Goal: Task Accomplishment & Management: Manage account settings

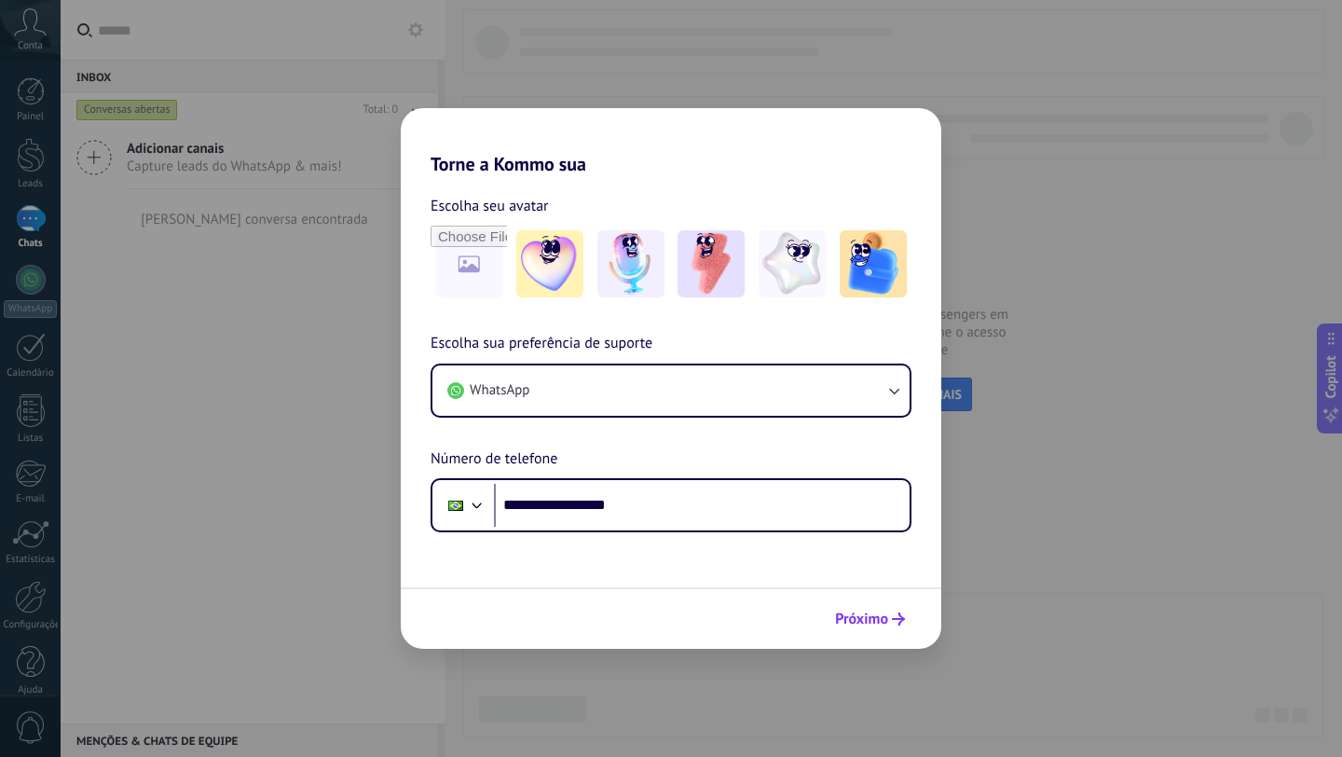
type input "**********"
click at [833, 614] on button "Próximo" at bounding box center [870, 619] width 87 height 32
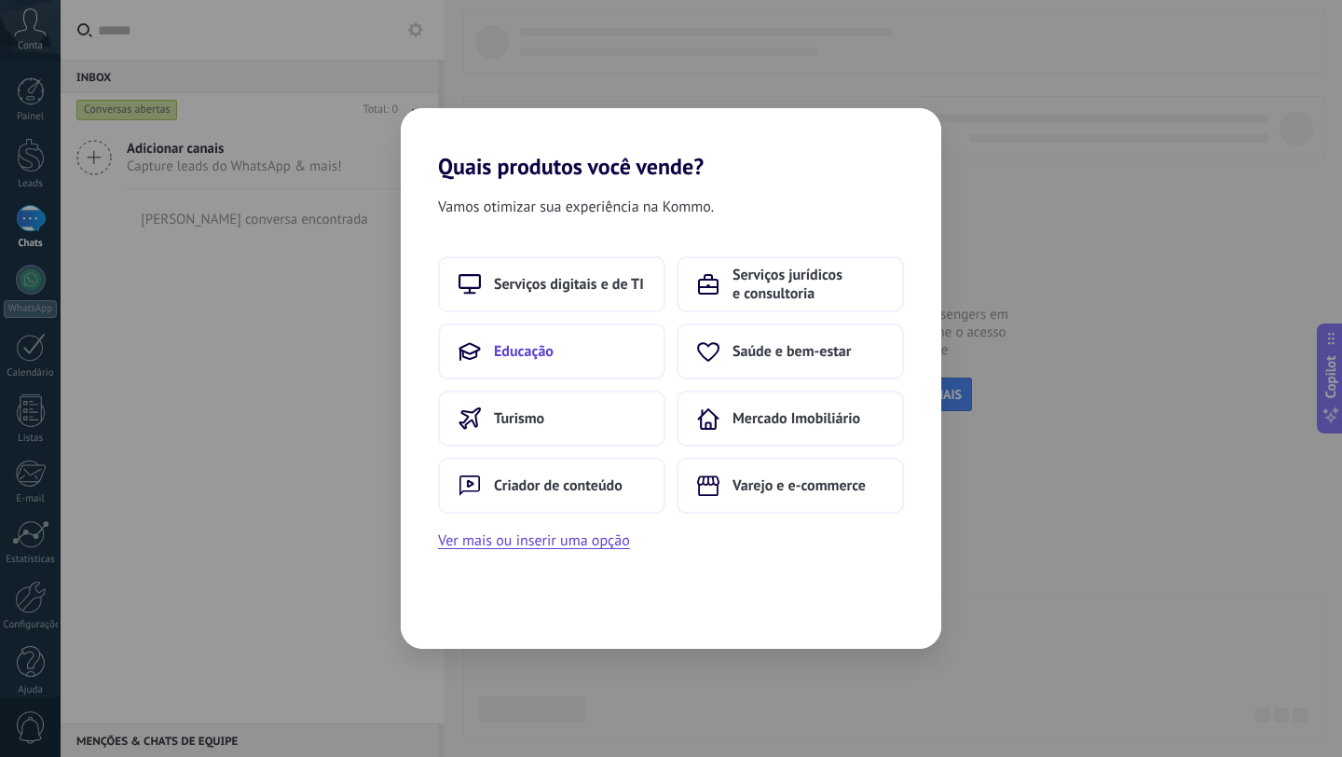
click at [565, 361] on button "Educação" at bounding box center [551, 351] width 227 height 56
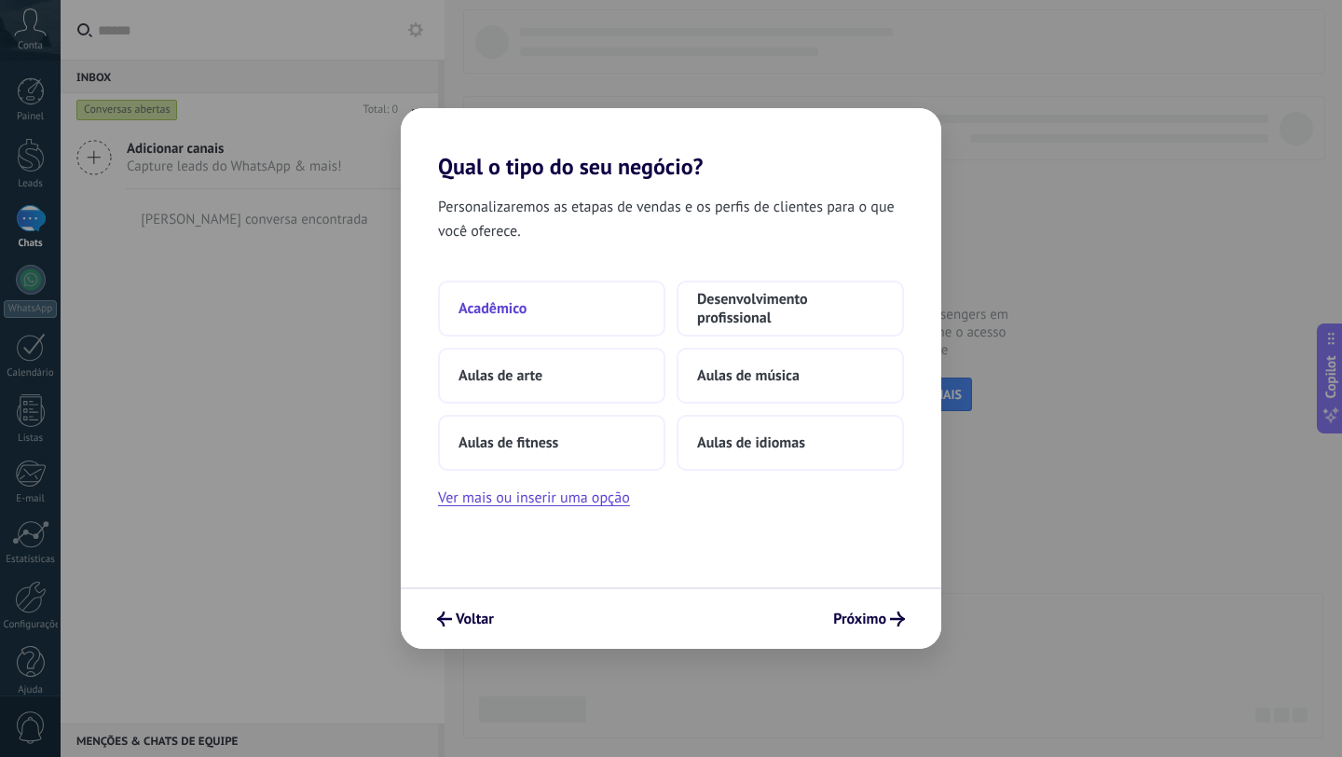
click at [598, 314] on button "Acadêmico" at bounding box center [551, 309] width 227 height 56
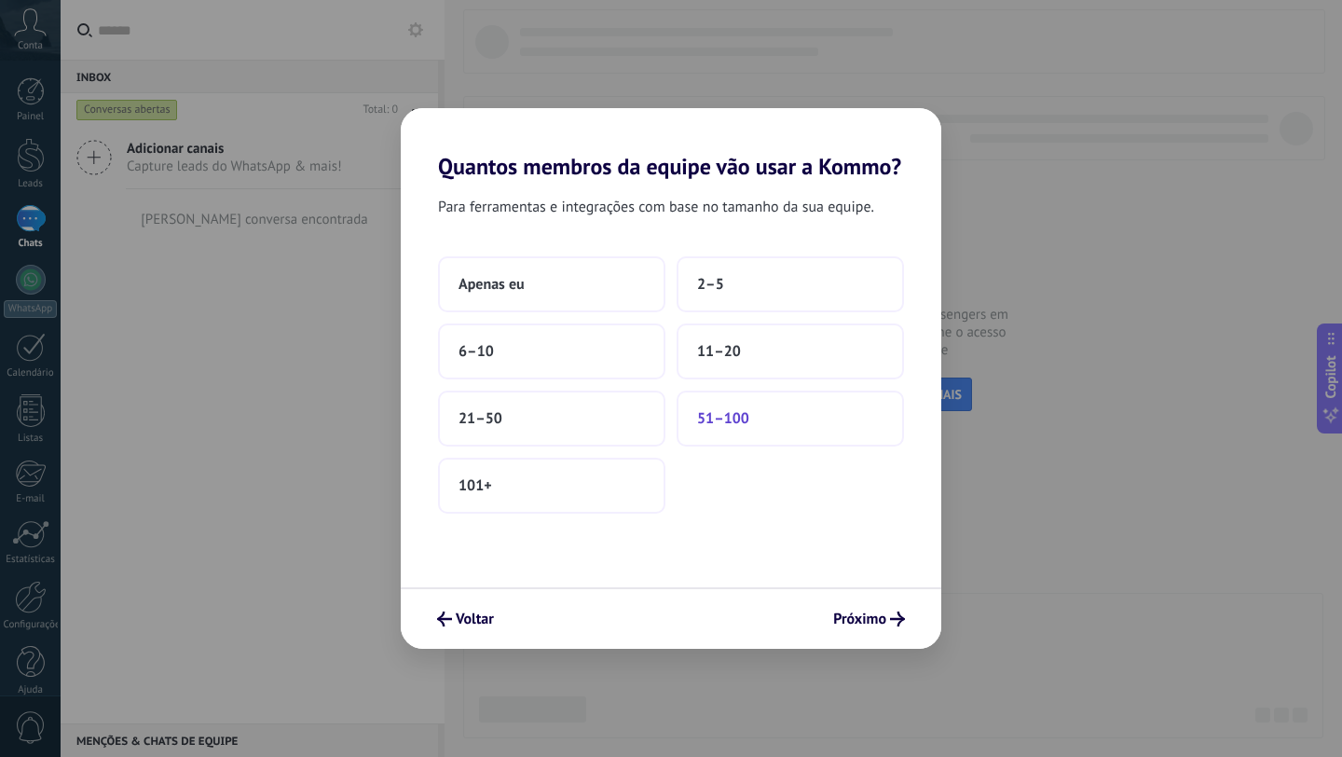
click at [748, 425] on span "51–100" at bounding box center [723, 418] width 52 height 19
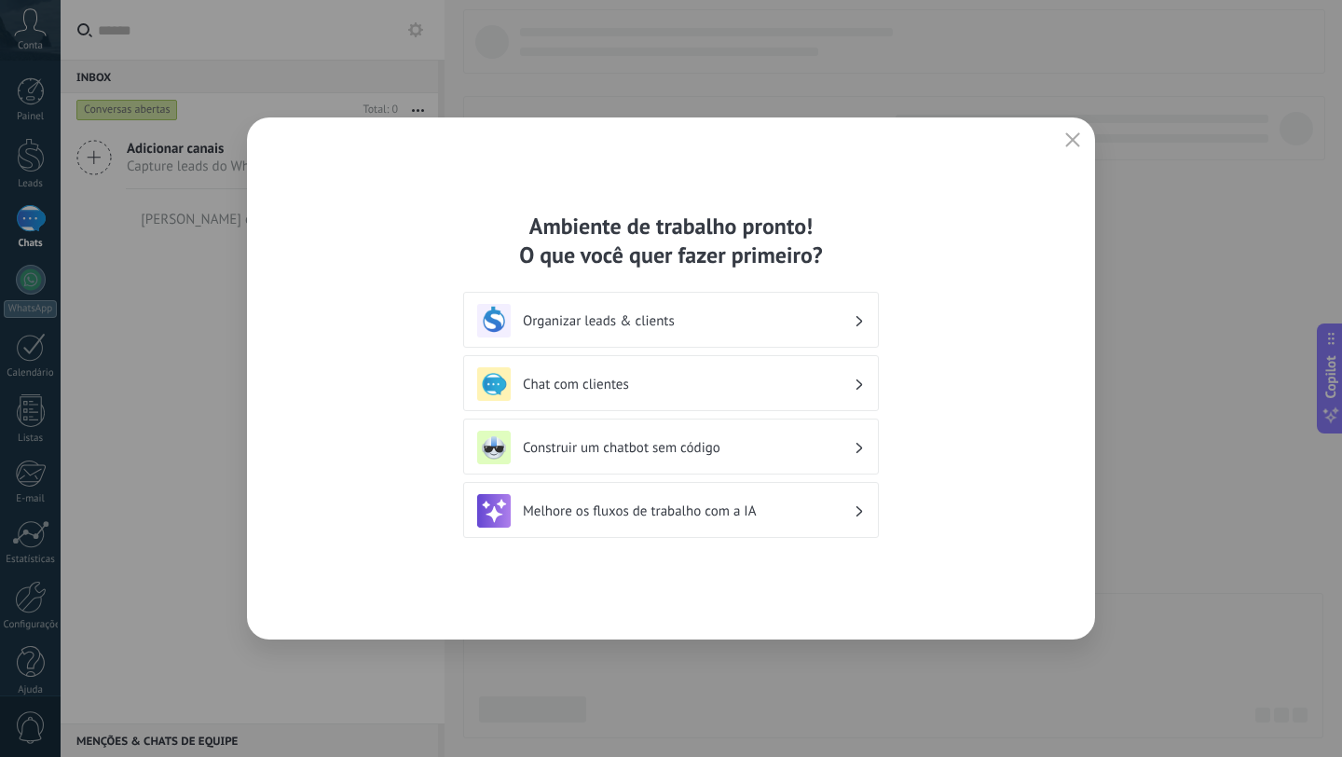
click at [726, 386] on h3 "Chat com clientes" at bounding box center [688, 385] width 331 height 18
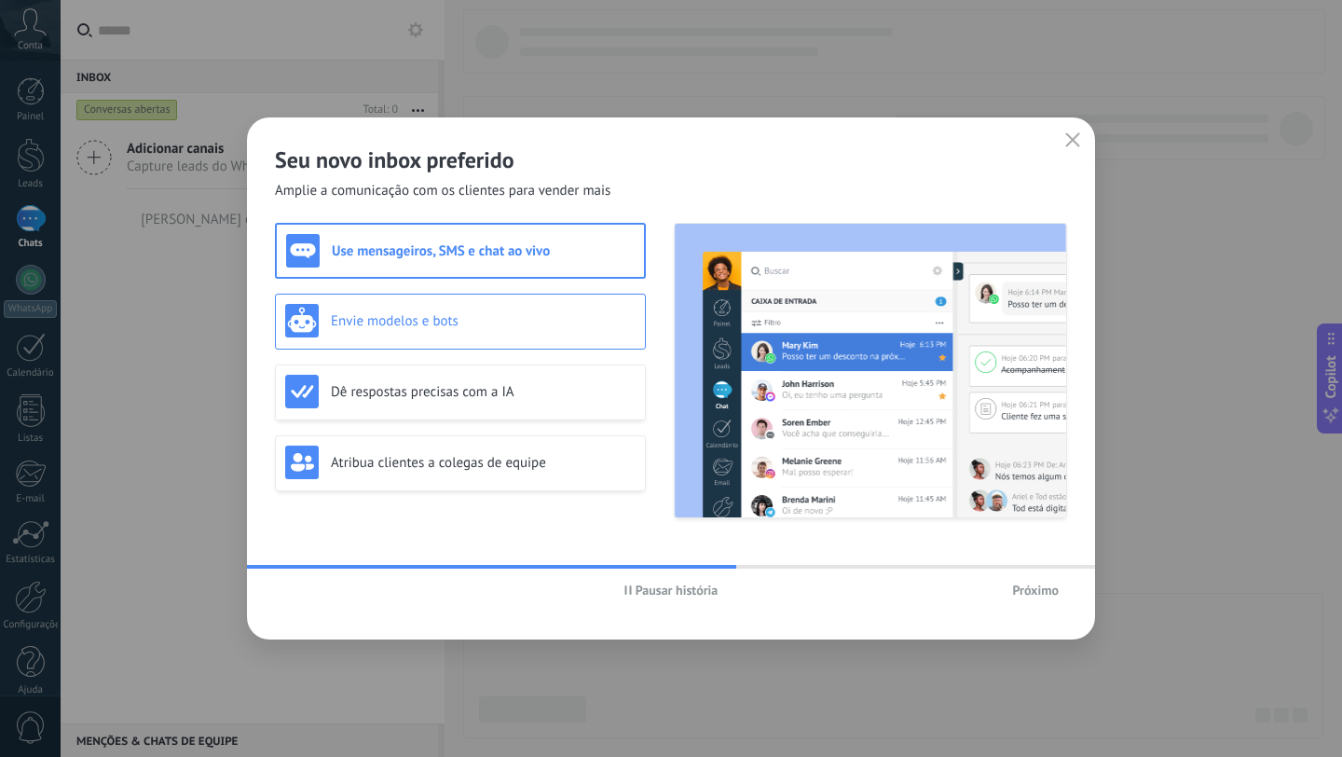
click at [511, 333] on div "Envie modelos e bots" at bounding box center [460, 321] width 351 height 34
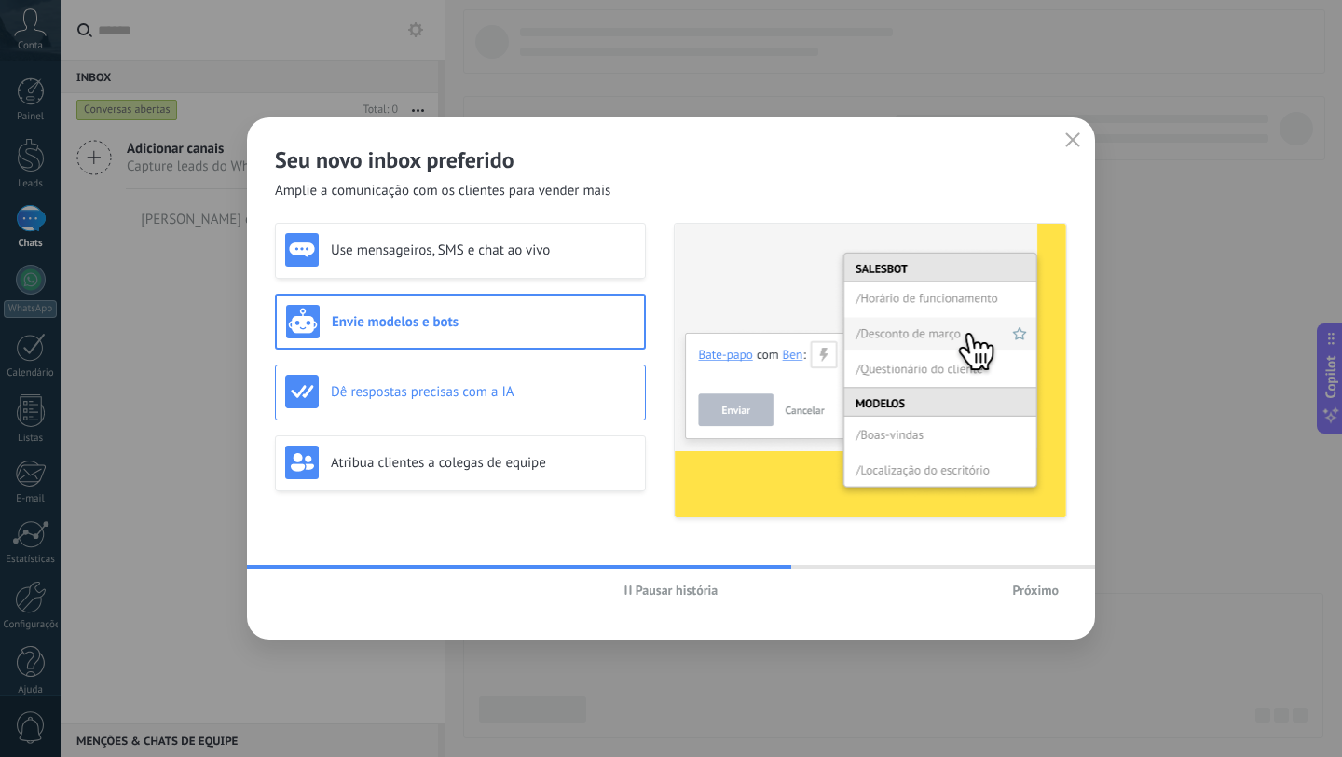
click at [493, 384] on h3 "Dê respostas precisas com a IA" at bounding box center [483, 392] width 305 height 18
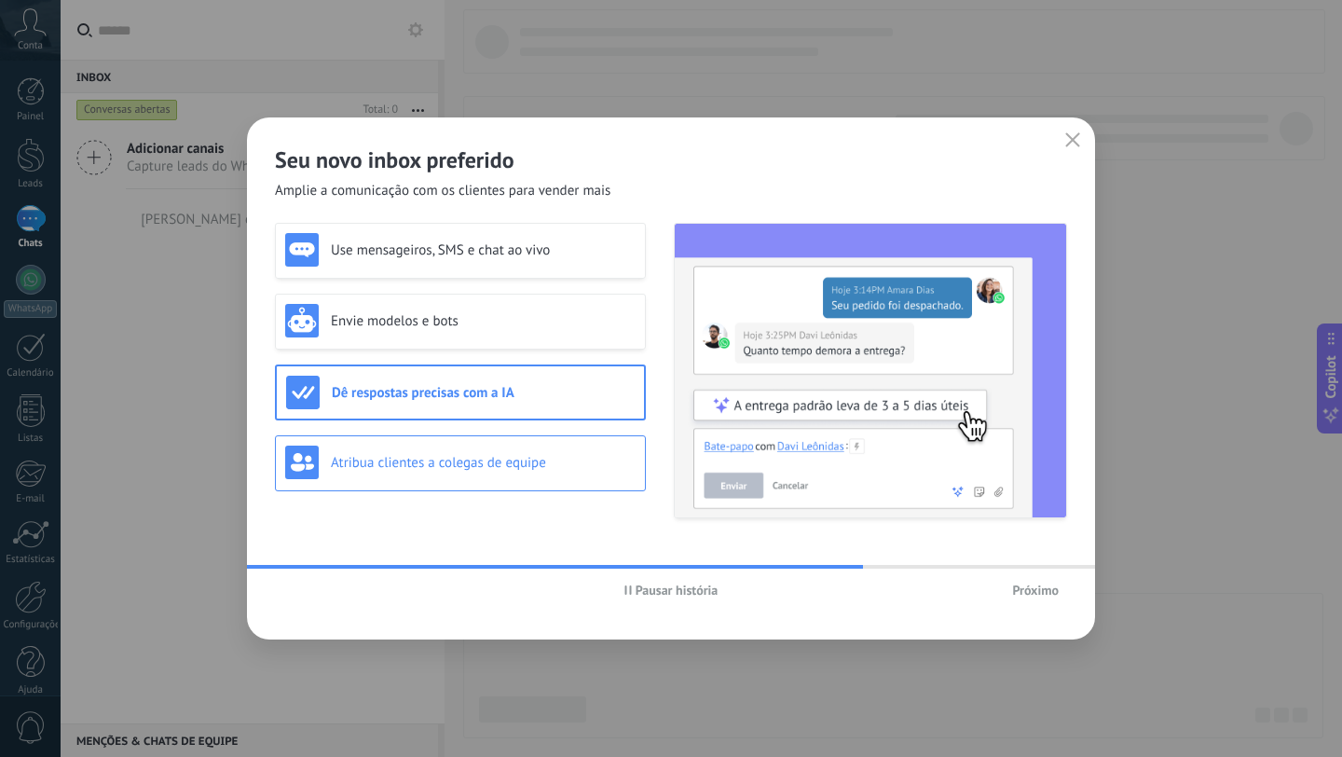
click at [488, 454] on h3 "Atribua clientes a colegas de equipe" at bounding box center [483, 463] width 305 height 18
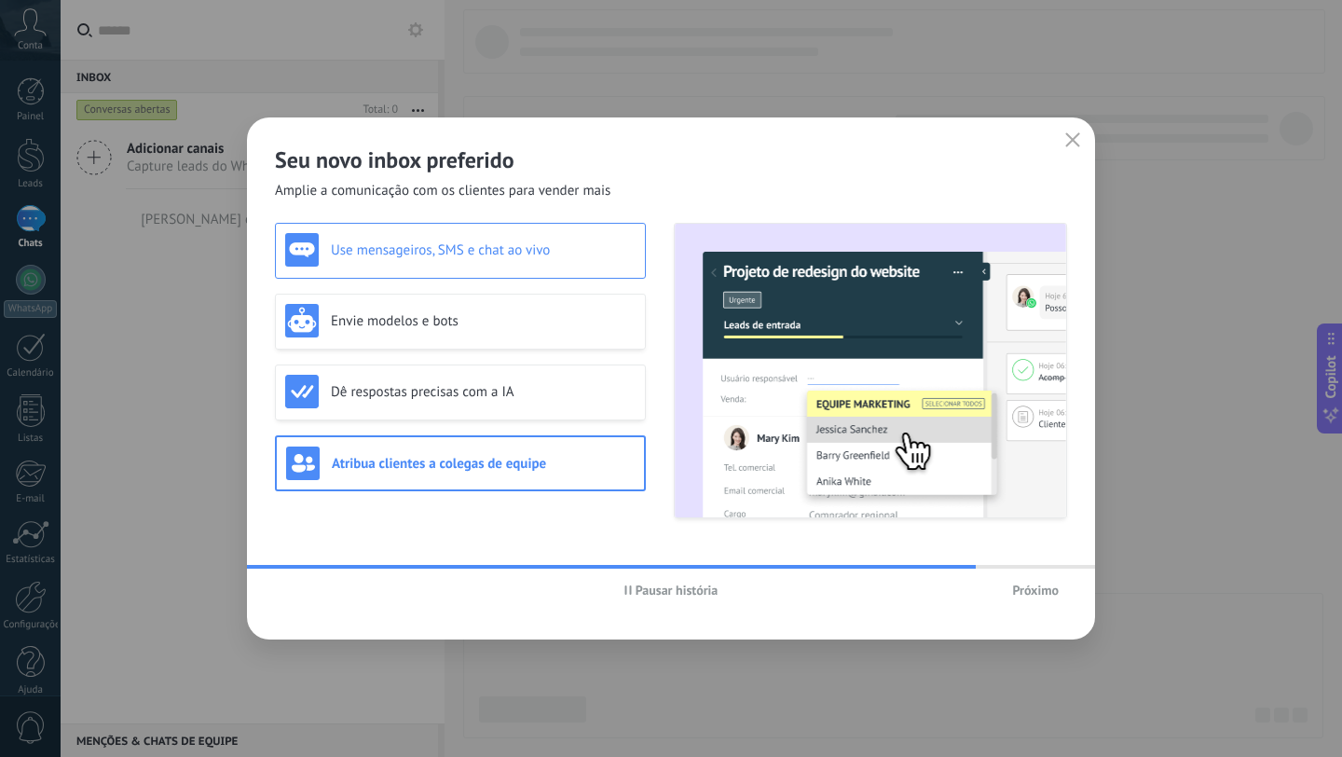
click at [515, 253] on h3 "Use mensageiros, SMS e chat ao vivo" at bounding box center [483, 250] width 305 height 18
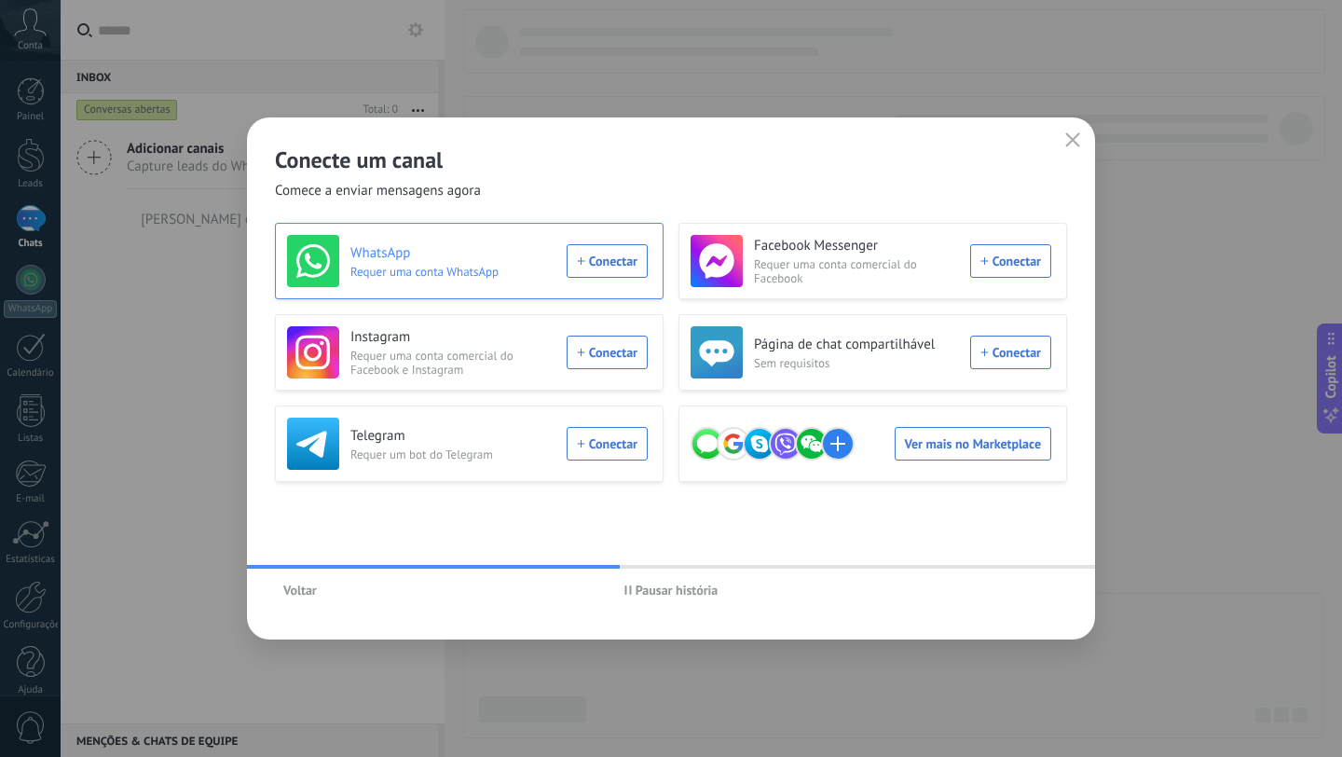
click at [603, 263] on div "WhatsApp Requer uma conta WhatsApp Conectar" at bounding box center [467, 261] width 361 height 52
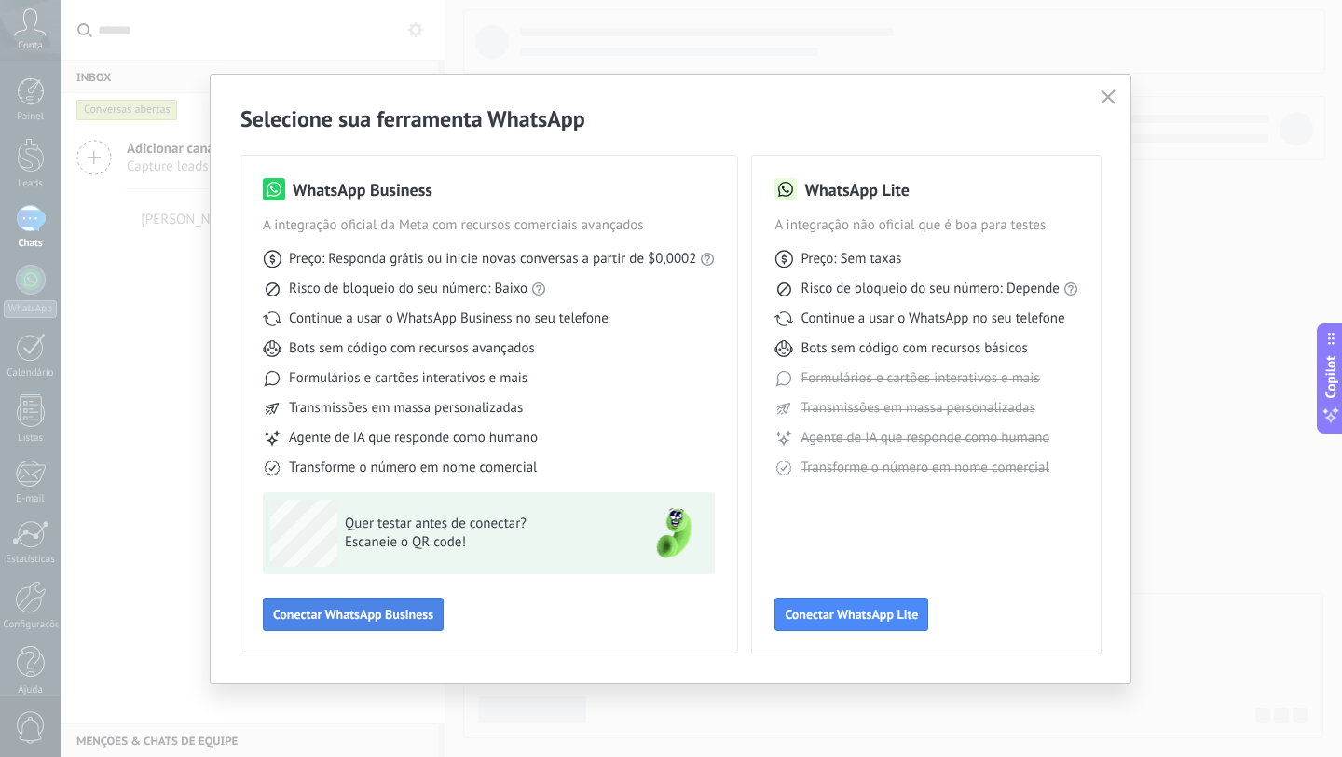
click at [374, 613] on span "Conectar WhatsApp Business" at bounding box center [353, 614] width 160 height 13
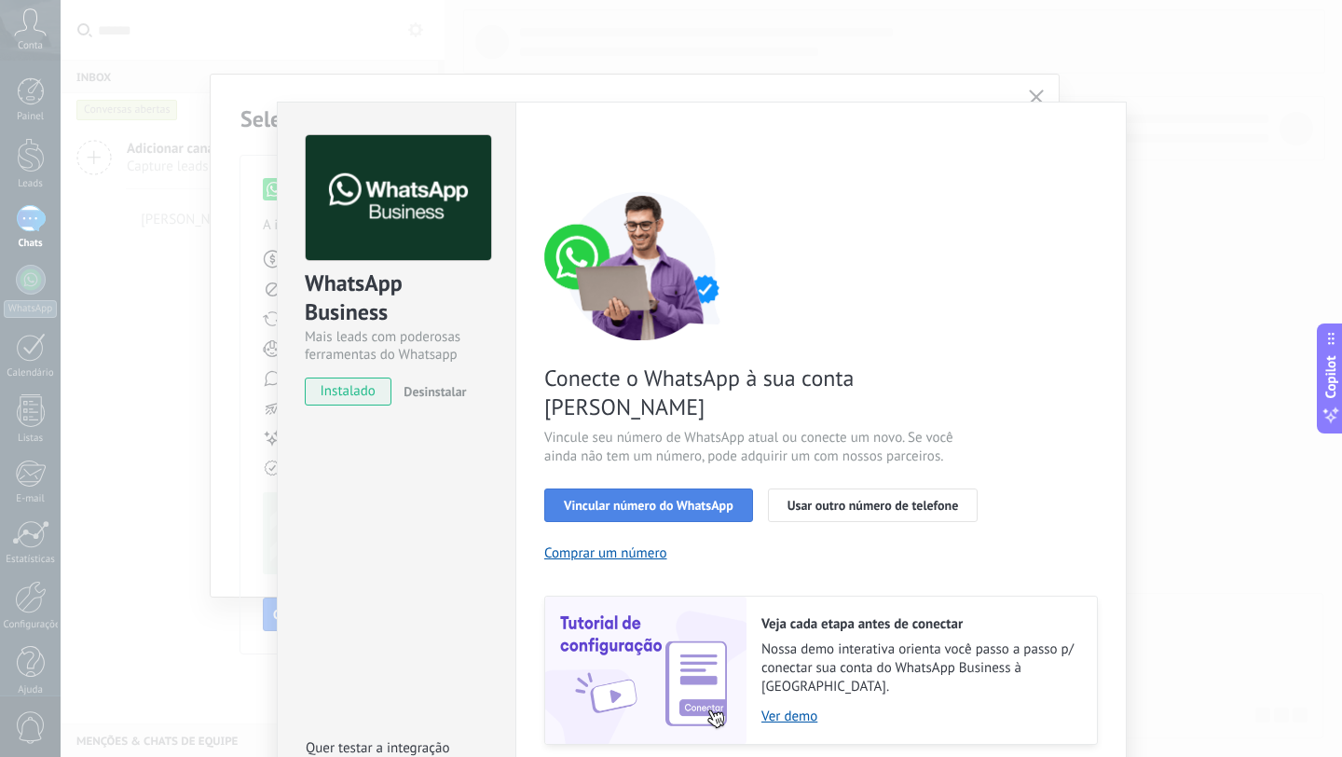
click at [654, 499] on span "Vincular número do WhatsApp" at bounding box center [649, 505] width 170 height 13
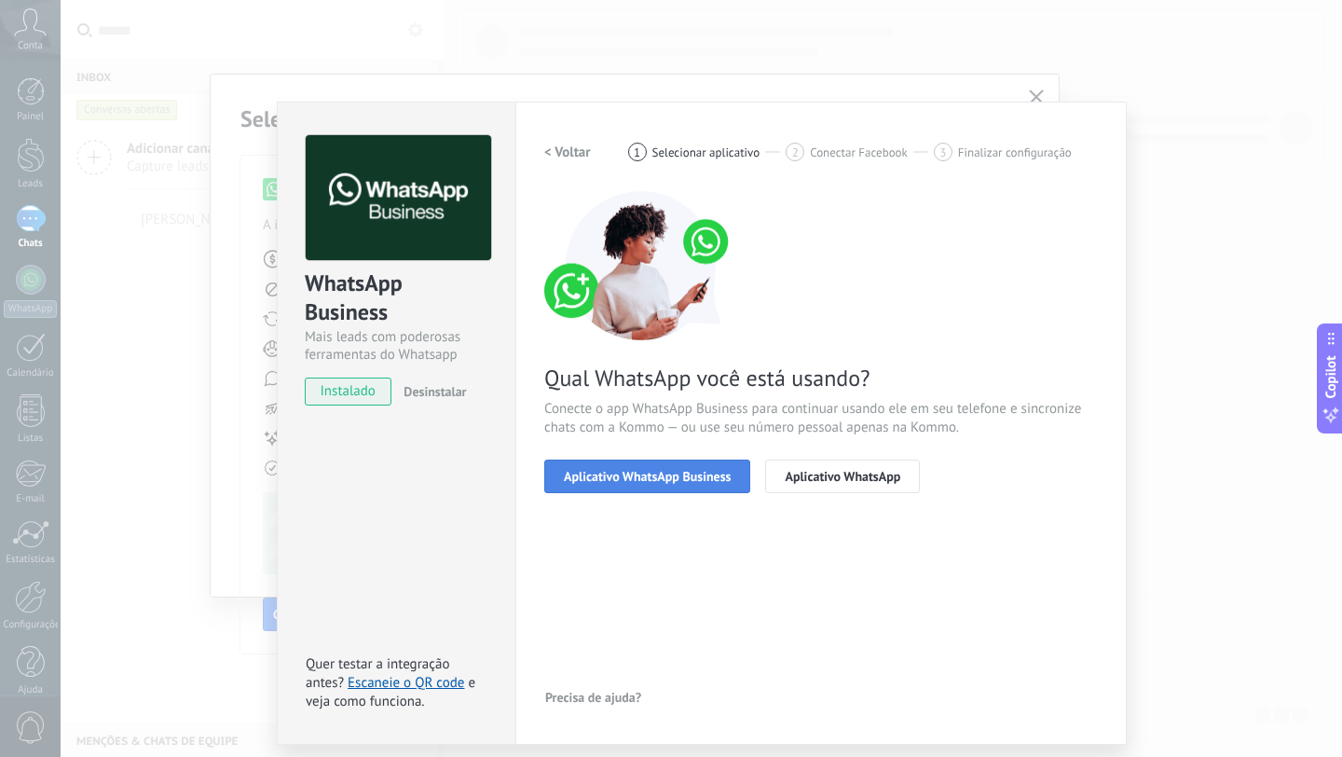
click at [681, 475] on span "Aplicativo WhatsApp Business" at bounding box center [647, 476] width 167 height 13
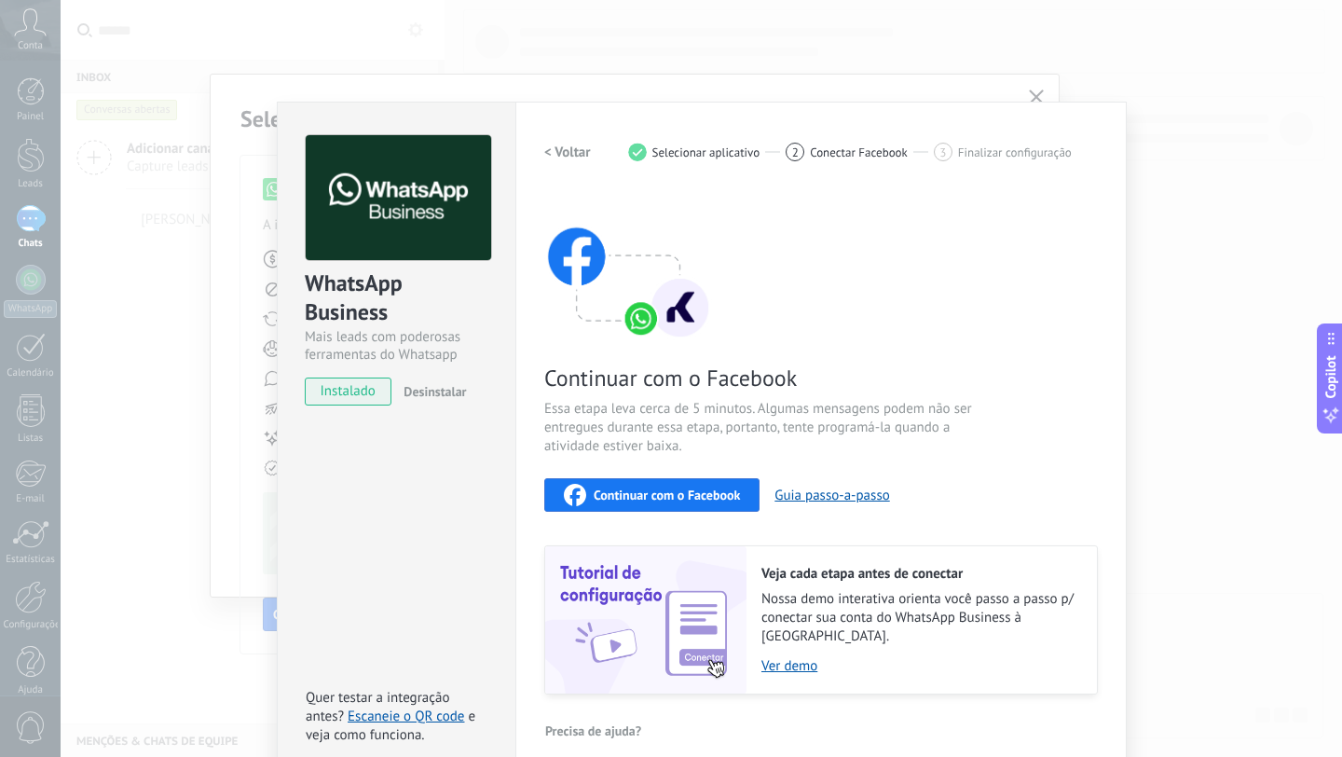
click at [641, 500] on span "Continuar com o Facebook" at bounding box center [667, 494] width 146 height 13
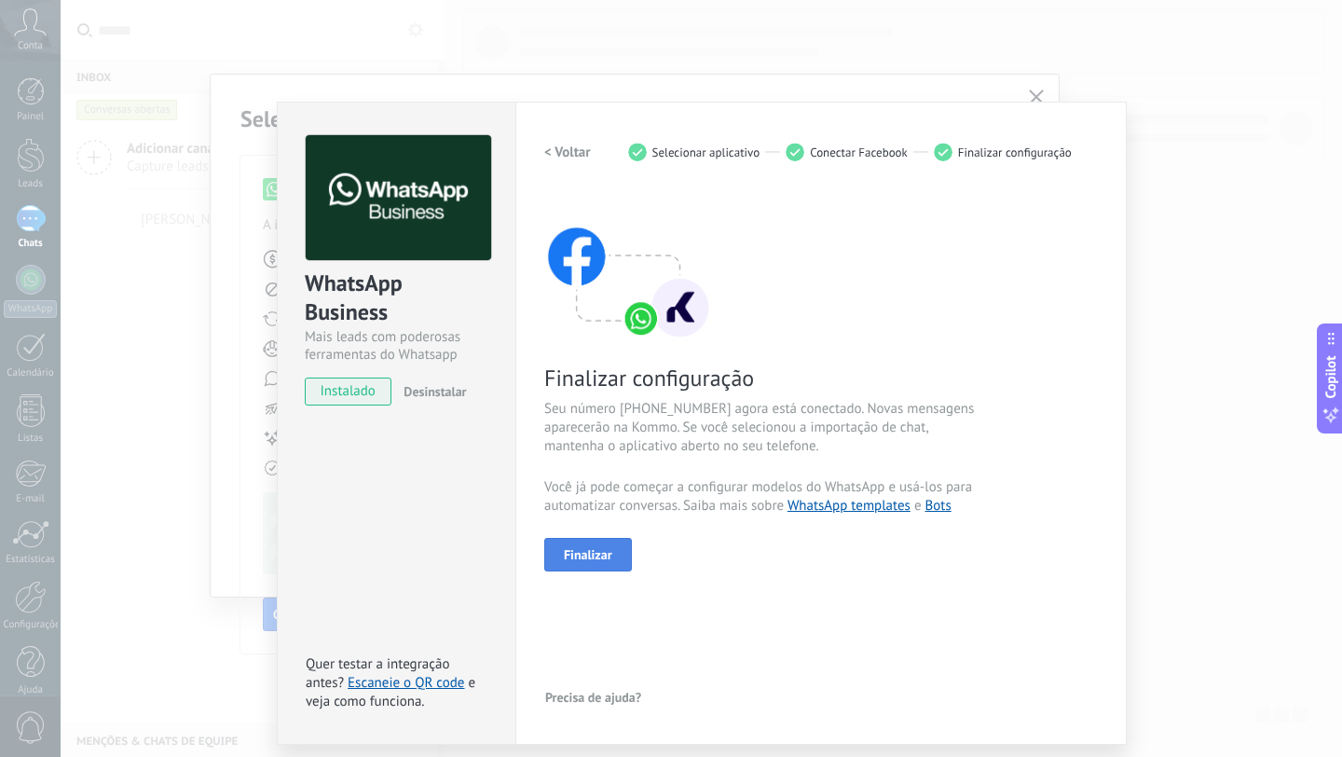
click at [593, 556] on span "Finalizar" at bounding box center [588, 554] width 48 height 13
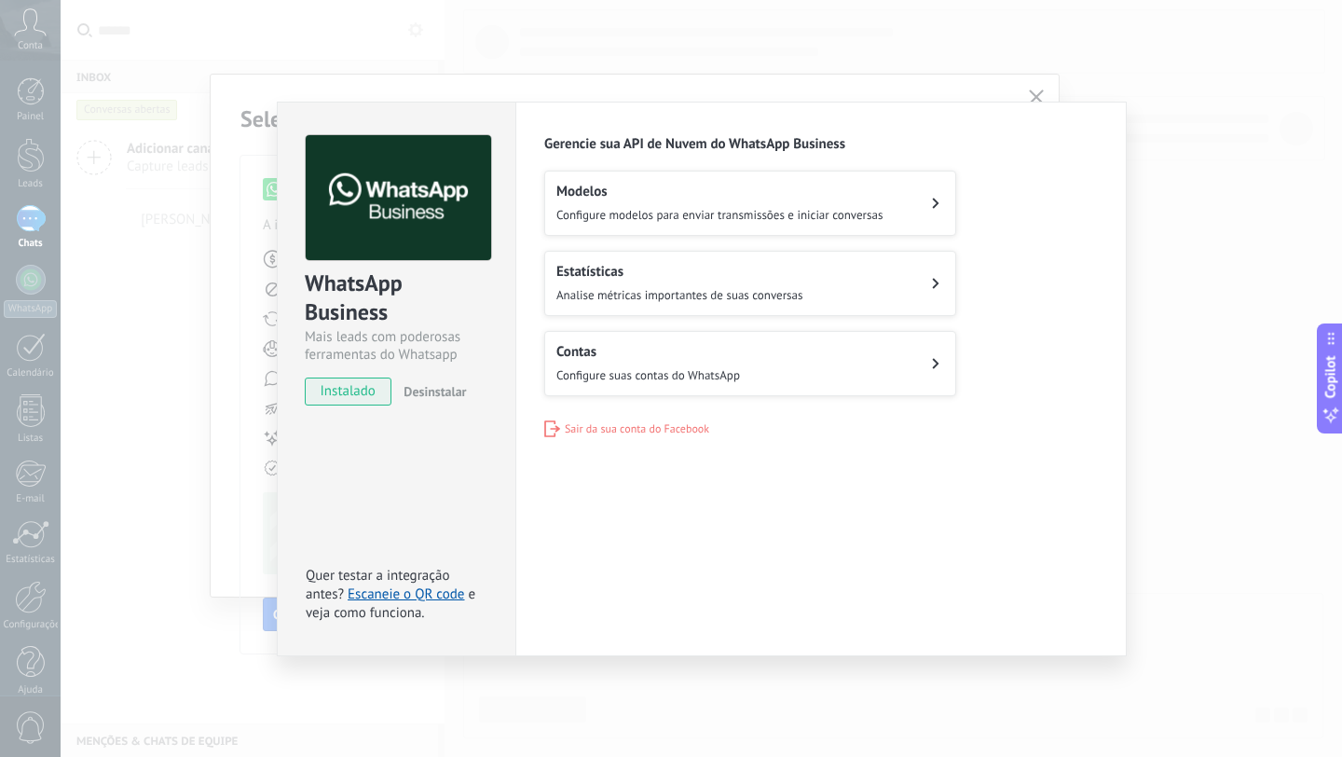
click at [698, 261] on button "Estatísticas Analise métricas importantes de suas conversas" at bounding box center [750, 283] width 412 height 65
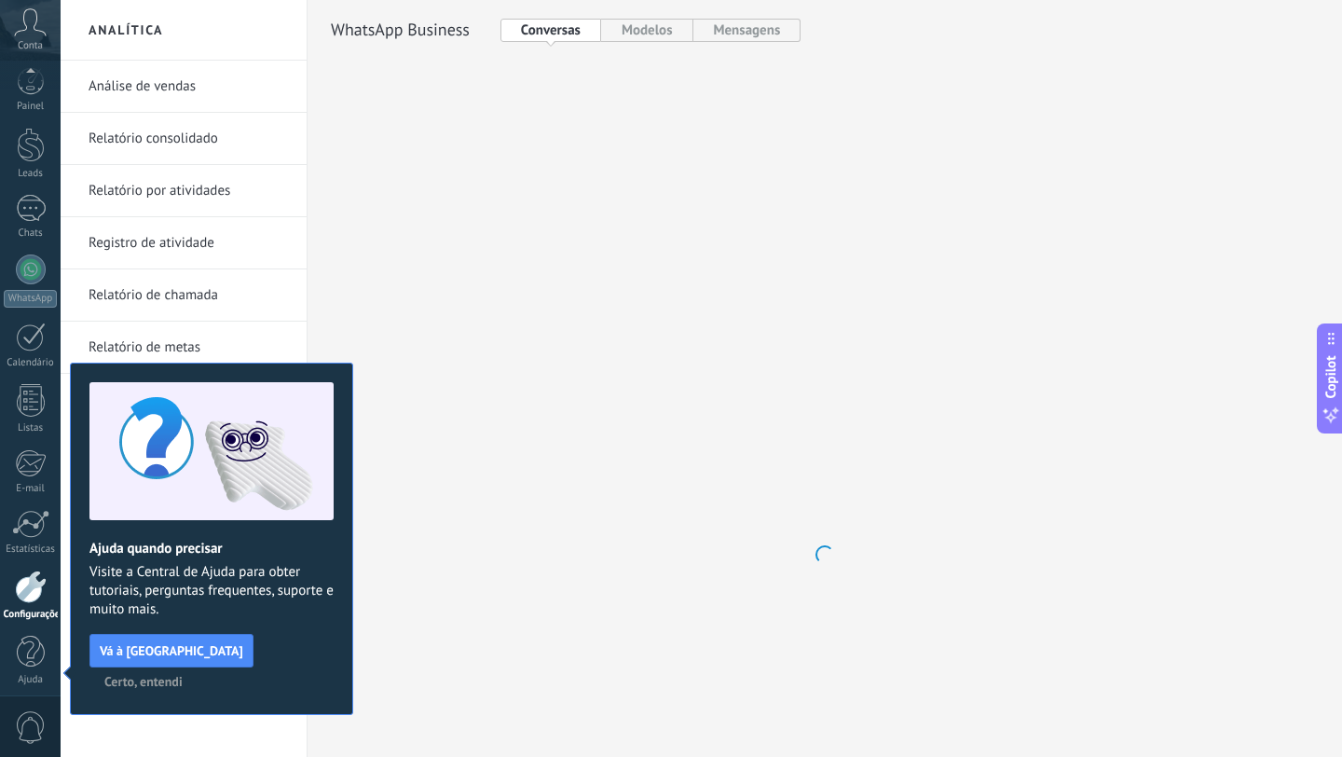
scroll to position [19, 0]
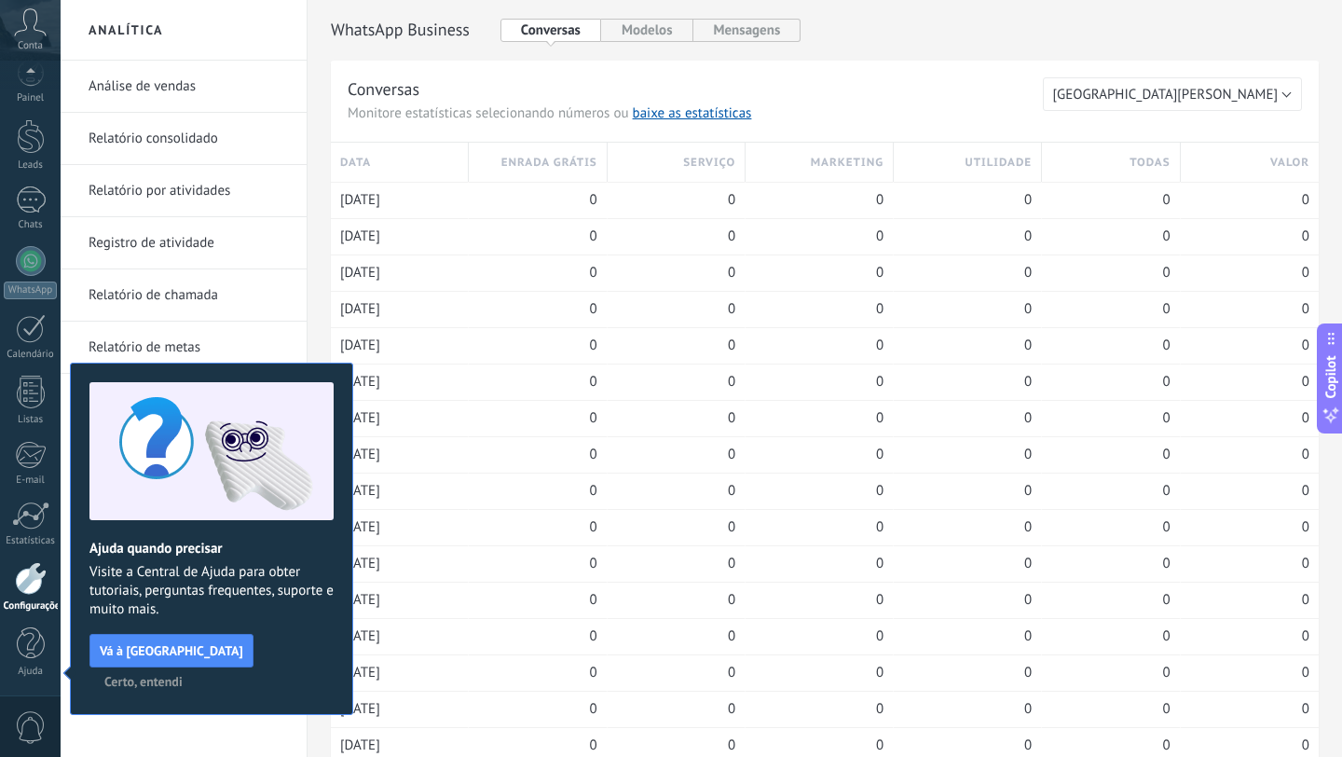
click at [183, 675] on span "Certo, entendi" at bounding box center [143, 681] width 78 height 13
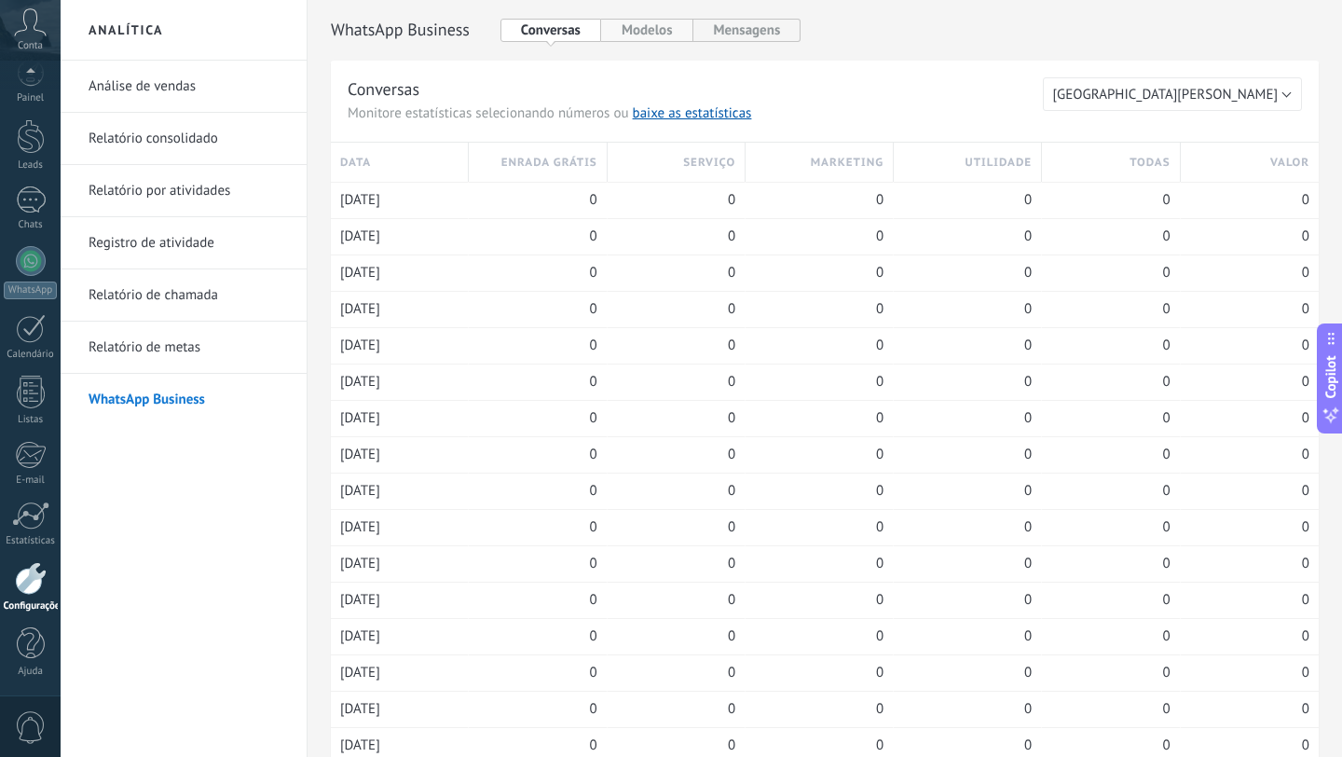
click at [655, 36] on button "Modelos" at bounding box center [647, 30] width 92 height 23
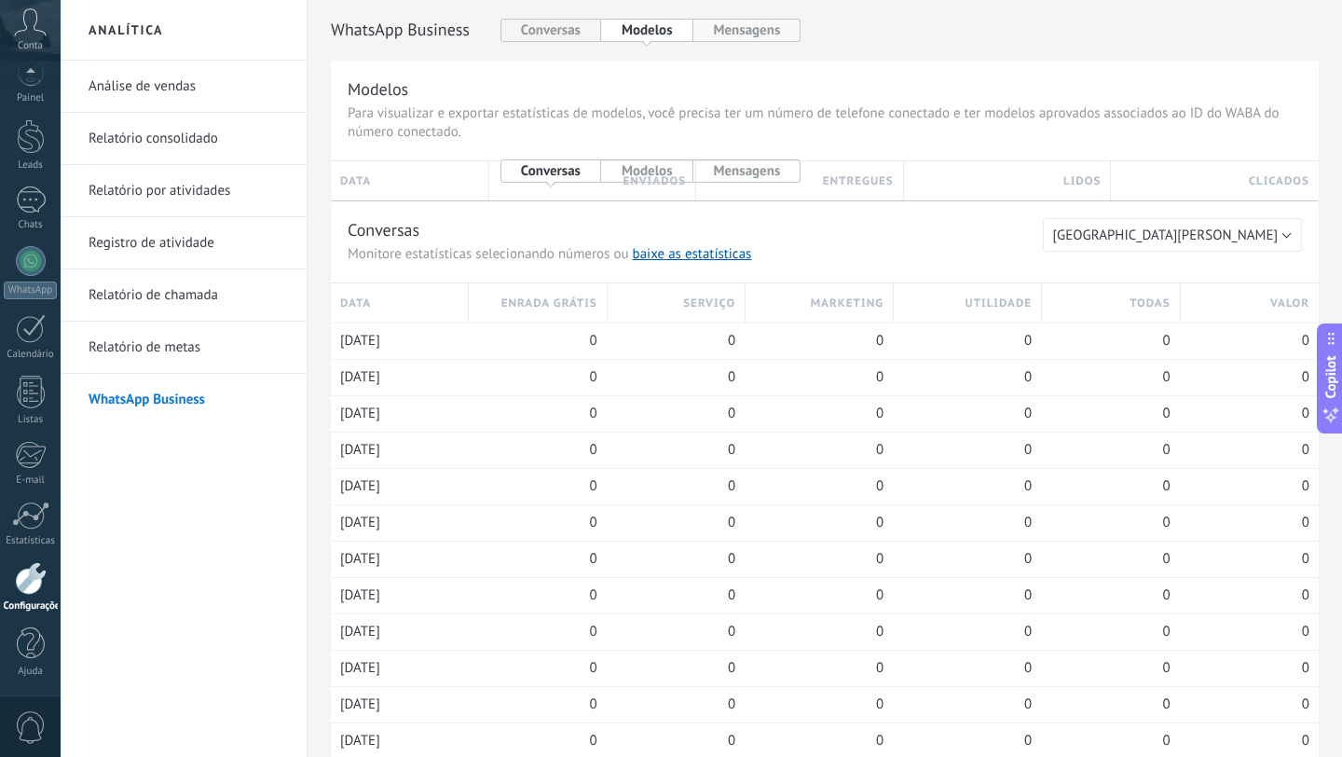
click at [736, 35] on button "Mensagens" at bounding box center [748, 30] width 108 height 23
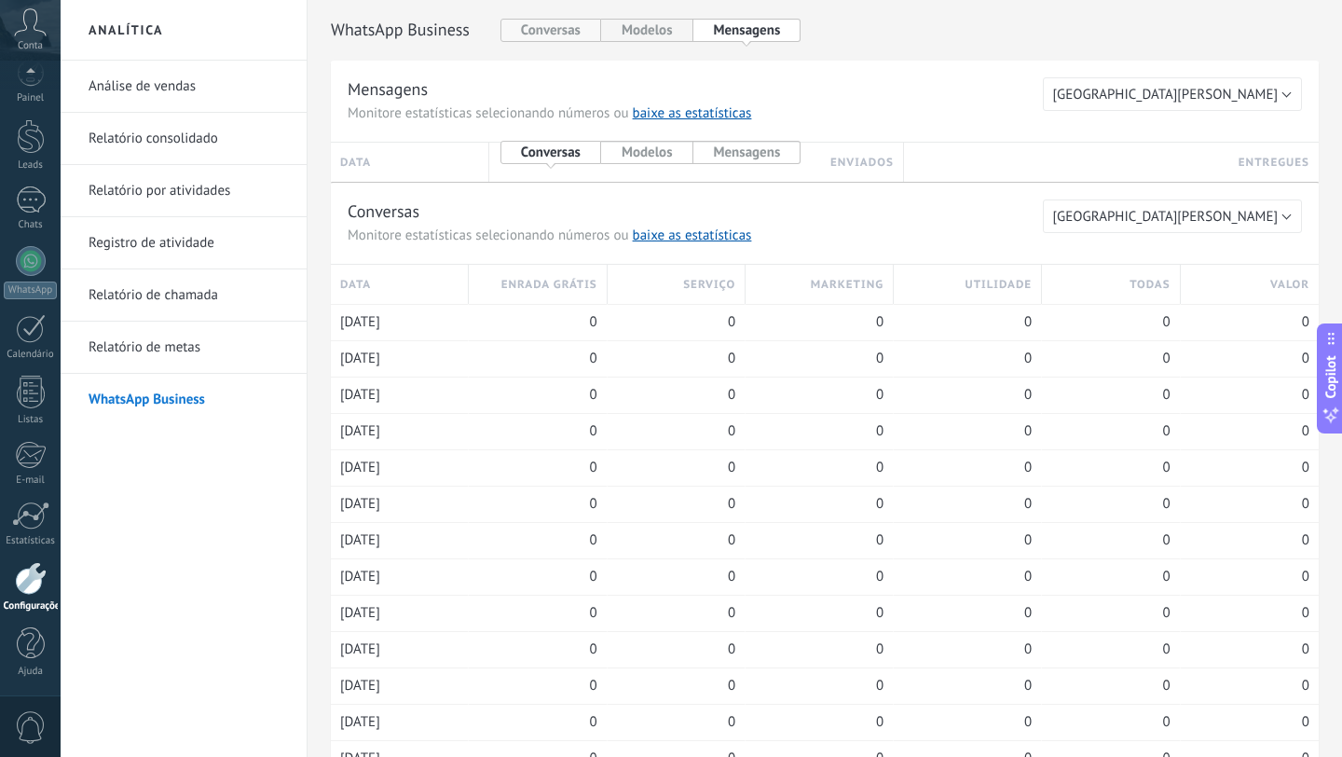
click at [538, 33] on button "Conversas" at bounding box center [551, 30] width 101 height 23
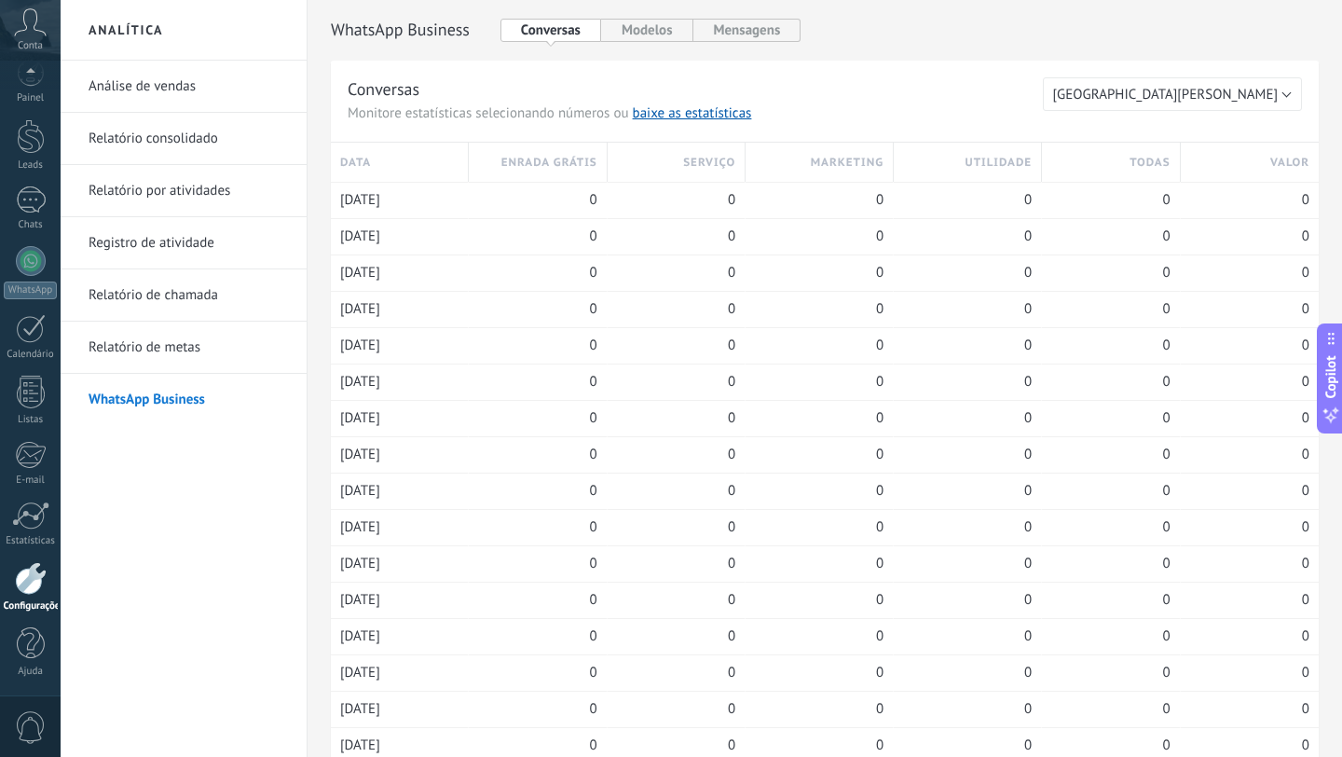
click at [138, 99] on link "Análise de vendas" at bounding box center [188, 87] width 199 height 52
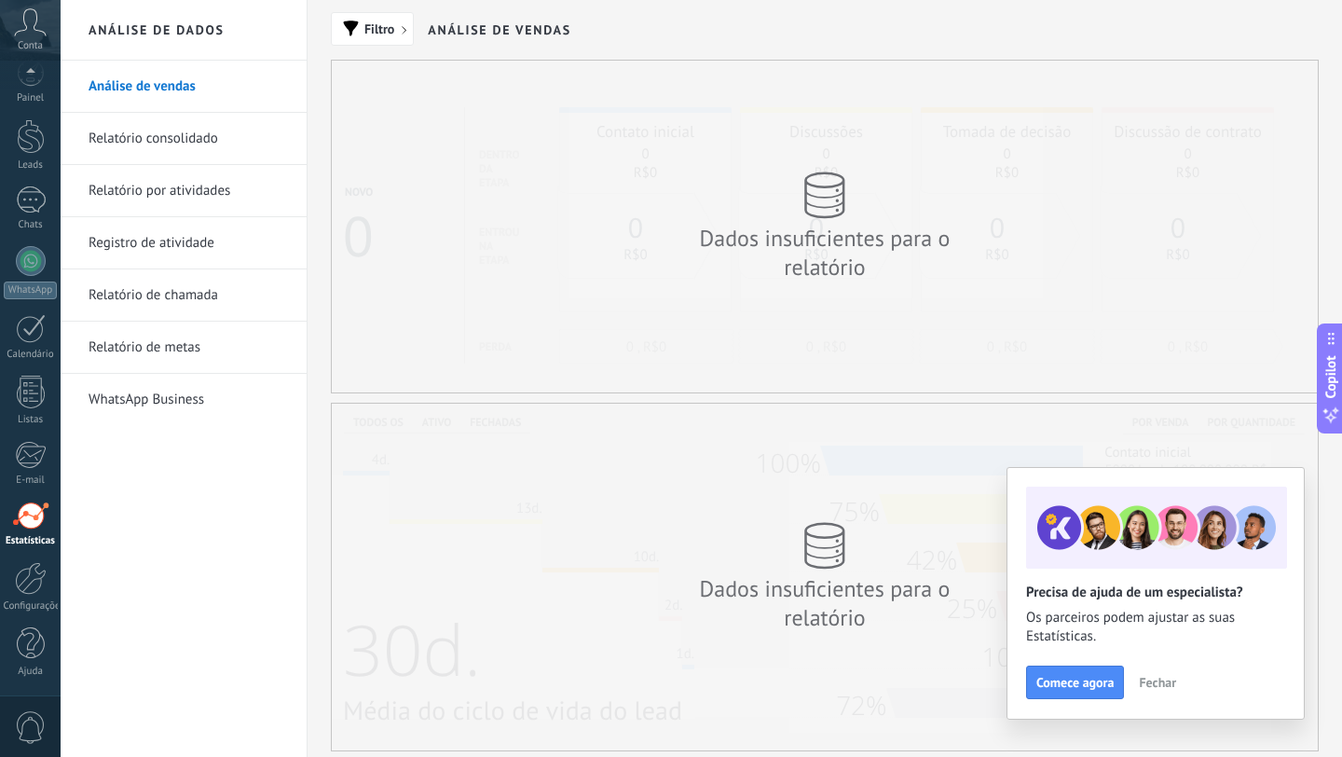
click at [1152, 685] on span "Fechar" at bounding box center [1157, 682] width 37 height 13
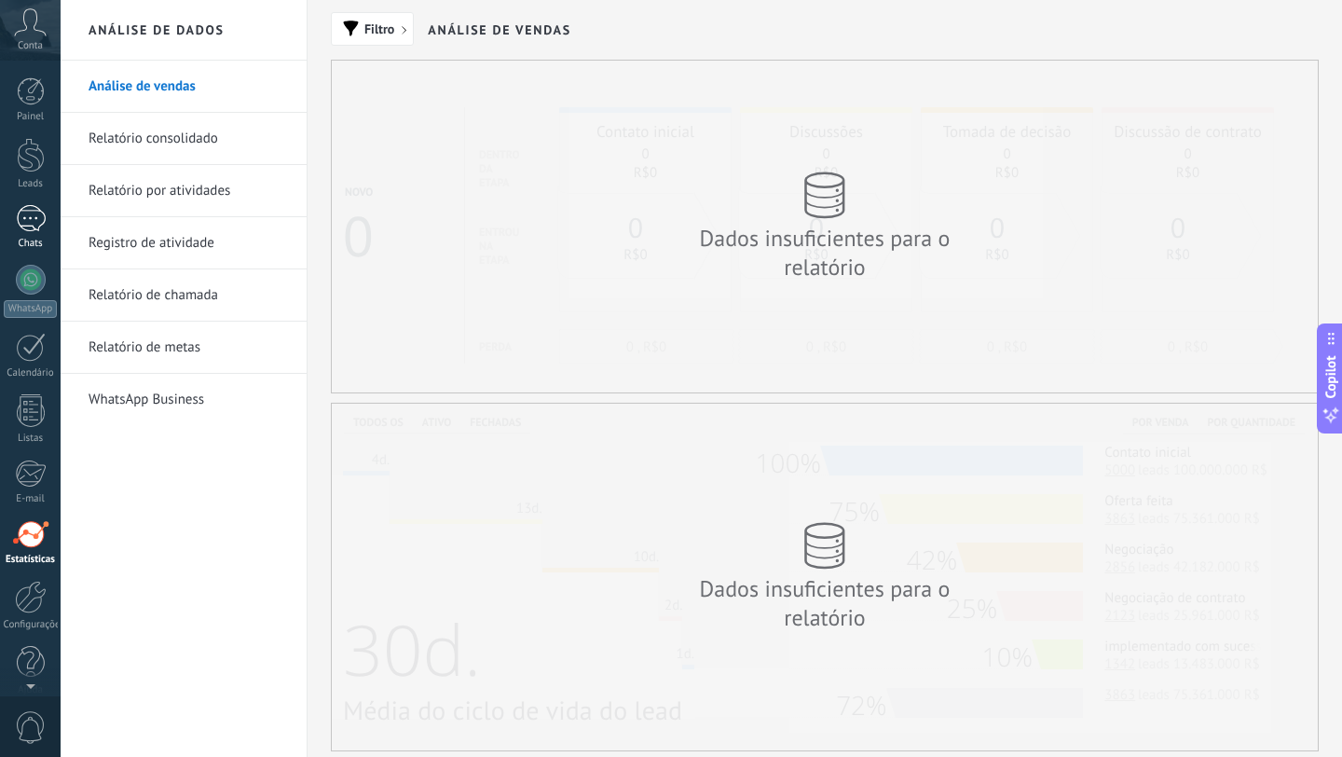
click at [33, 222] on div at bounding box center [31, 218] width 30 height 27
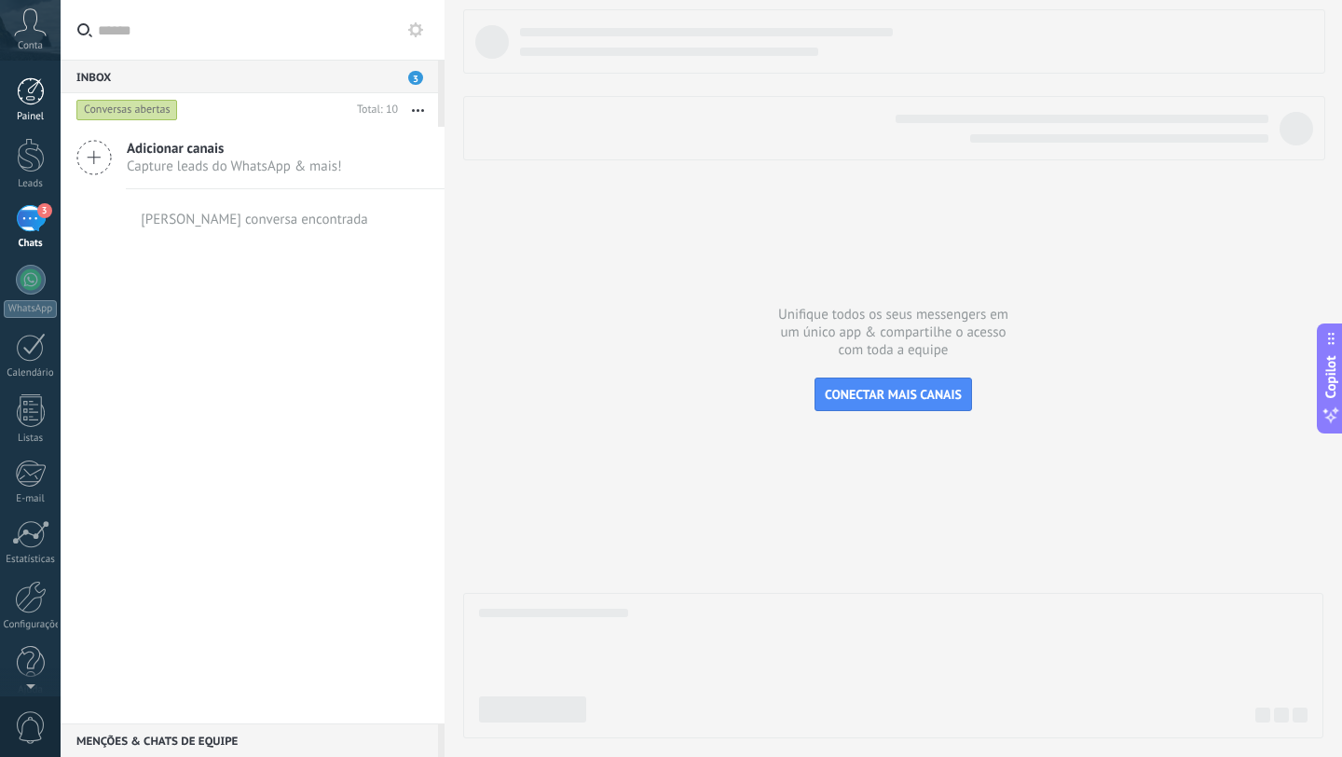
click at [32, 105] on link "Painel" at bounding box center [30, 100] width 61 height 46
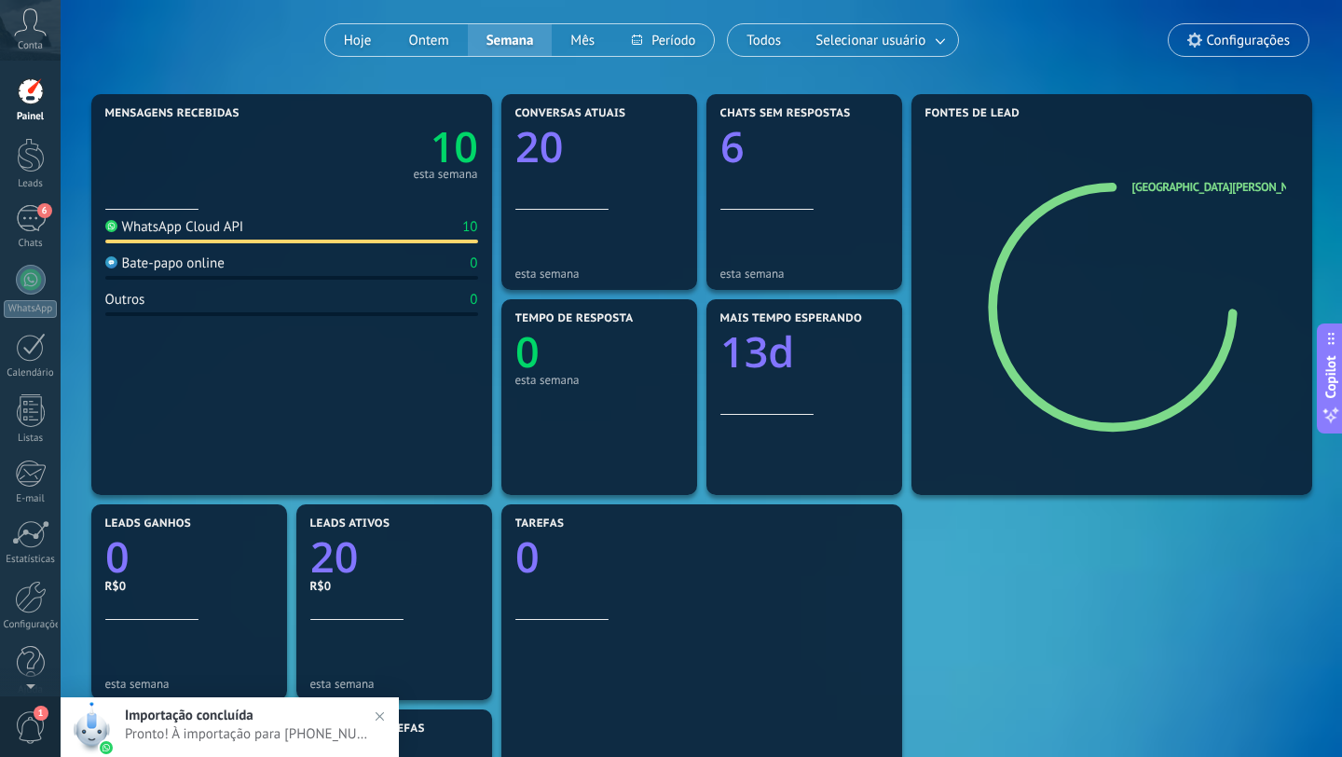
scroll to position [146, 0]
click at [378, 715] on img at bounding box center [379, 716] width 27 height 27
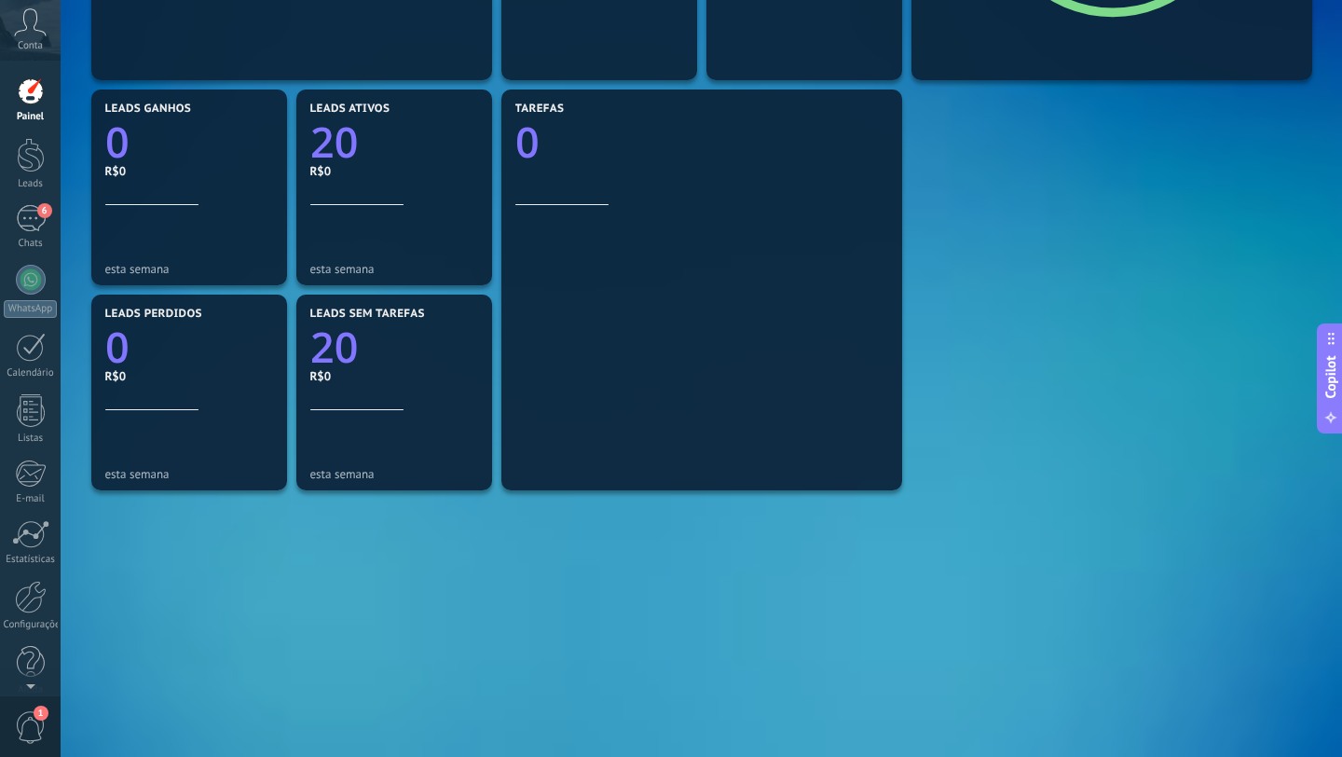
scroll to position [0, 0]
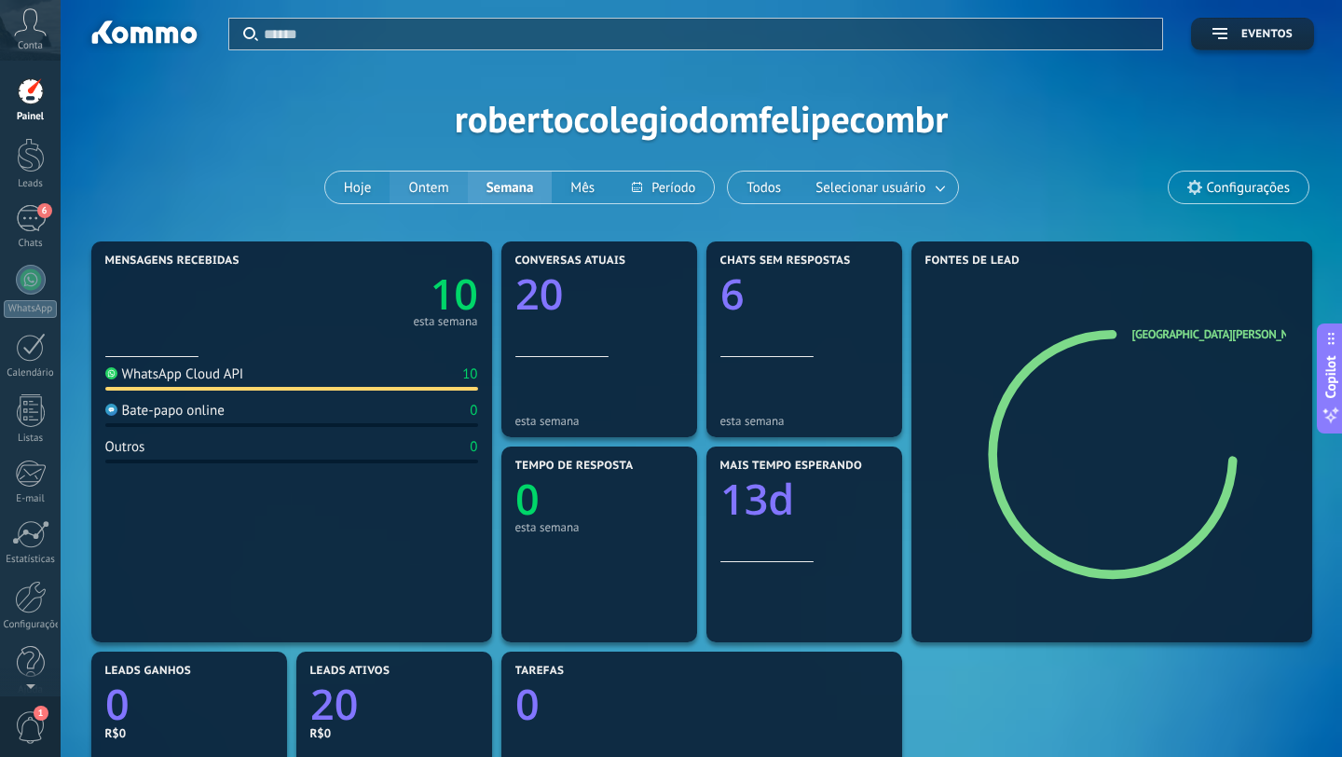
click at [423, 190] on button "Ontem" at bounding box center [428, 188] width 77 height 32
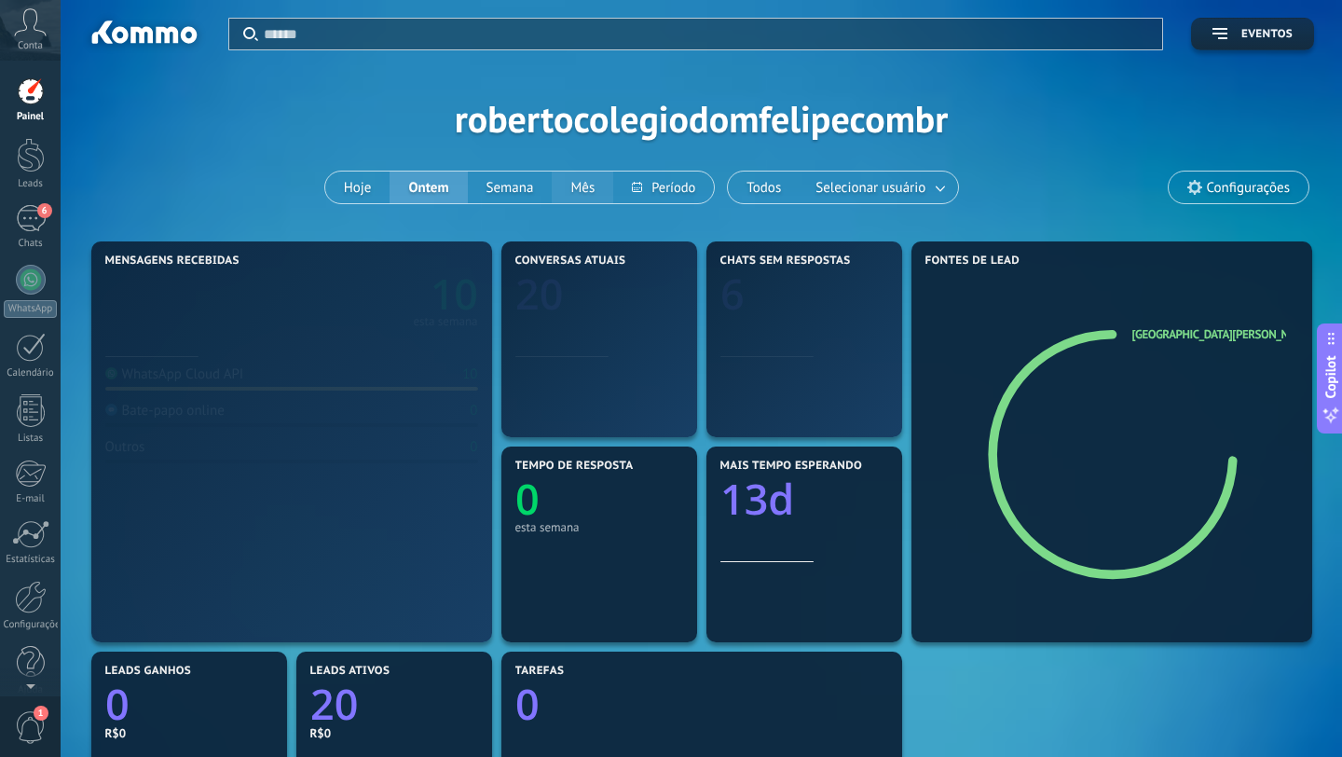
click at [587, 192] on button "Mês" at bounding box center [583, 188] width 62 height 32
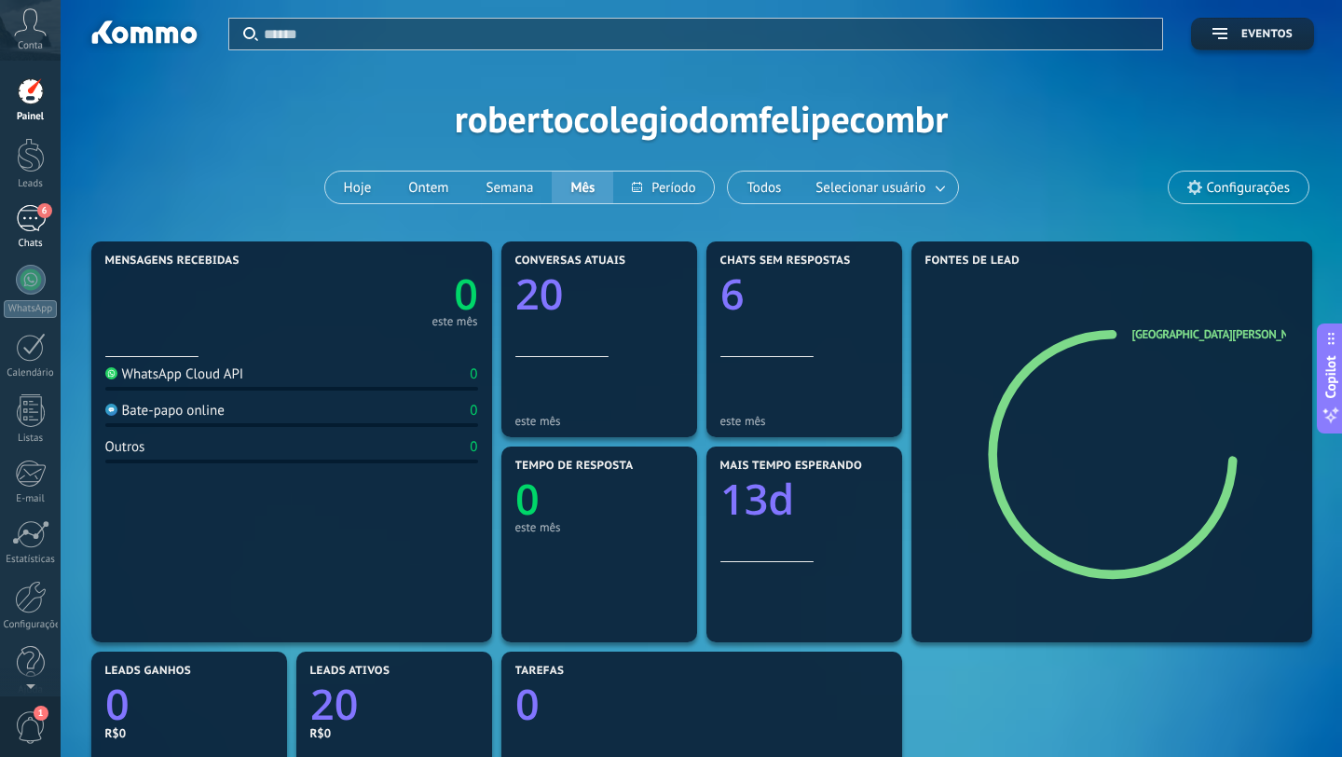
click at [22, 222] on div "6" at bounding box center [31, 218] width 30 height 27
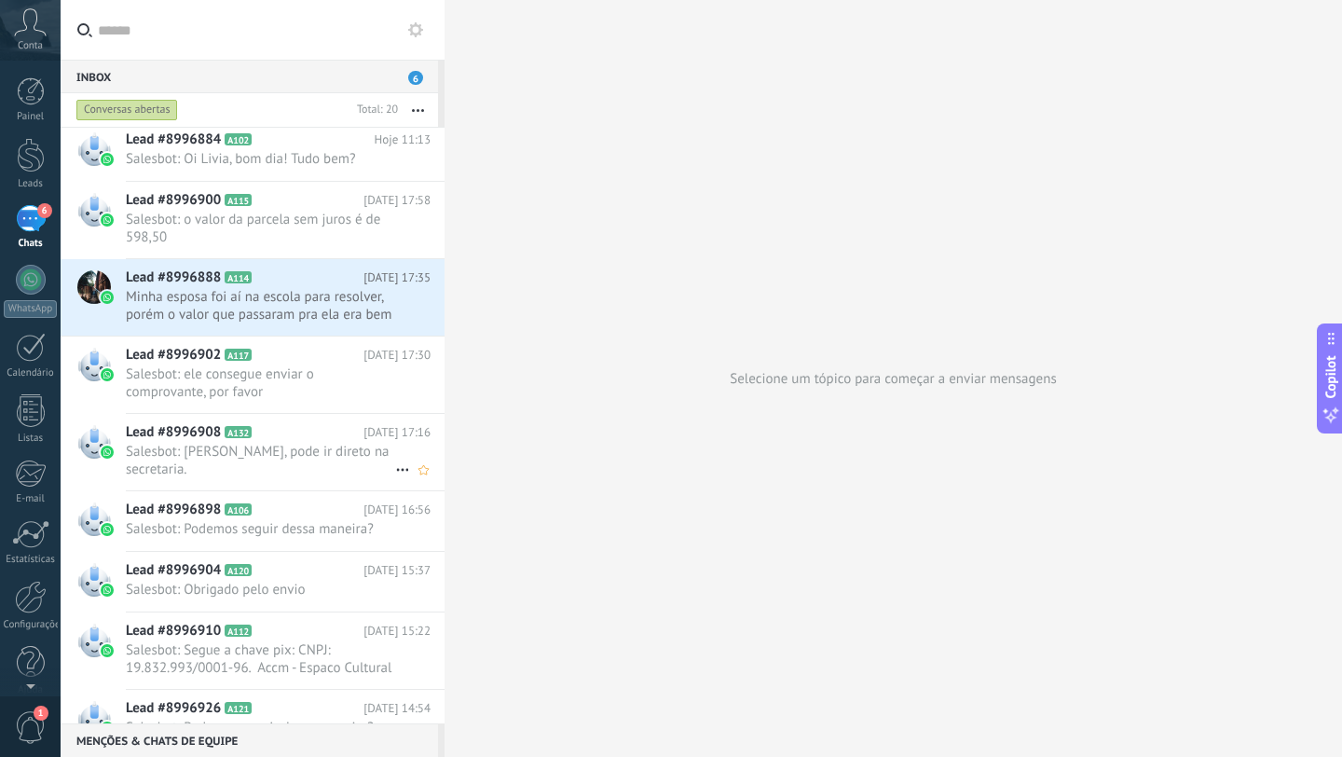
scroll to position [83, 0]
click at [288, 387] on span "Salesbot: ele consegue enviar o comprovante, por favor" at bounding box center [260, 383] width 269 height 35
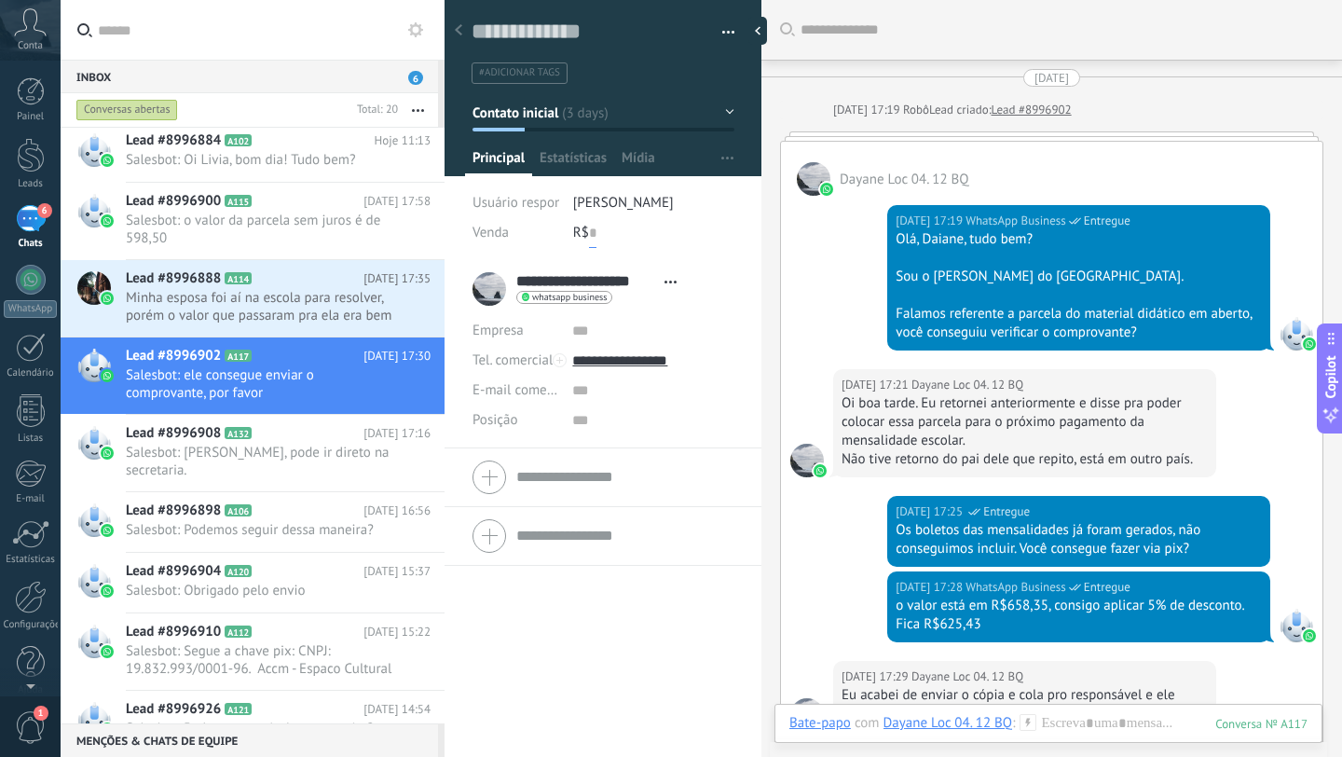
click at [589, 230] on input "text" at bounding box center [592, 233] width 7 height 30
type input "***"
click at [691, 237] on div "R$ *** 500" at bounding box center [653, 233] width 161 height 30
click at [506, 718] on button "Salvar" at bounding box center [500, 726] width 55 height 35
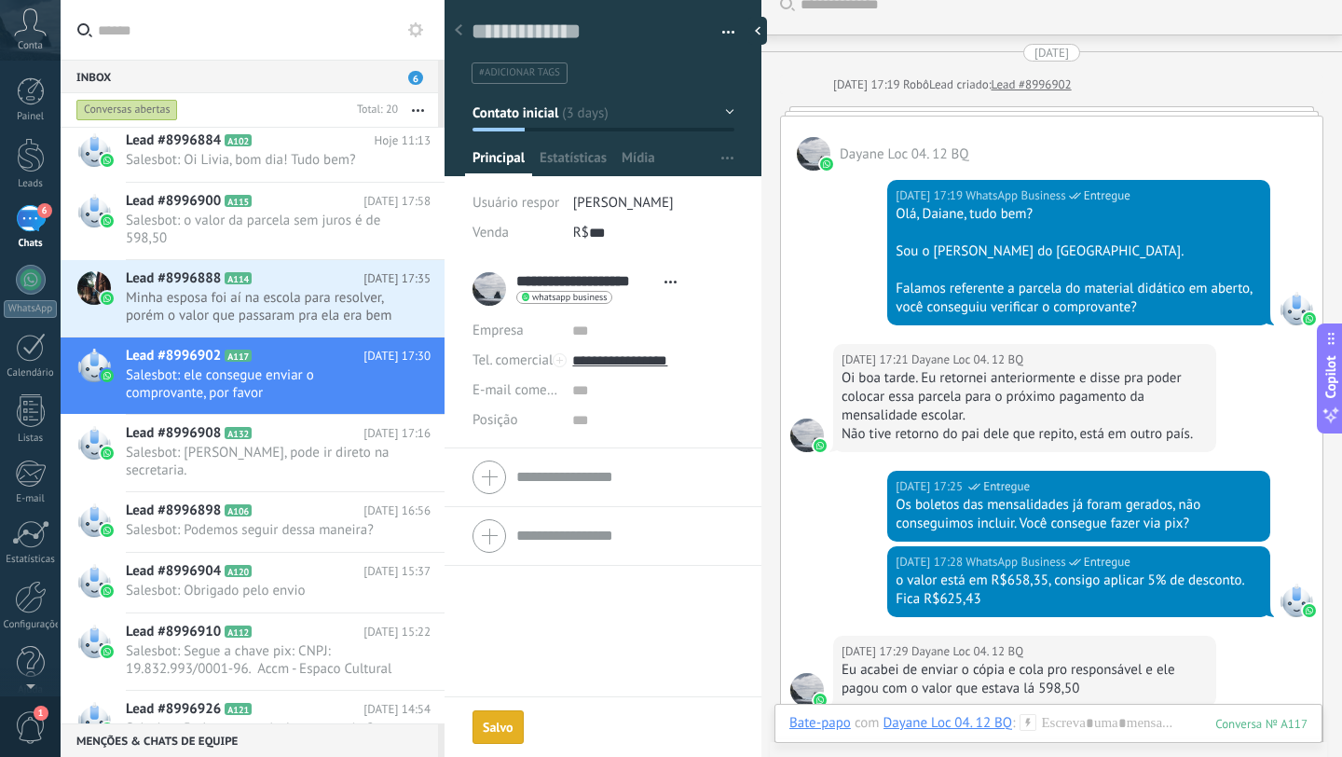
click at [461, 34] on icon at bounding box center [458, 29] width 7 height 11
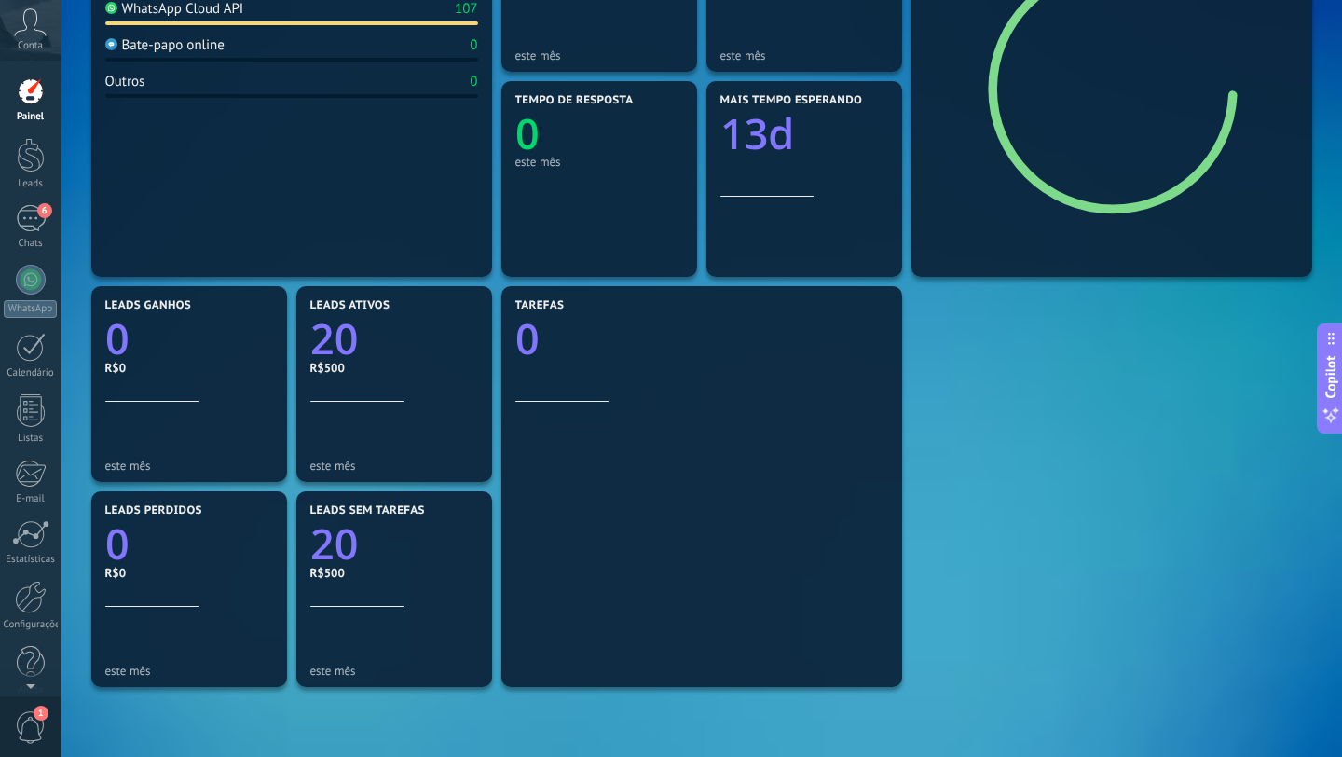
scroll to position [392, 0]
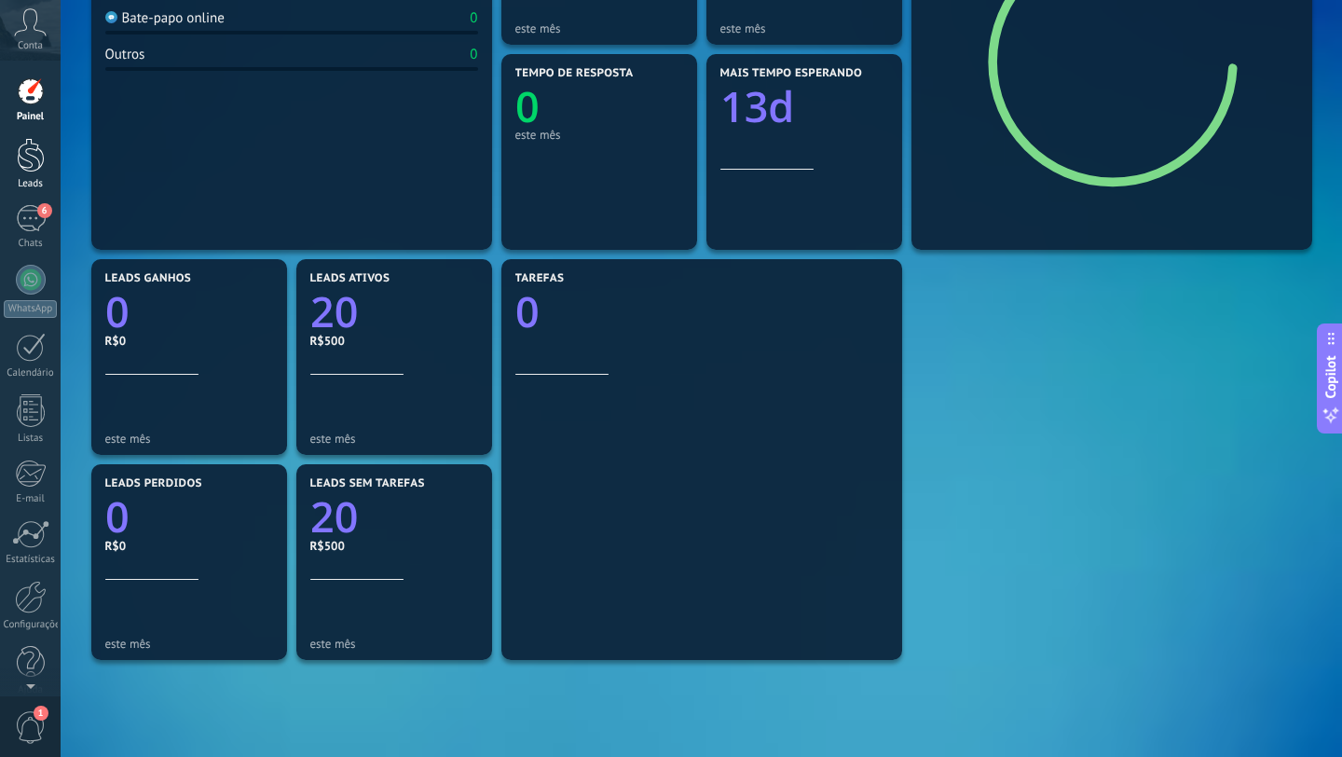
click at [25, 176] on link "Leads" at bounding box center [30, 164] width 61 height 52
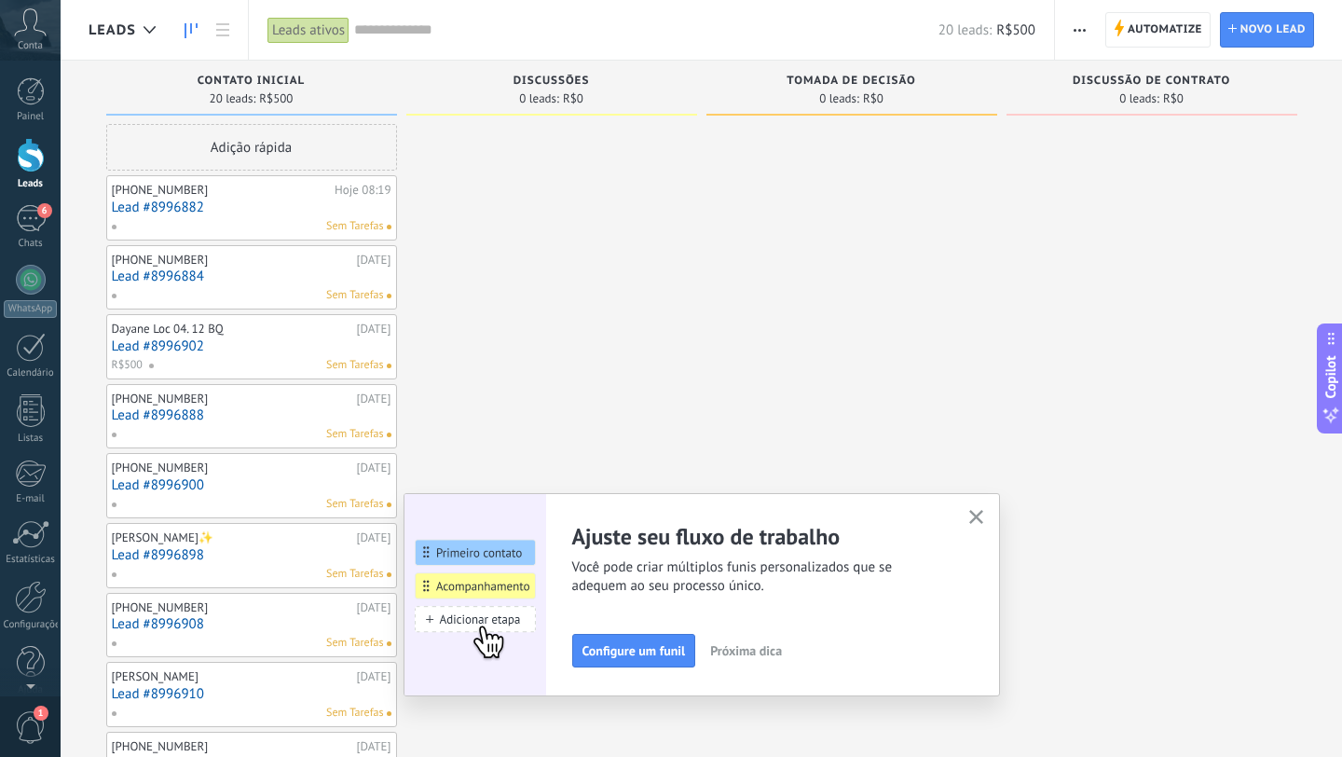
click at [1079, 27] on span "button" at bounding box center [1080, 29] width 12 height 35
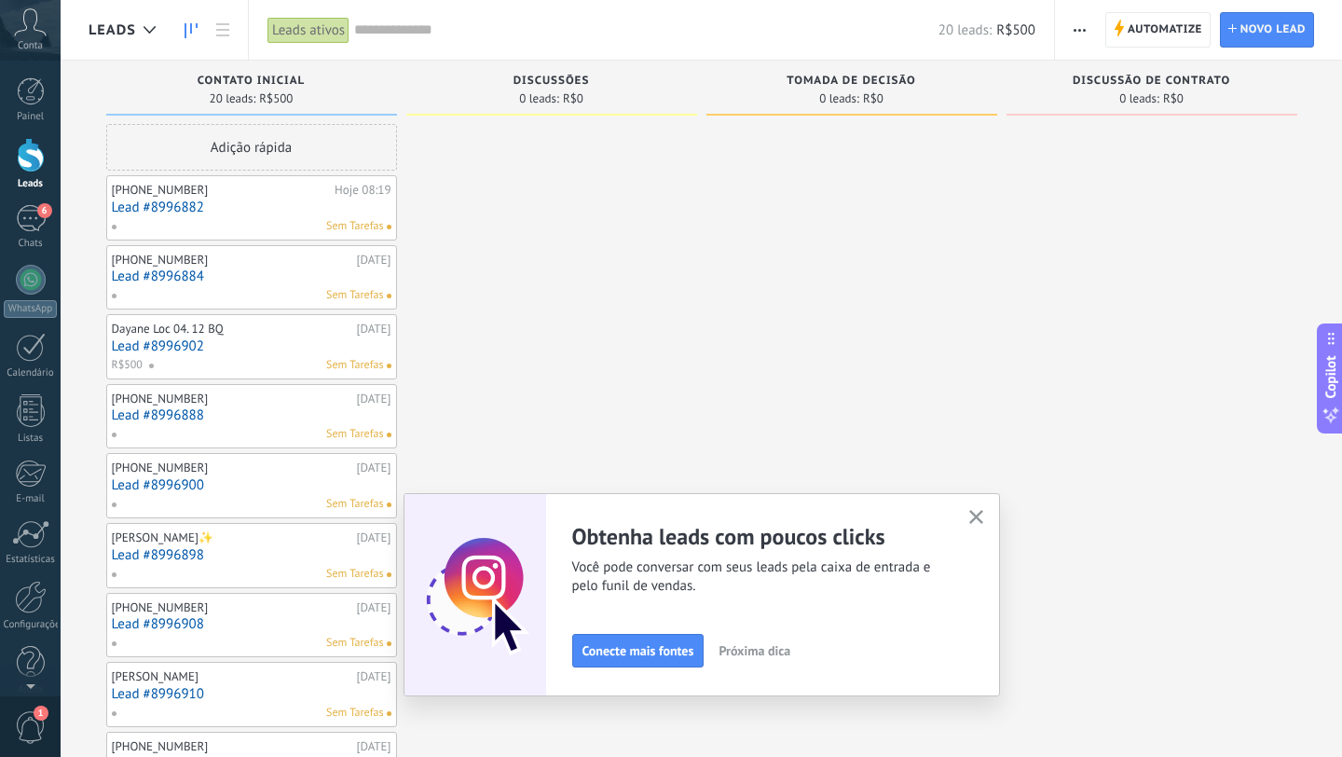
click at [983, 517] on icon "button" at bounding box center [977, 517] width 14 height 14
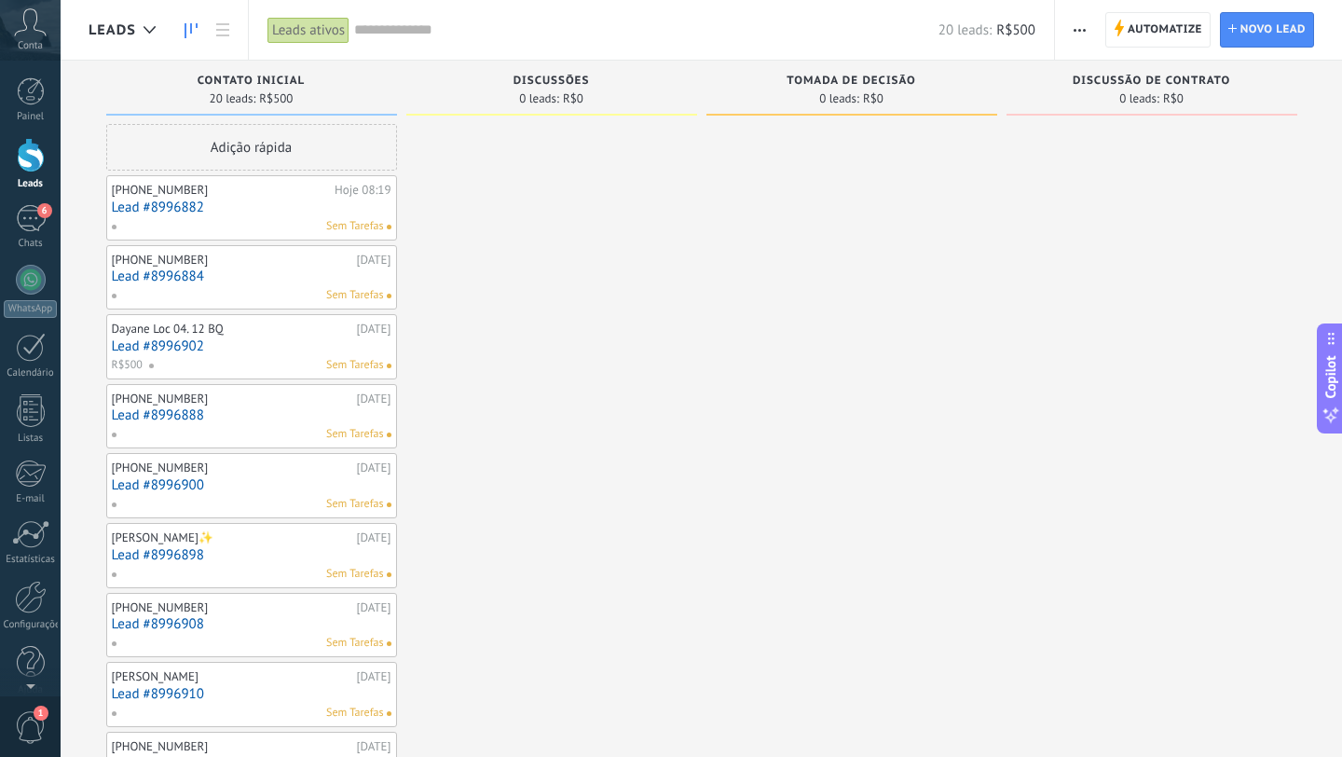
click at [1080, 31] on use "button" at bounding box center [1080, 30] width 12 height 3
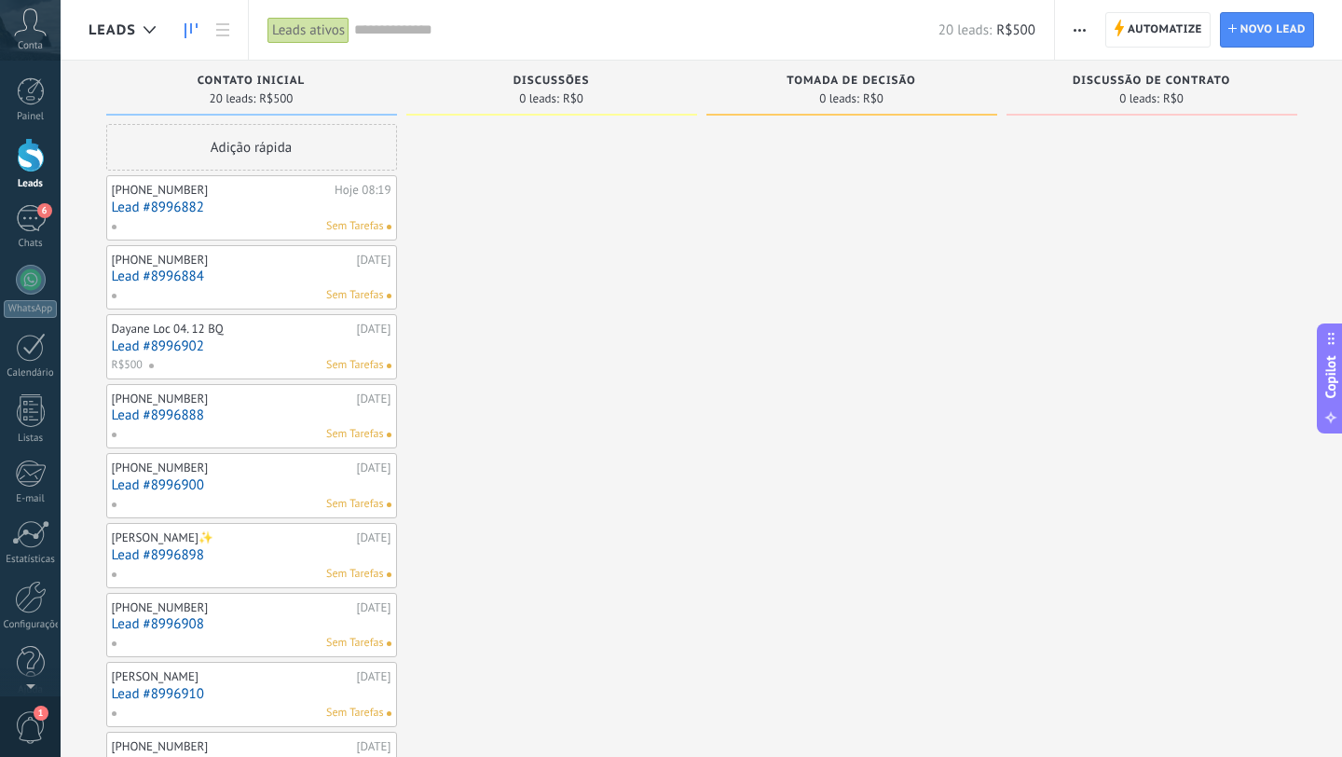
click at [1073, 26] on button "button" at bounding box center [1079, 29] width 27 height 35
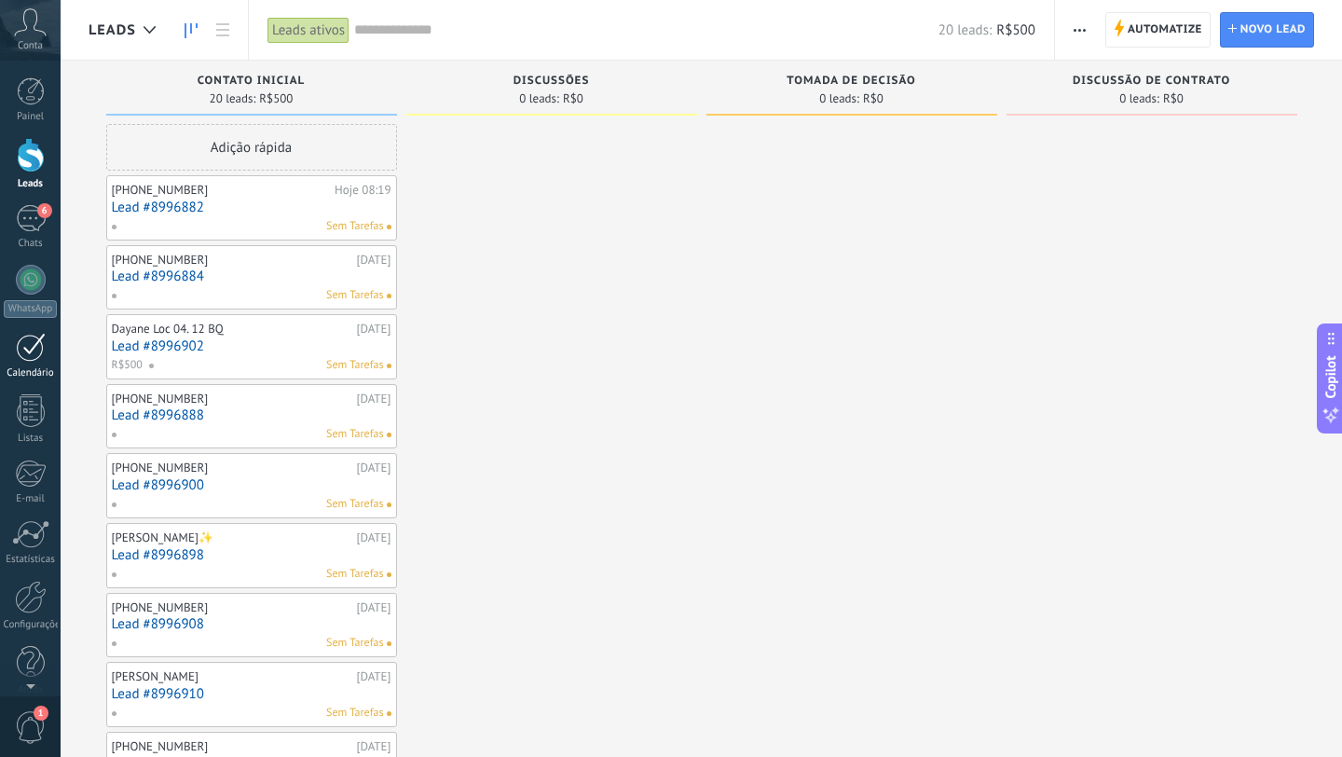
click at [24, 361] on div at bounding box center [31, 347] width 30 height 29
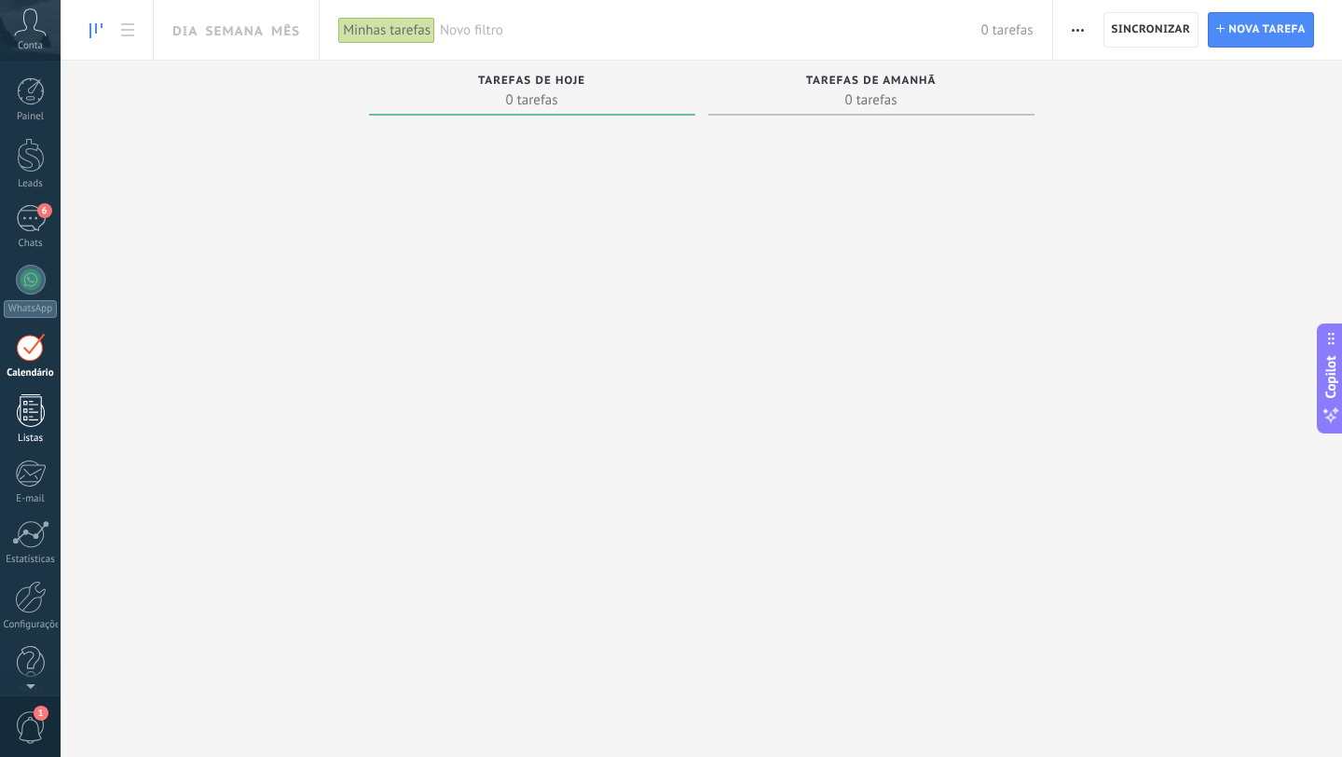
click at [26, 412] on div at bounding box center [31, 410] width 28 height 33
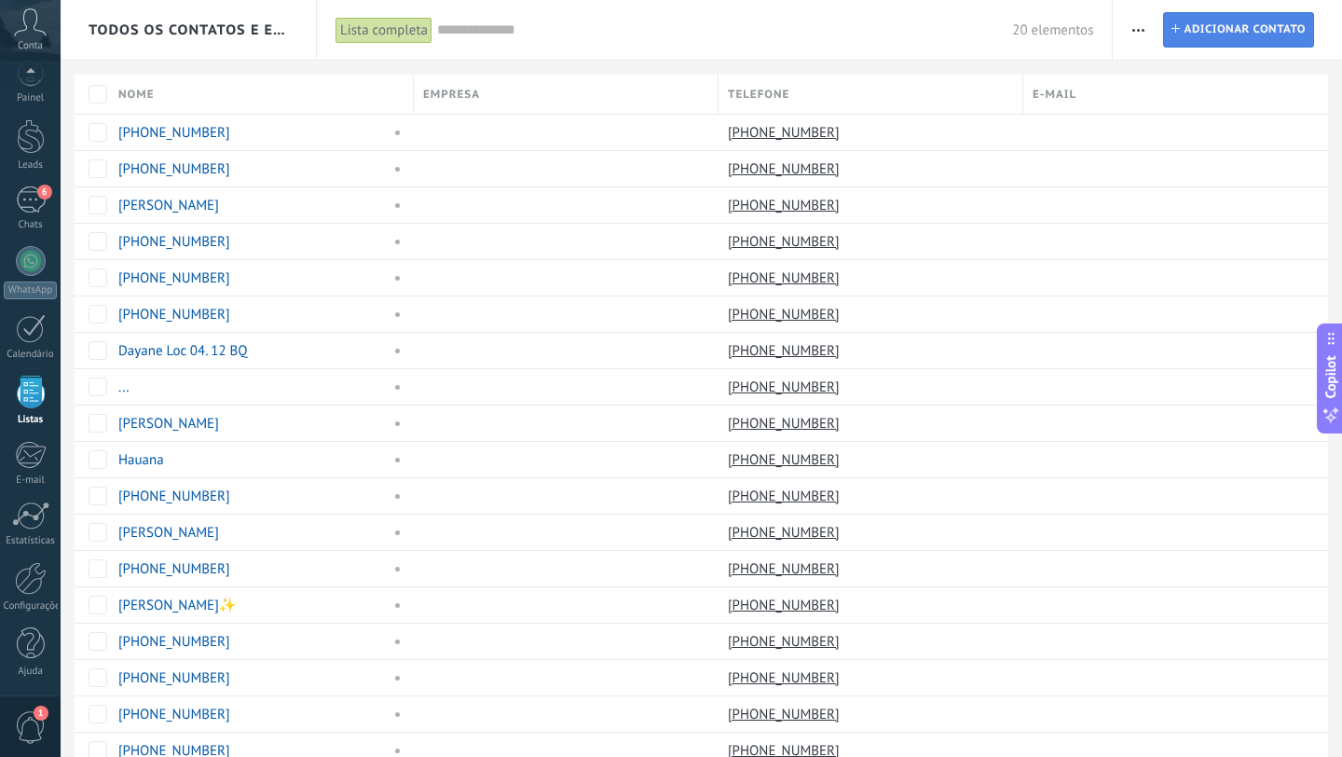
click at [1278, 33] on span "Adicionar contato" at bounding box center [1245, 30] width 122 height 34
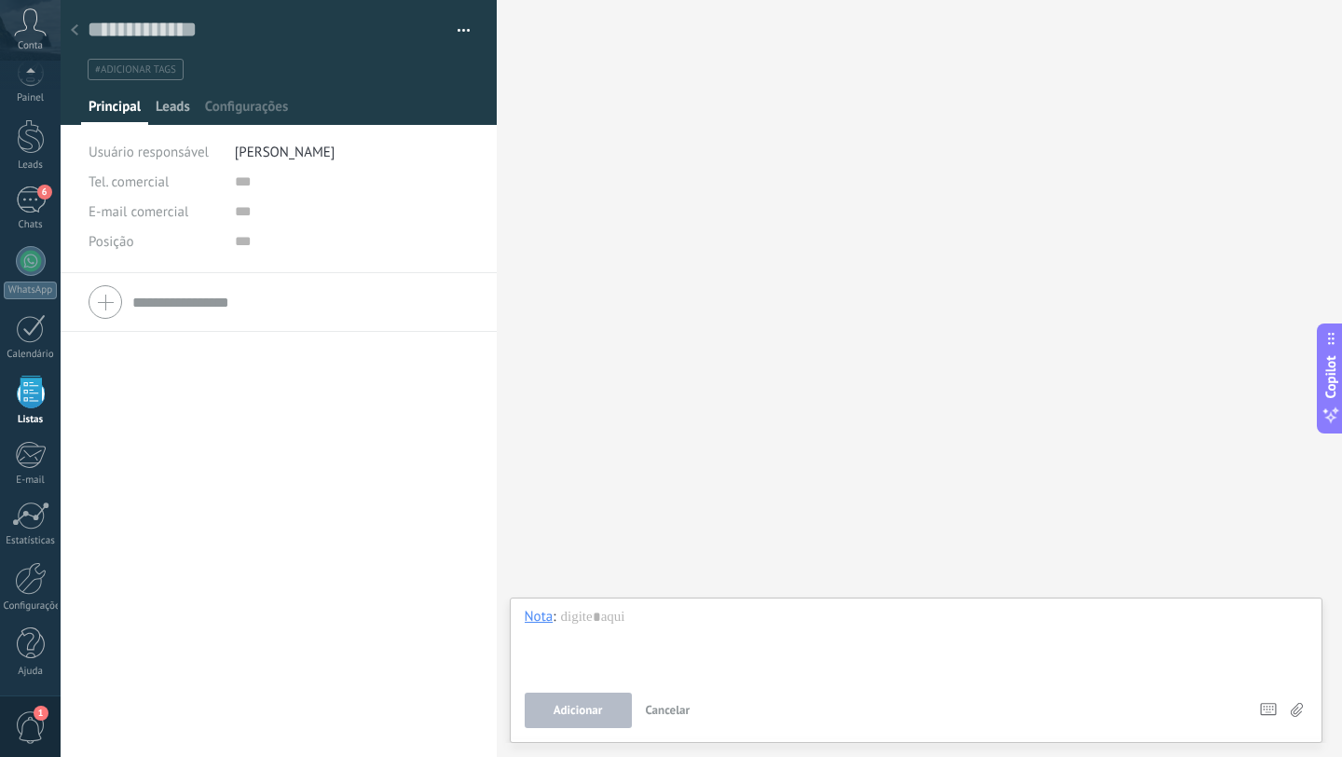
click at [175, 102] on span "Leads" at bounding box center [173, 111] width 34 height 27
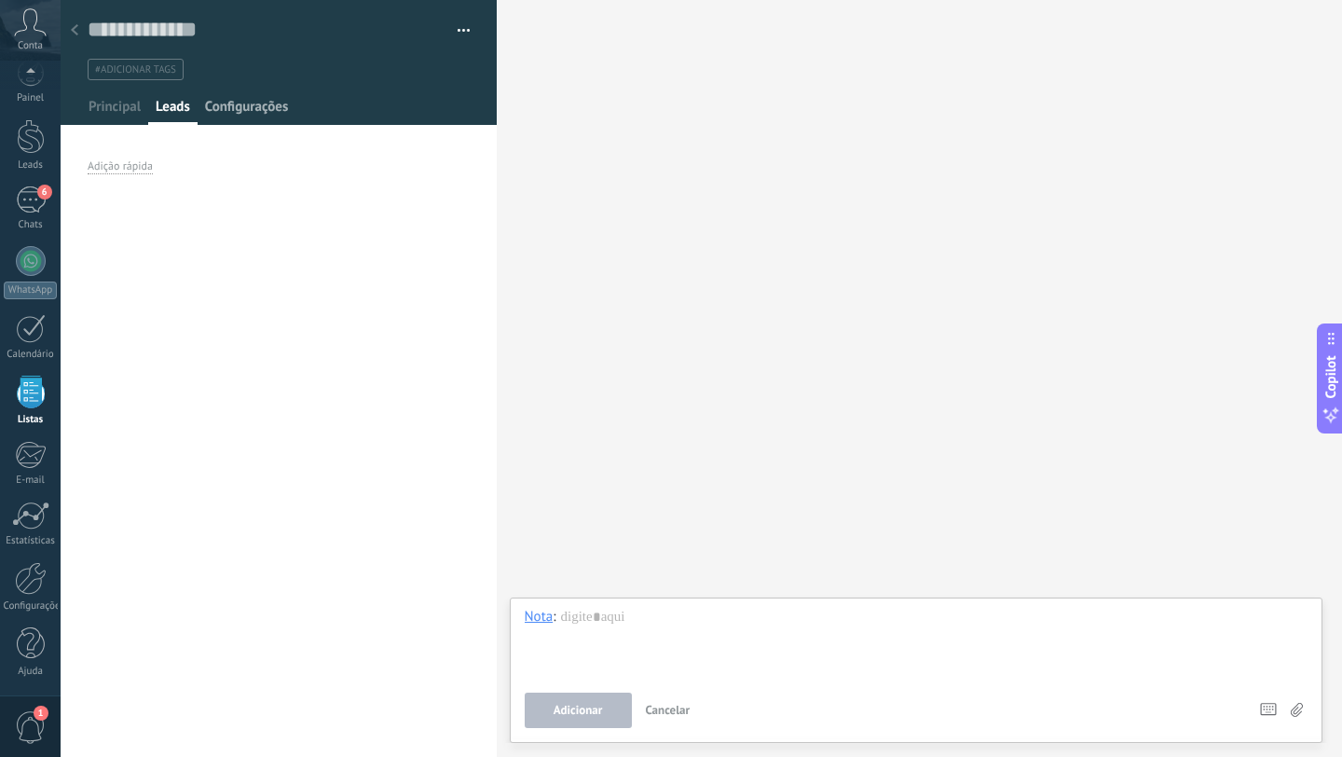
click at [260, 102] on span "Configurações" at bounding box center [246, 111] width 83 height 27
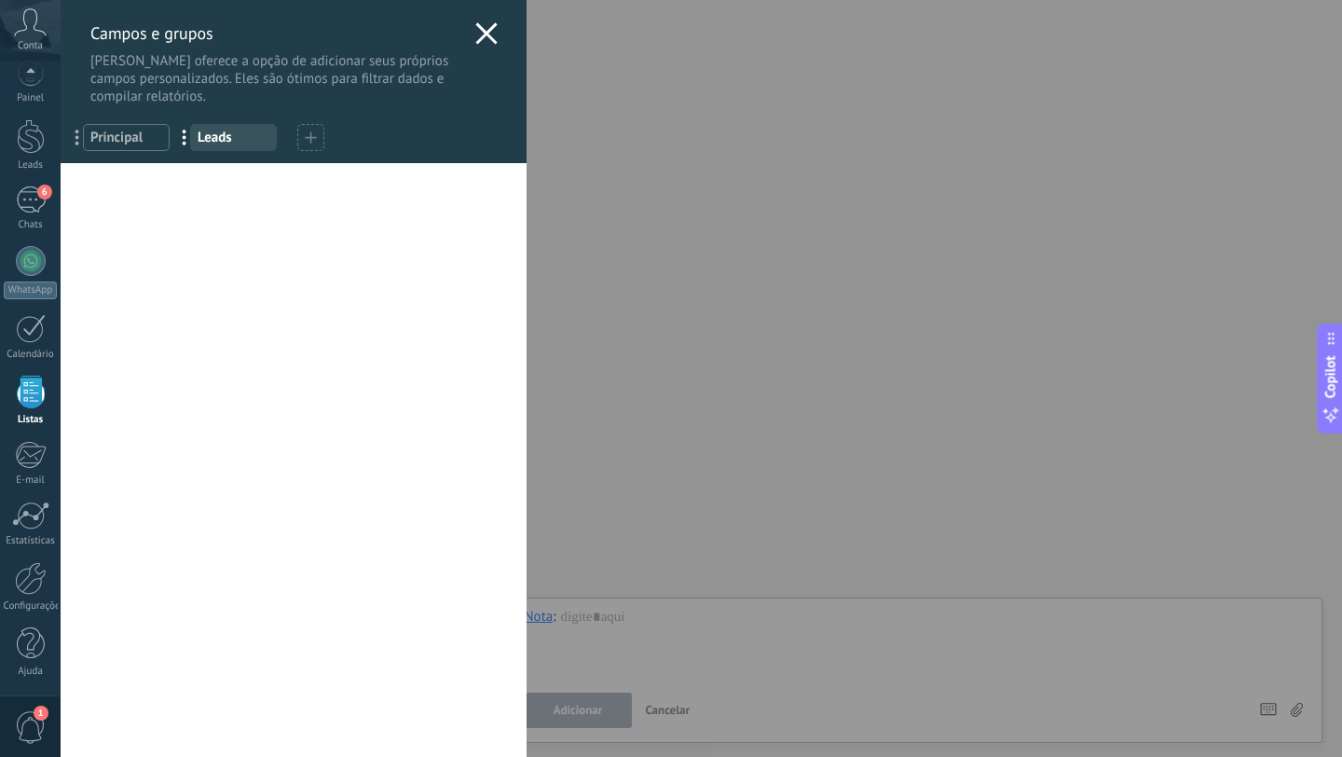
click at [482, 21] on div "[PERSON_NAME] e grupos Kommo oferece a opção de adicionar seus próprios campos …" at bounding box center [294, 52] width 466 height 105
click at [476, 33] on icon at bounding box center [486, 33] width 22 height 22
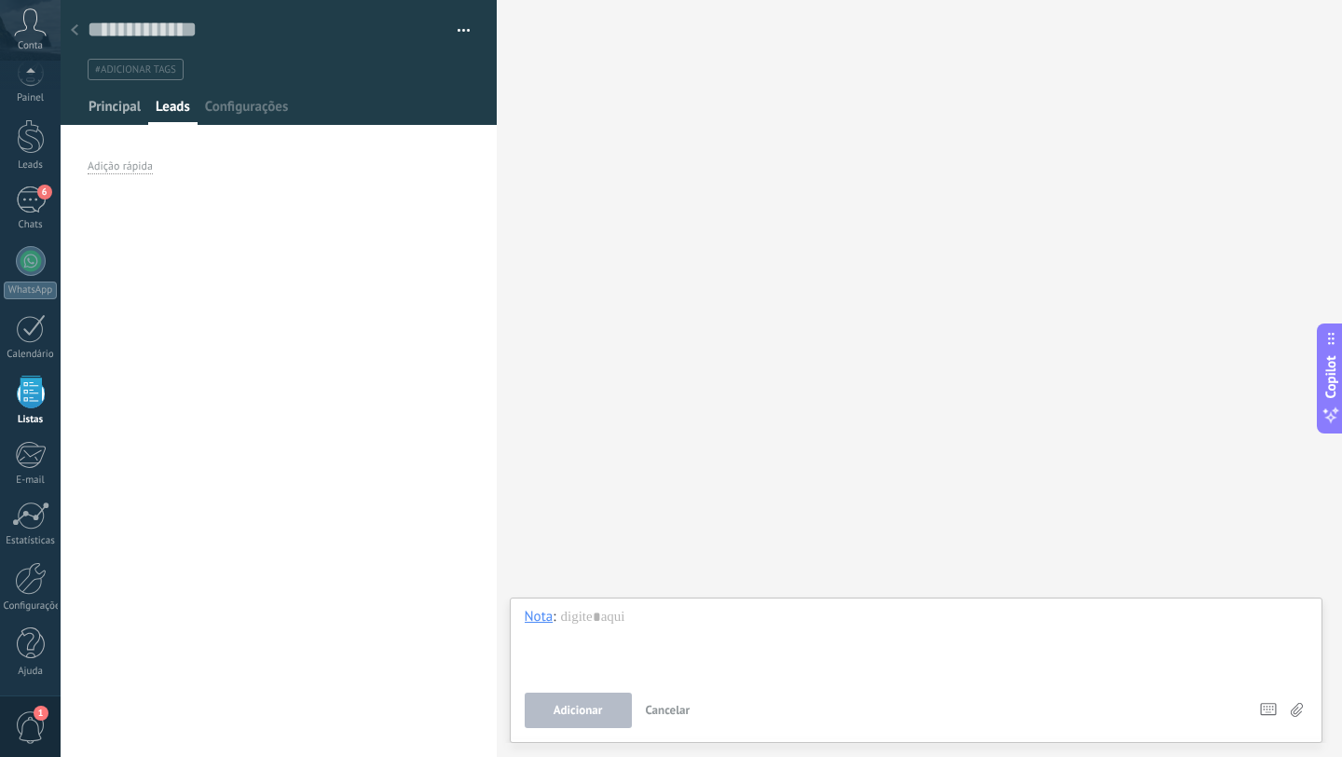
click at [114, 105] on span "Principal" at bounding box center [115, 111] width 52 height 27
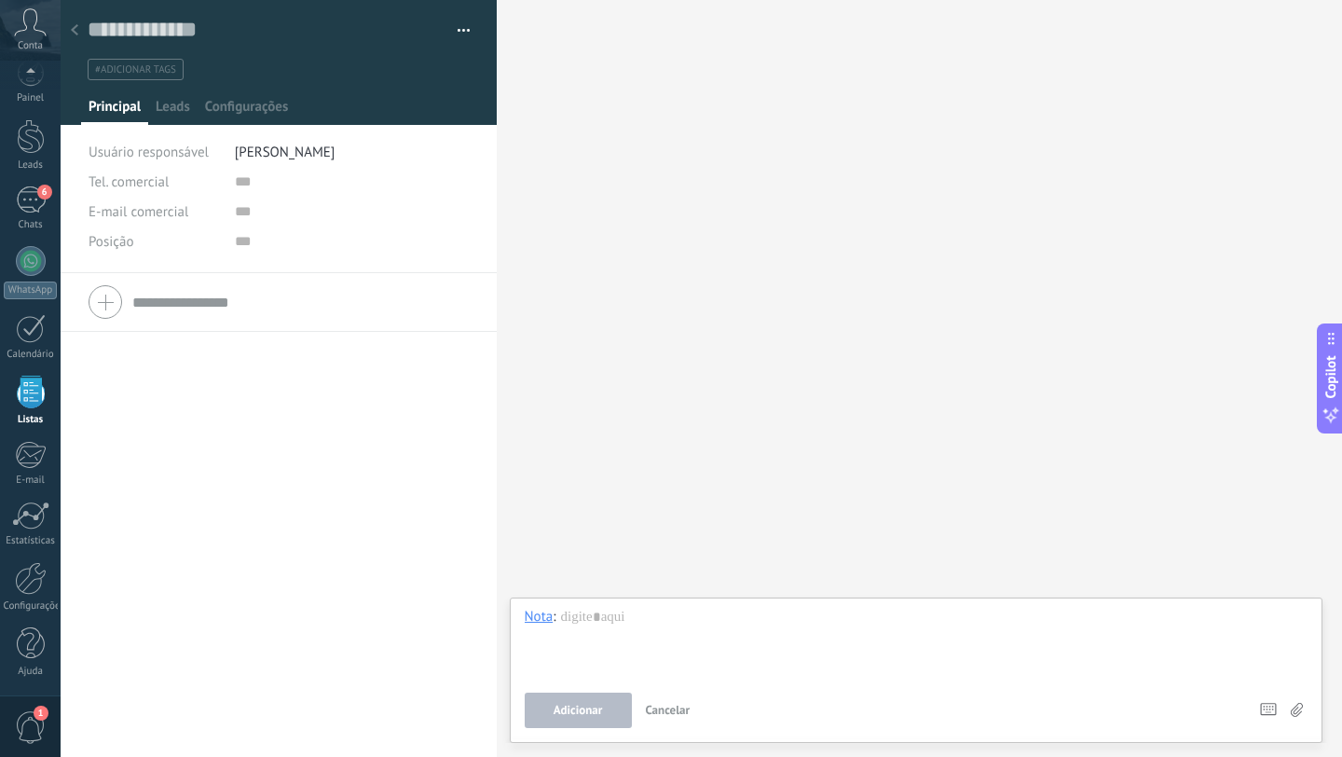
click at [733, 208] on div "Buscar Carregar mais Participantes:" at bounding box center [920, 378] width 846 height 757
click at [102, 309] on div at bounding box center [279, 302] width 380 height 47
click at [87, 34] on div at bounding box center [75, 31] width 26 height 36
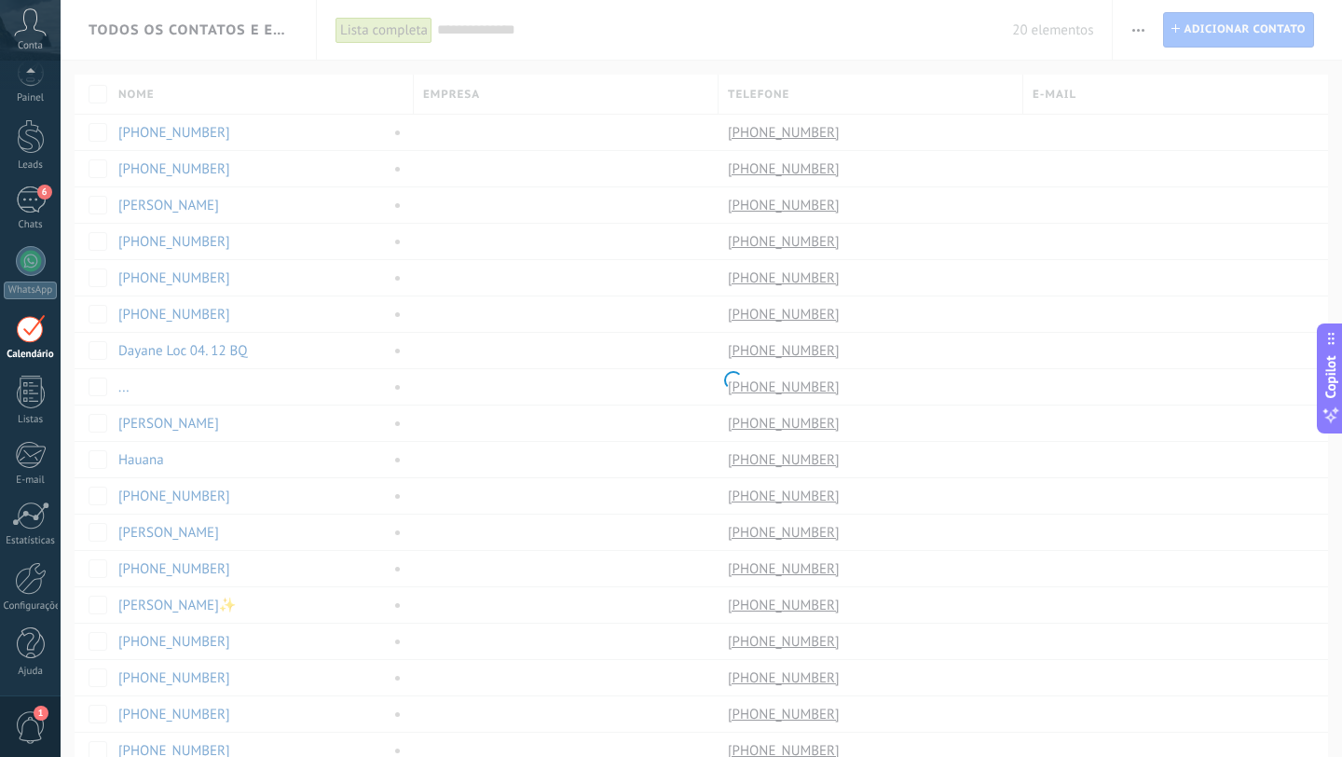
click at [80, 34] on body ".abccls-1,.abccls-2{fill-rule:evenodd}.abccls-2{fill:#fff} .abfcls-1{fill:none}…" at bounding box center [671, 378] width 1342 height 757
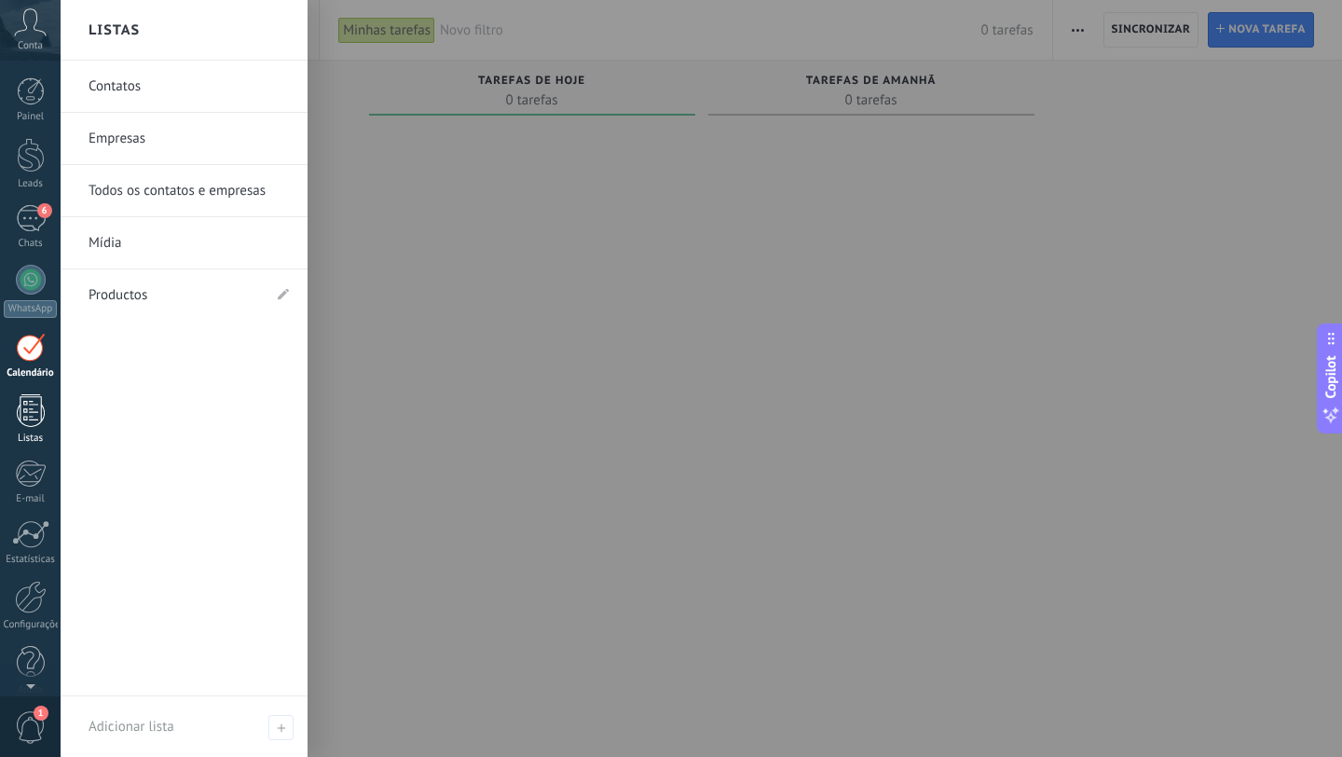
click at [28, 427] on link "Listas" at bounding box center [30, 419] width 61 height 50
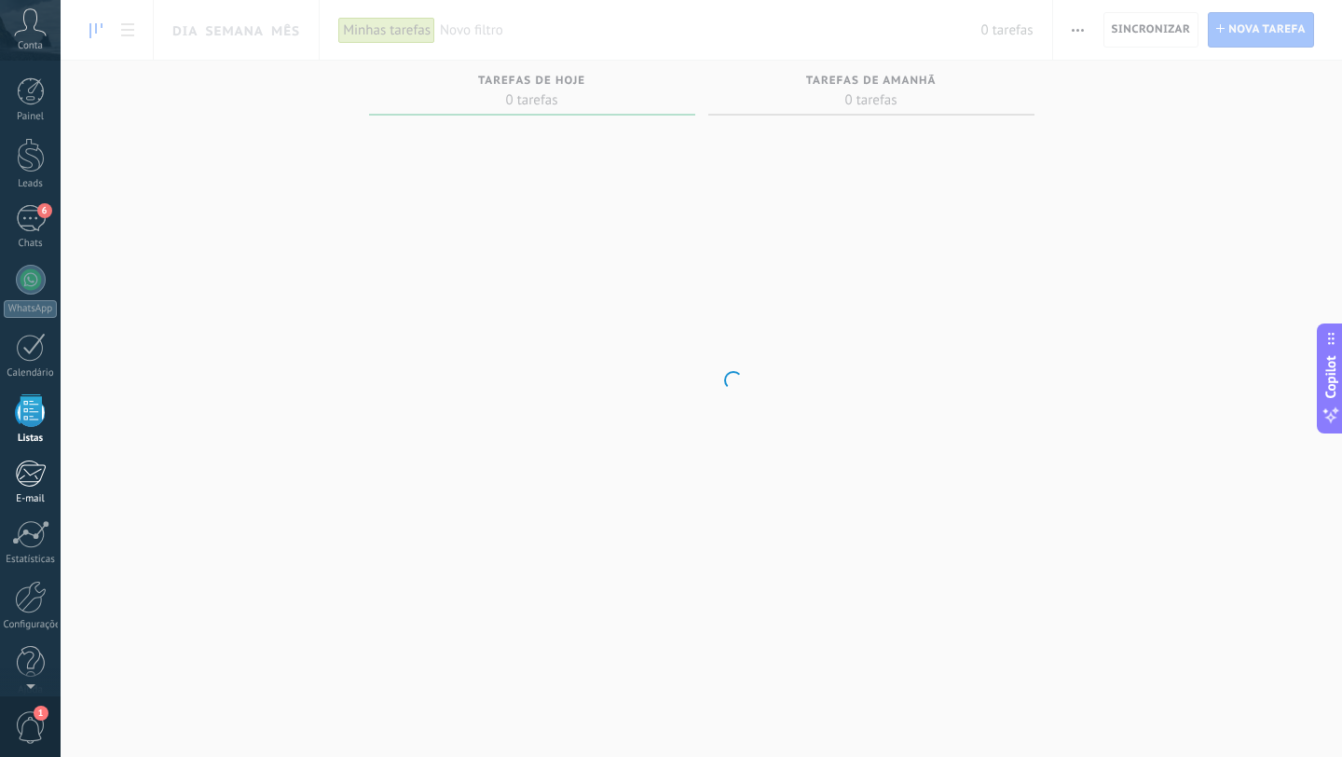
click at [30, 472] on div at bounding box center [30, 474] width 31 height 28
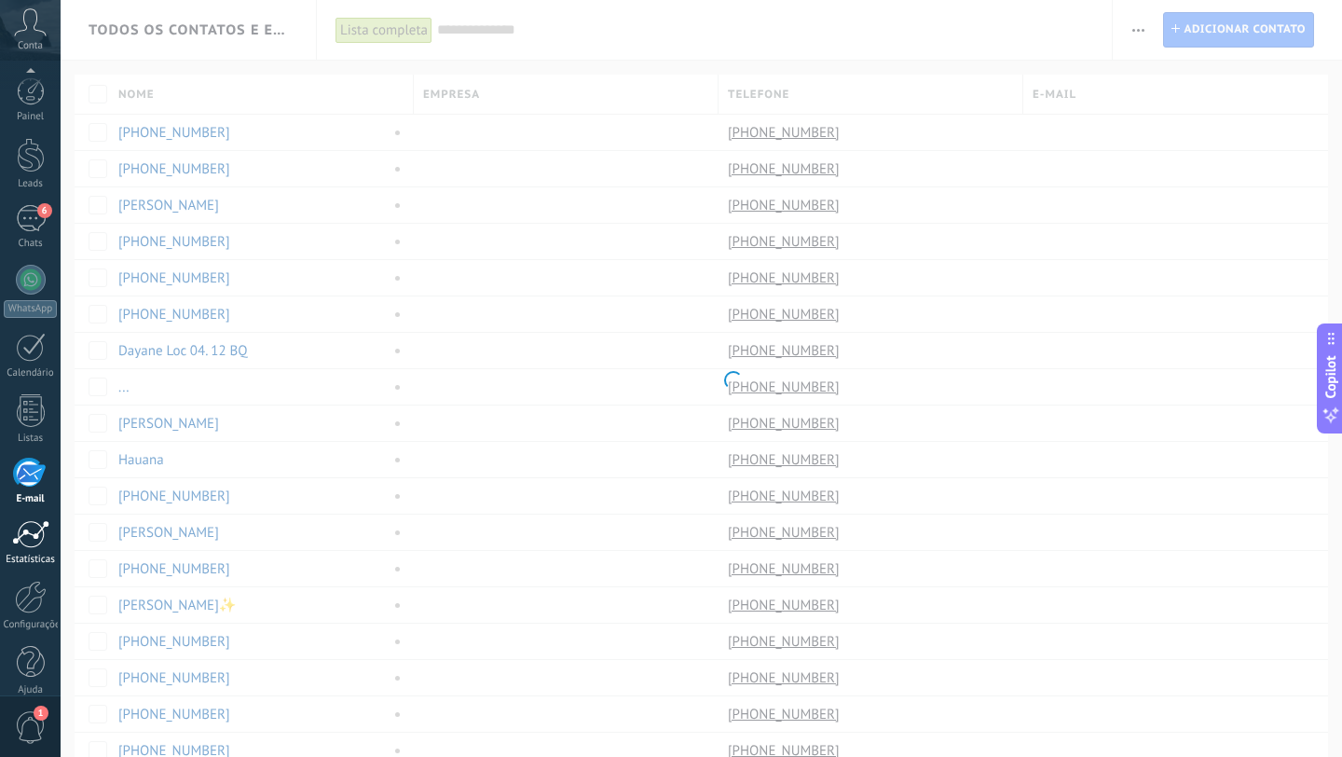
scroll to position [19, 0]
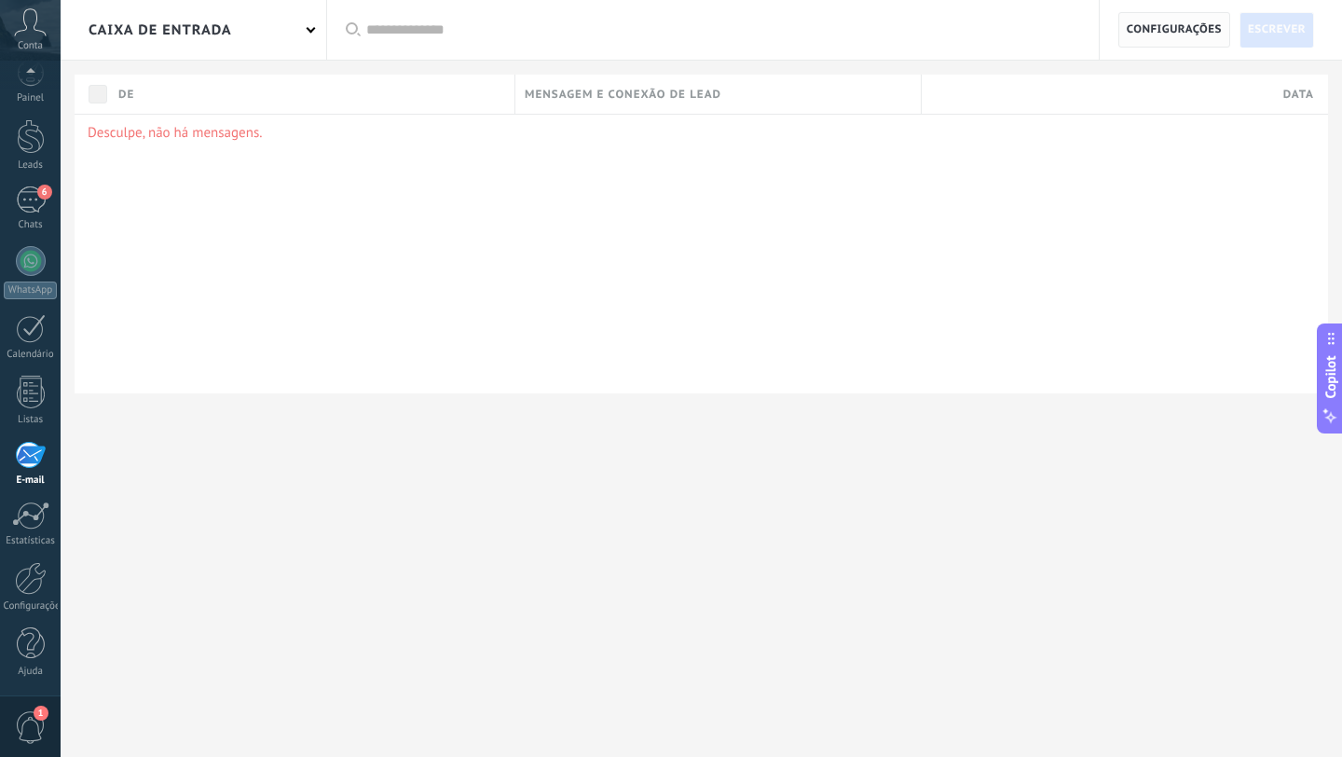
click at [1137, 31] on span "Configurações" at bounding box center [1174, 30] width 95 height 34
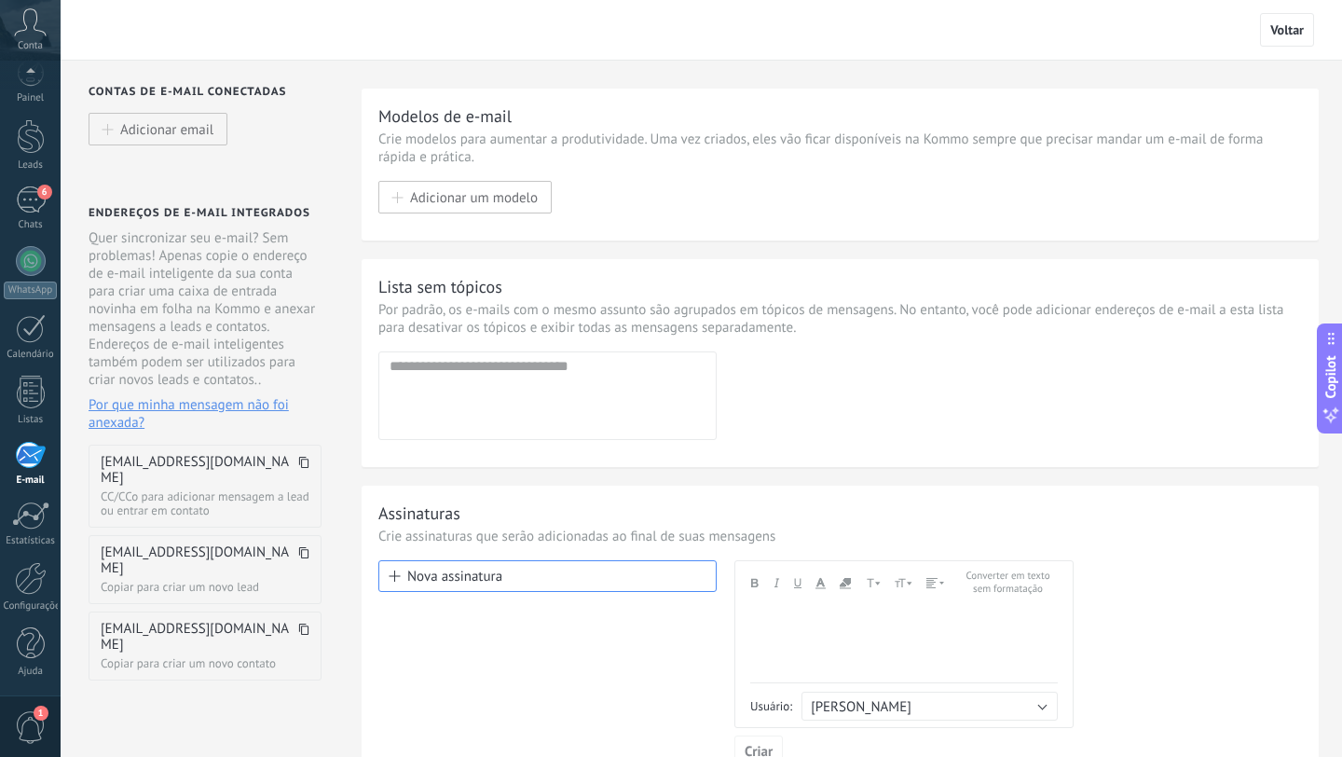
scroll to position [166, 0]
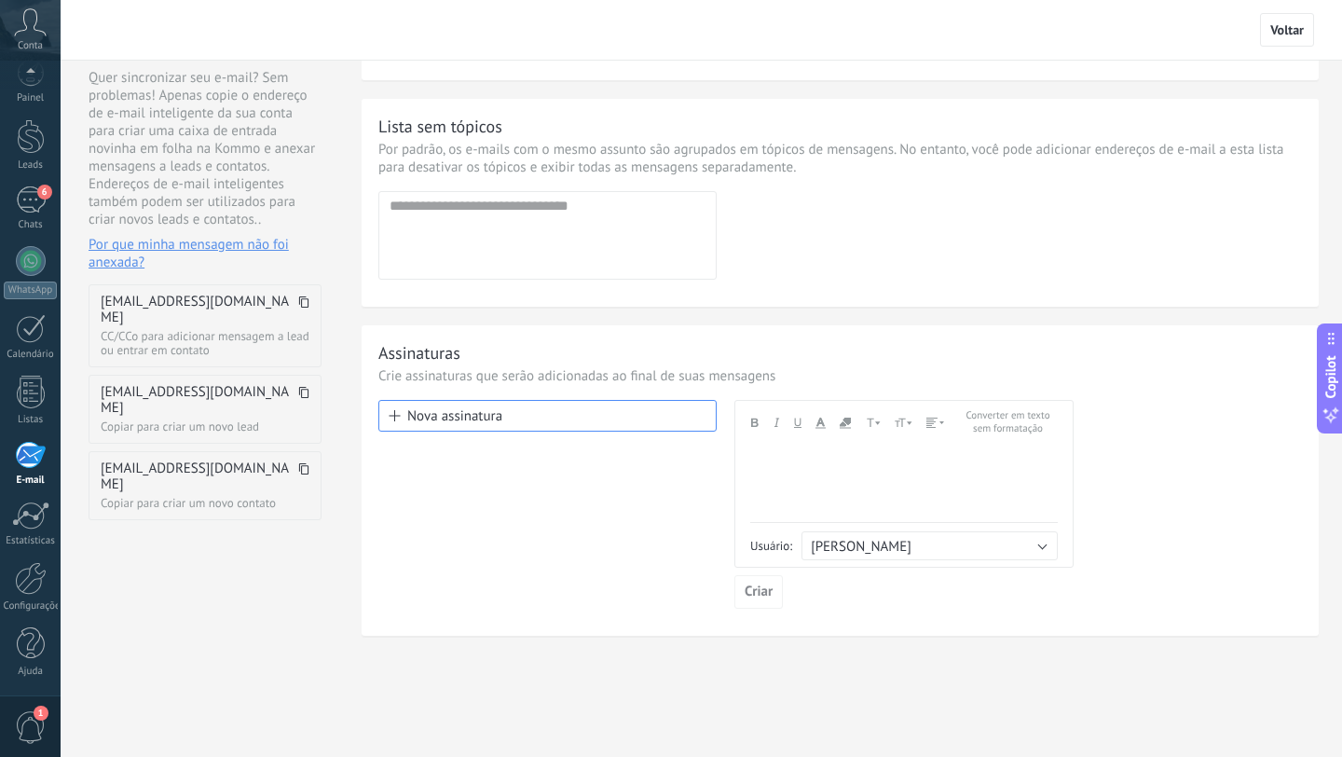
click at [899, 559] on div "Andale Mono Arial Arial Black Book Antiqua Comic Sans MS Courier New Helvetica …" at bounding box center [904, 484] width 339 height 168
click at [907, 546] on span "[PERSON_NAME]" at bounding box center [861, 547] width 101 height 18
click at [907, 546] on span "[PERSON_NAME]" at bounding box center [921, 549] width 261 height 18
click at [474, 530] on div "Nova assinatura" at bounding box center [547, 504] width 338 height 209
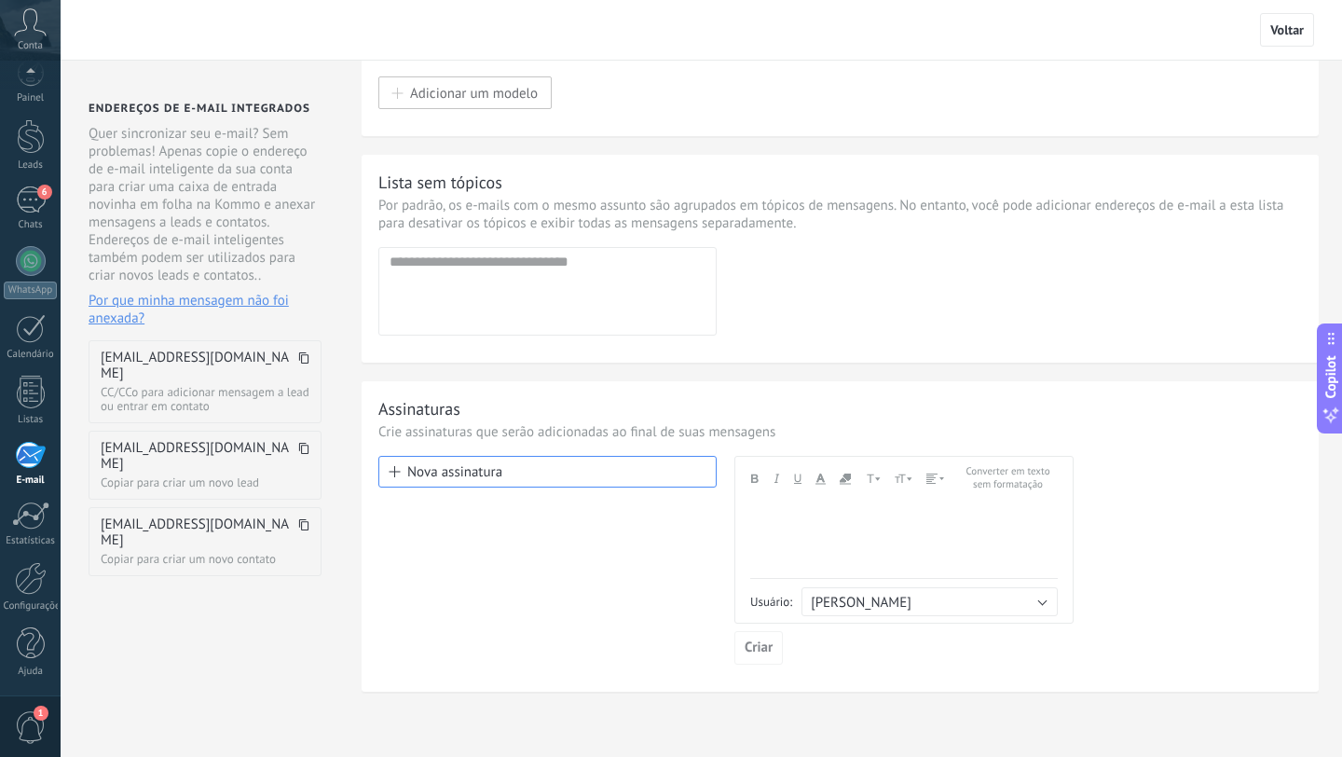
scroll to position [0, 0]
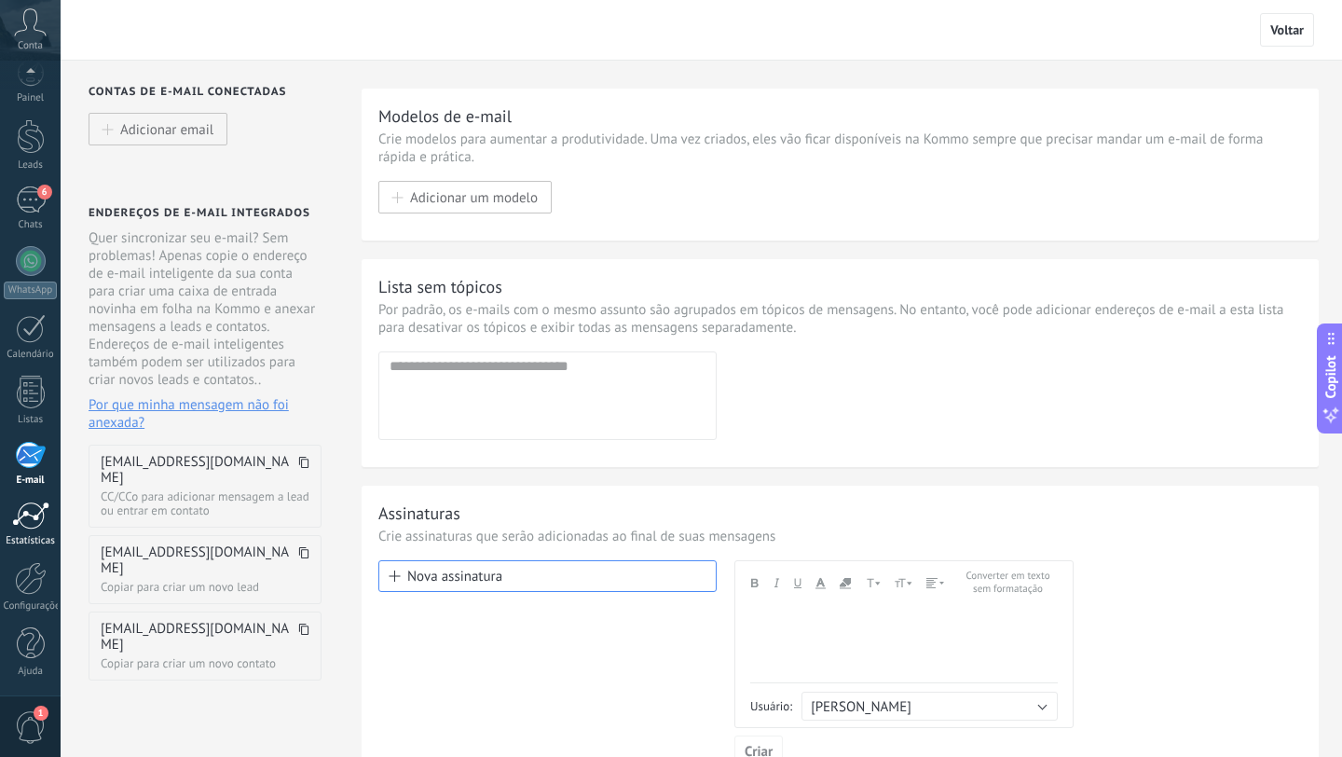
click at [35, 532] on link "Estatísticas" at bounding box center [30, 525] width 61 height 46
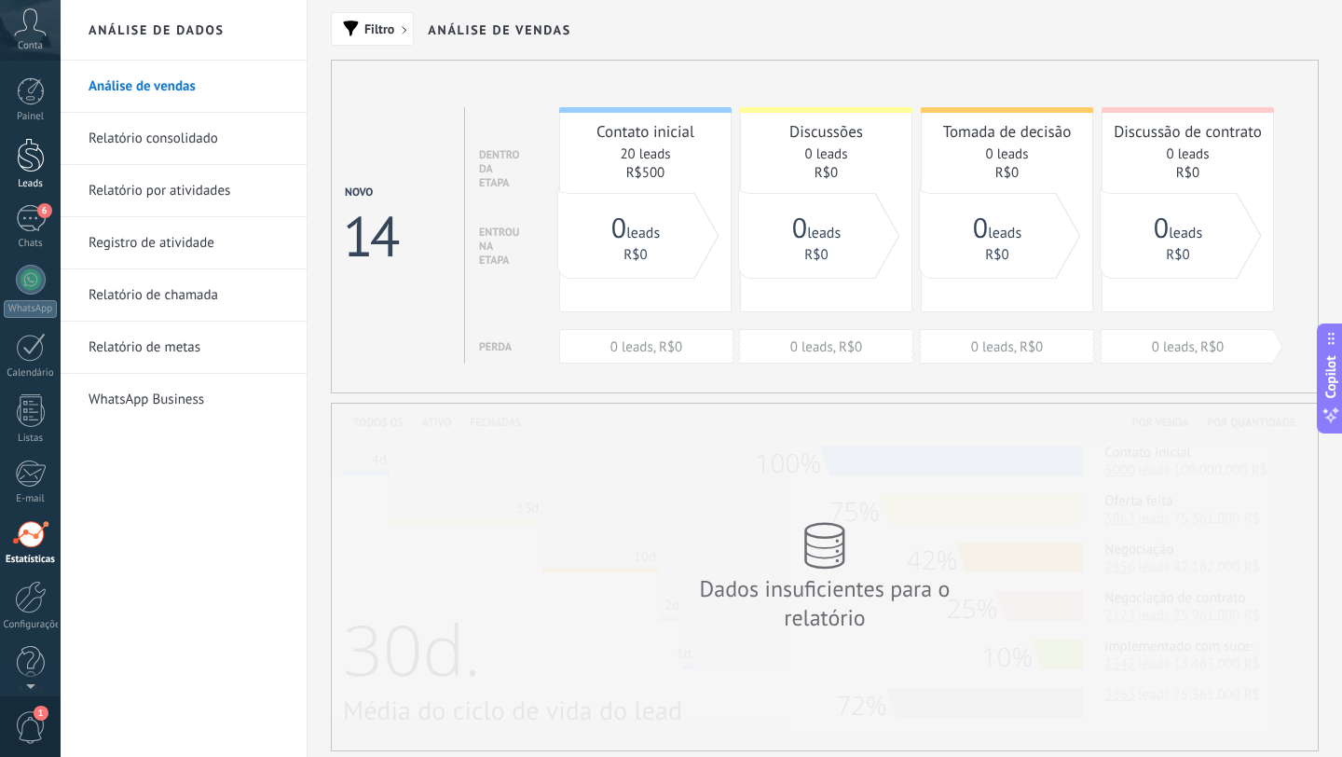
click at [24, 169] on div at bounding box center [31, 155] width 28 height 34
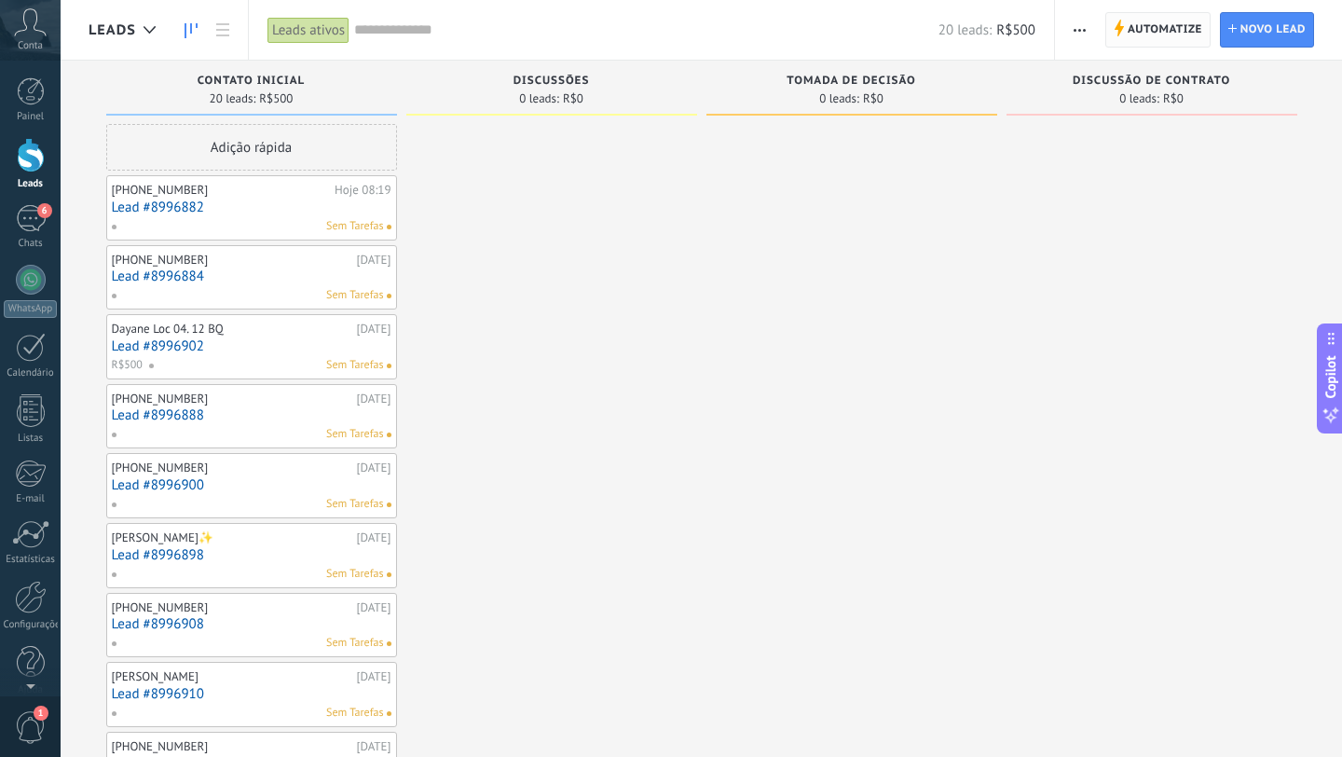
click at [1166, 25] on span "Automatize" at bounding box center [1165, 30] width 75 height 34
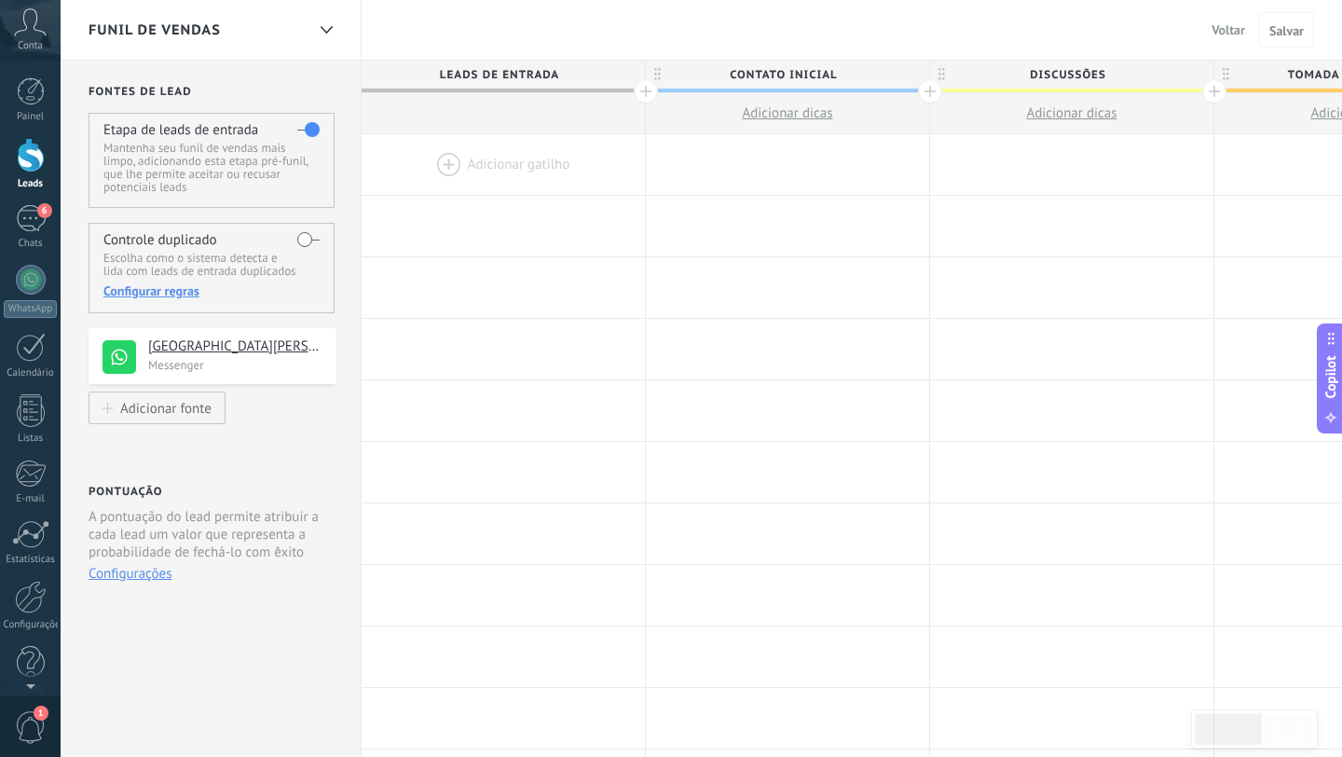
click at [450, 163] on div at bounding box center [503, 164] width 283 height 61
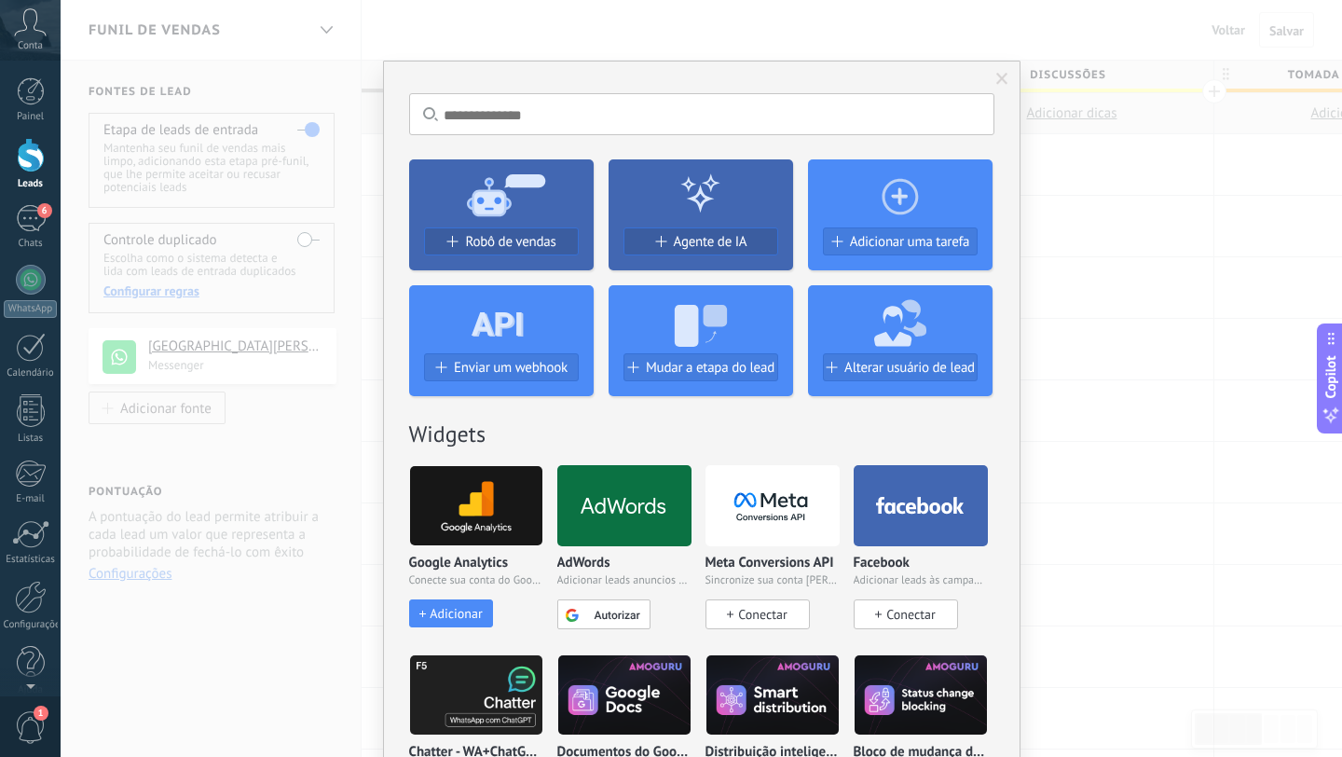
click at [508, 107] on input "text" at bounding box center [701, 114] width 585 height 42
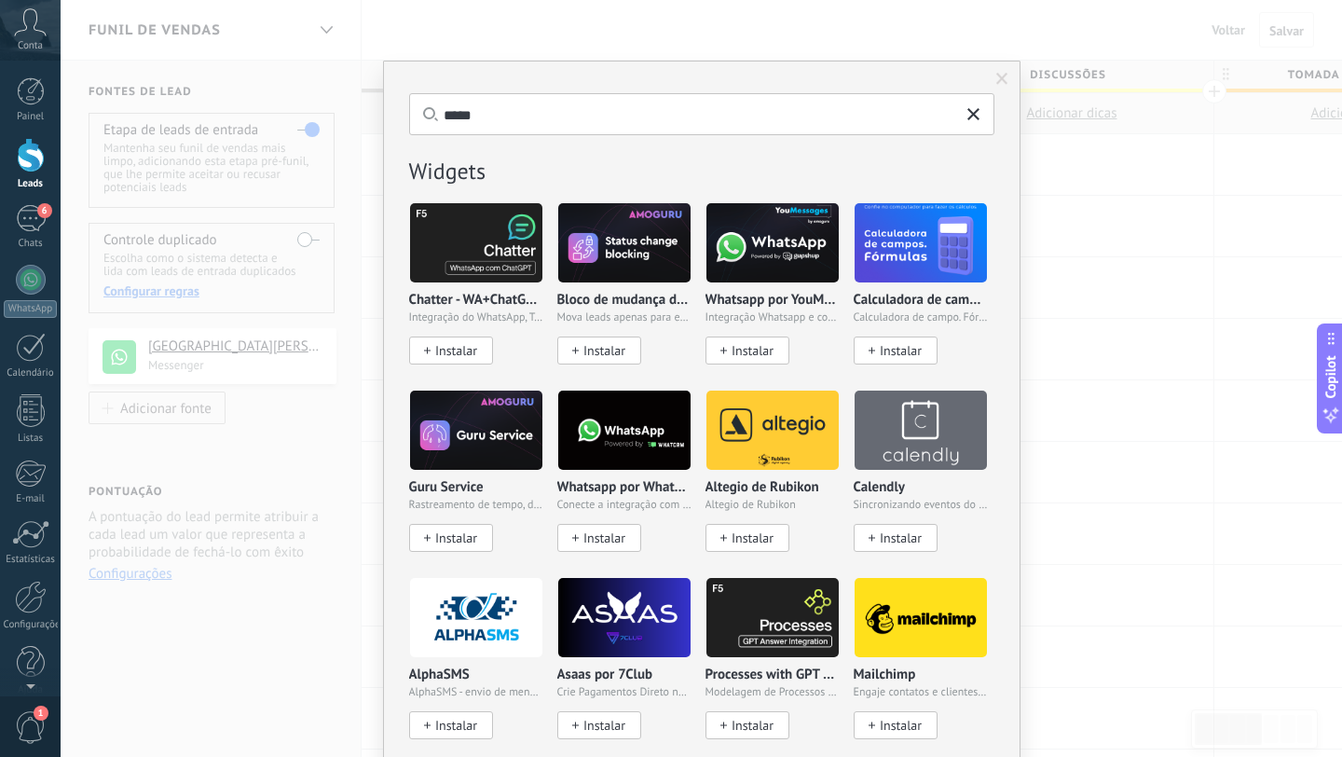
type input "*****"
click at [976, 117] on span at bounding box center [973, 116] width 27 height 27
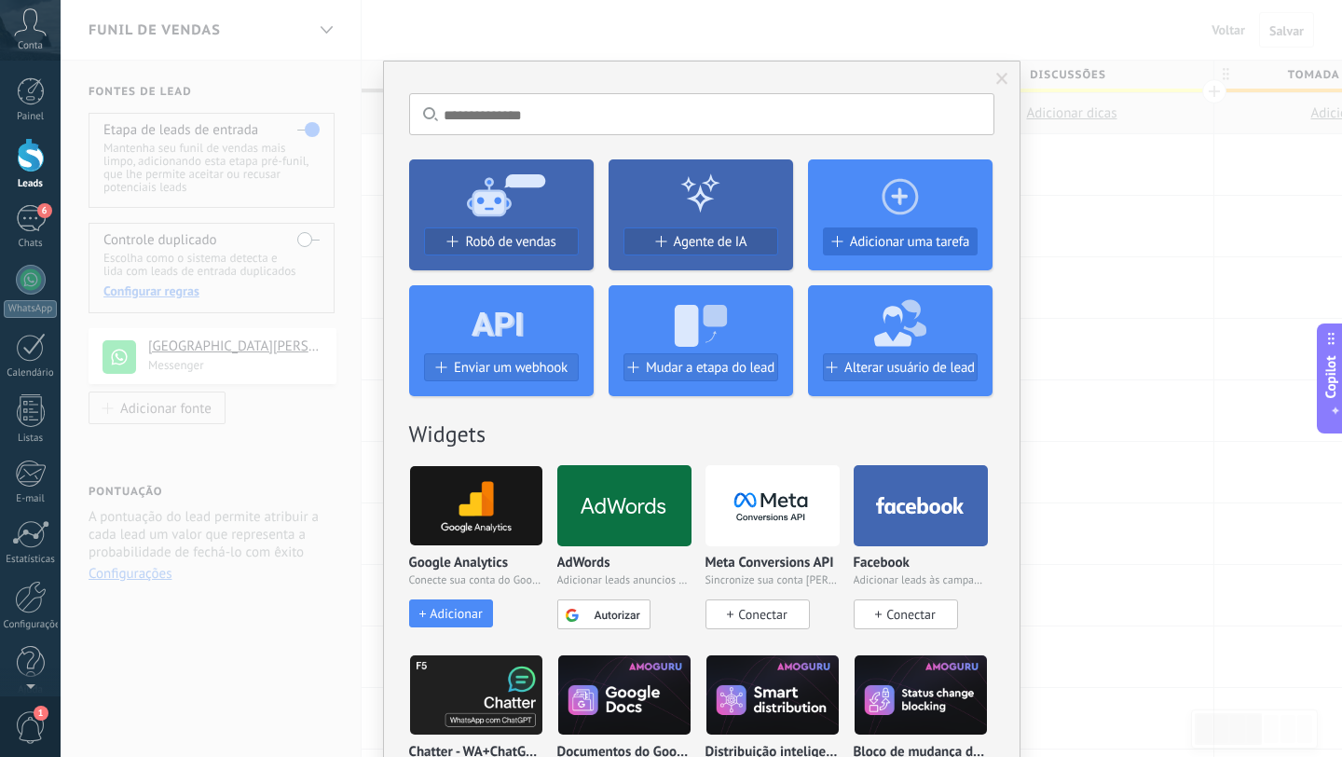
click at [909, 242] on span "Adicionar uma tarefa" at bounding box center [910, 242] width 120 height 16
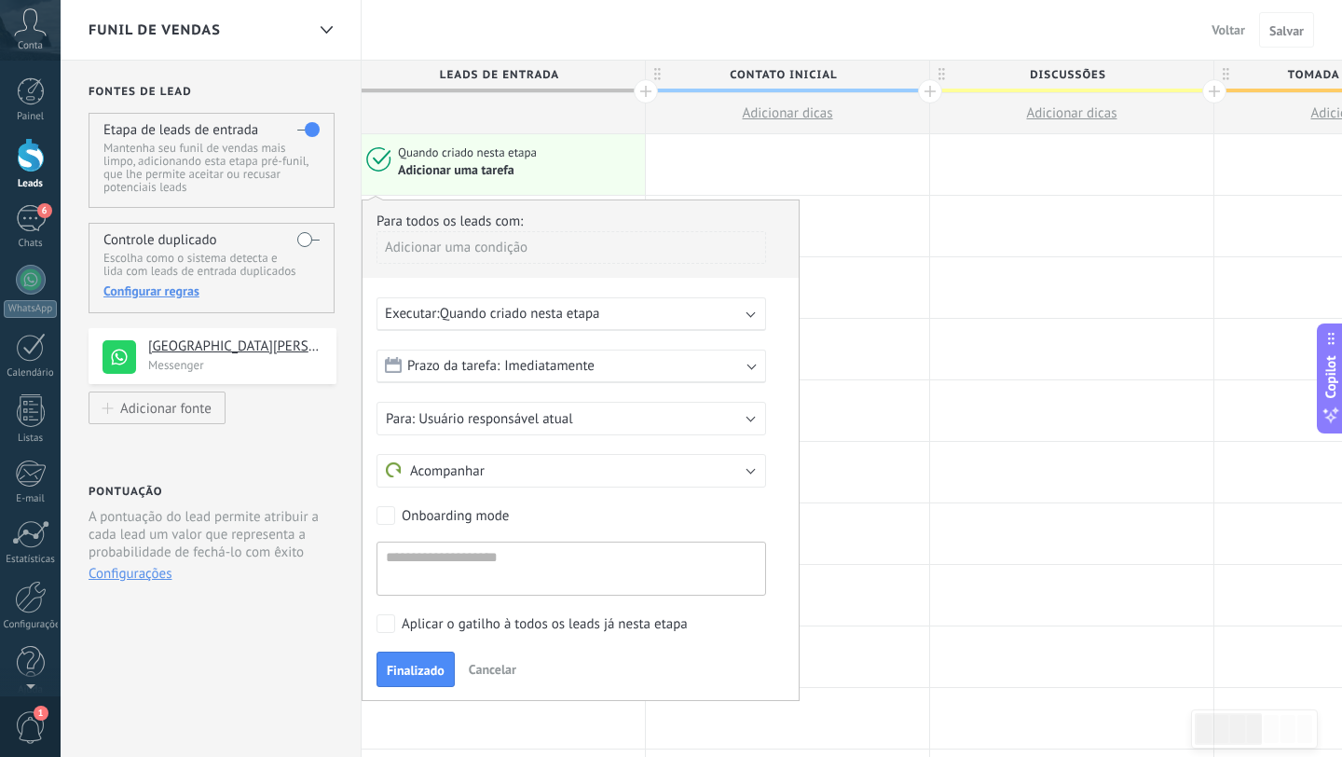
click at [555, 370] on span "Imediatamente" at bounding box center [549, 366] width 90 height 18
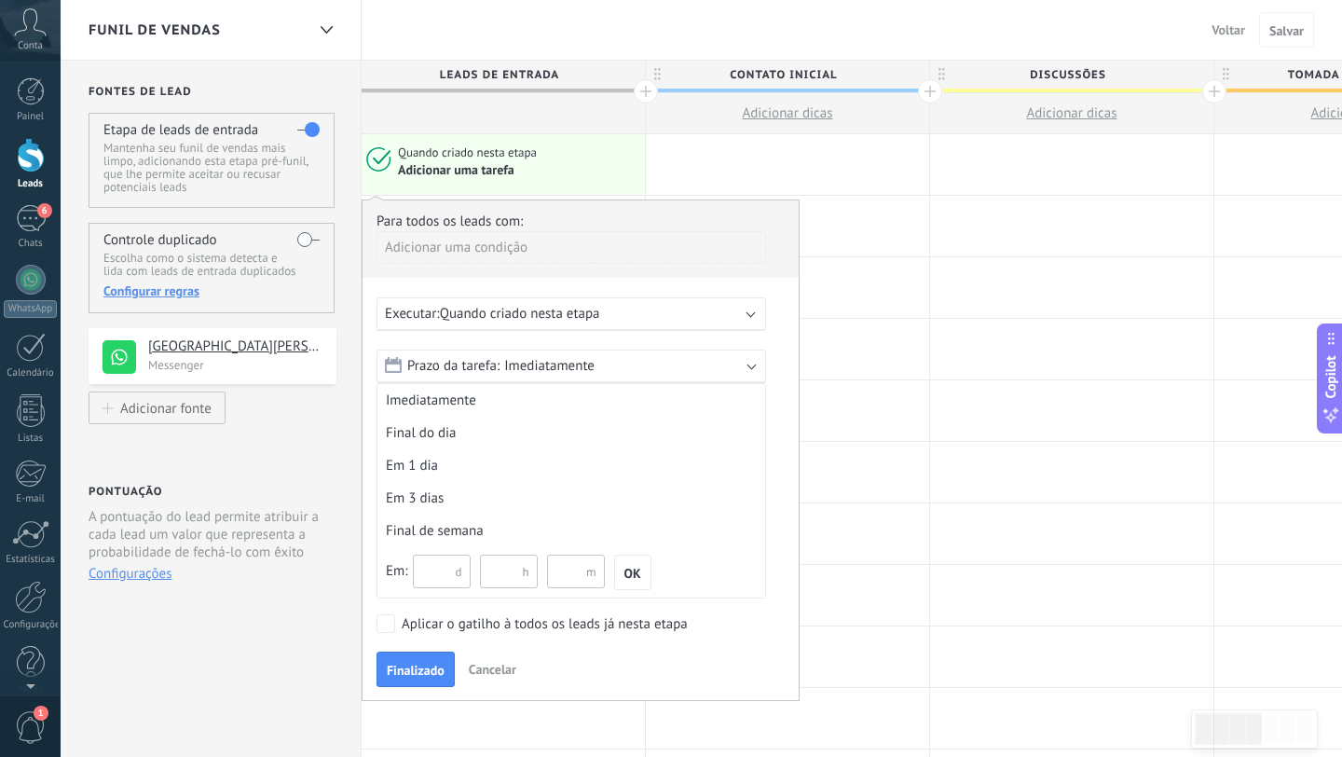
click at [555, 370] on span "Imediatamente" at bounding box center [549, 366] width 90 height 18
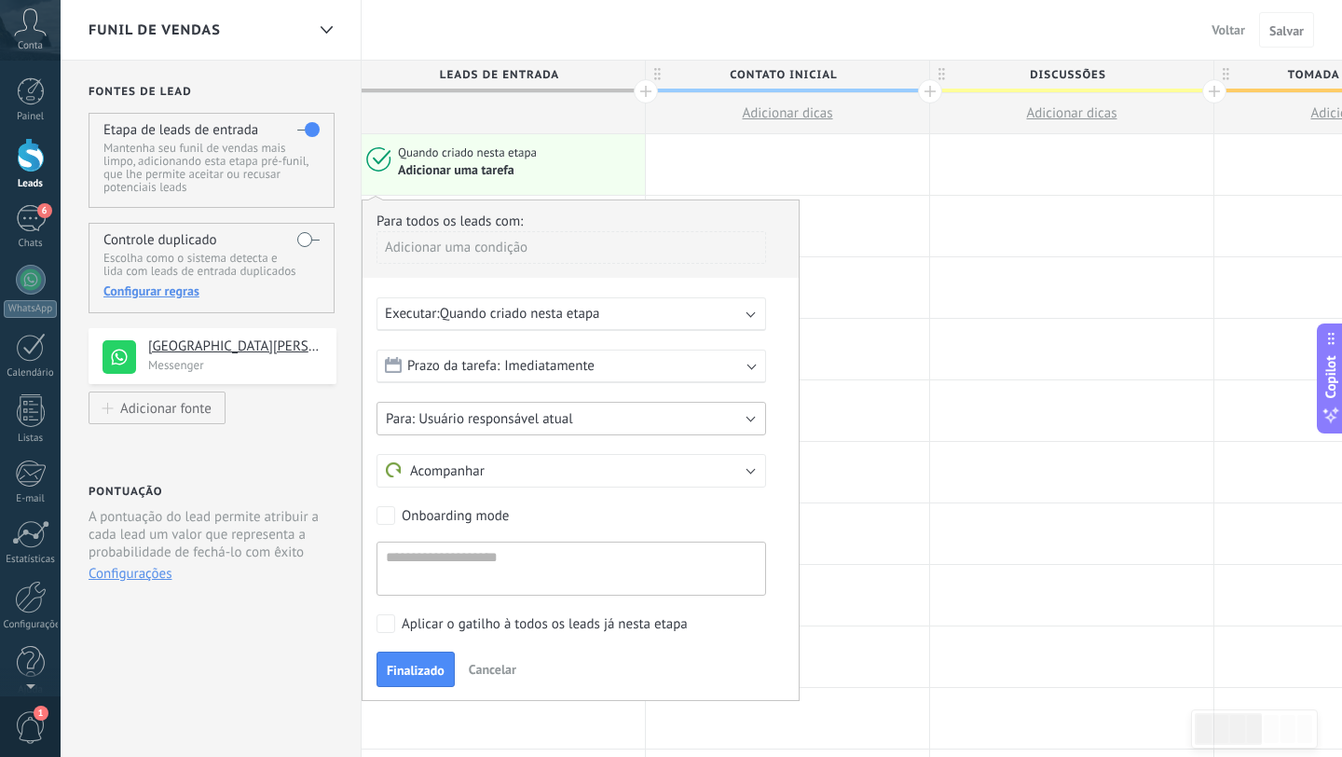
click at [501, 420] on span "Usuário responsável atual" at bounding box center [496, 419] width 154 height 18
click at [501, 420] on span "Usuário responsável atual" at bounding box center [562, 419] width 394 height 18
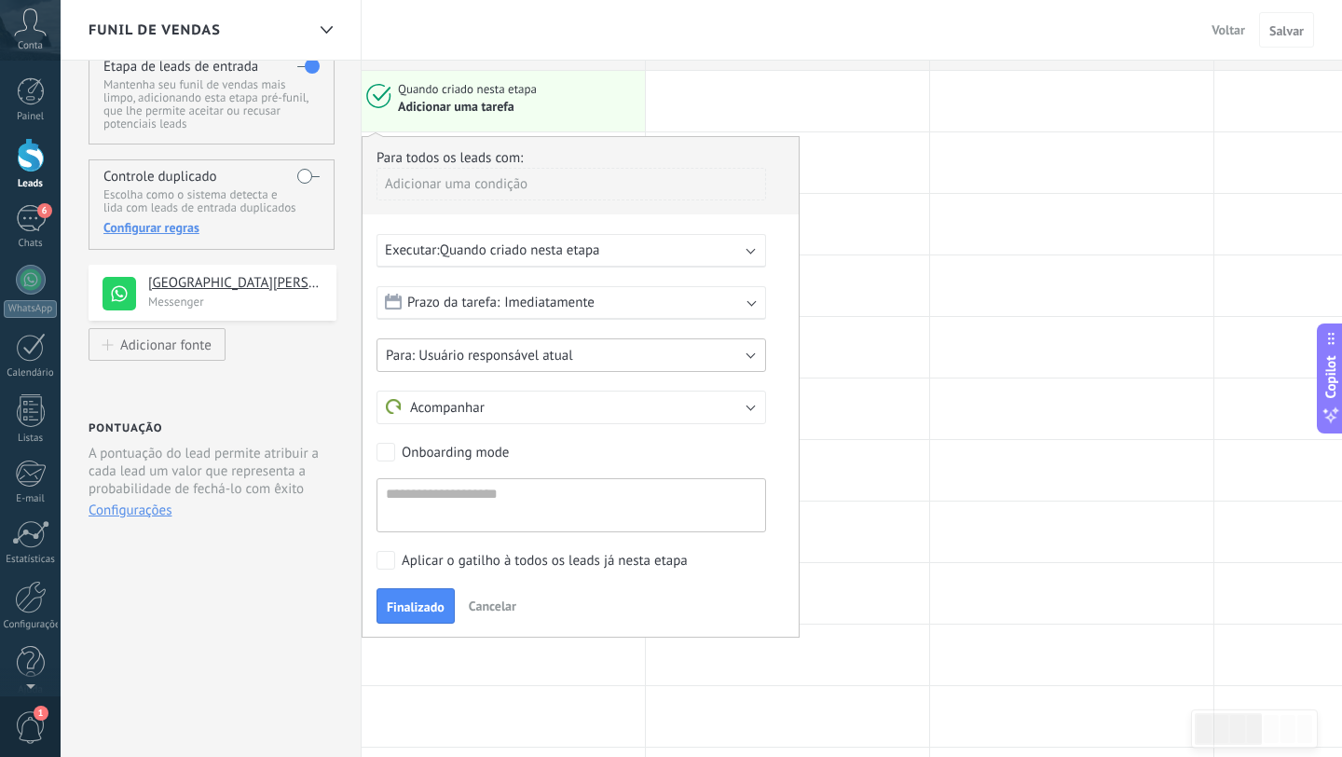
scroll to position [72, 0]
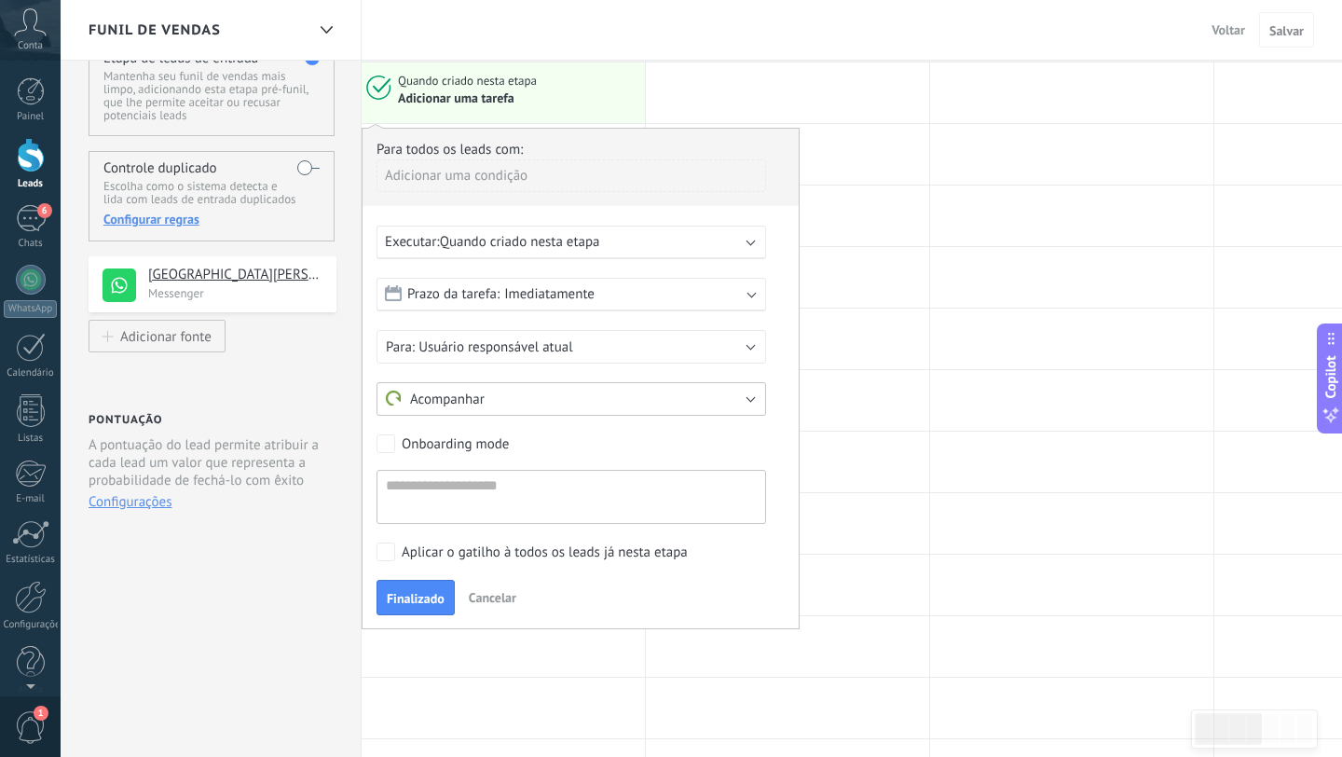
click at [528, 404] on button "Acompanhar" at bounding box center [572, 399] width 390 height 34
click at [528, 404] on span "Acompanhar" at bounding box center [562, 400] width 394 height 18
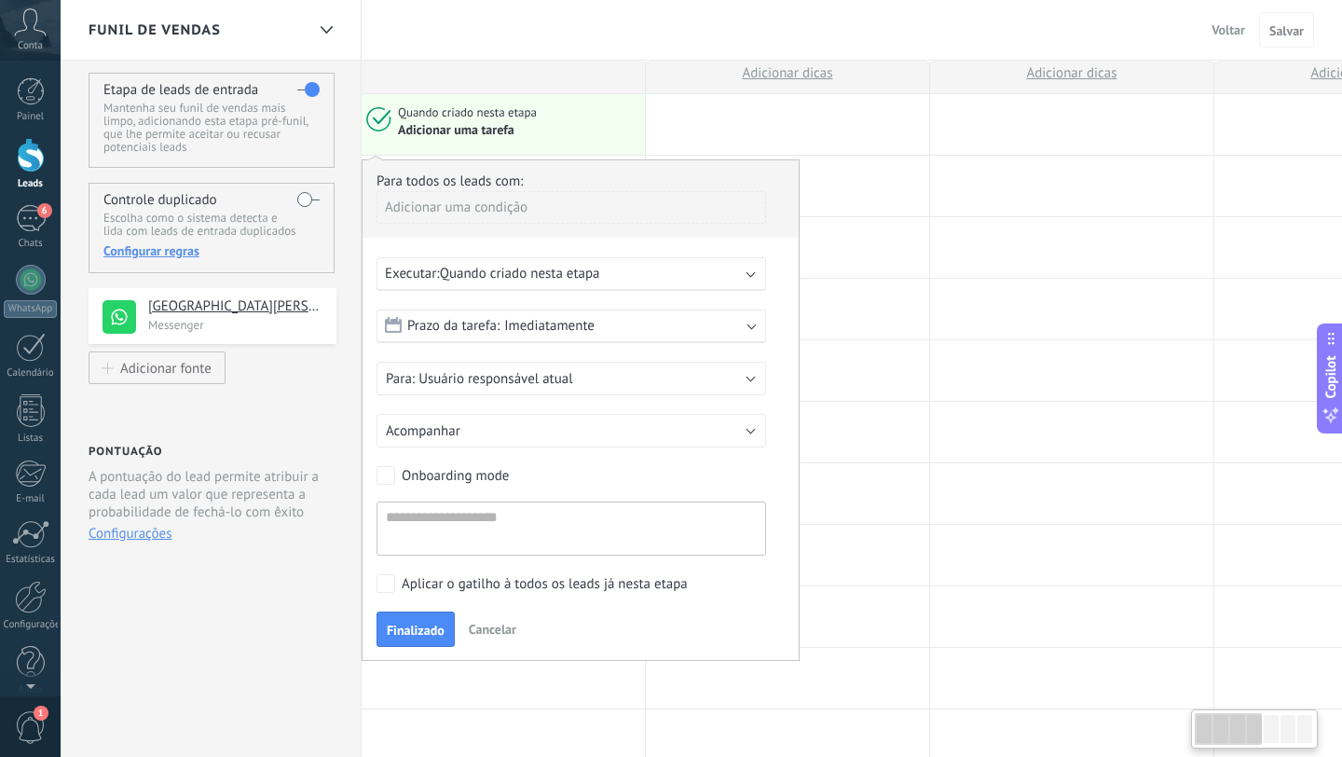
scroll to position [0, 0]
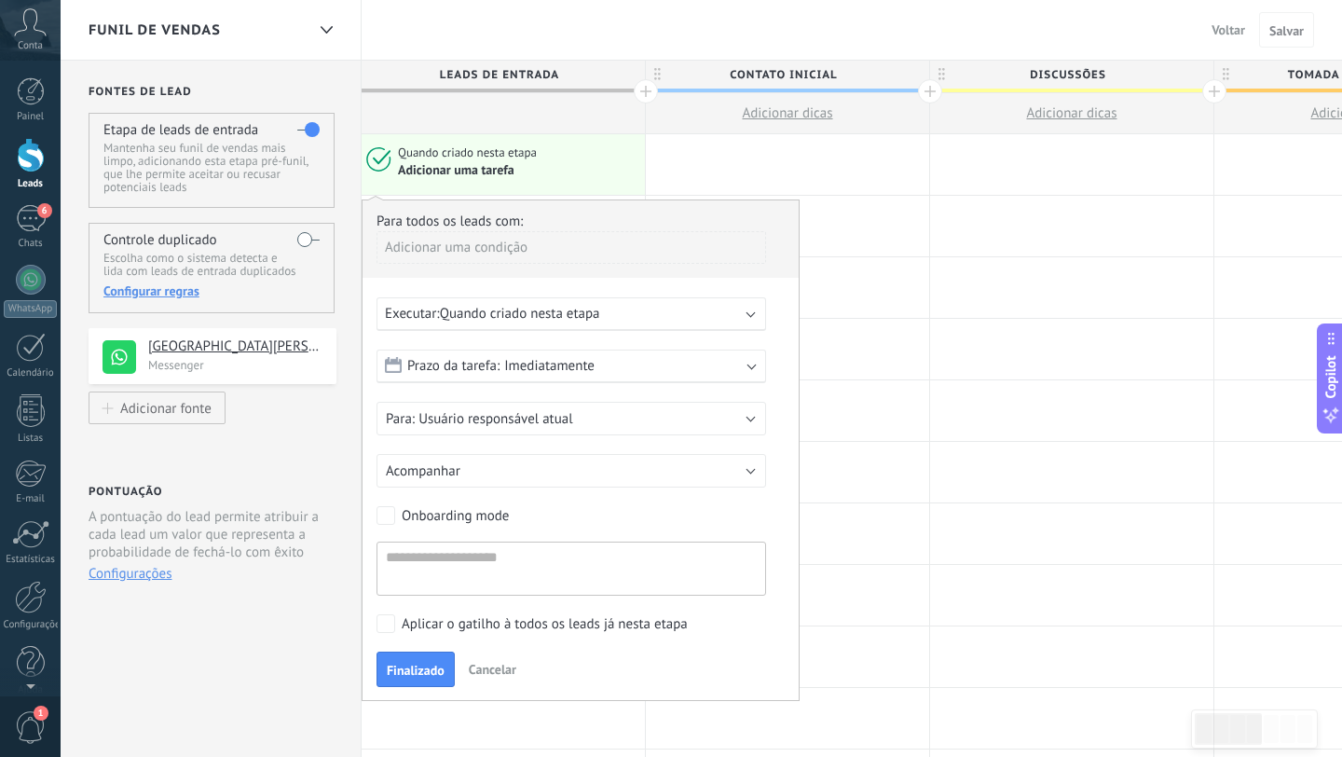
click at [603, 266] on div "Adicionar uma condição" at bounding box center [572, 254] width 390 height 47
click at [496, 665] on span "Cancelar" at bounding box center [493, 669] width 48 height 17
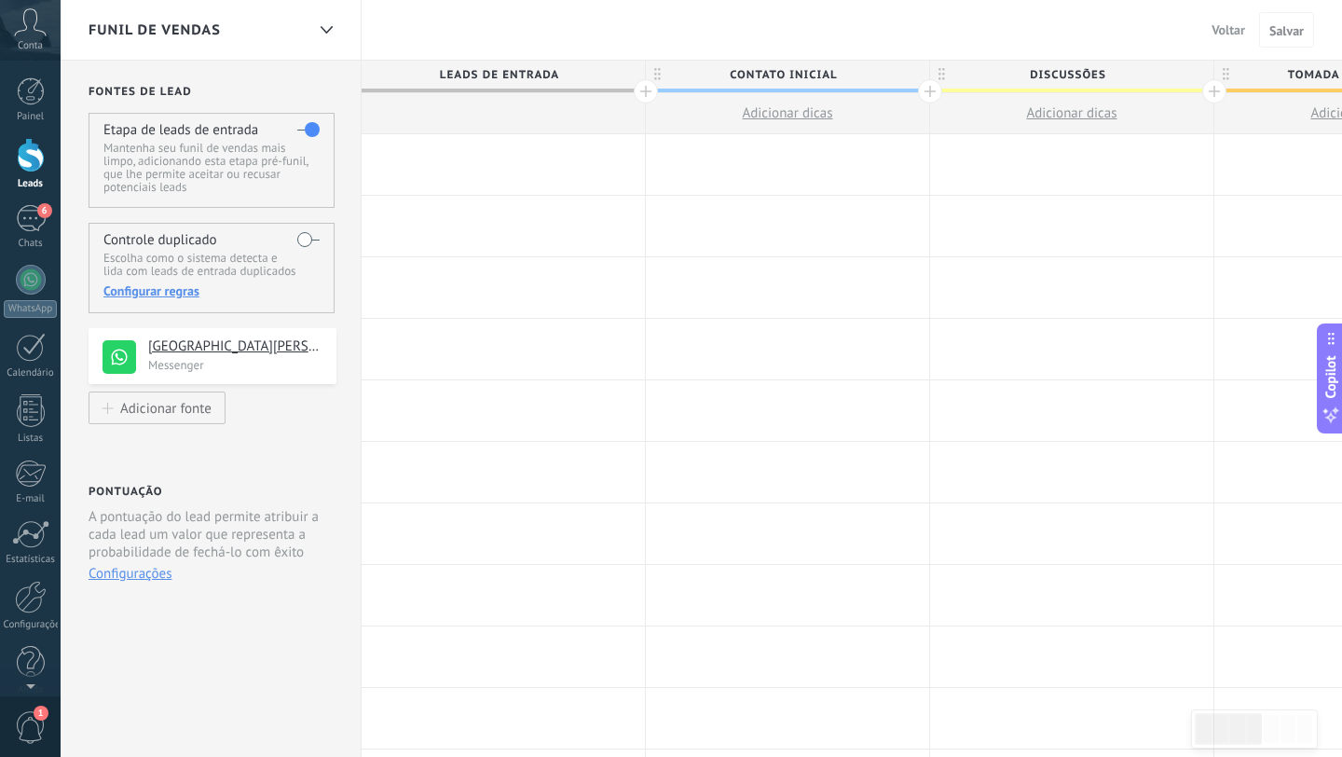
click at [533, 168] on div at bounding box center [503, 164] width 283 height 61
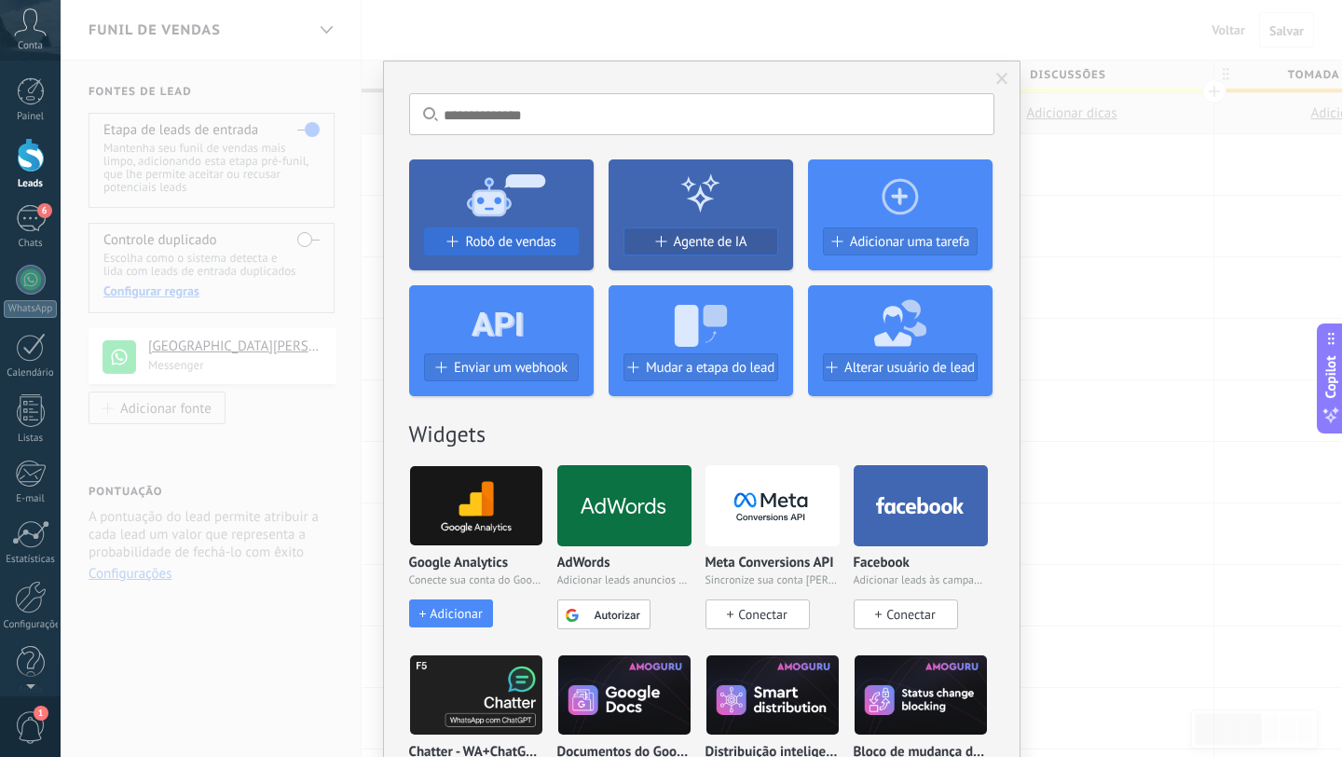
click at [522, 254] on button "Robô de vendas" at bounding box center [501, 241] width 155 height 28
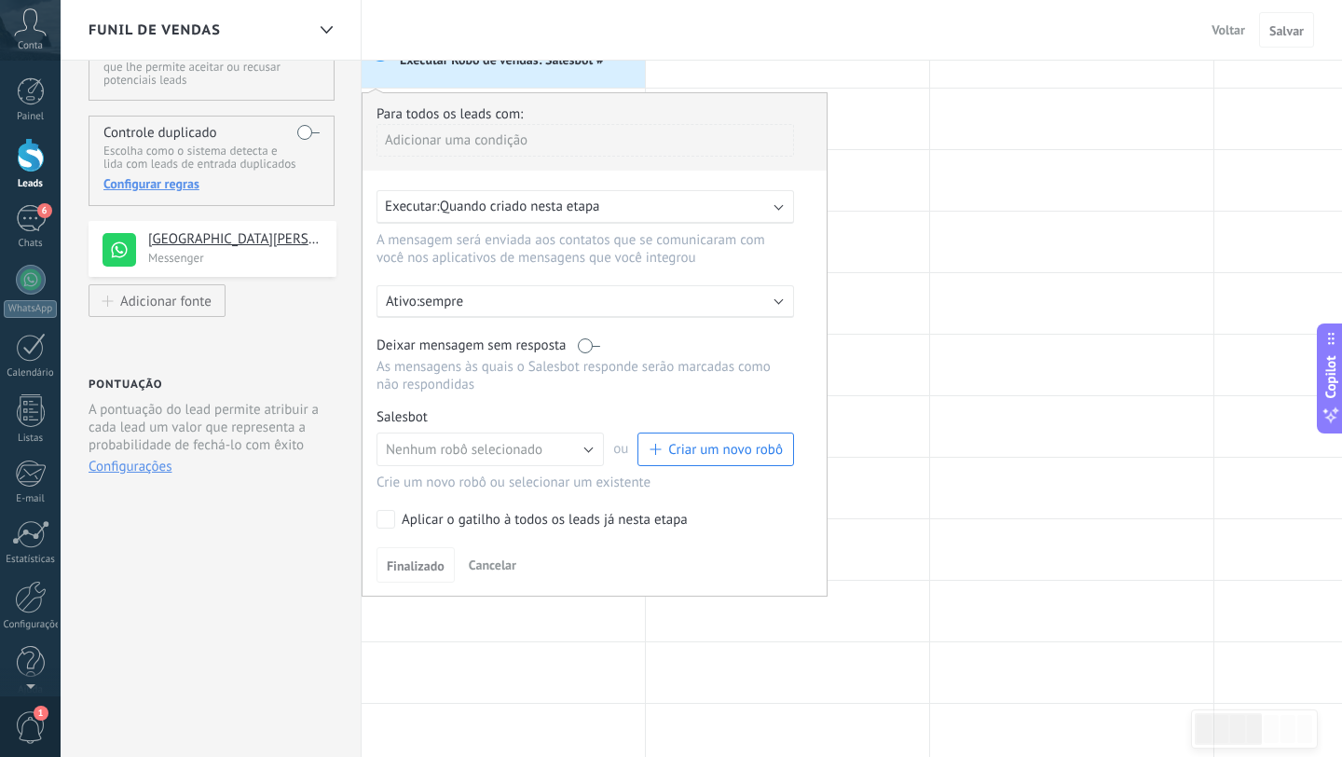
scroll to position [126, 0]
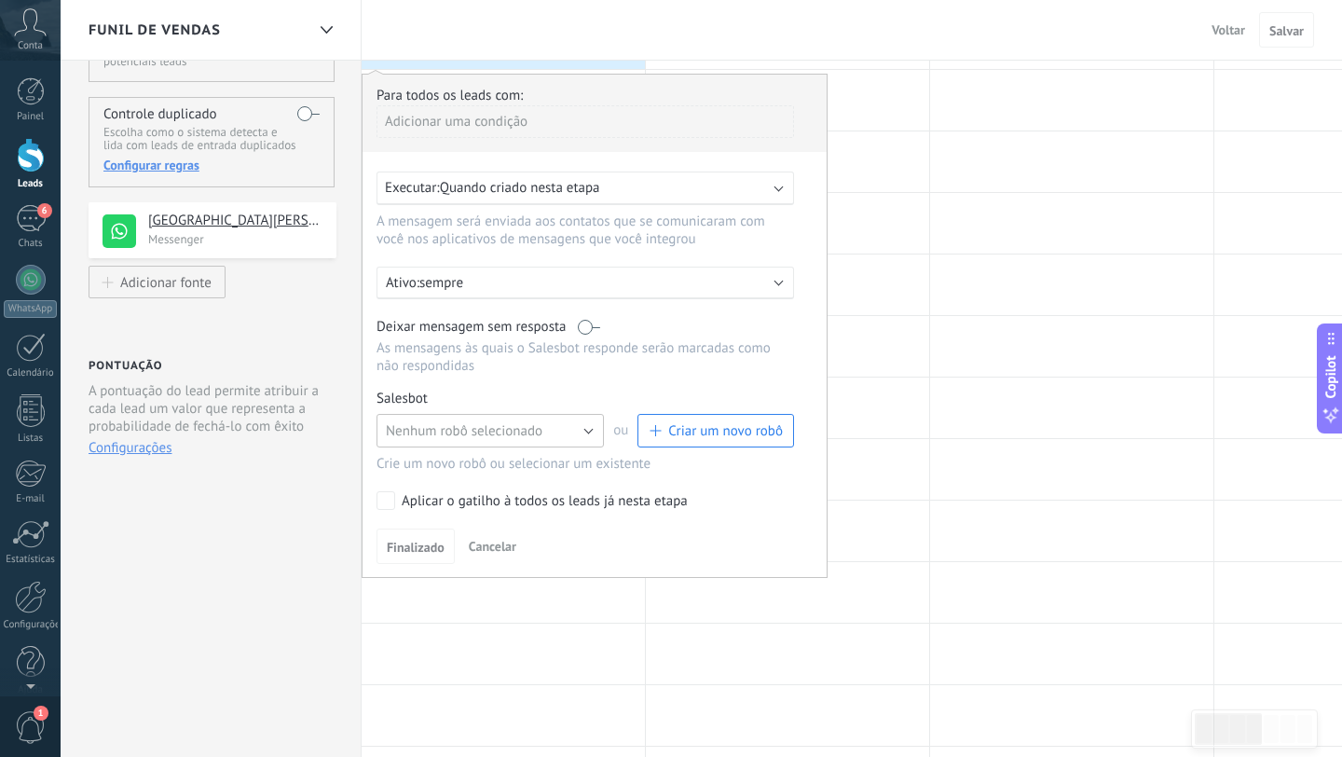
click at [502, 437] on span "Nenhum robô selecionado" at bounding box center [464, 431] width 157 height 18
click at [502, 437] on span "Nenhum robô selecionado" at bounding box center [481, 431] width 232 height 18
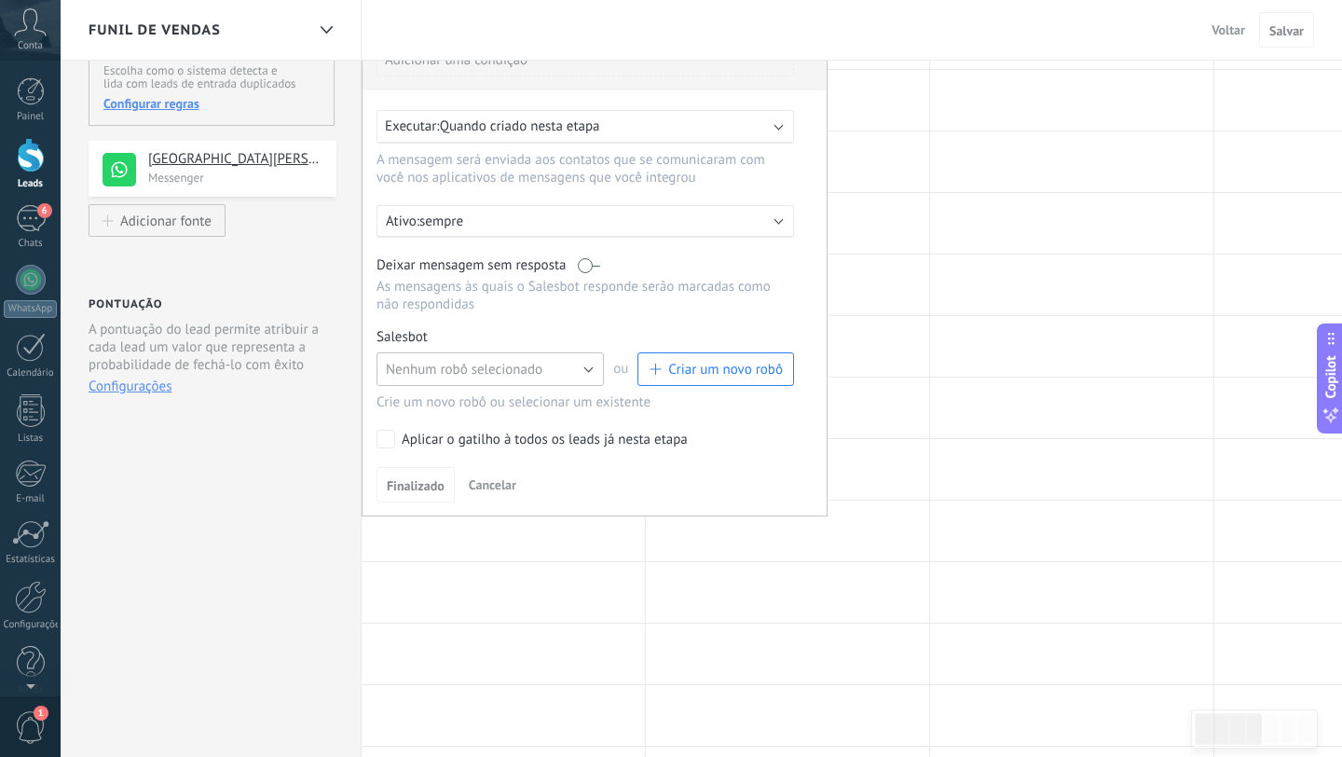
scroll to position [0, 0]
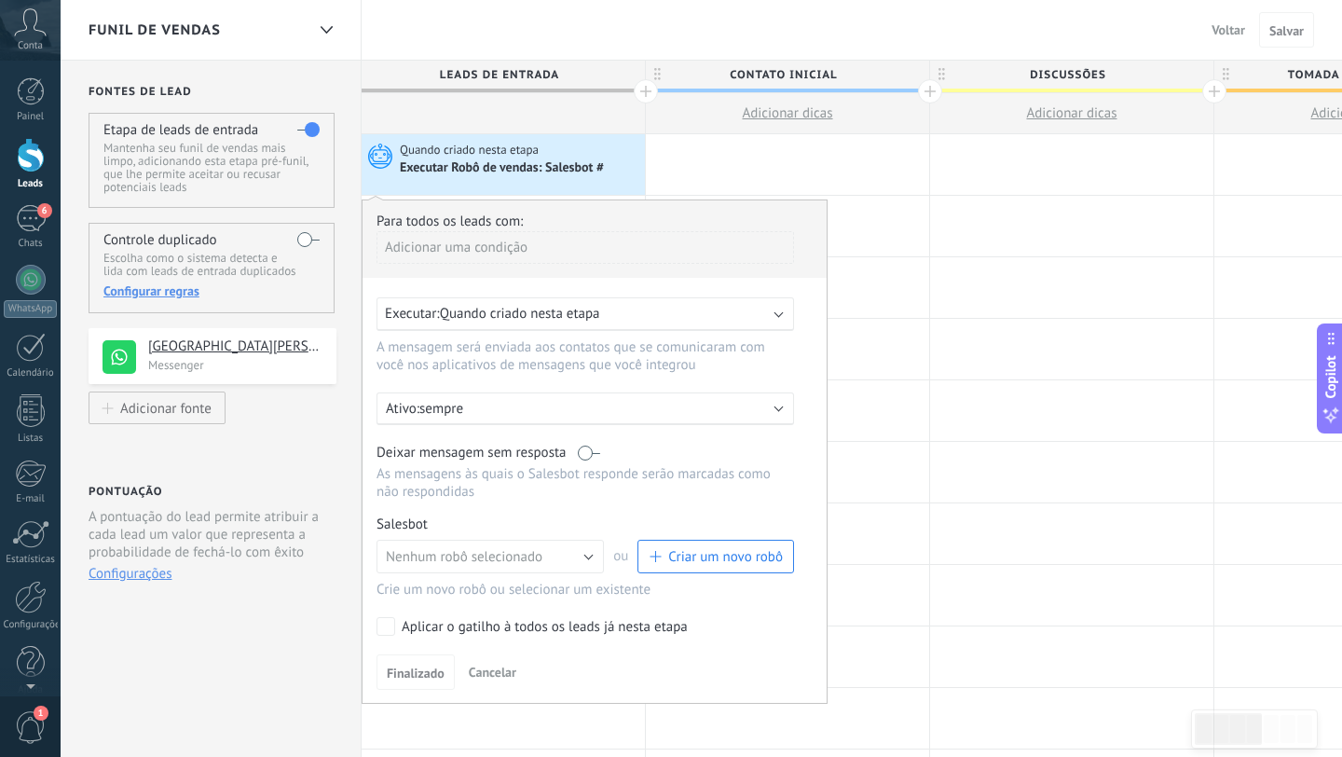
click at [501, 686] on button "Cancelar" at bounding box center [492, 672] width 62 height 28
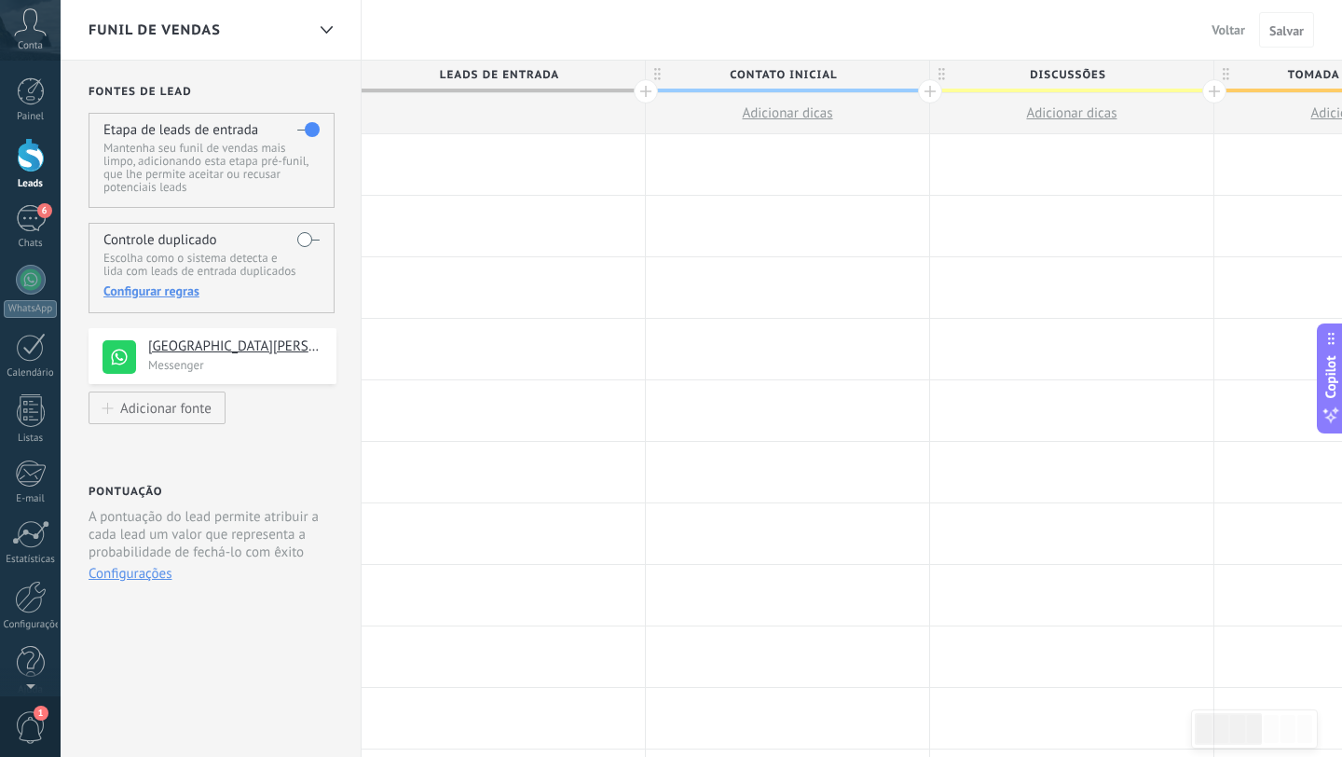
click at [505, 144] on div at bounding box center [503, 164] width 283 height 61
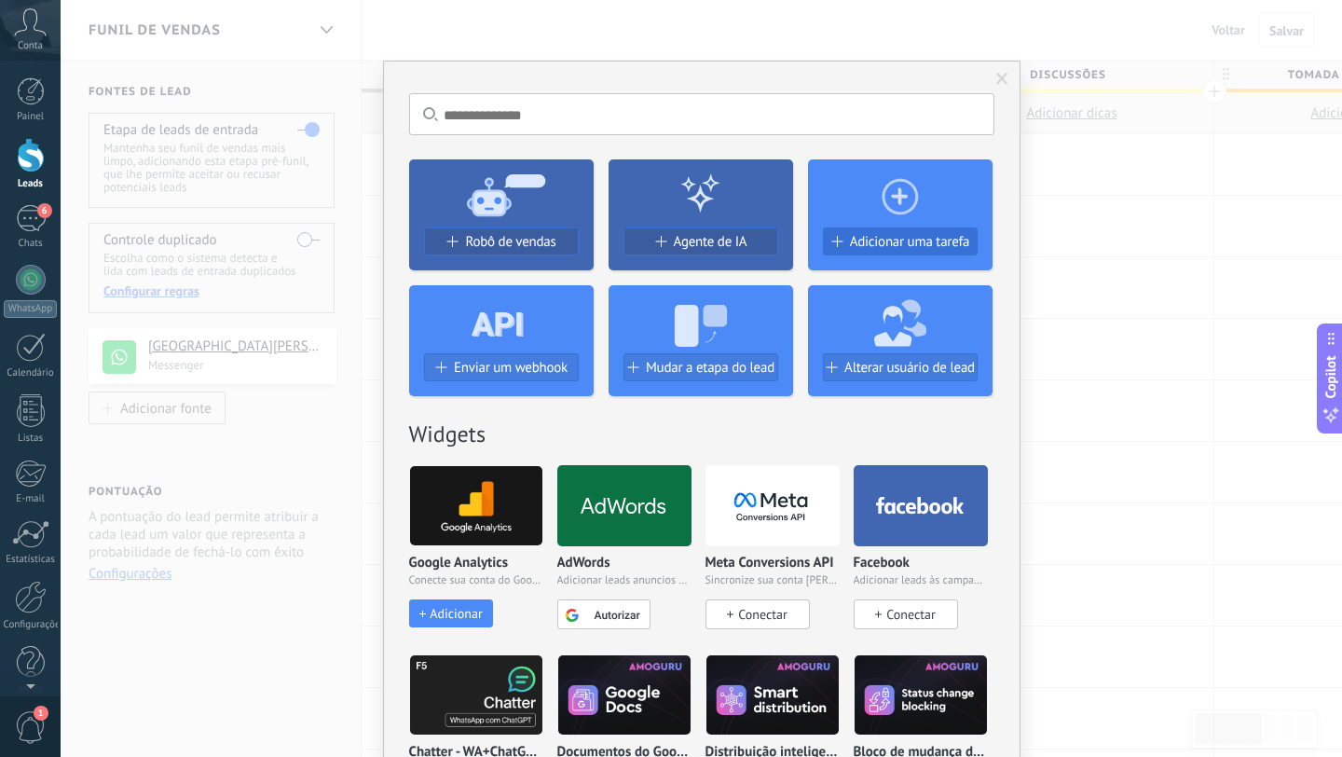
click at [898, 240] on span "Adicionar uma tarefa" at bounding box center [910, 242] width 120 height 16
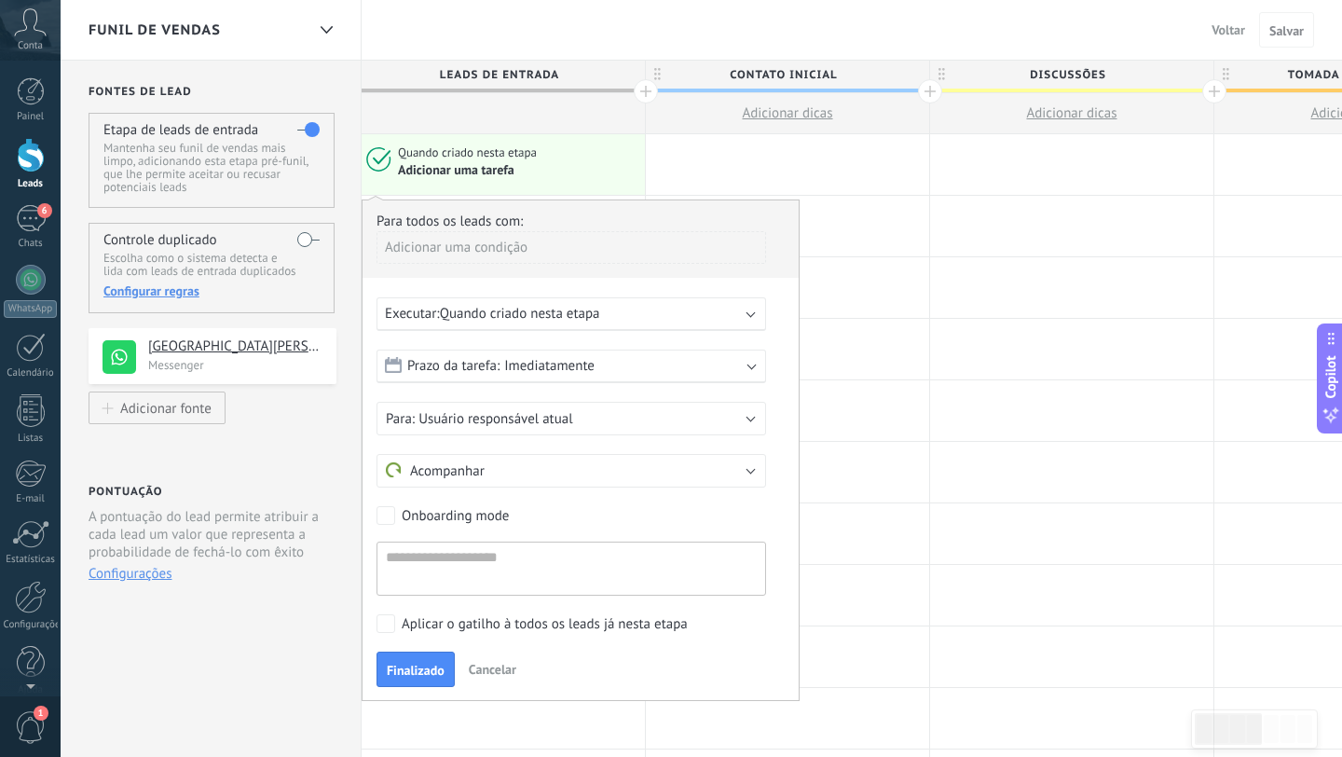
click at [475, 676] on span "Cancelar" at bounding box center [493, 669] width 48 height 17
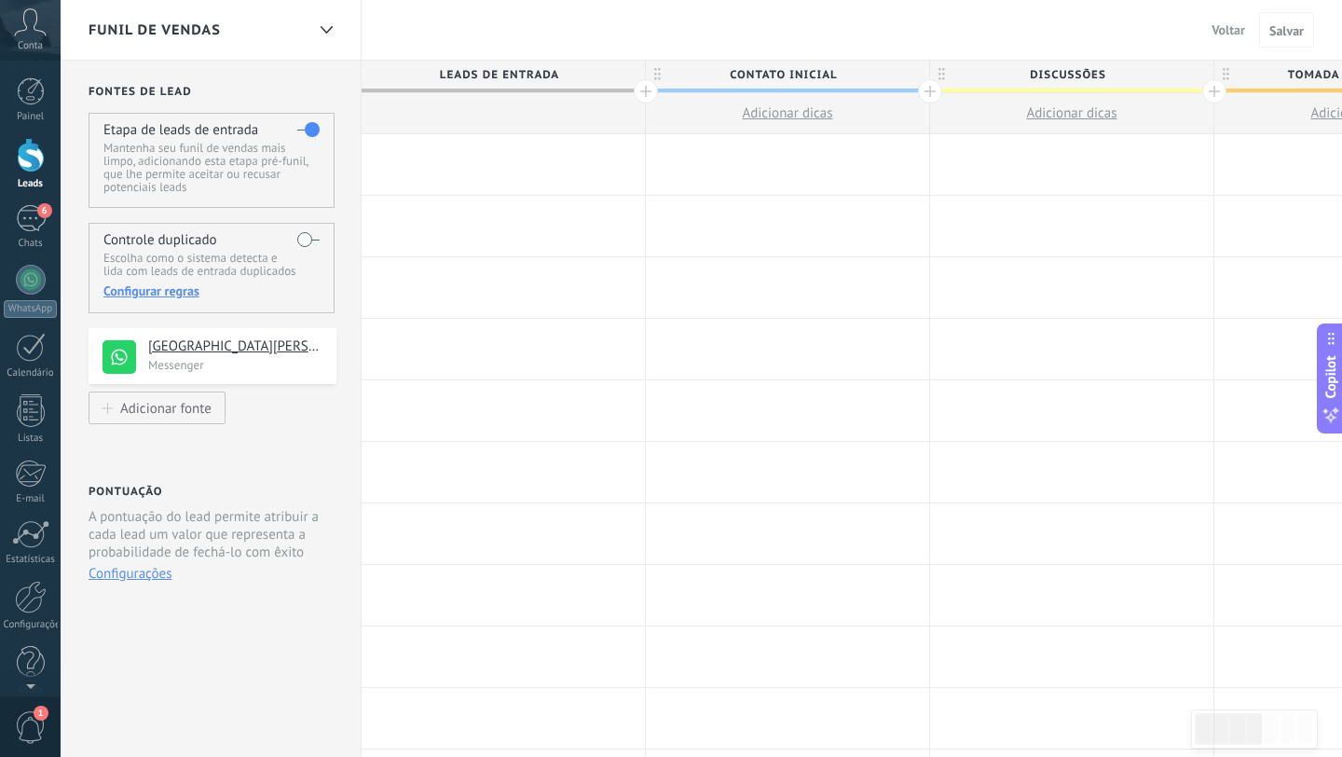
click at [599, 84] on span "Leads de entrada" at bounding box center [499, 75] width 274 height 29
click at [443, 145] on div at bounding box center [503, 164] width 283 height 61
click at [443, 231] on div at bounding box center [503, 226] width 283 height 61
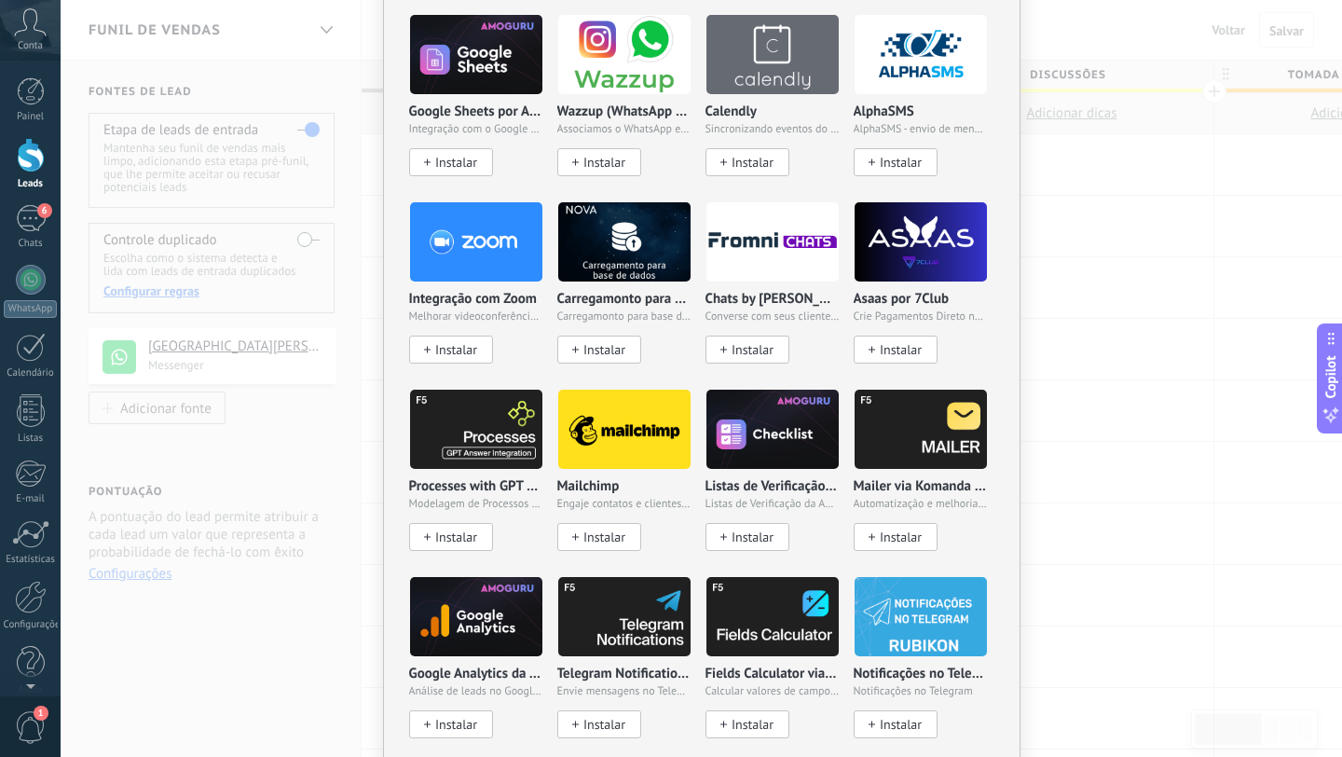
scroll to position [1270, 0]
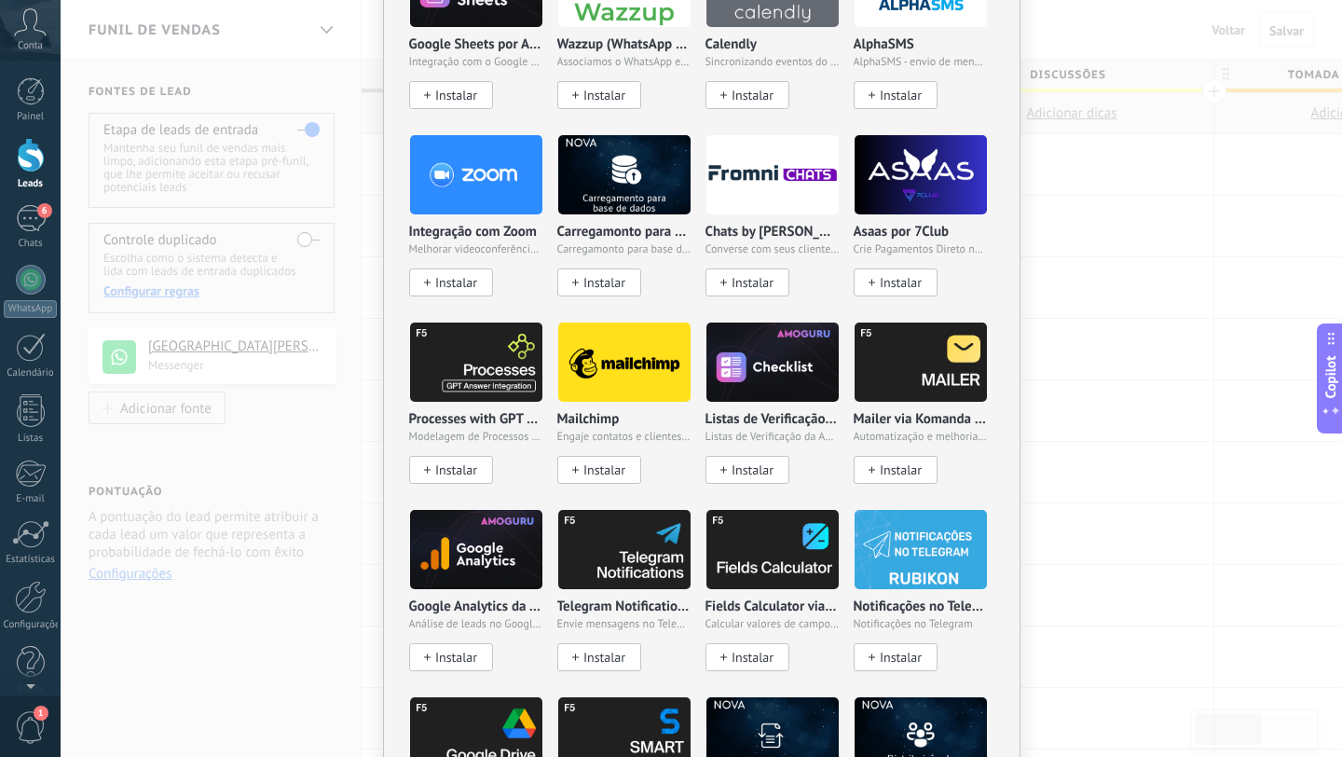
click at [628, 380] on img at bounding box center [624, 362] width 132 height 90
click at [590, 470] on span "Instalar" at bounding box center [605, 470] width 42 height 16
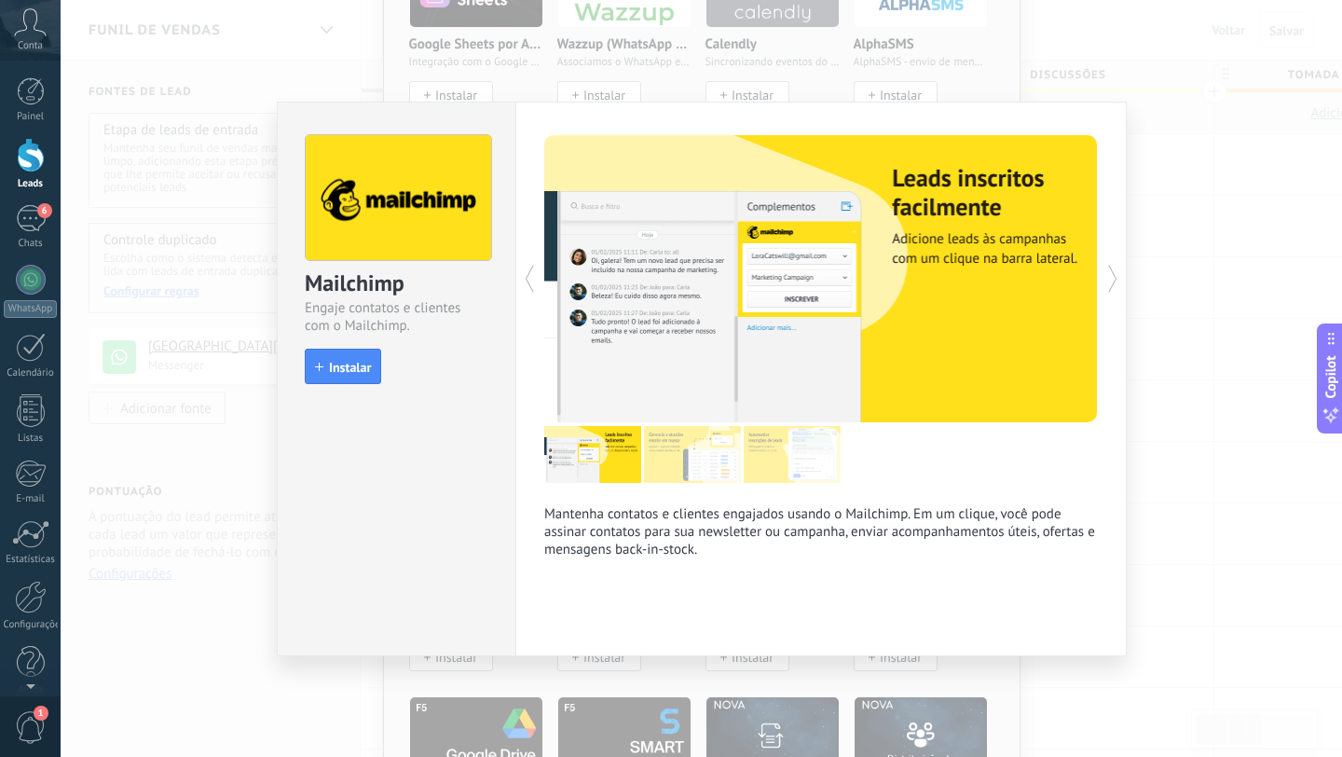
click at [1185, 200] on div "Mailchimp Engaje contatos e clientes com o Mailchimp. install Instalar Mantenha…" at bounding box center [702, 378] width 1282 height 757
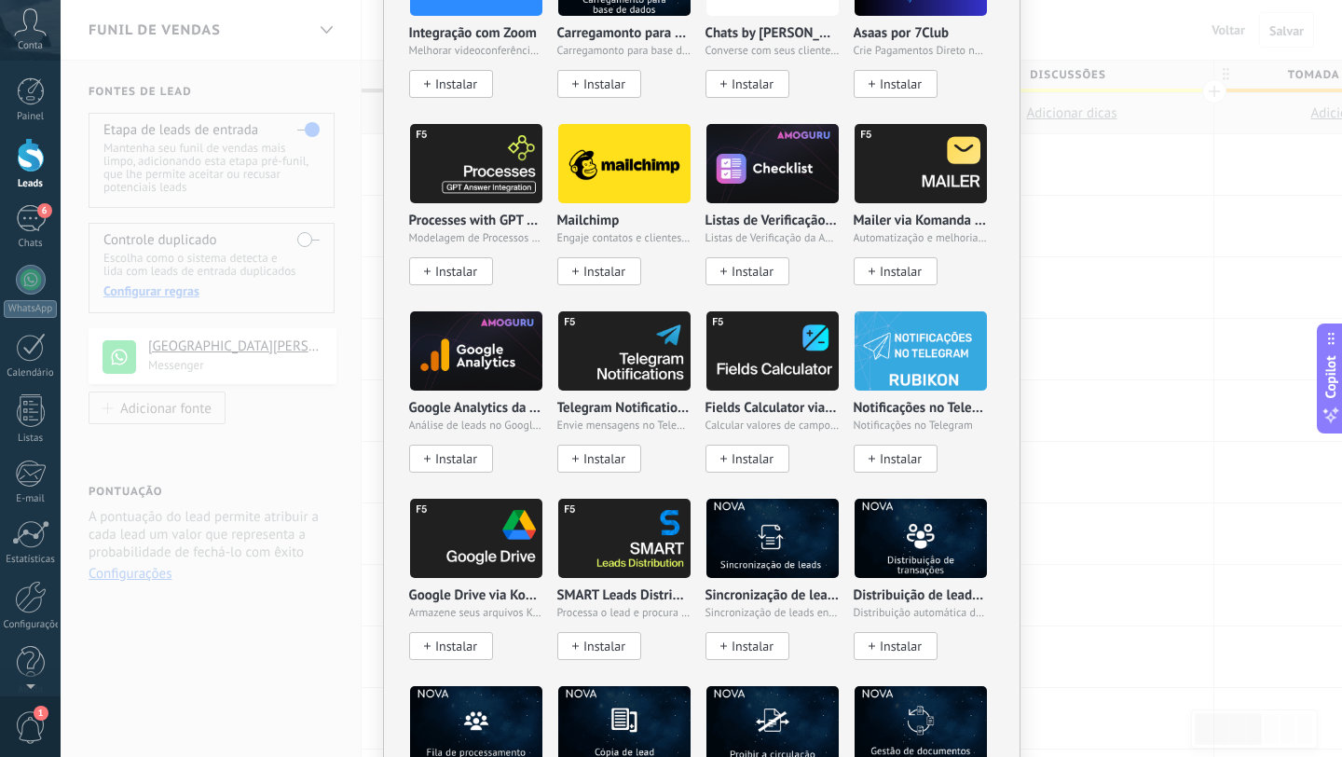
scroll to position [1467, 0]
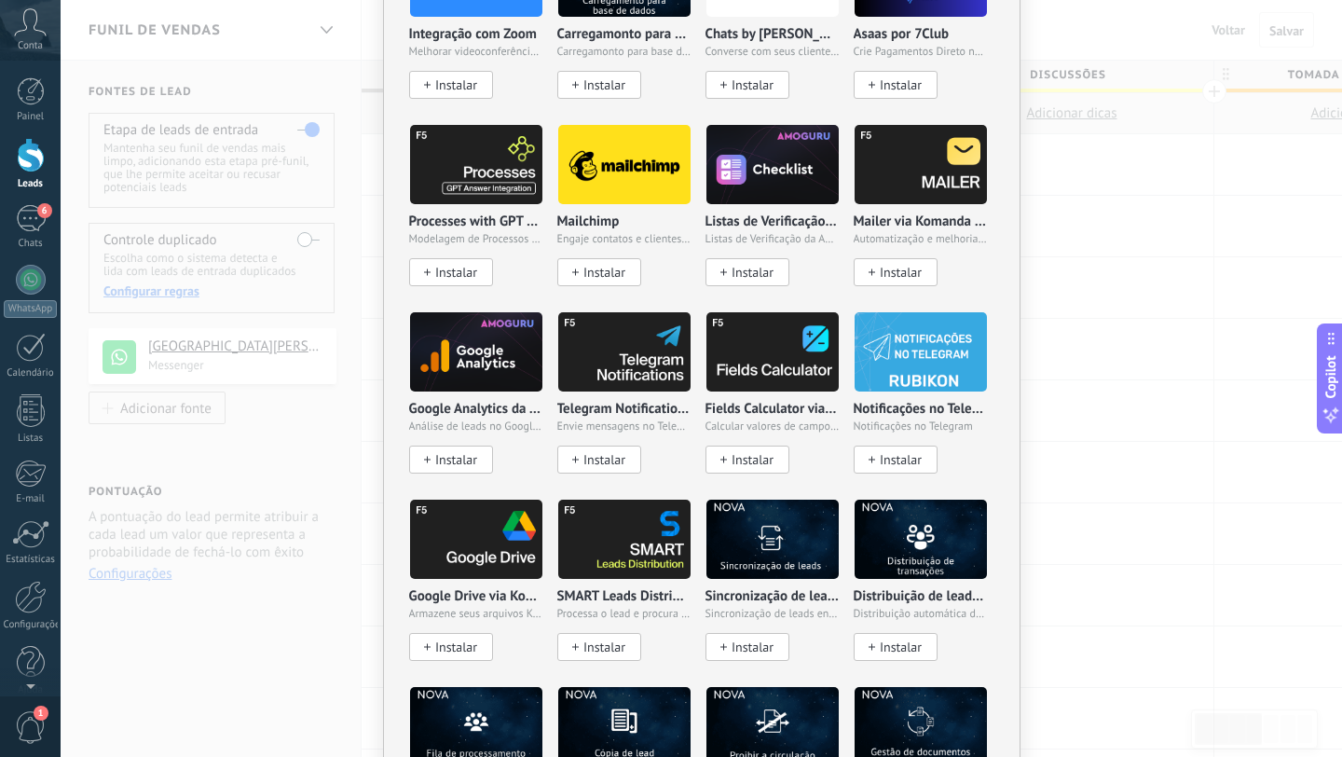
click at [931, 181] on img at bounding box center [921, 164] width 132 height 90
click at [887, 258] on button "Instalar" at bounding box center [896, 272] width 84 height 28
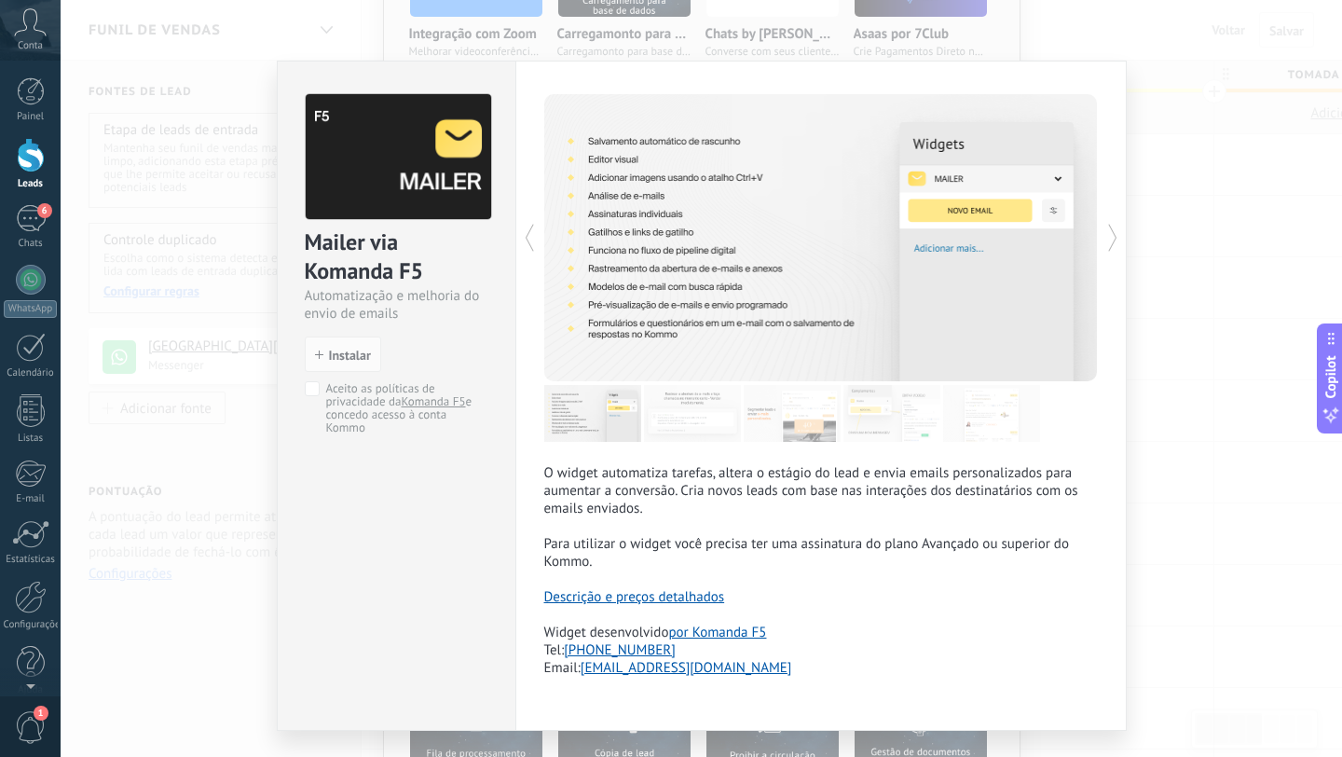
scroll to position [49, 0]
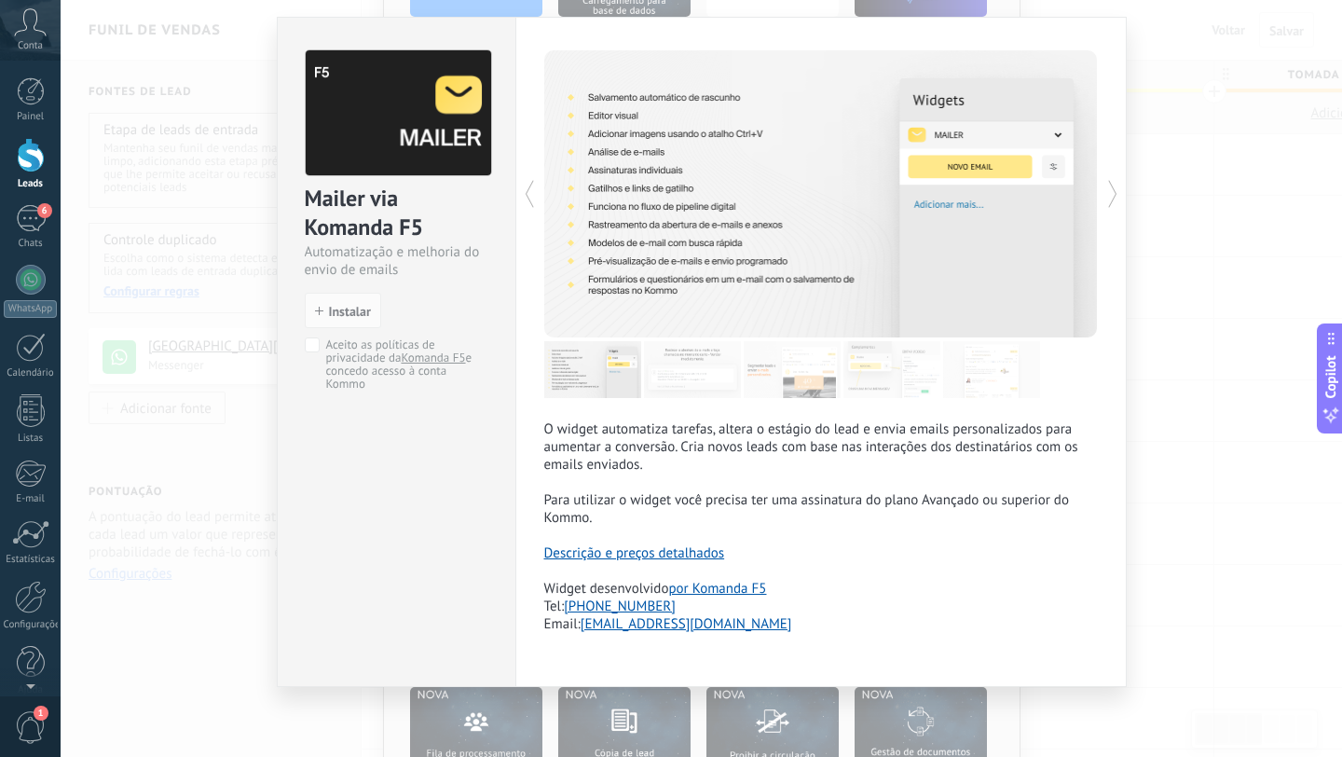
click at [703, 552] on link "Descrição e preços detalhados" at bounding box center [634, 553] width 181 height 18
click at [192, 327] on div "Mailer via Komanda F5 Automatização e melhoria do envio de emails install Insta…" at bounding box center [702, 378] width 1282 height 757
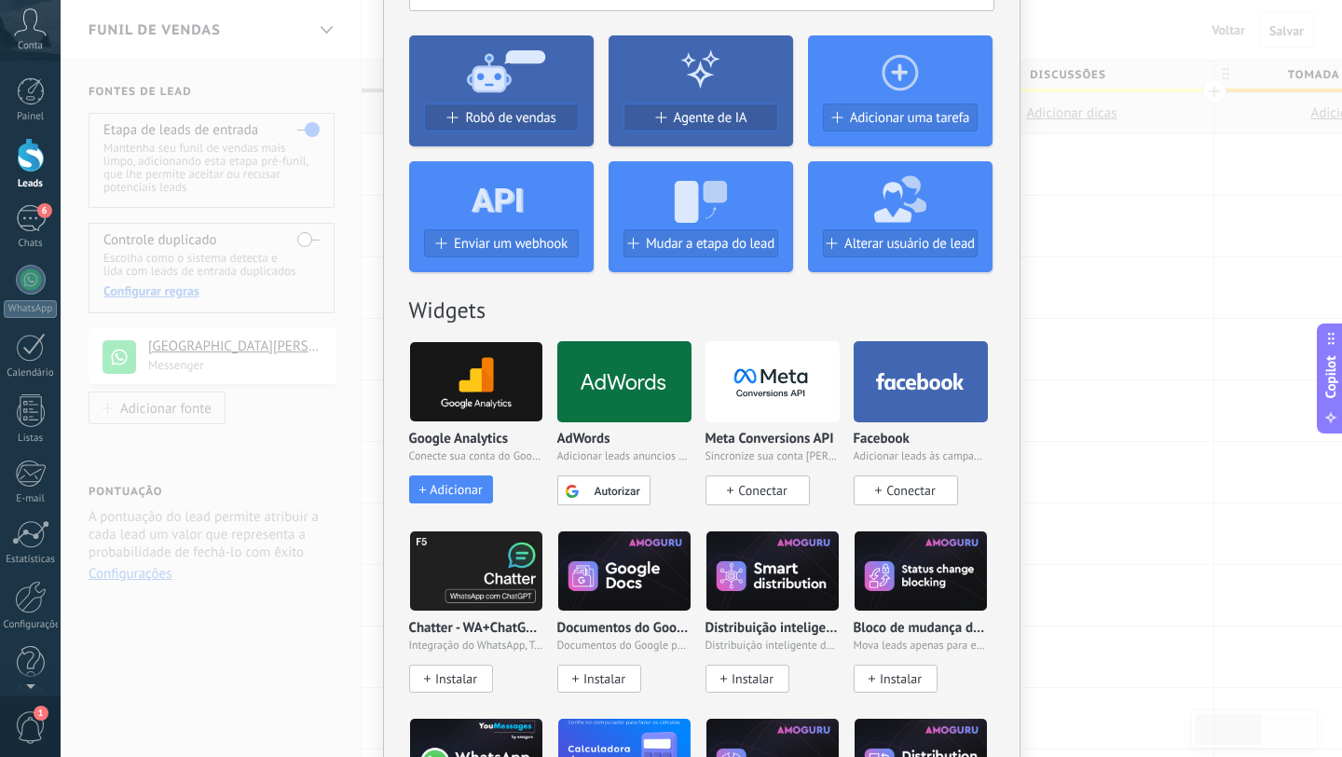
scroll to position [0, 0]
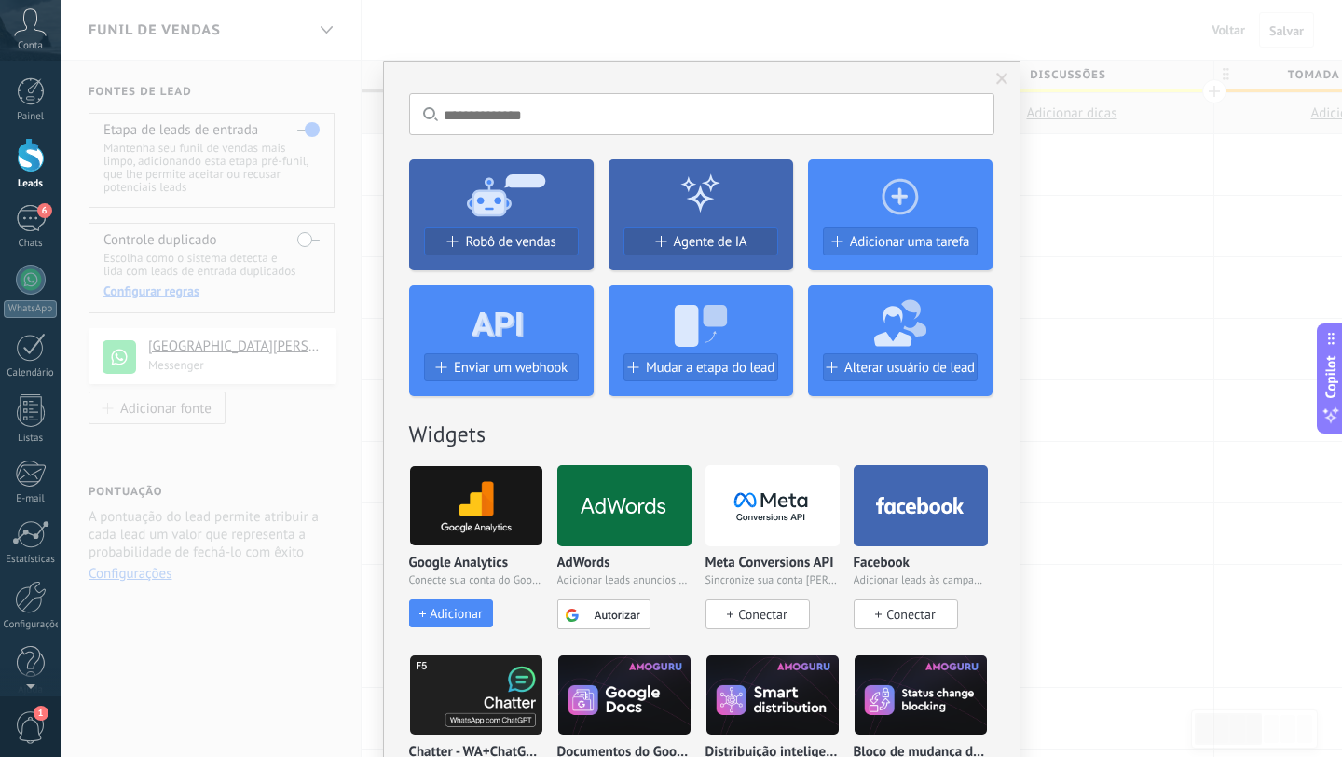
click at [997, 76] on span at bounding box center [1003, 79] width 12 height 13
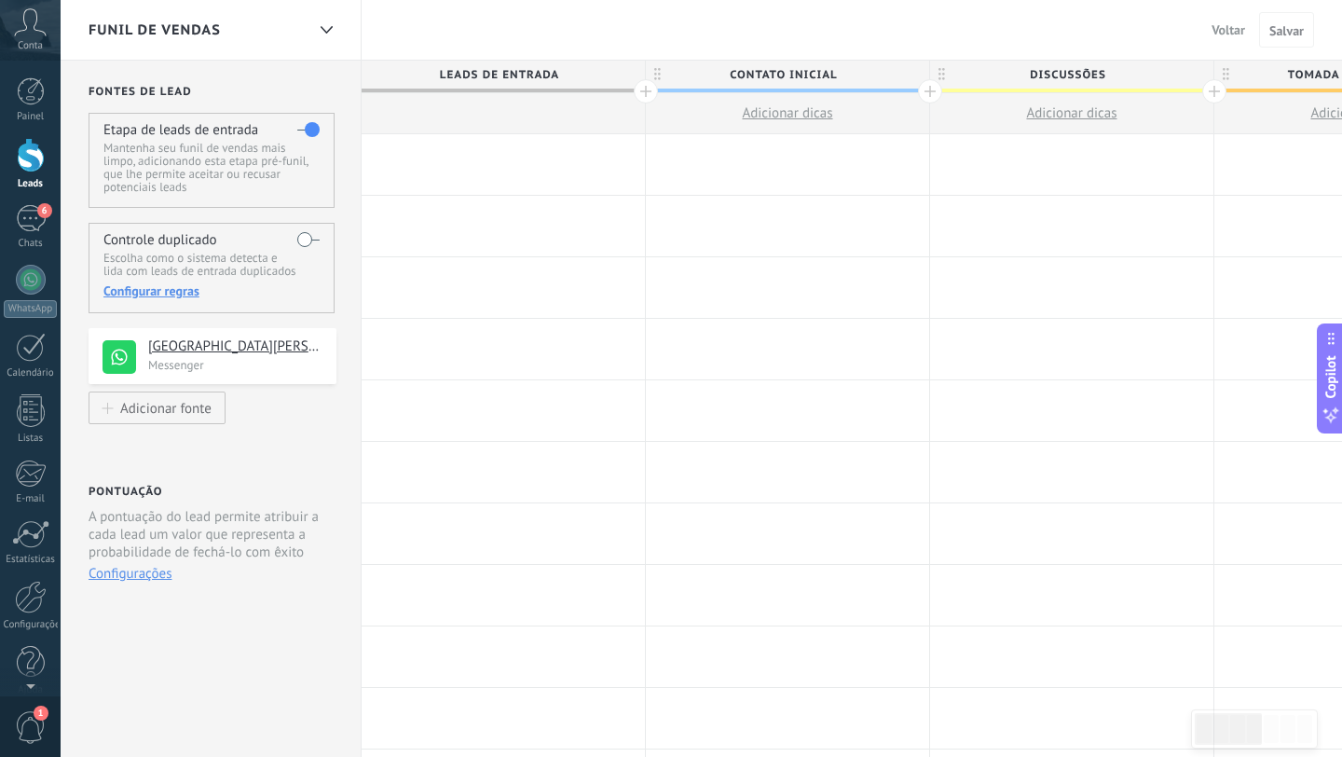
click at [309, 240] on label at bounding box center [308, 240] width 22 height 30
click at [310, 240] on label at bounding box center [308, 240] width 22 height 30
click at [326, 29] on icon at bounding box center [327, 29] width 12 height 7
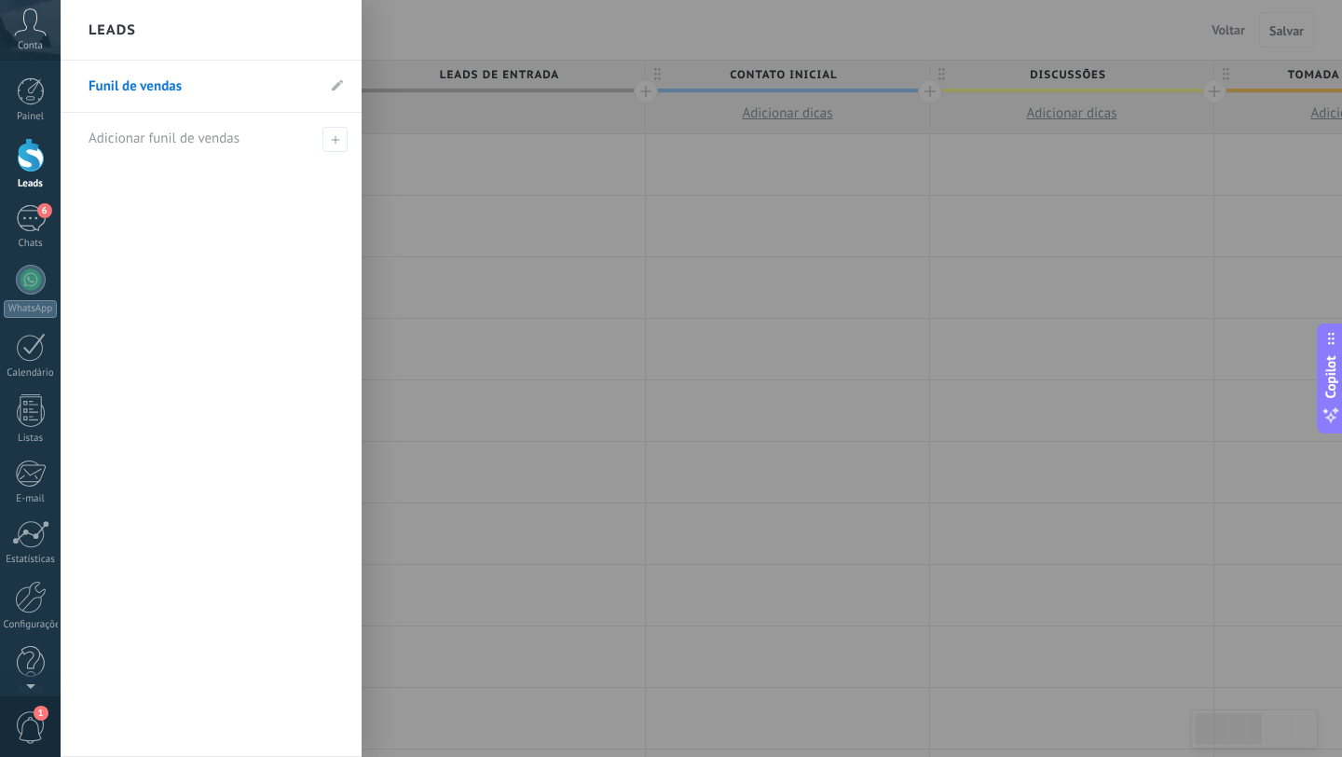
click at [303, 41] on div "Leads" at bounding box center [211, 30] width 301 height 61
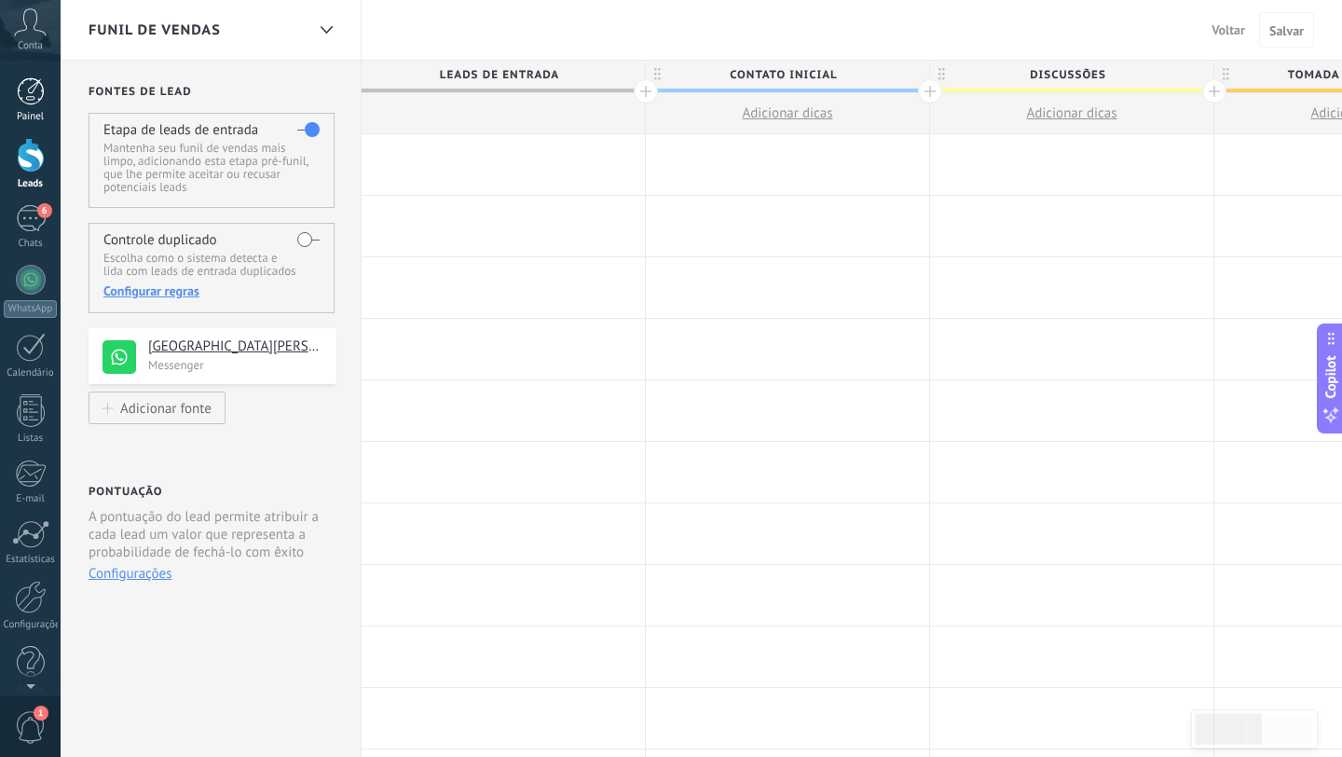
click at [22, 90] on div at bounding box center [31, 91] width 28 height 28
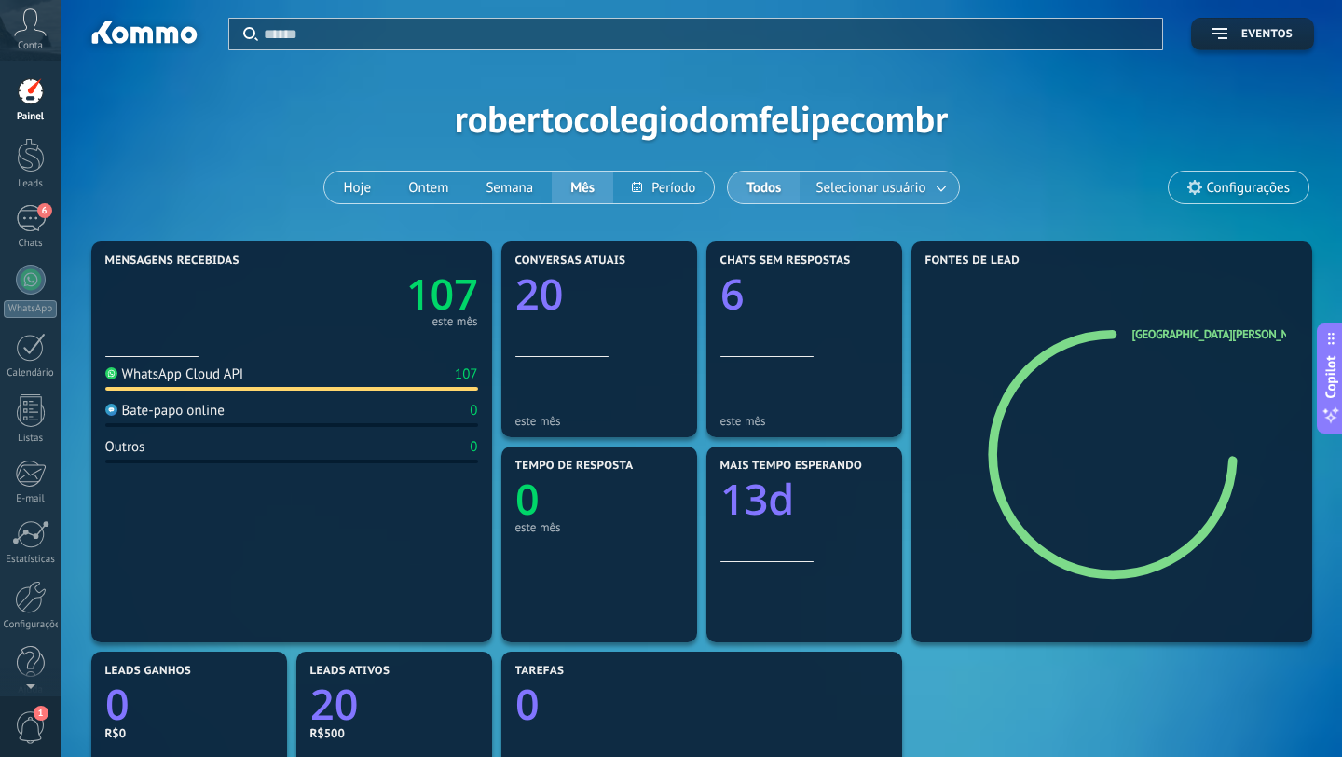
click at [895, 186] on span "Selecionar usuário" at bounding box center [870, 187] width 117 height 25
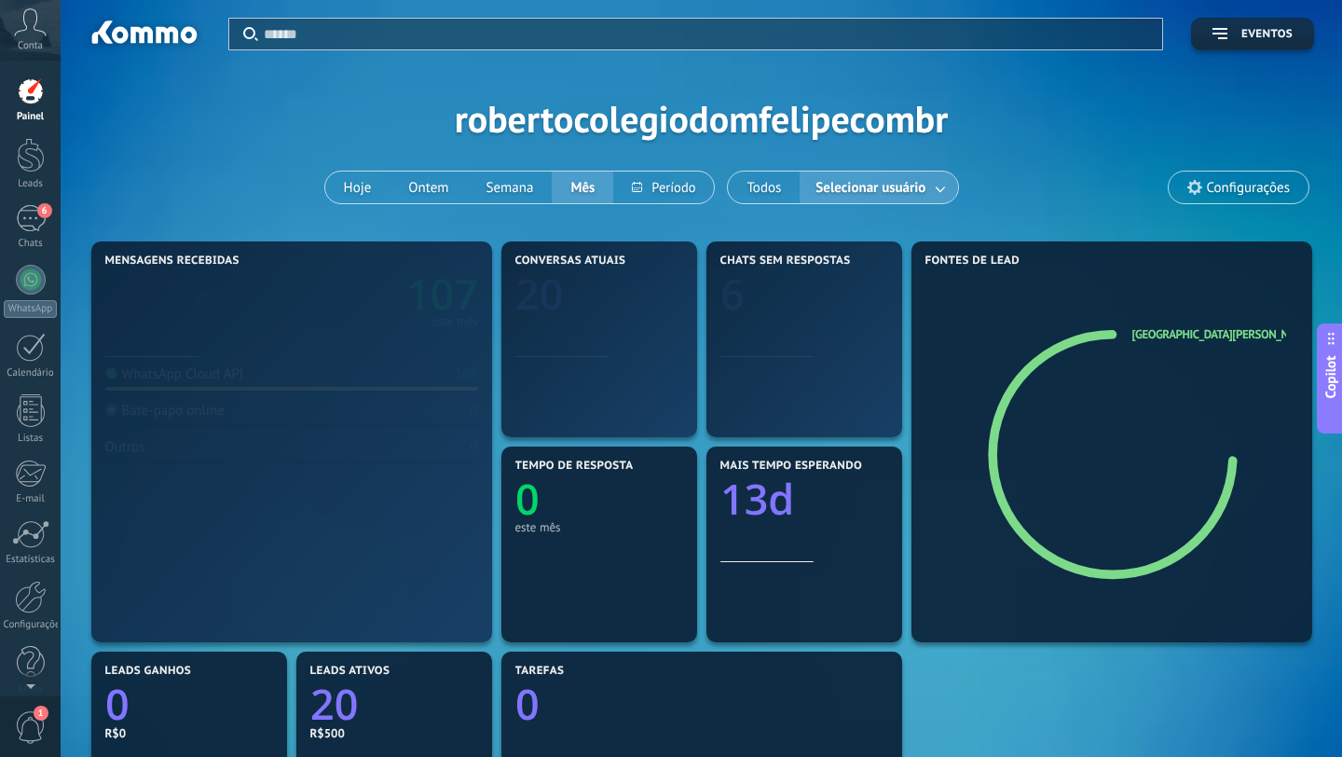
click at [942, 192] on link at bounding box center [942, 187] width 34 height 31
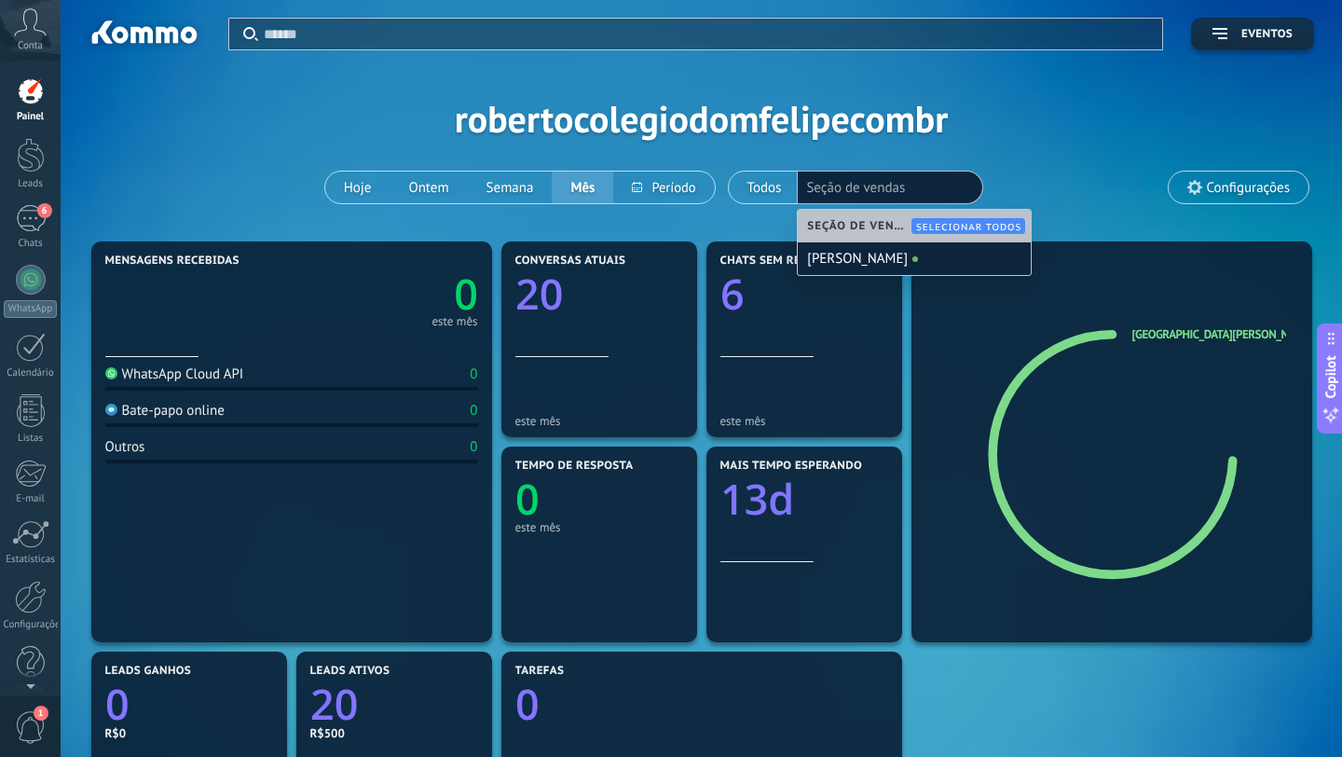
click at [1033, 155] on div "Aplicar Eventos robertocolegiodomfelipecombr Hoje Ontem Semana Mês Todos Seleci…" at bounding box center [702, 118] width 1226 height 237
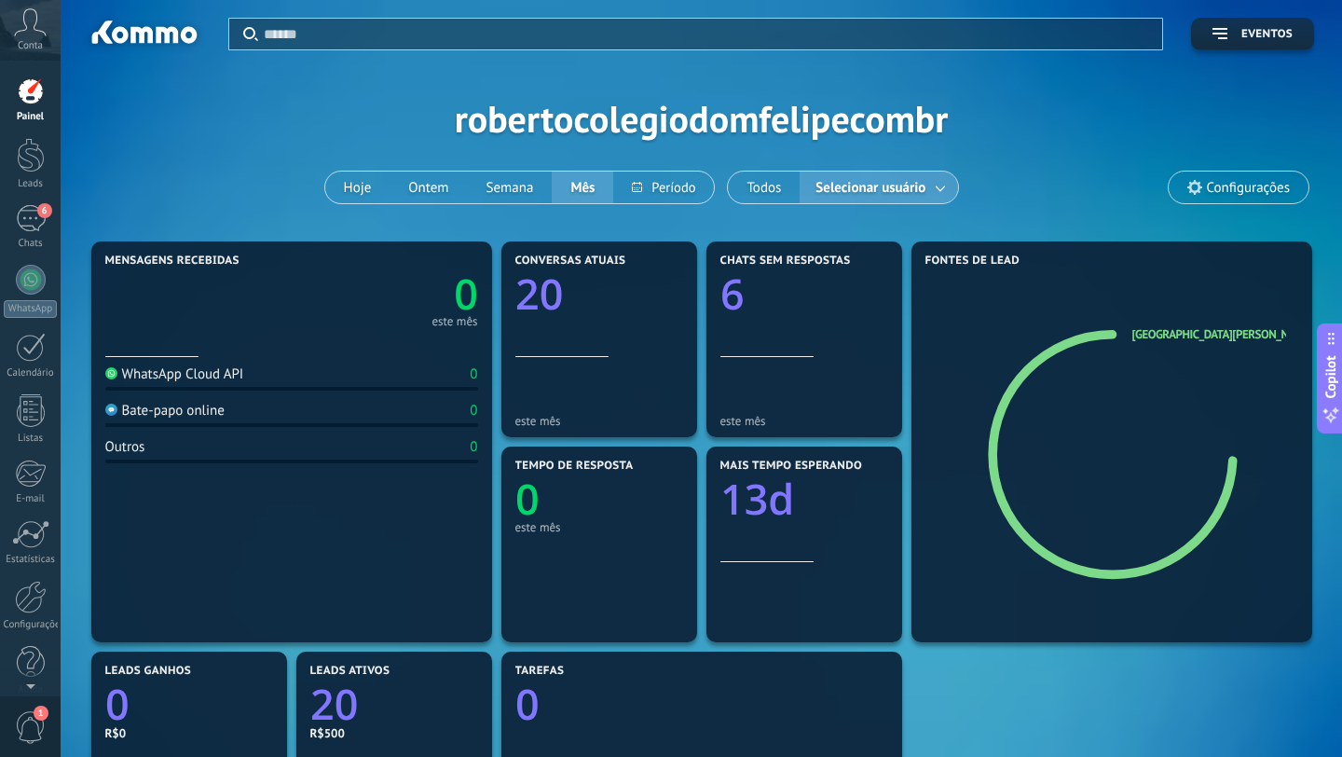
click at [1250, 195] on span "Configurações" at bounding box center [1248, 188] width 83 height 16
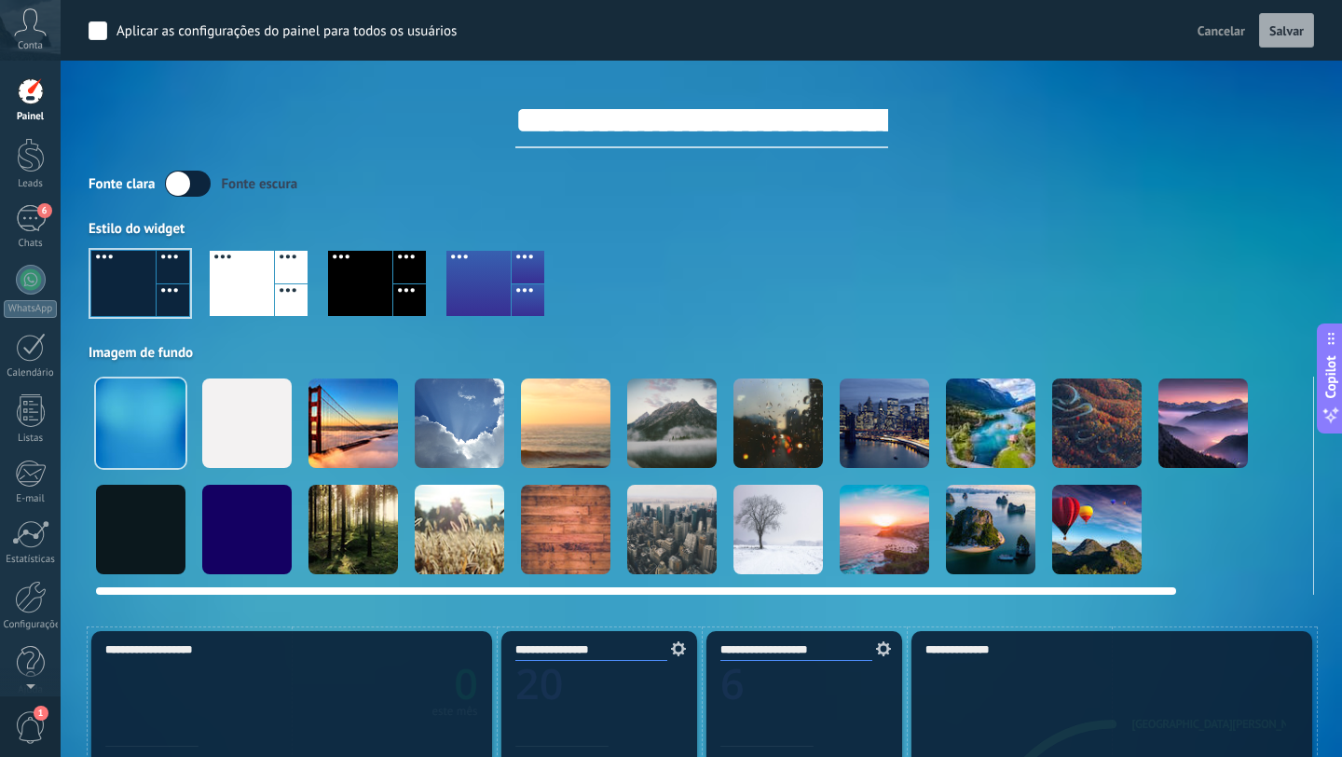
click at [246, 437] on div at bounding box center [246, 422] width 89 height 89
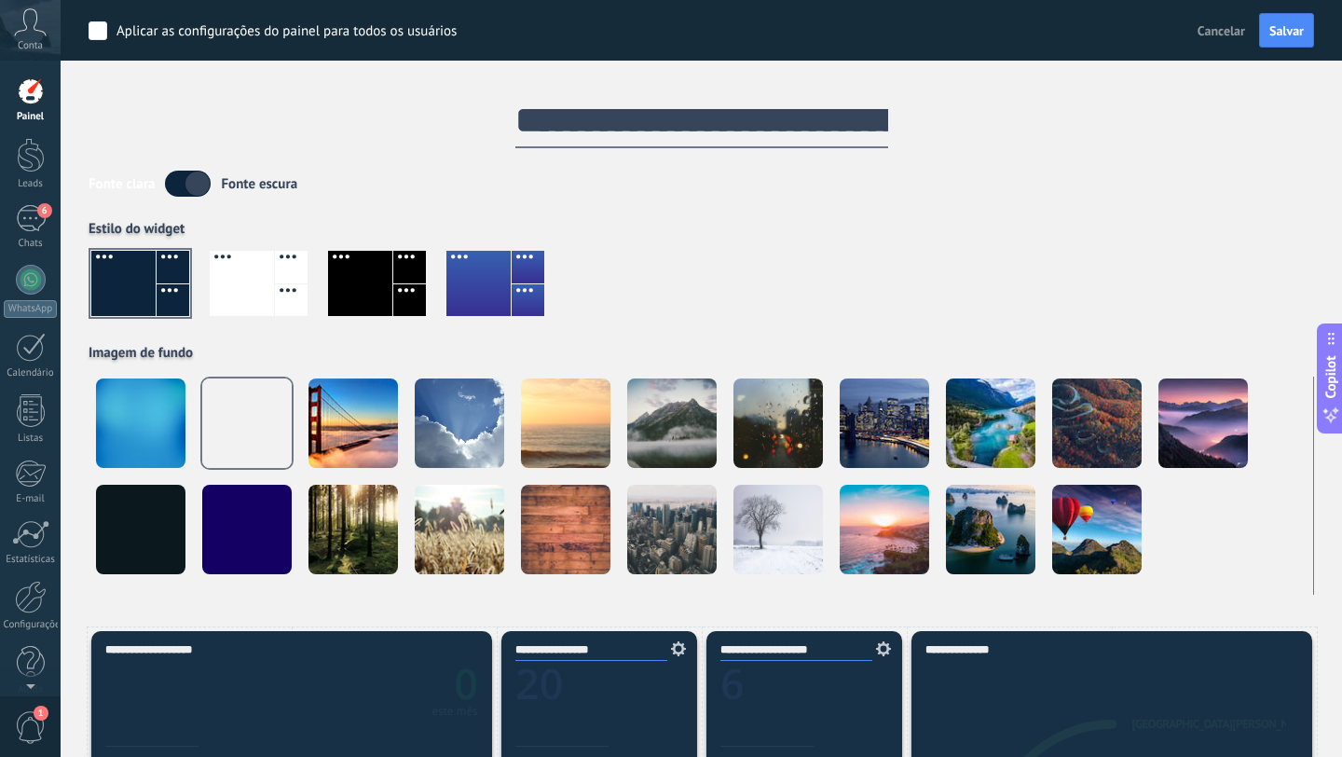
click at [612, 117] on input "**********" at bounding box center [702, 120] width 373 height 56
type input "**********"
click at [195, 195] on label at bounding box center [188, 184] width 46 height 26
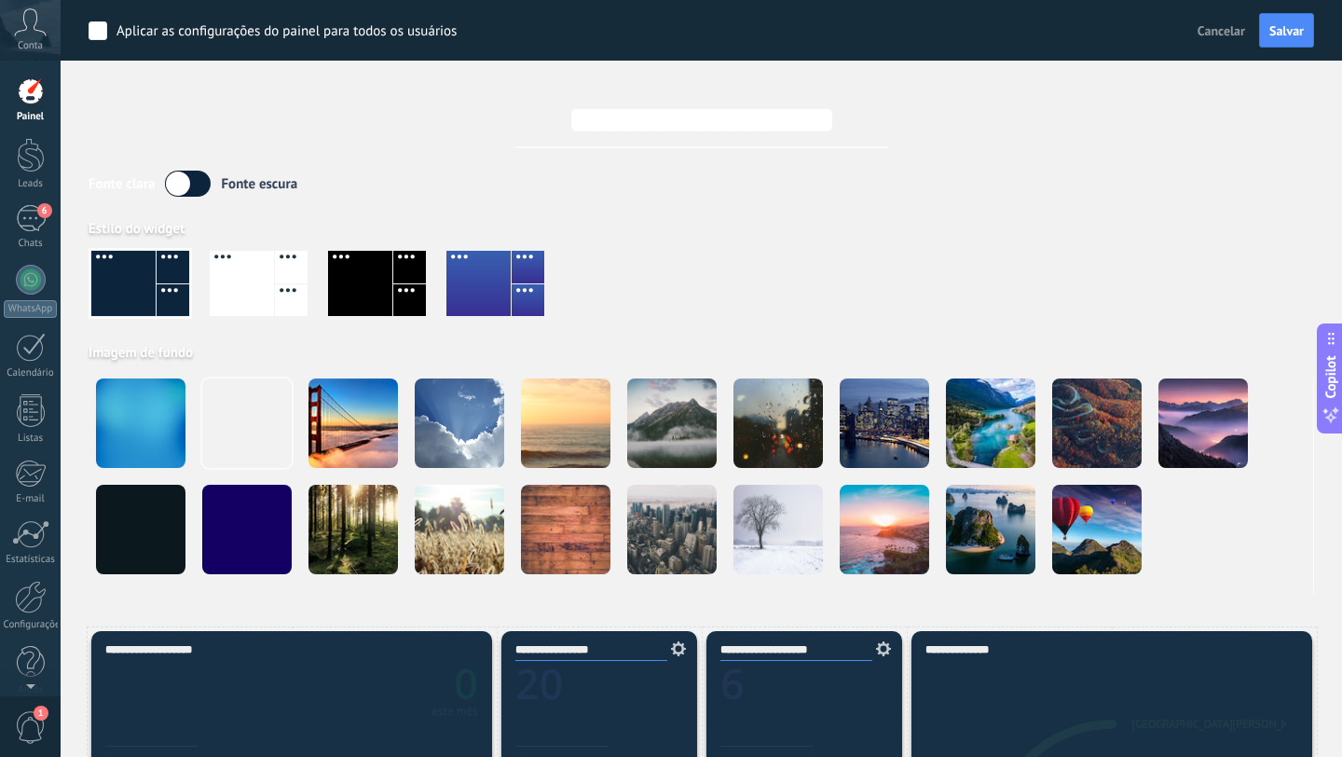
click at [195, 190] on label at bounding box center [188, 184] width 46 height 26
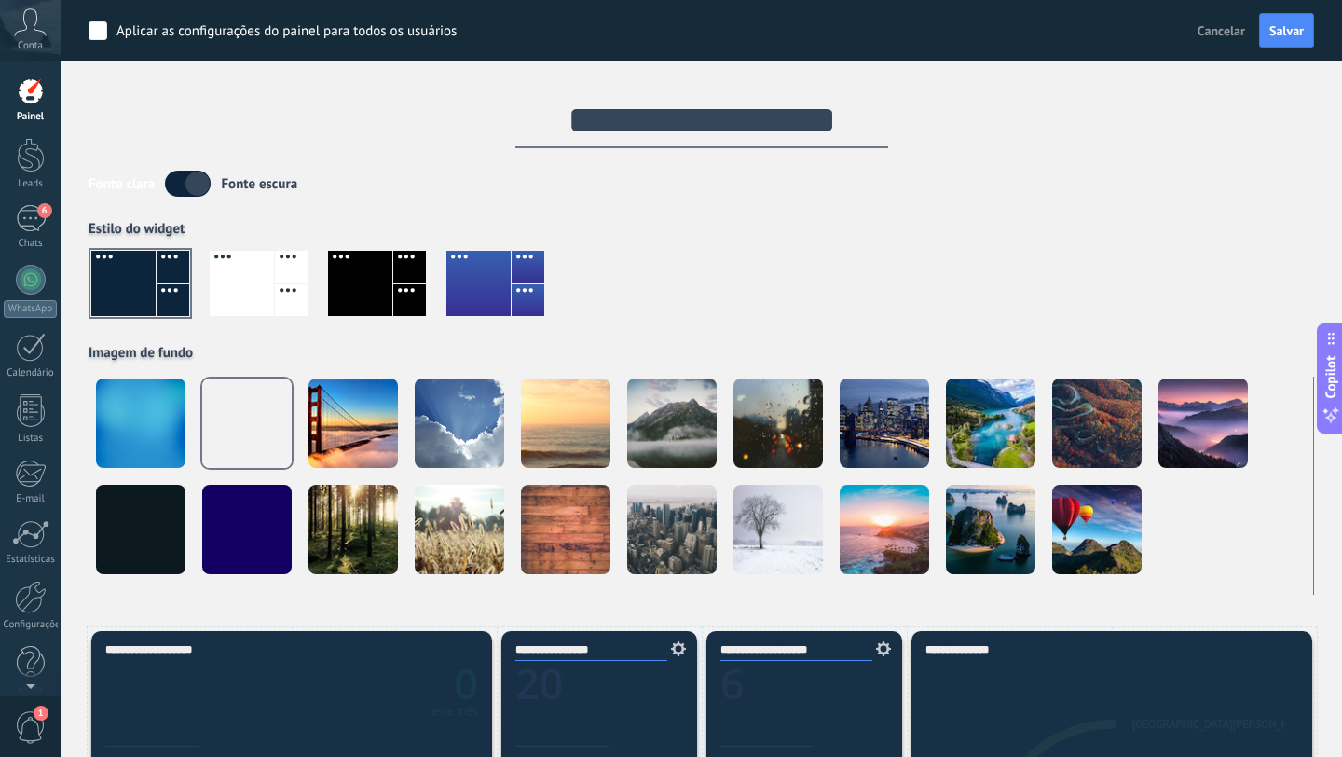
click at [818, 223] on div "Estilo do widget" at bounding box center [702, 229] width 1226 height 18
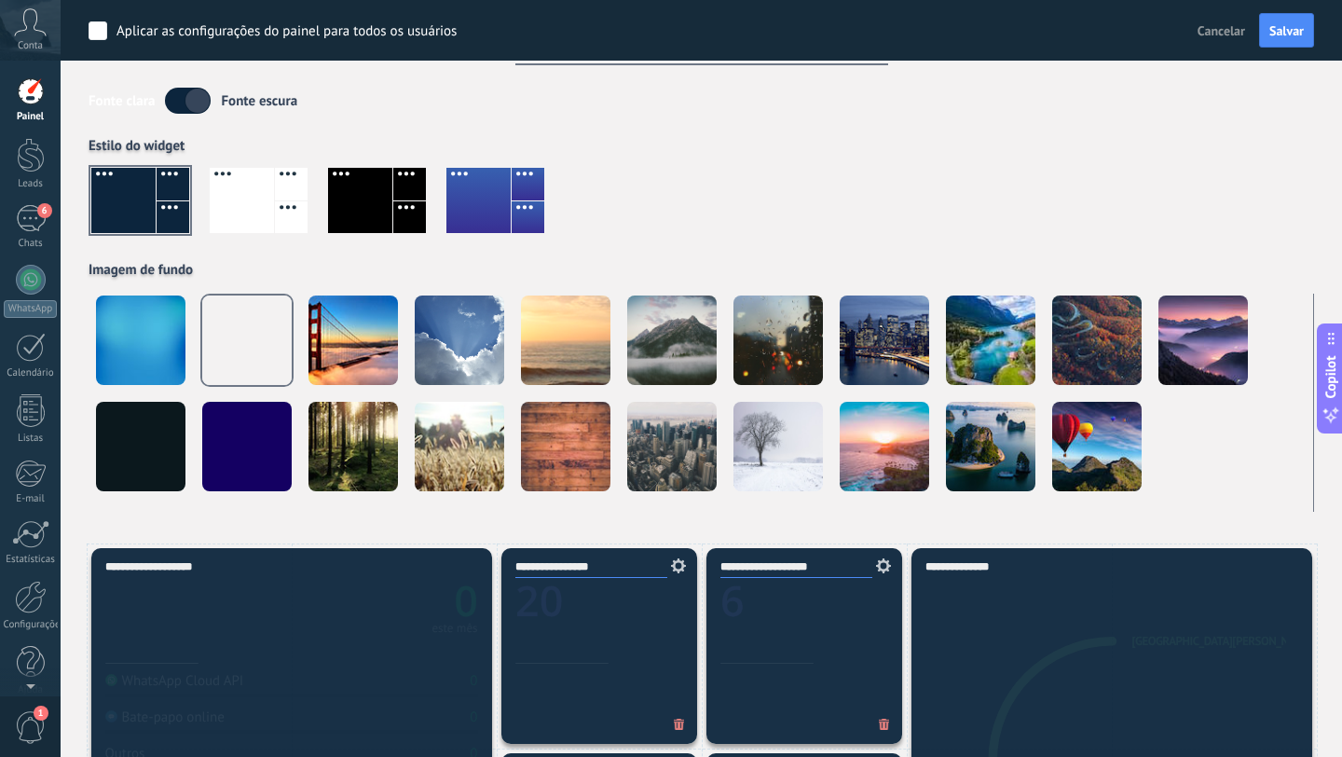
scroll to position [101, 0]
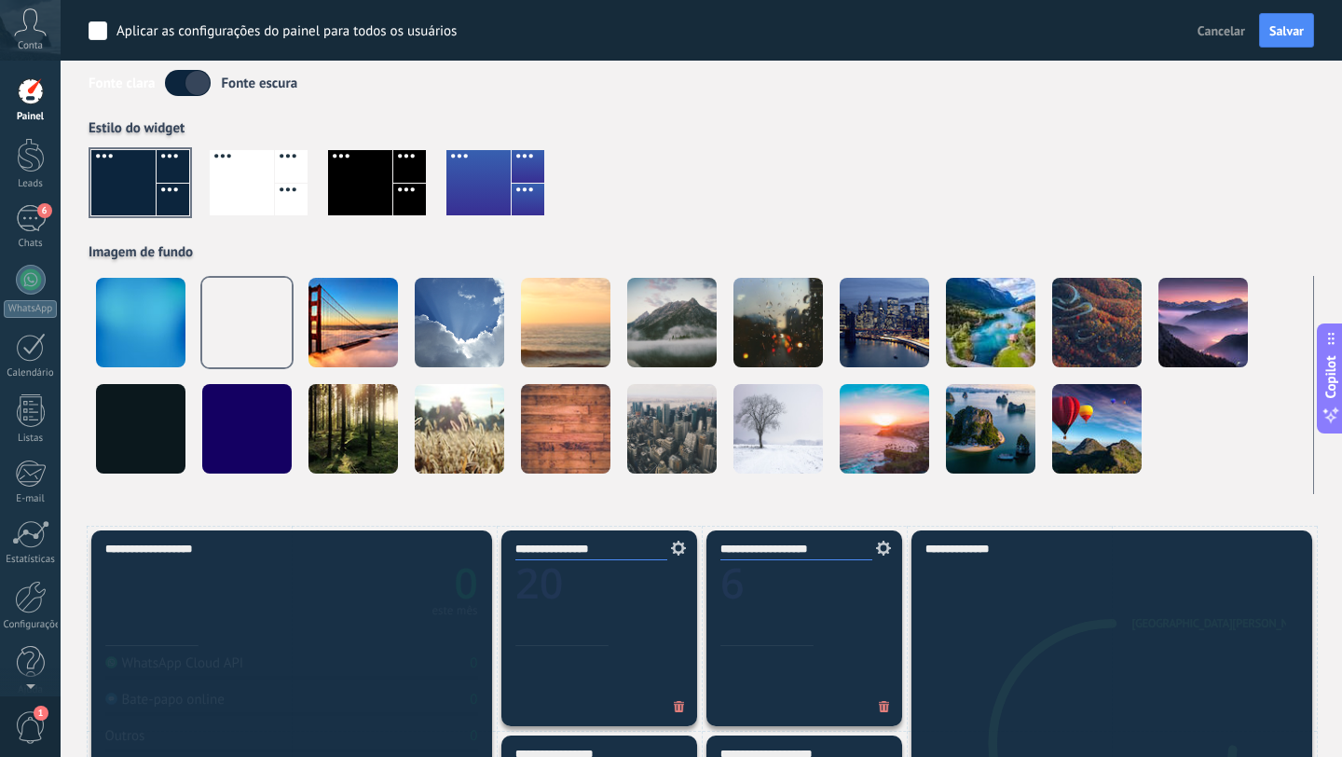
click at [264, 163] on div at bounding box center [242, 182] width 64 height 65
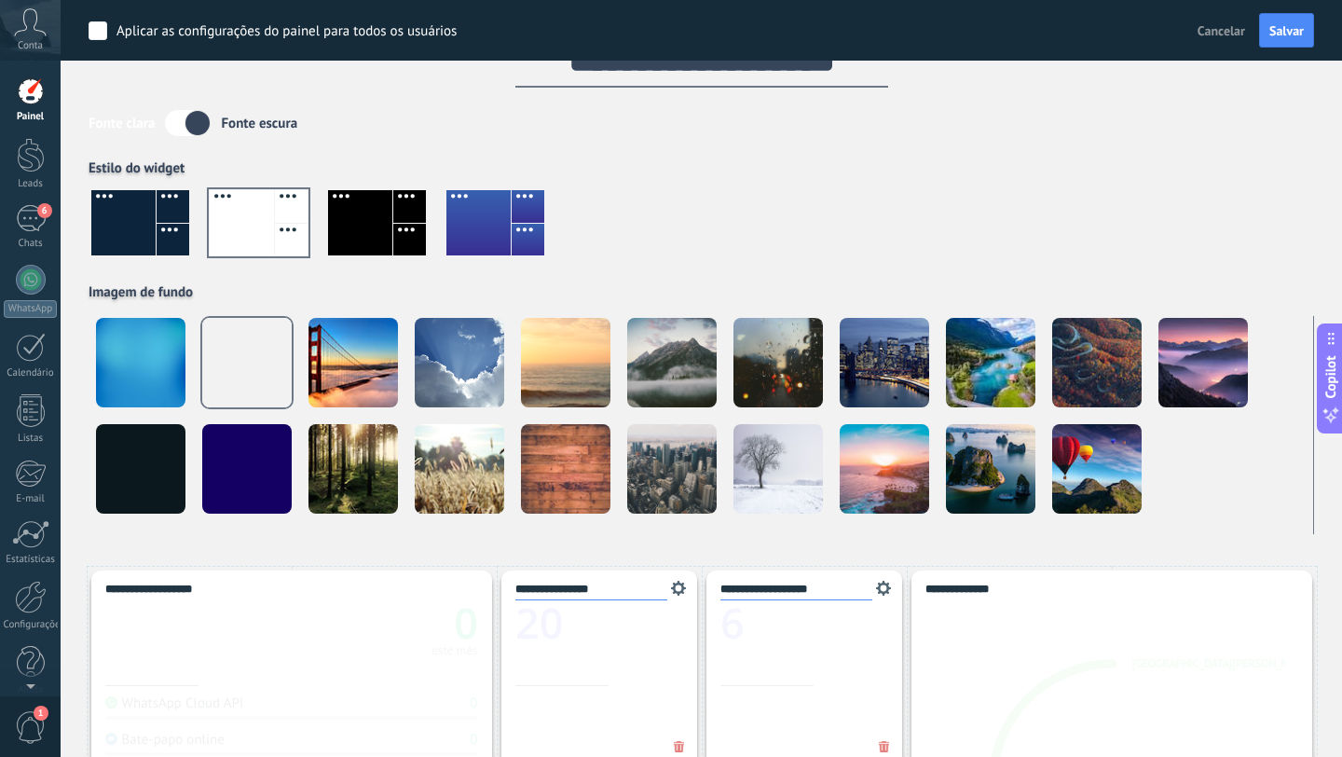
scroll to position [0, 0]
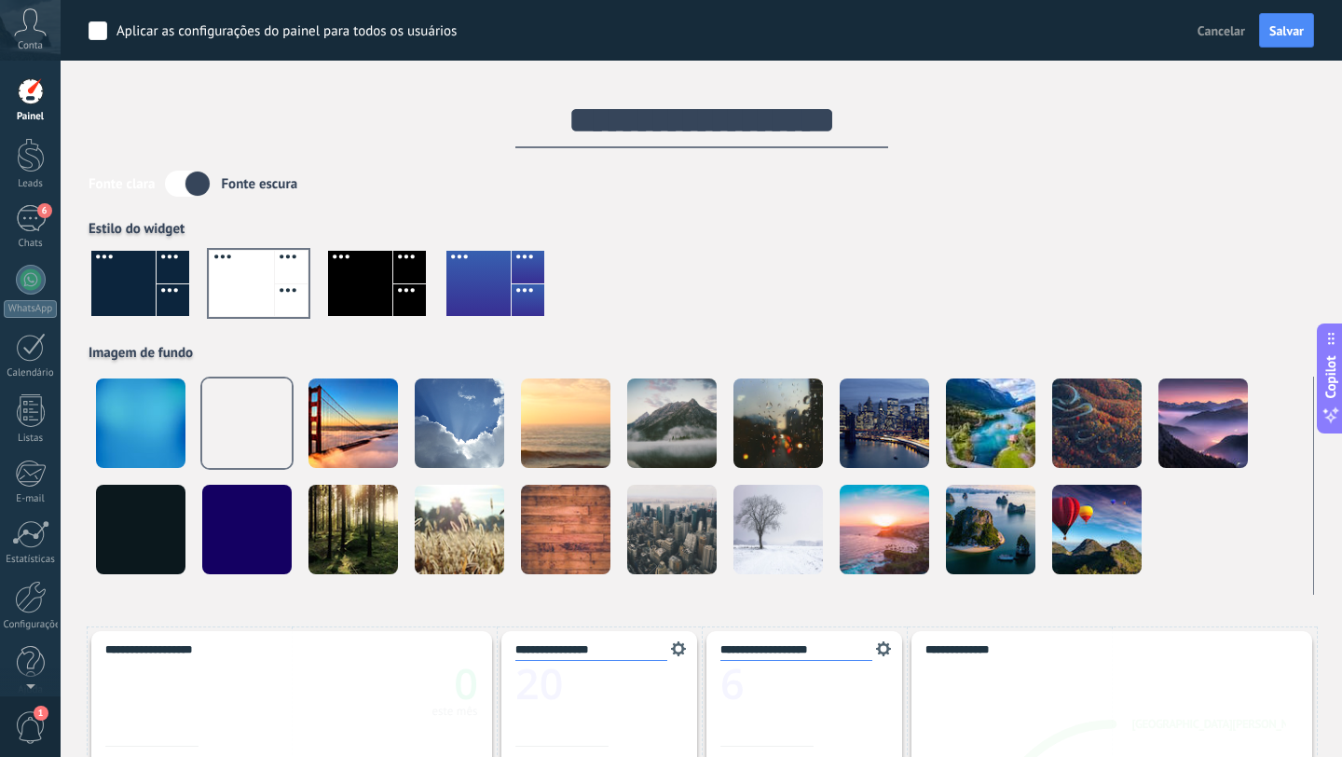
click at [201, 186] on label at bounding box center [188, 184] width 46 height 26
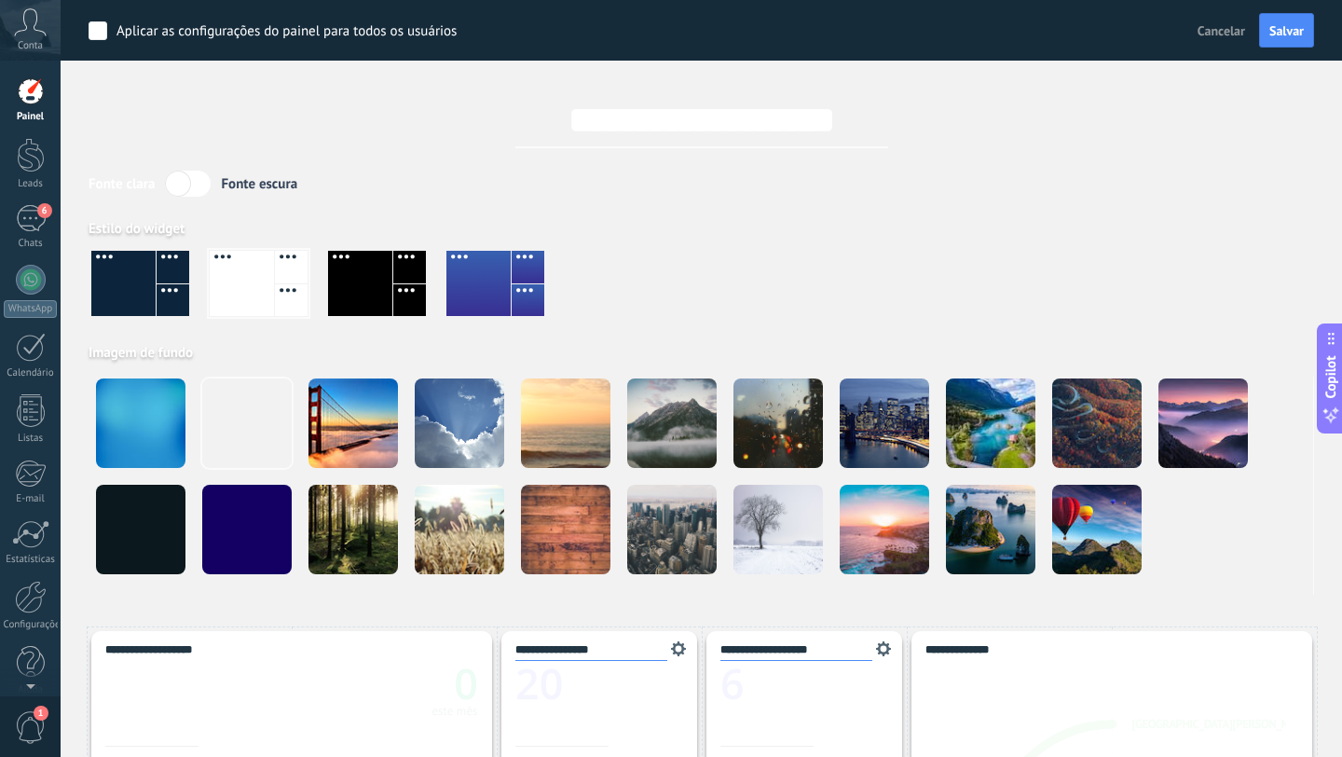
click at [201, 186] on label at bounding box center [188, 184] width 46 height 26
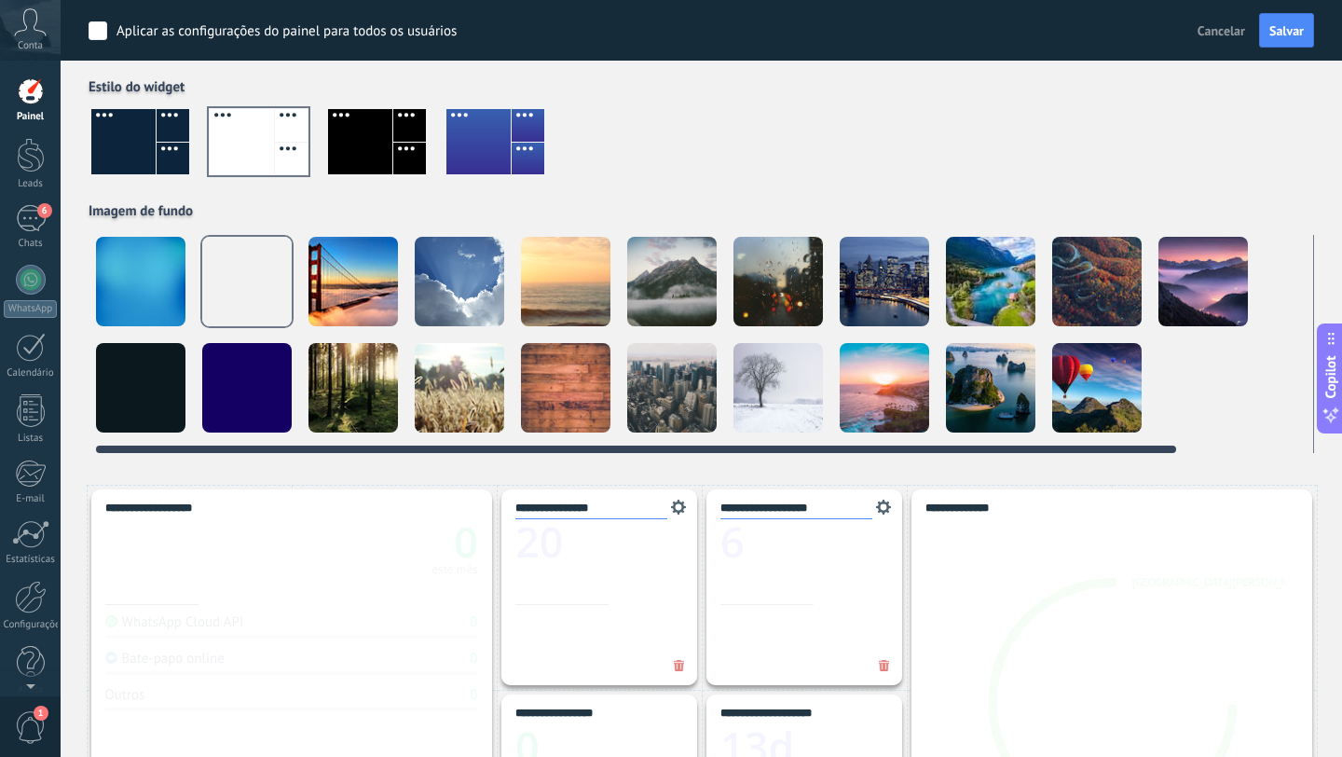
scroll to position [144, 0]
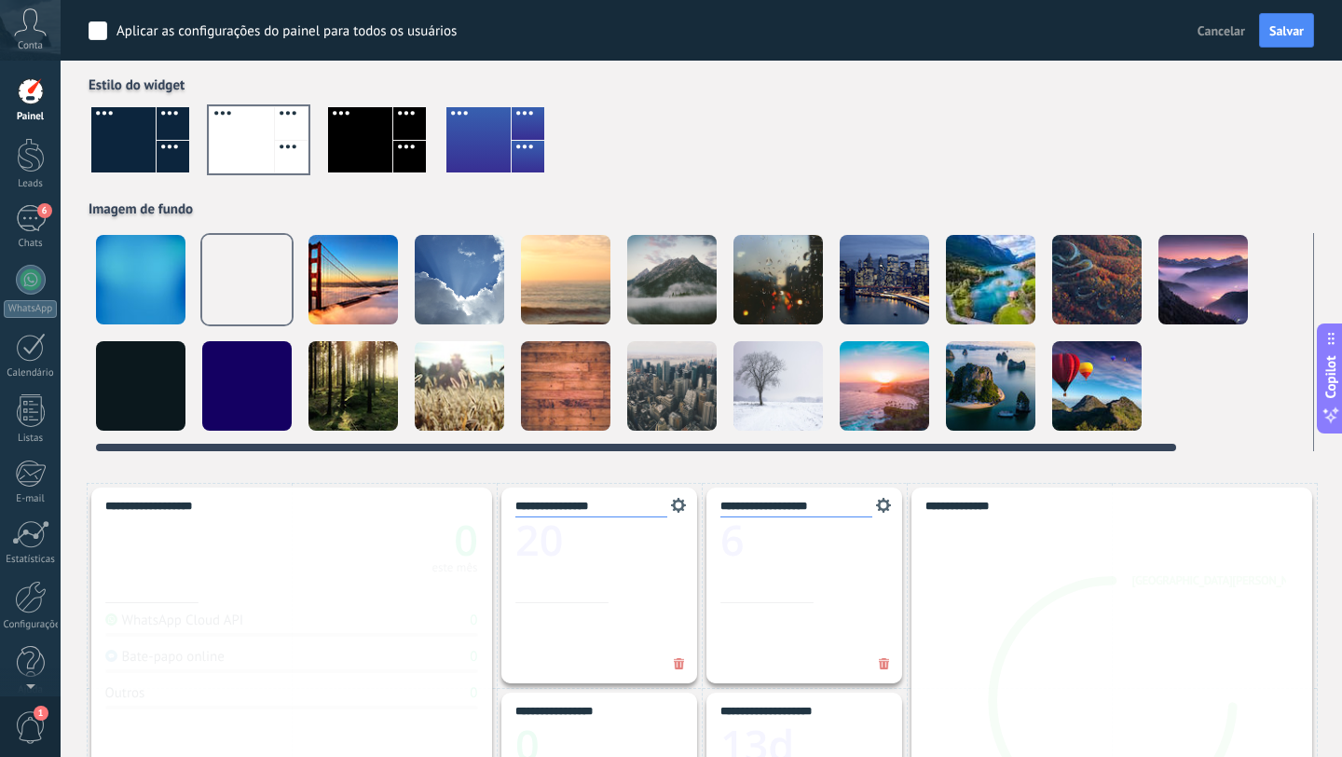
click at [139, 395] on div at bounding box center [140, 385] width 89 height 89
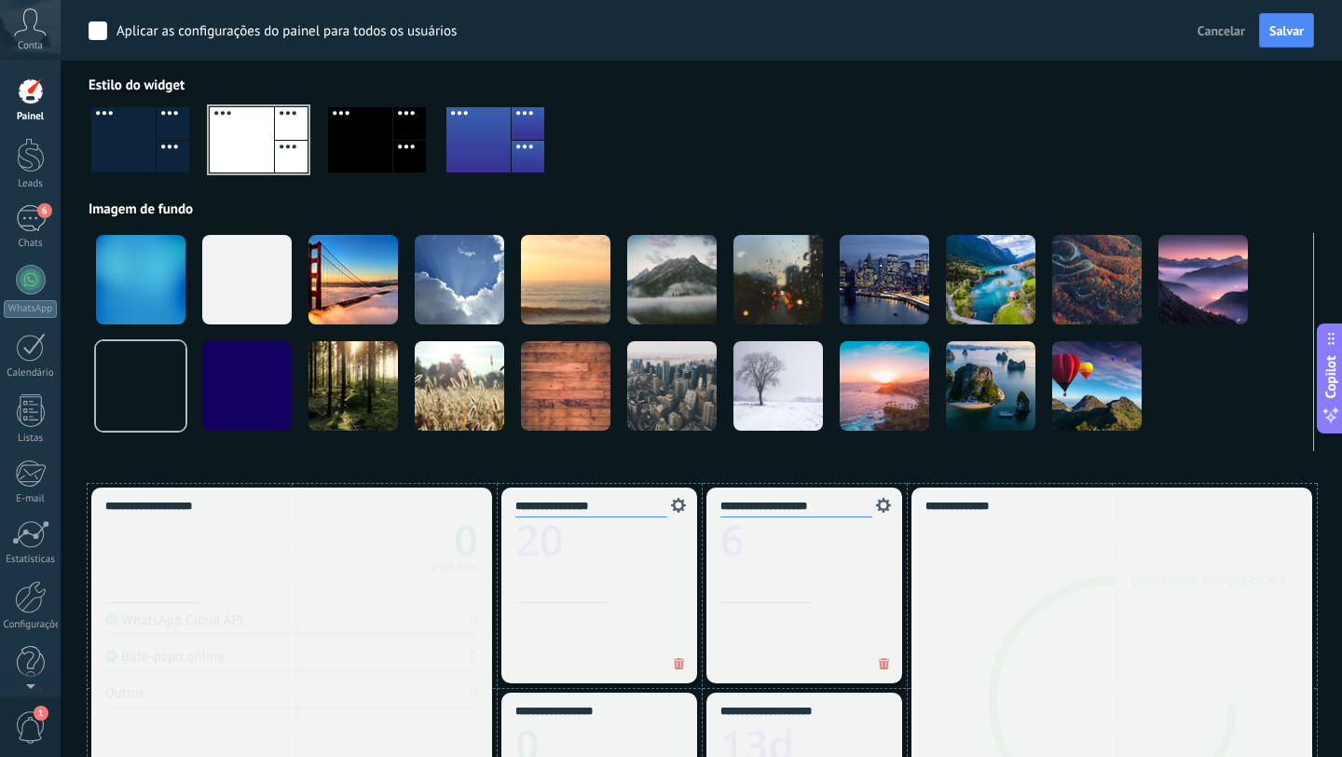
click at [240, 152] on div at bounding box center [259, 139] width 98 height 65
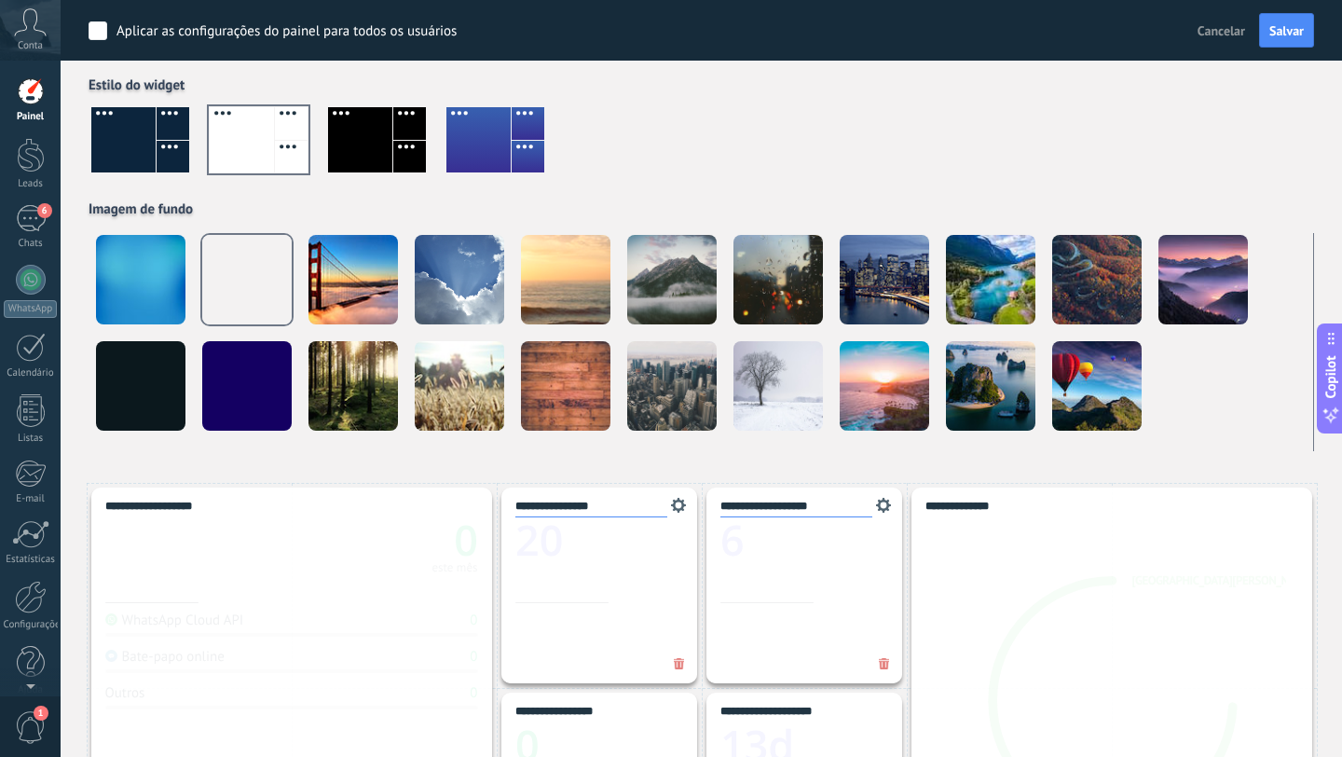
click at [816, 170] on div at bounding box center [702, 147] width 1226 height 106
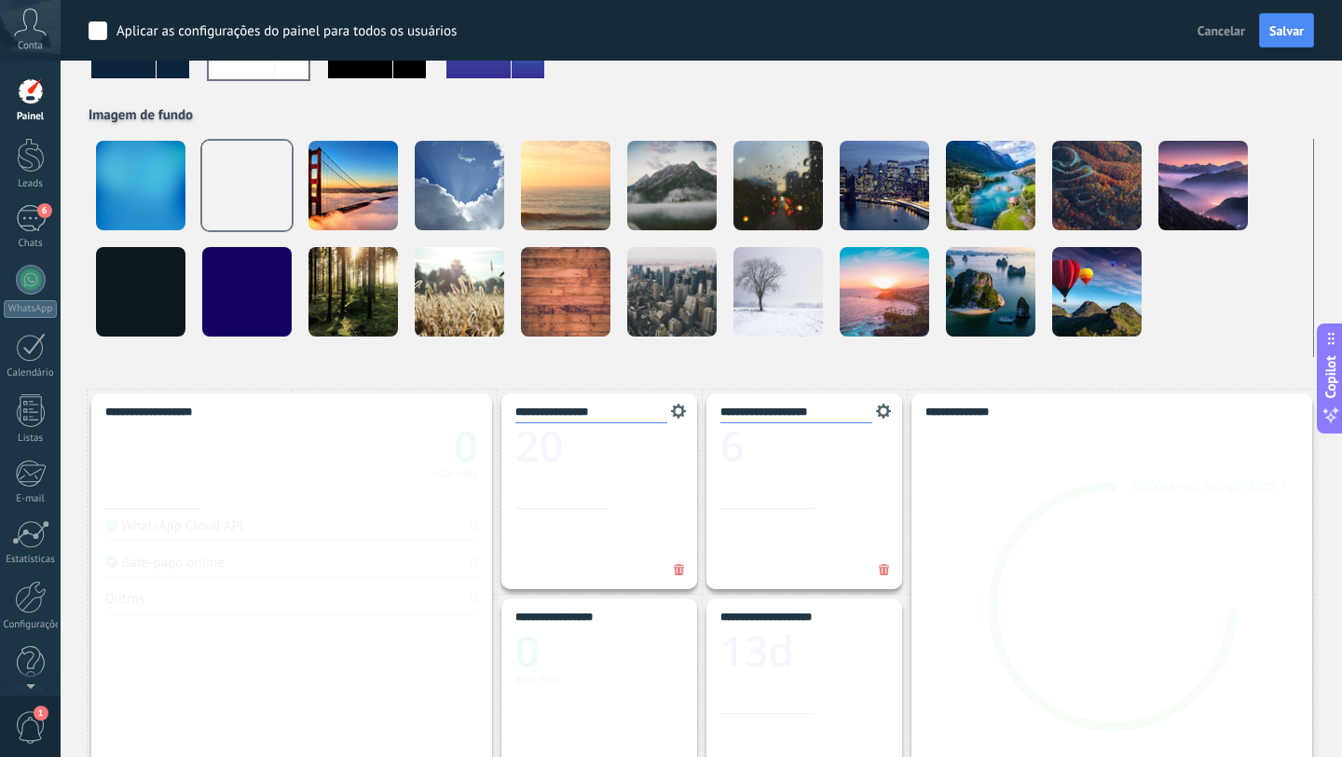
scroll to position [0, 0]
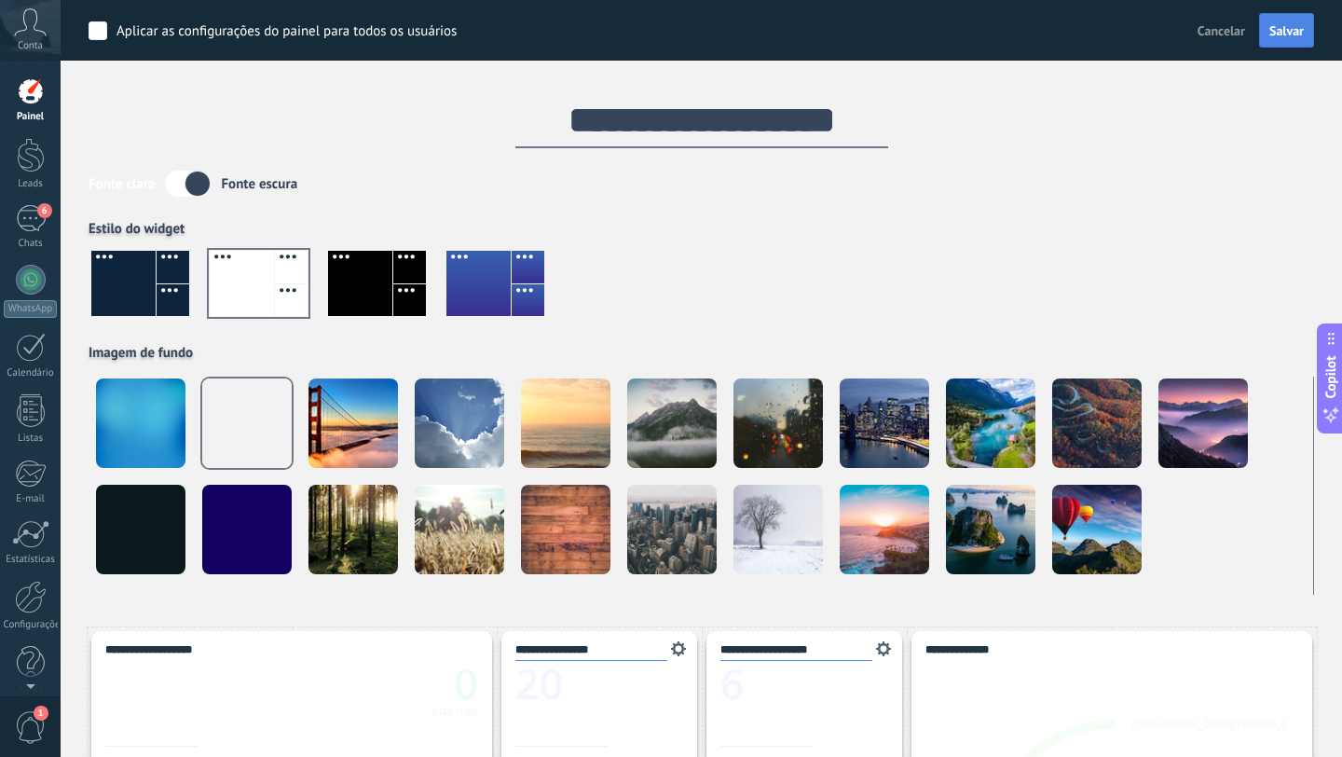
click at [1284, 28] on span "Salvar" at bounding box center [1287, 30] width 34 height 13
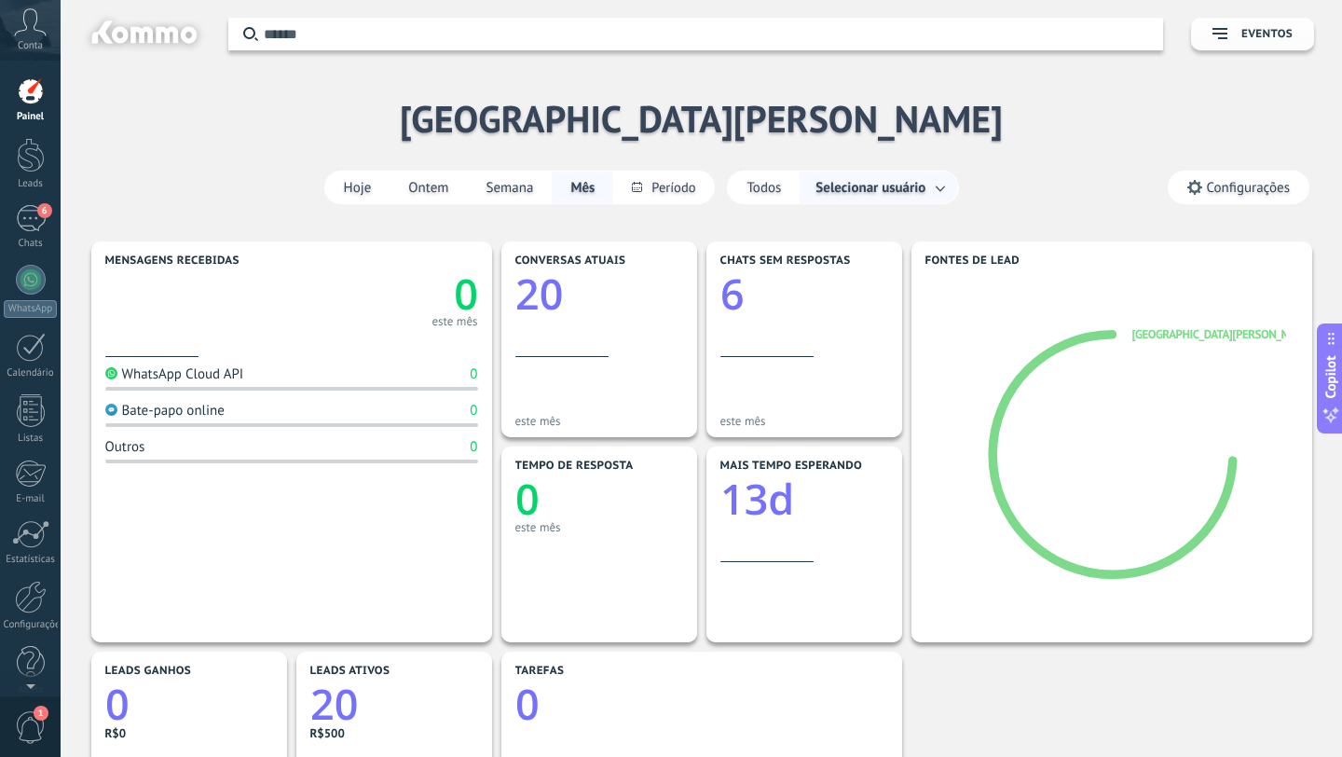
click at [1226, 193] on span "Configurações" at bounding box center [1248, 188] width 83 height 16
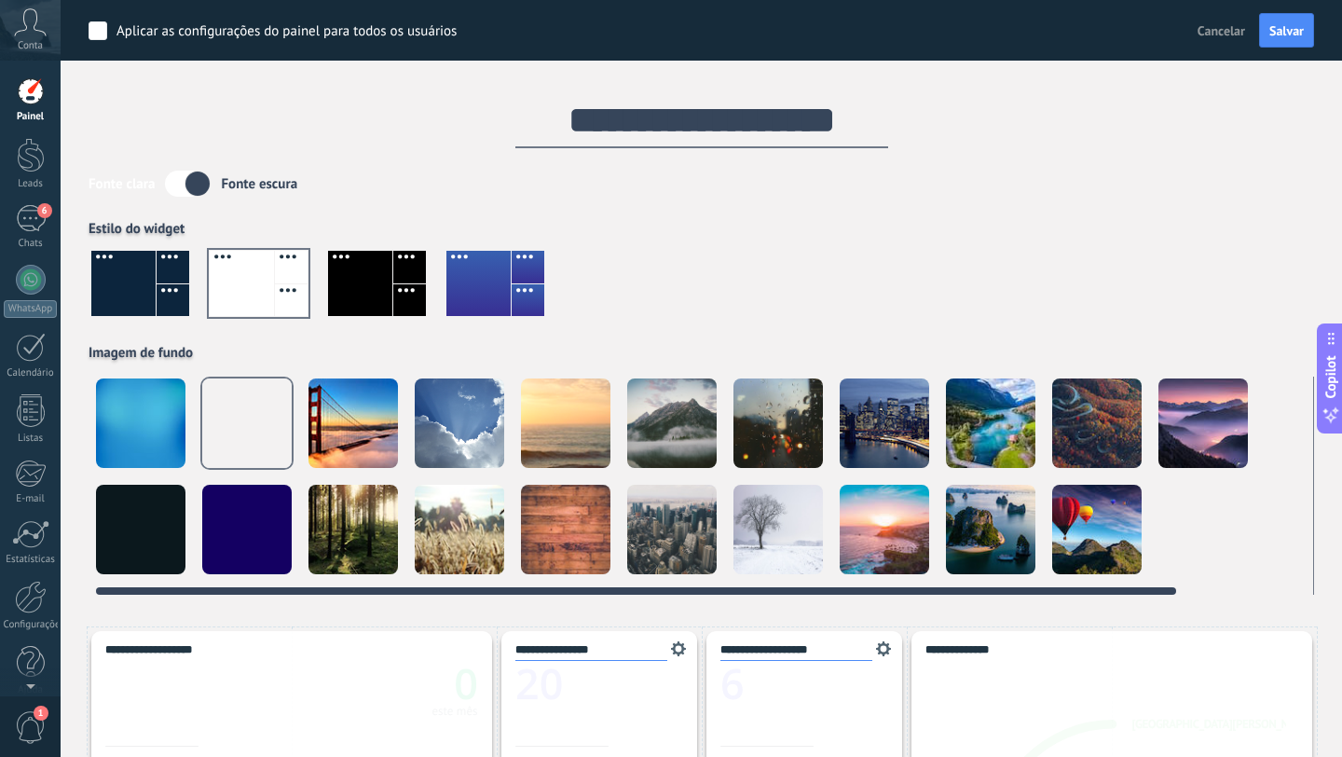
click at [456, 443] on div at bounding box center [459, 422] width 89 height 89
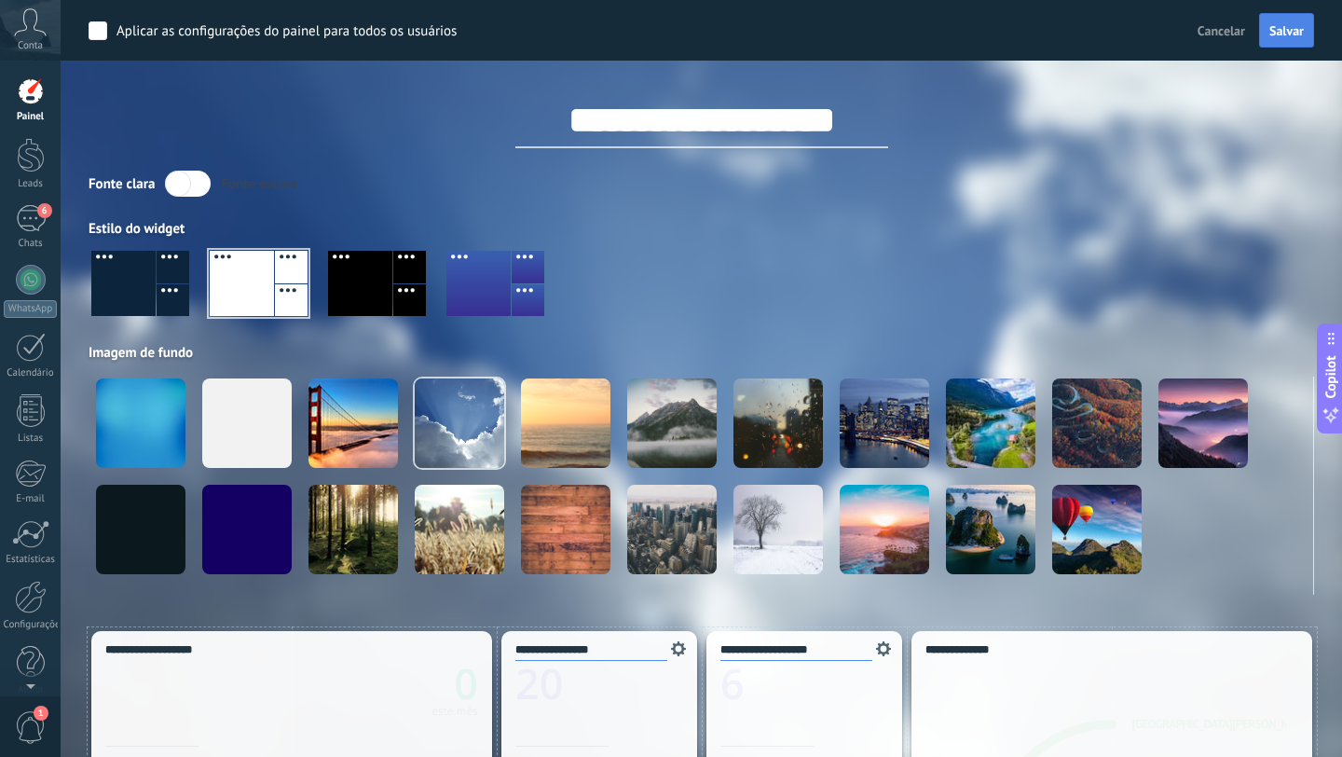
click at [1305, 34] on button "Salvar" at bounding box center [1286, 30] width 55 height 35
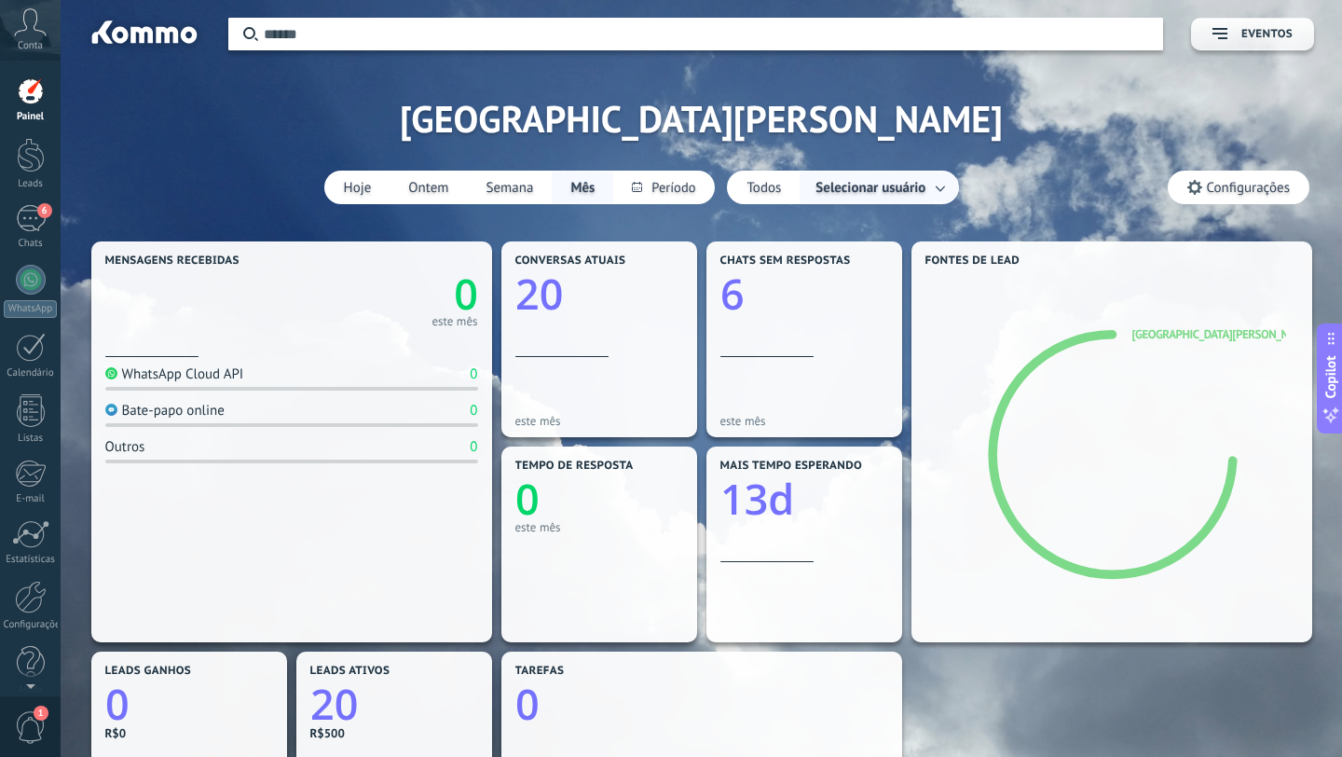
click at [1203, 184] on span "Configurações" at bounding box center [1239, 188] width 140 height 32
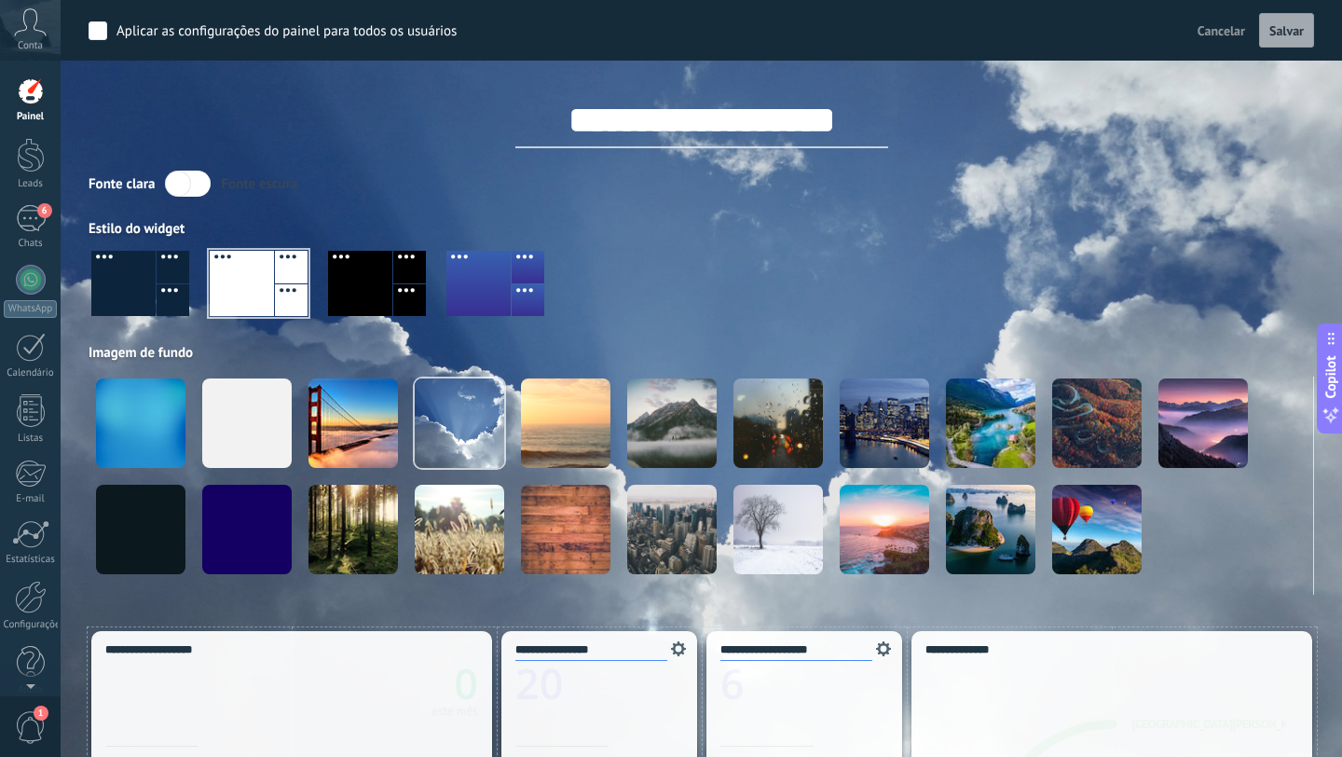
click at [135, 301] on div at bounding box center [123, 283] width 64 height 65
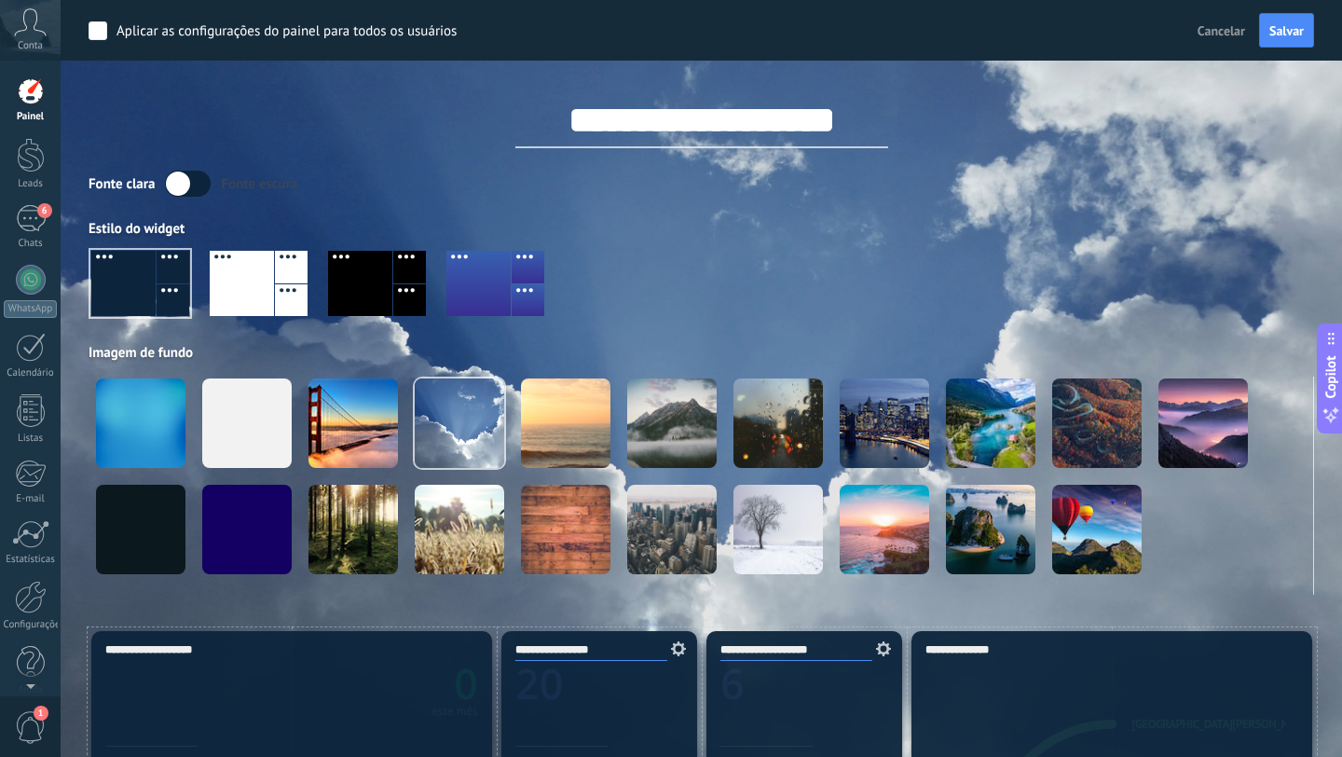
click at [282, 284] on div at bounding box center [291, 300] width 33 height 33
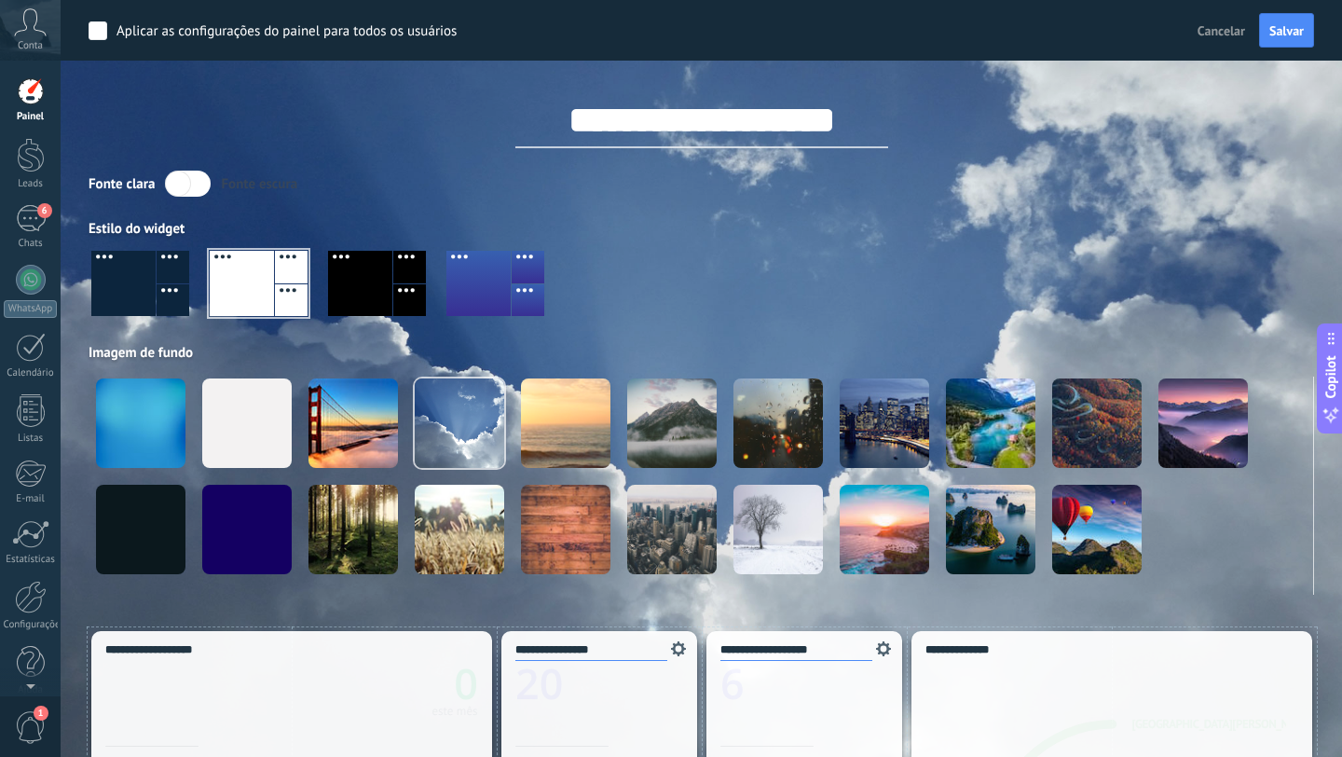
click at [199, 177] on label at bounding box center [188, 184] width 46 height 26
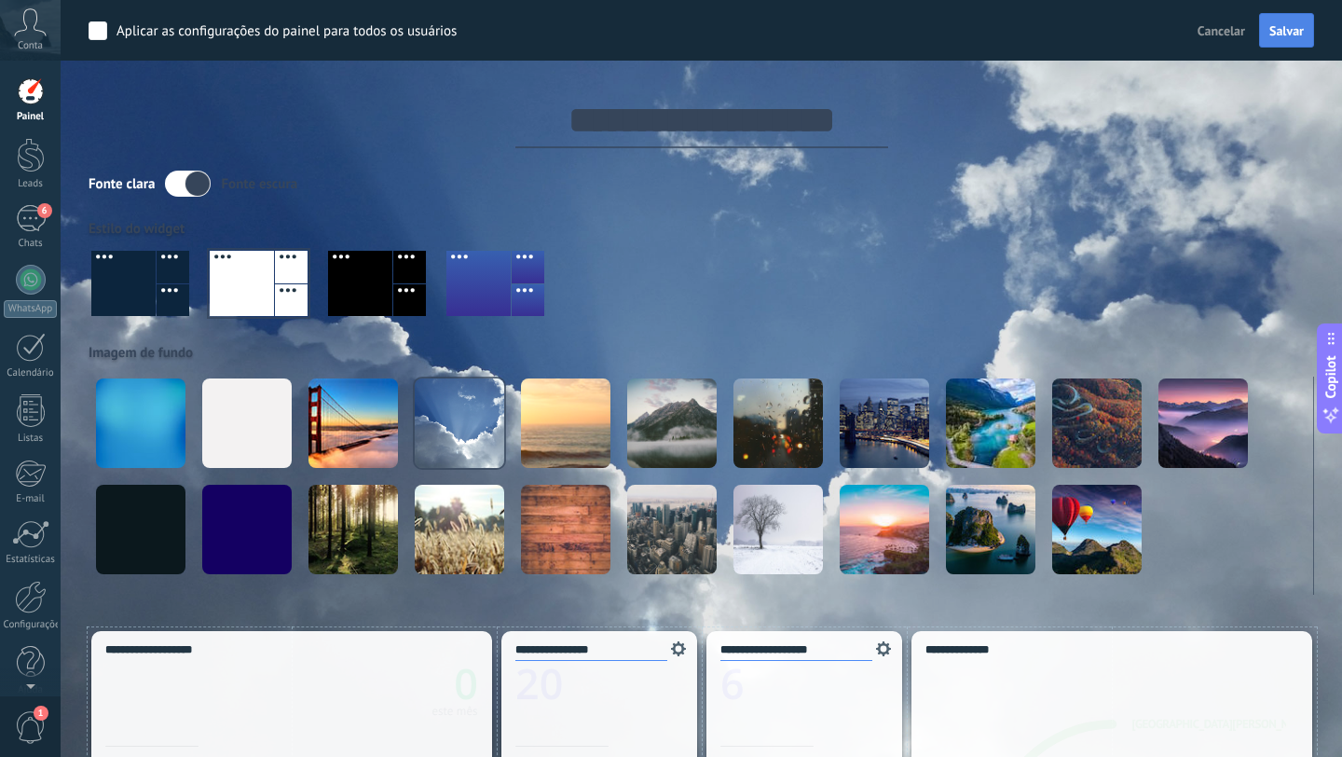
click at [1298, 34] on span "Salvar" at bounding box center [1287, 30] width 34 height 13
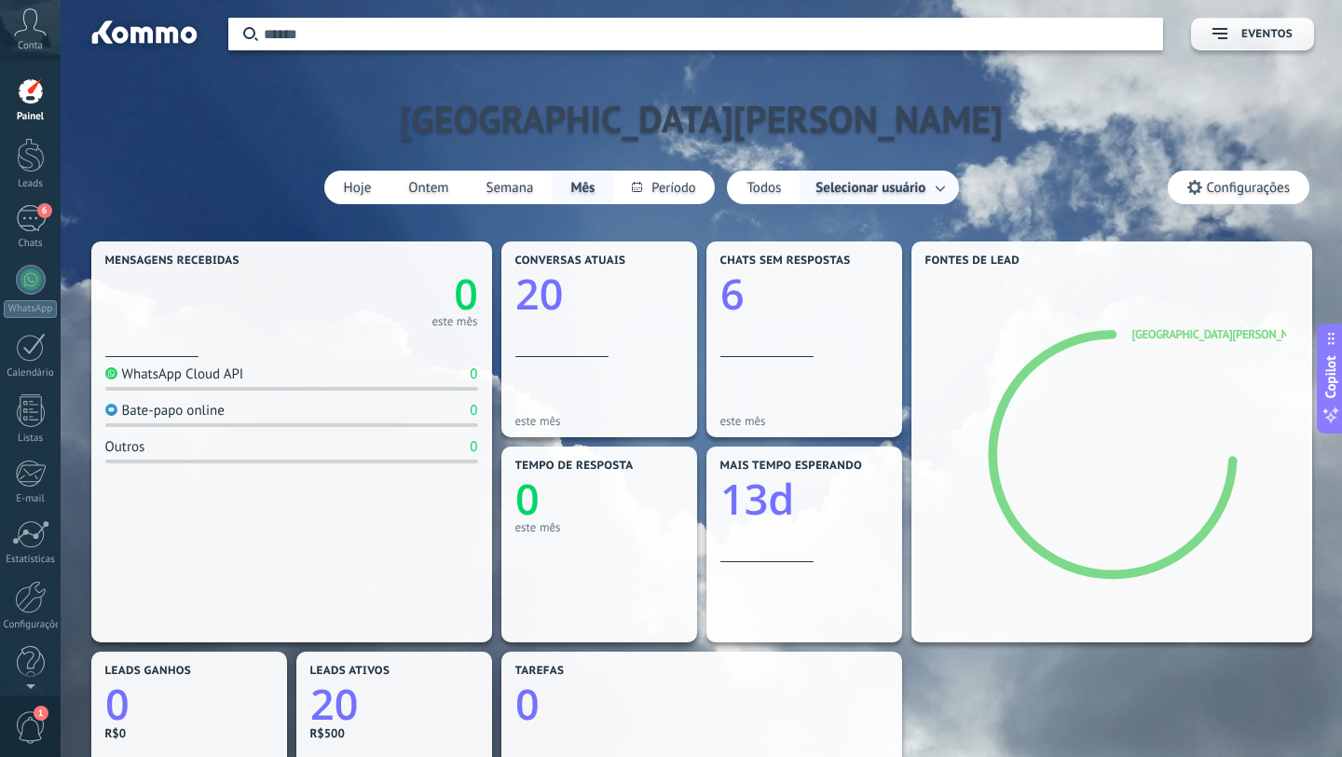
click at [1234, 200] on span "Configurações" at bounding box center [1239, 188] width 140 height 32
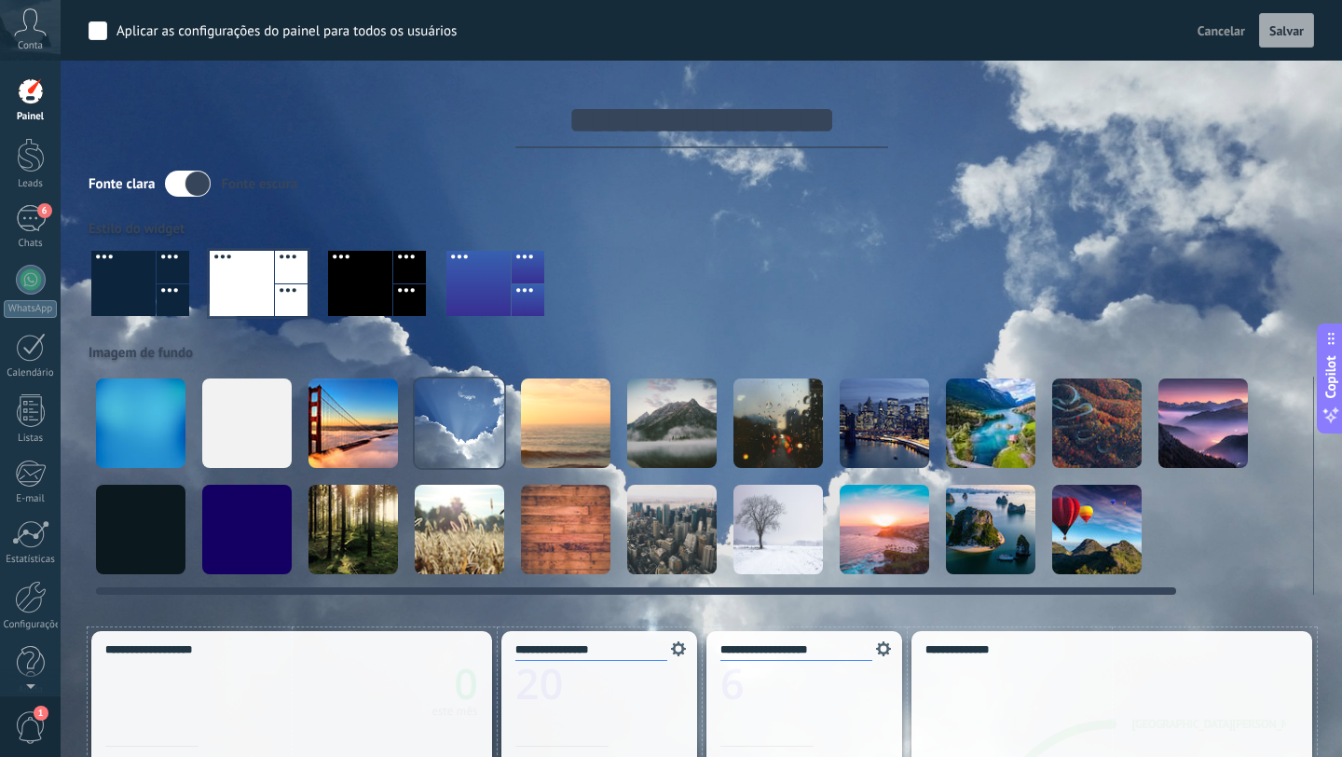
click at [122, 516] on div at bounding box center [140, 529] width 89 height 89
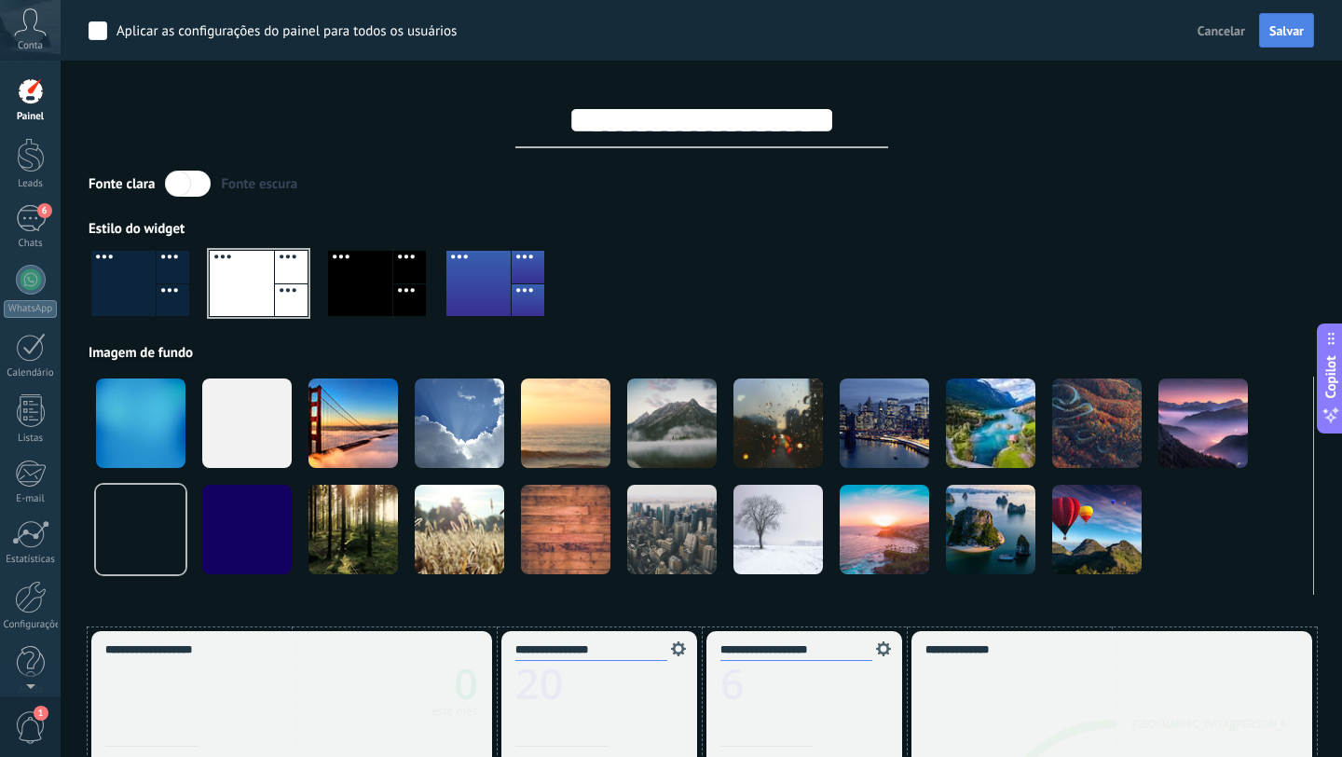
click at [1288, 29] on span "Salvar" at bounding box center [1287, 30] width 34 height 13
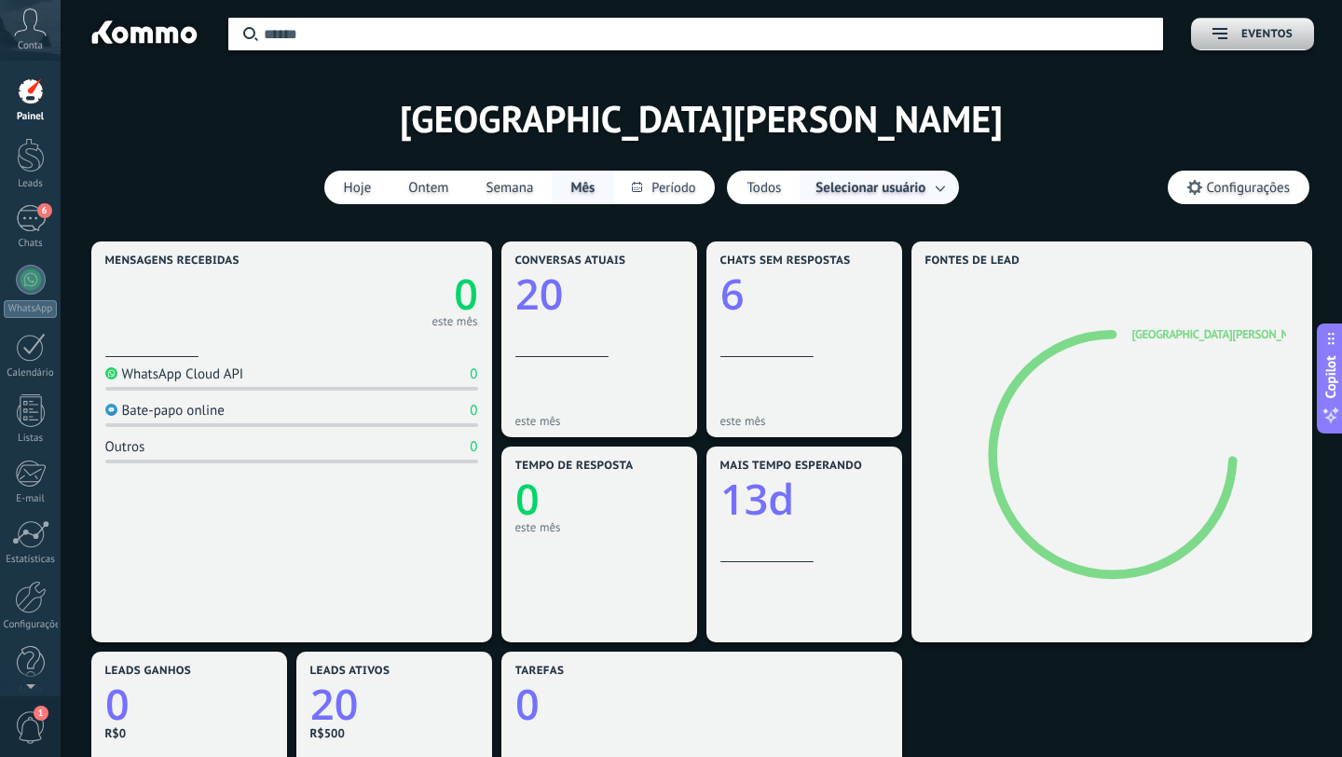
click at [1228, 192] on span "Configurações" at bounding box center [1248, 188] width 83 height 16
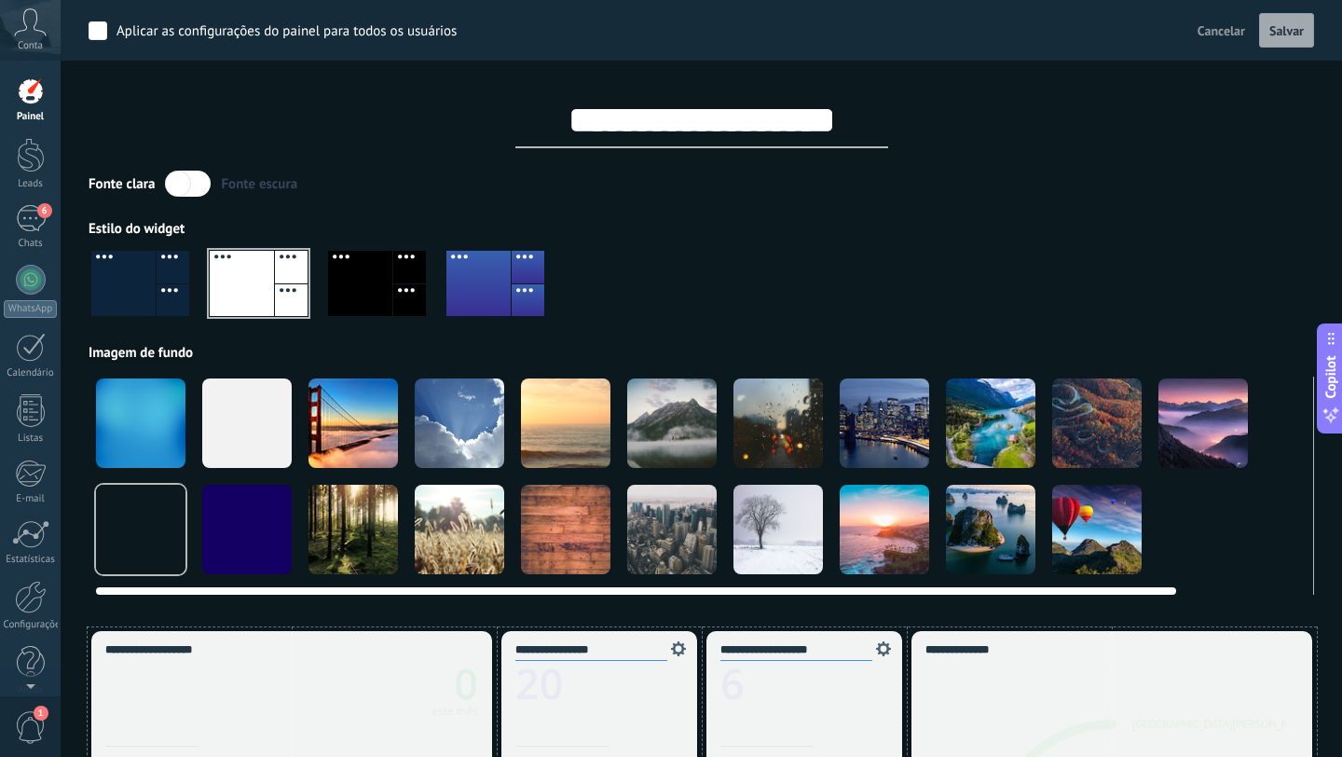
click at [219, 421] on div at bounding box center [246, 422] width 89 height 89
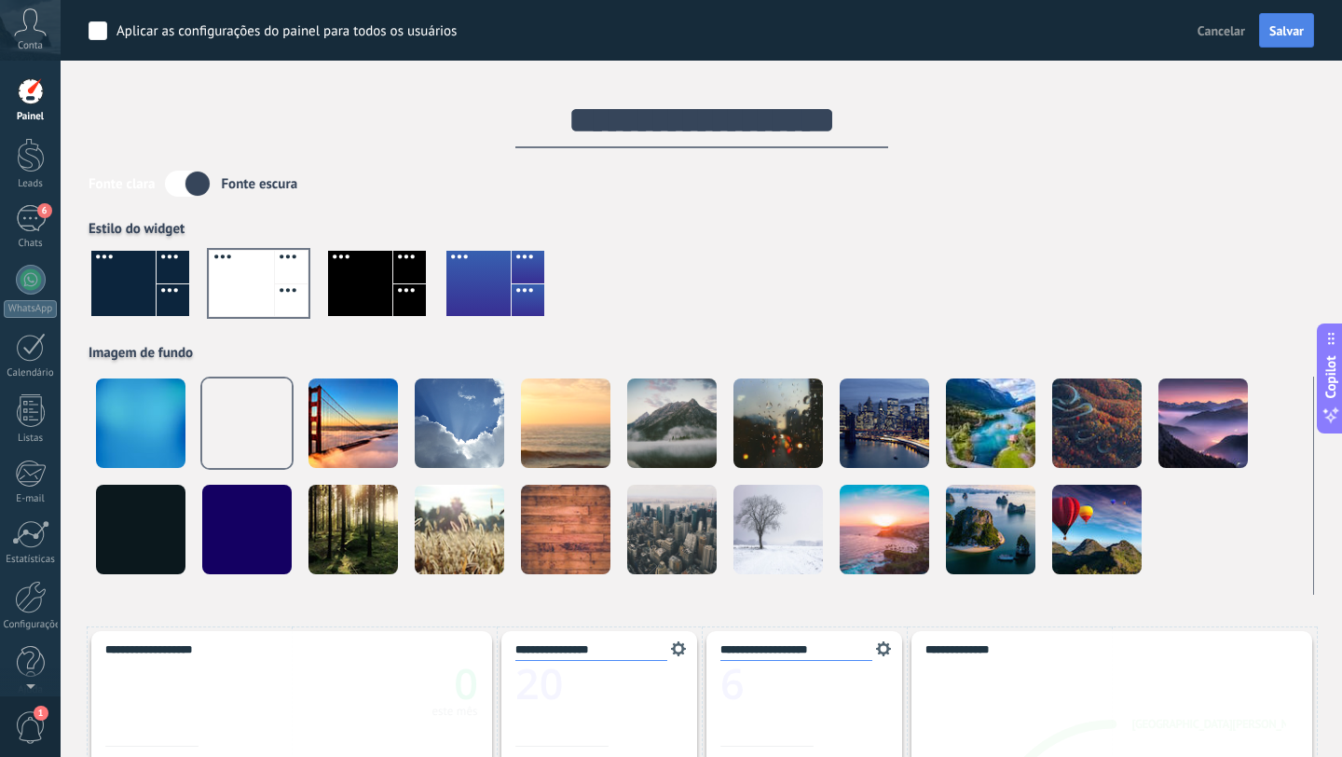
click at [1289, 27] on span "Salvar" at bounding box center [1287, 30] width 34 height 13
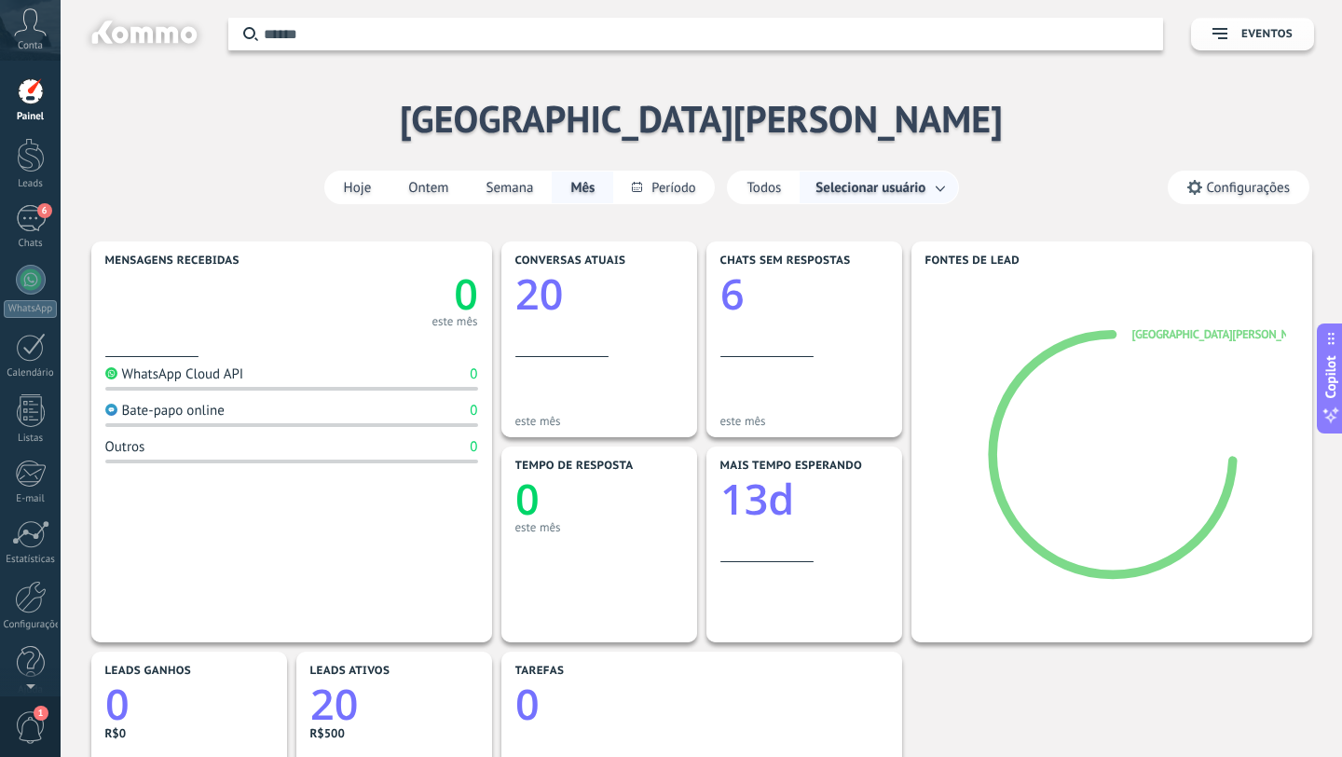
click at [1331, 359] on span "Copilot" at bounding box center [1331, 377] width 19 height 43
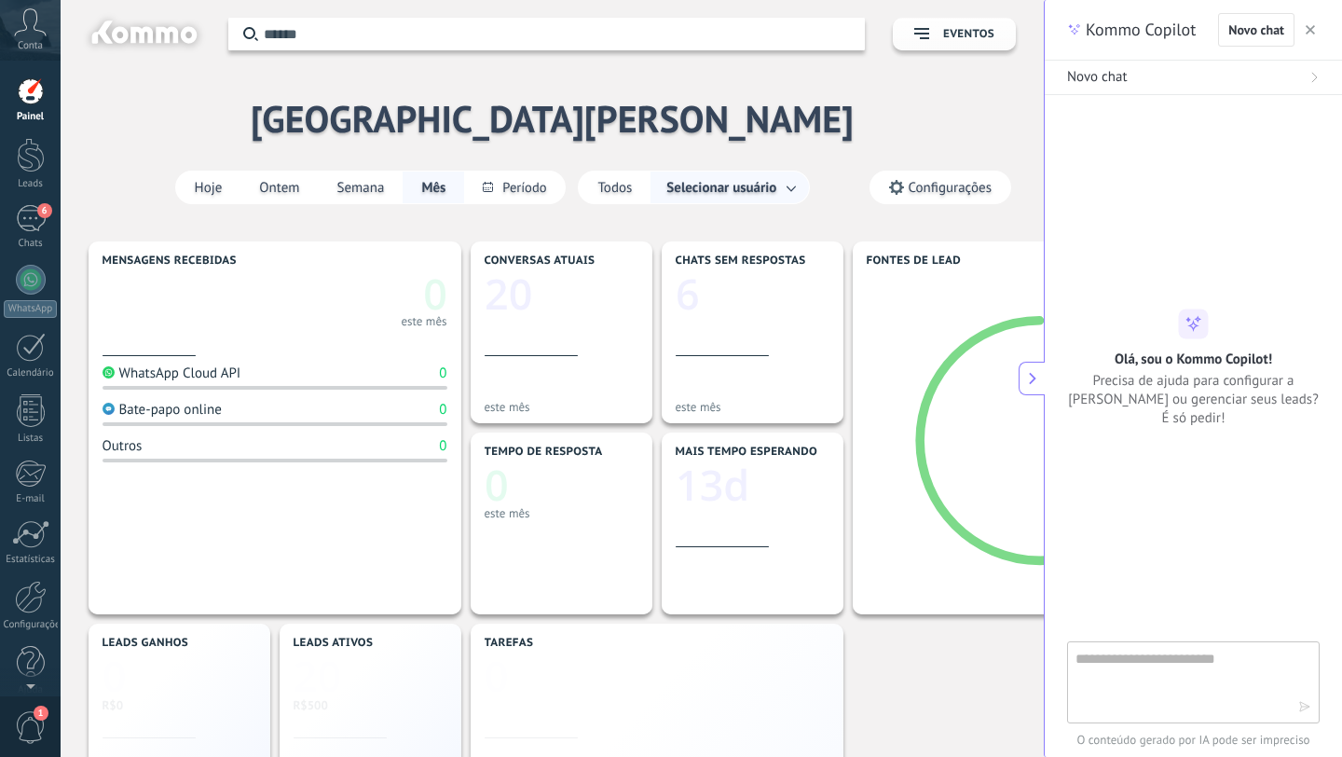
scroll to position [28, 0]
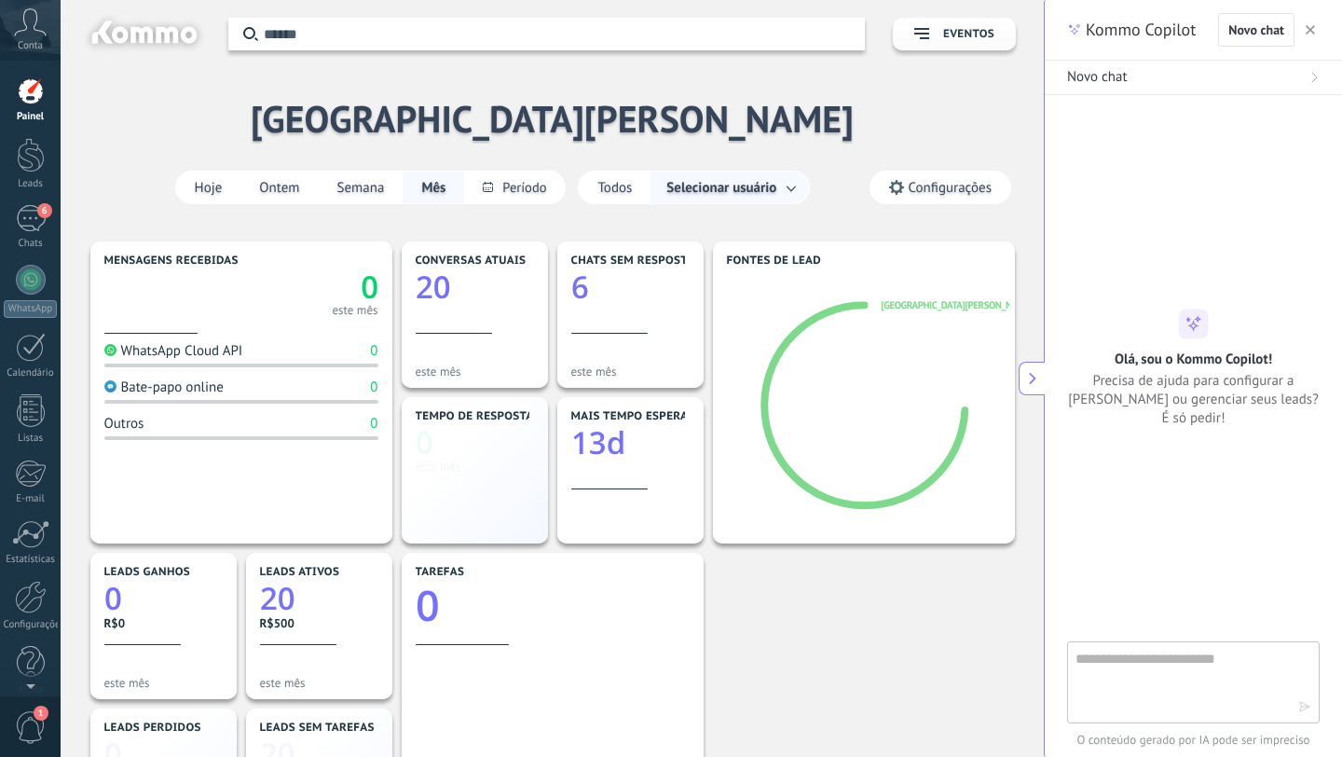
click at [1312, 23] on span "button" at bounding box center [1310, 29] width 9 height 13
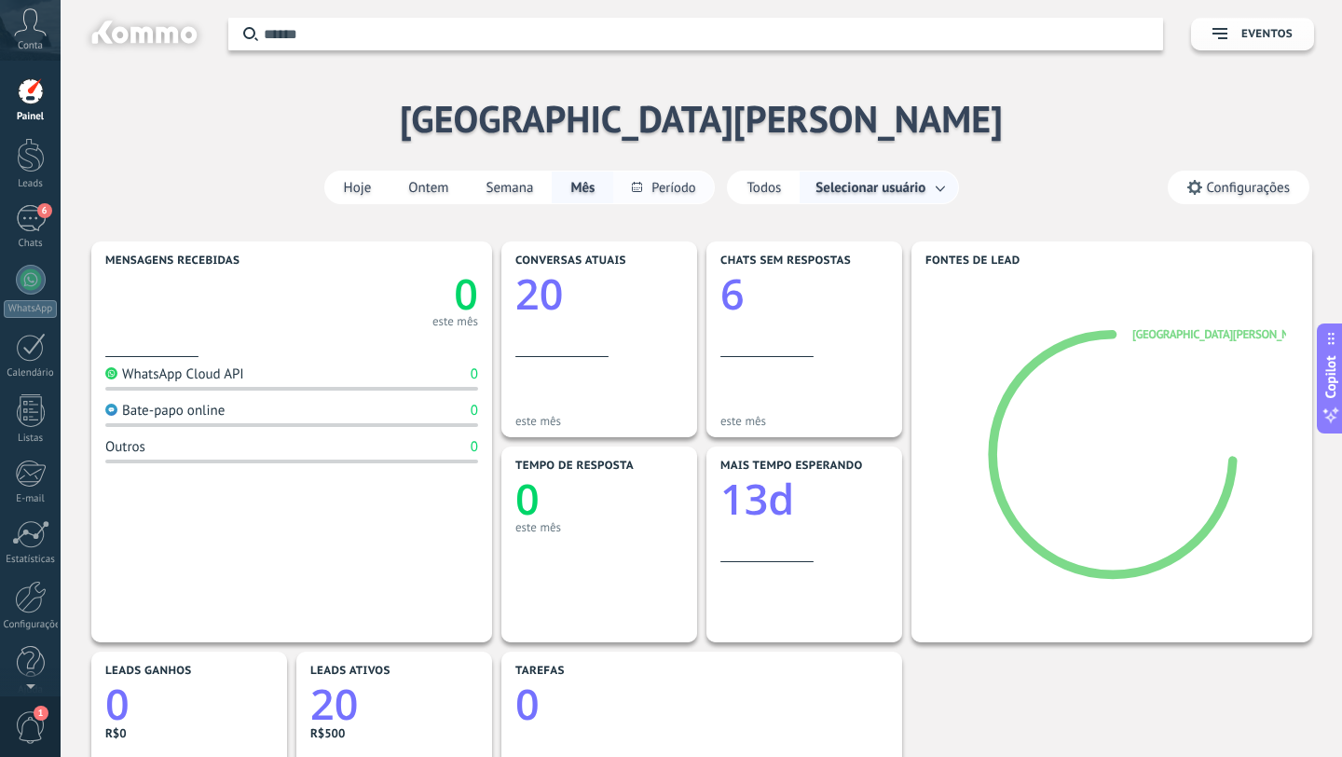
click at [652, 192] on button at bounding box center [663, 188] width 101 height 32
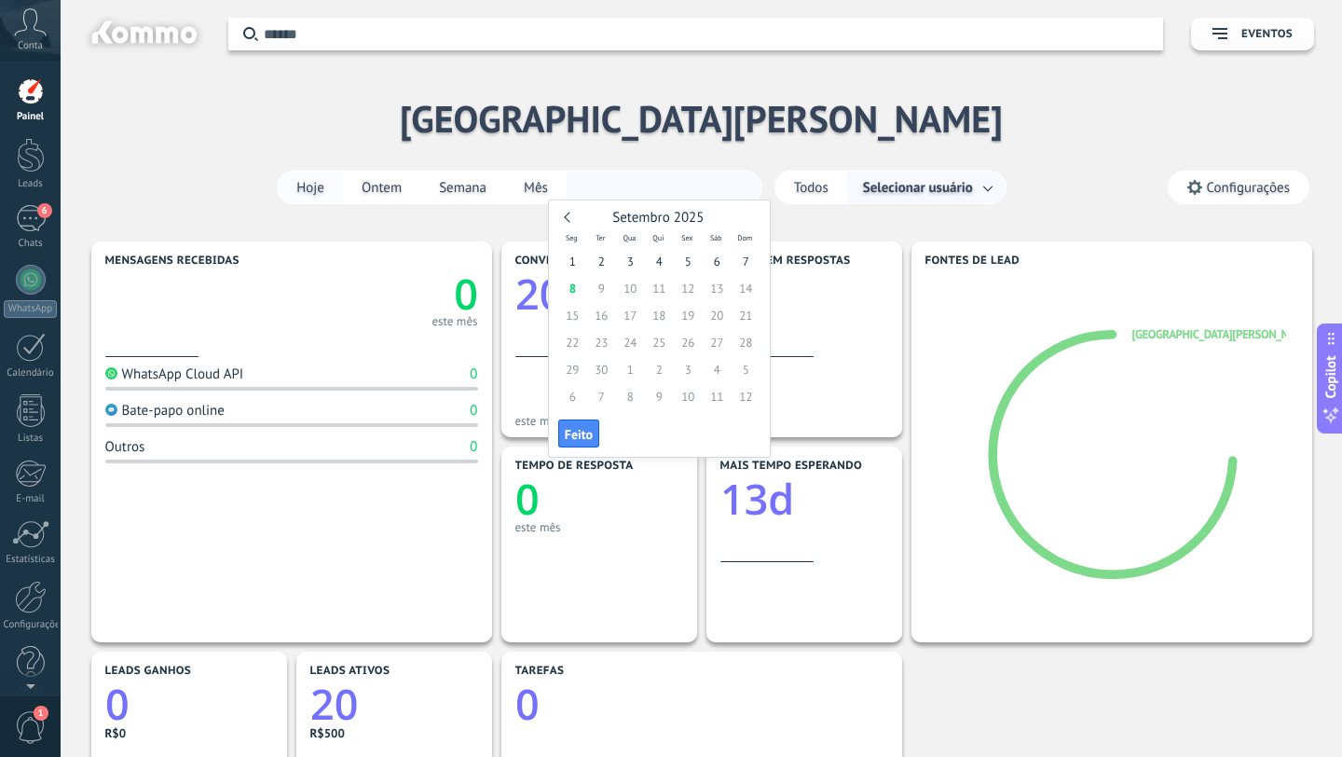
click at [309, 200] on div "Aplicar Eventos Colégio Dom [PERSON_NAME] Ontem Semana Mês Todos Selecionar usu…" at bounding box center [702, 118] width 1226 height 237
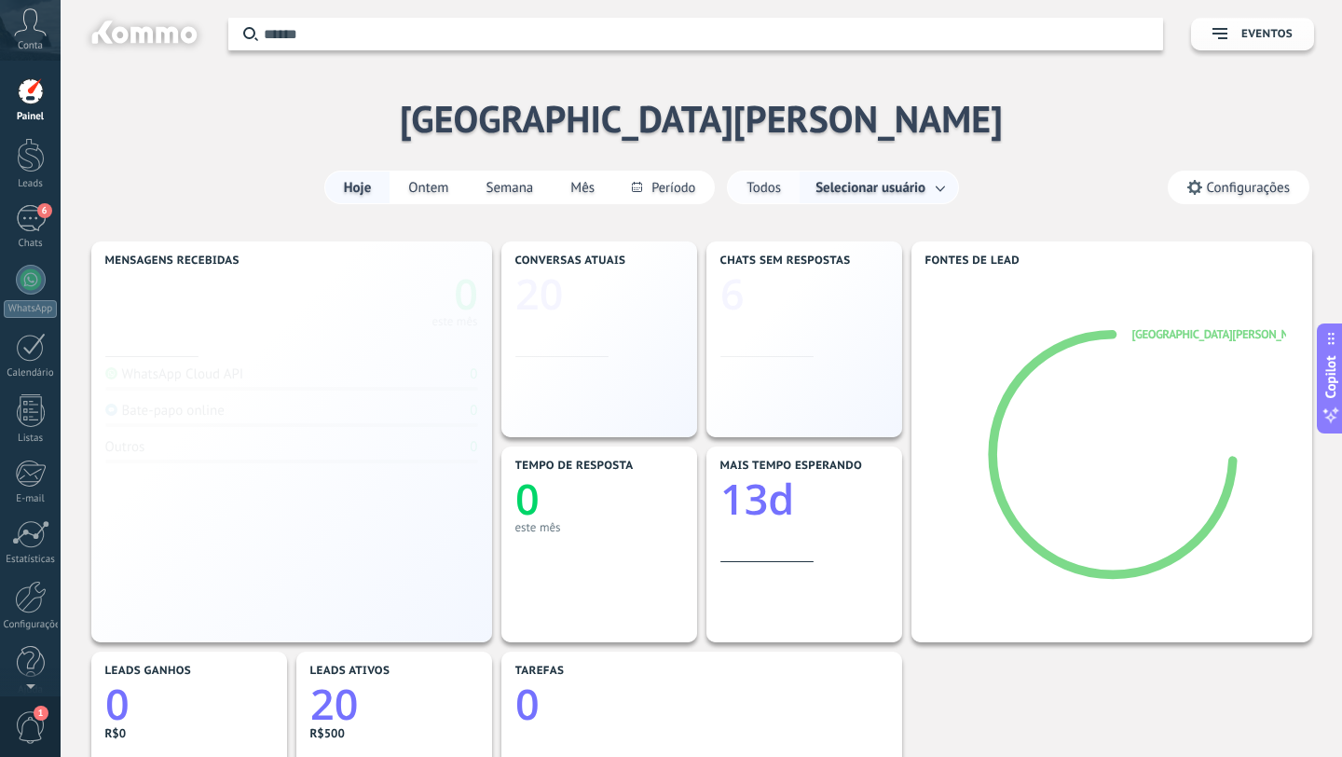
click at [764, 187] on button "Todos" at bounding box center [764, 188] width 72 height 32
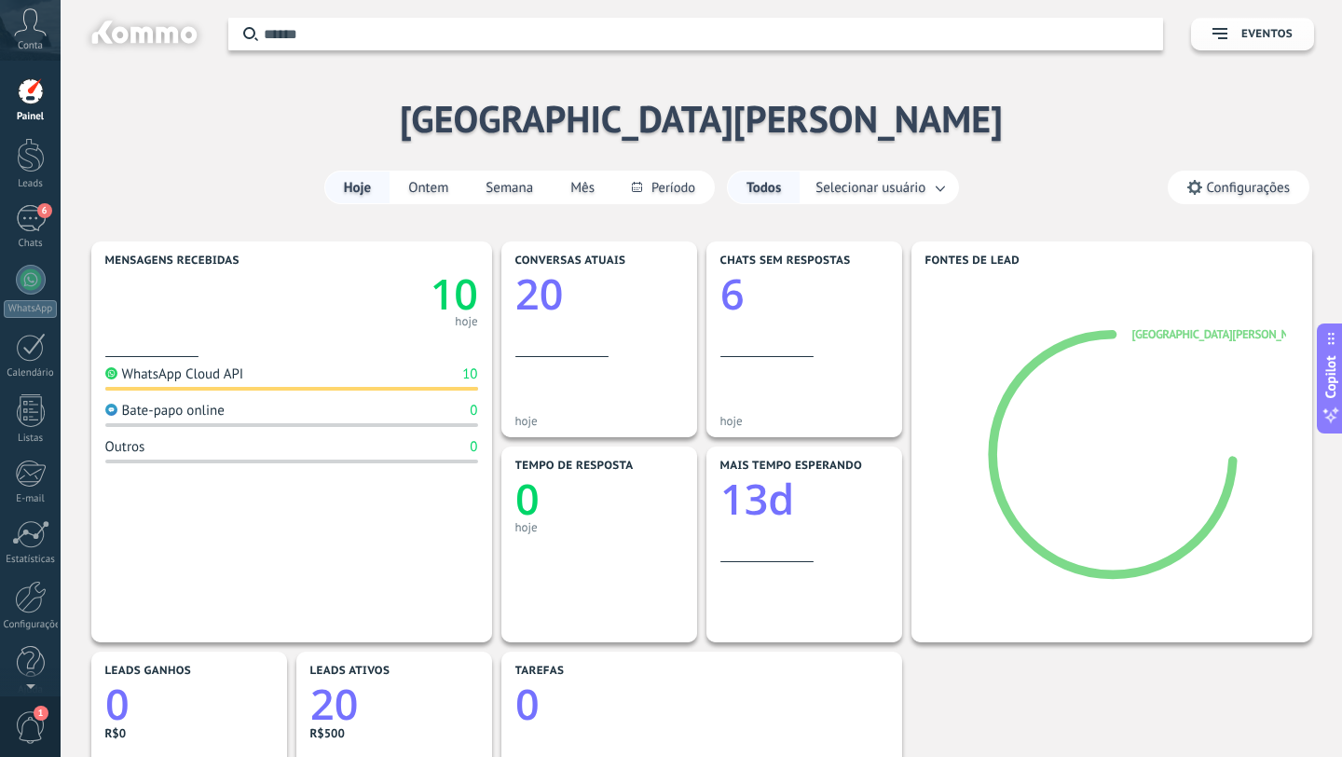
click at [1250, 198] on span "Configurações" at bounding box center [1239, 188] width 140 height 32
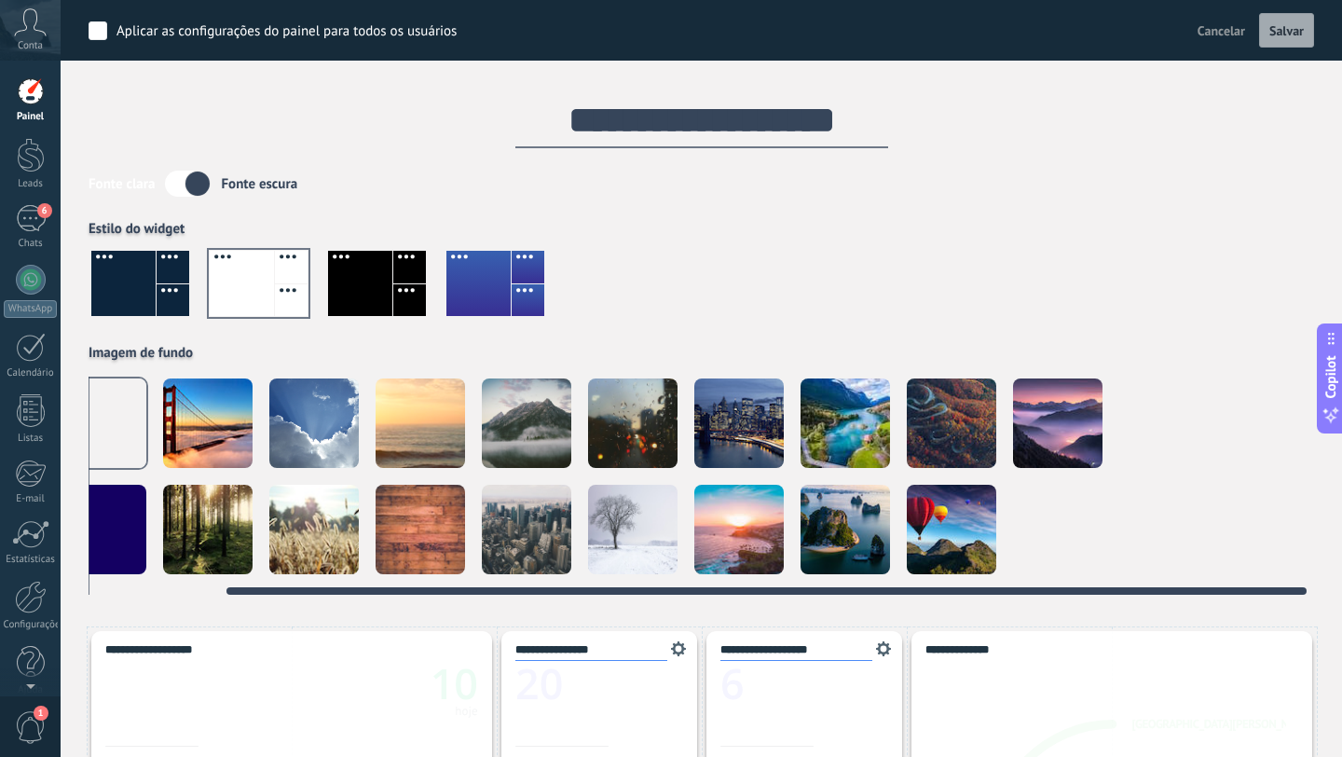
scroll to position [0, 148]
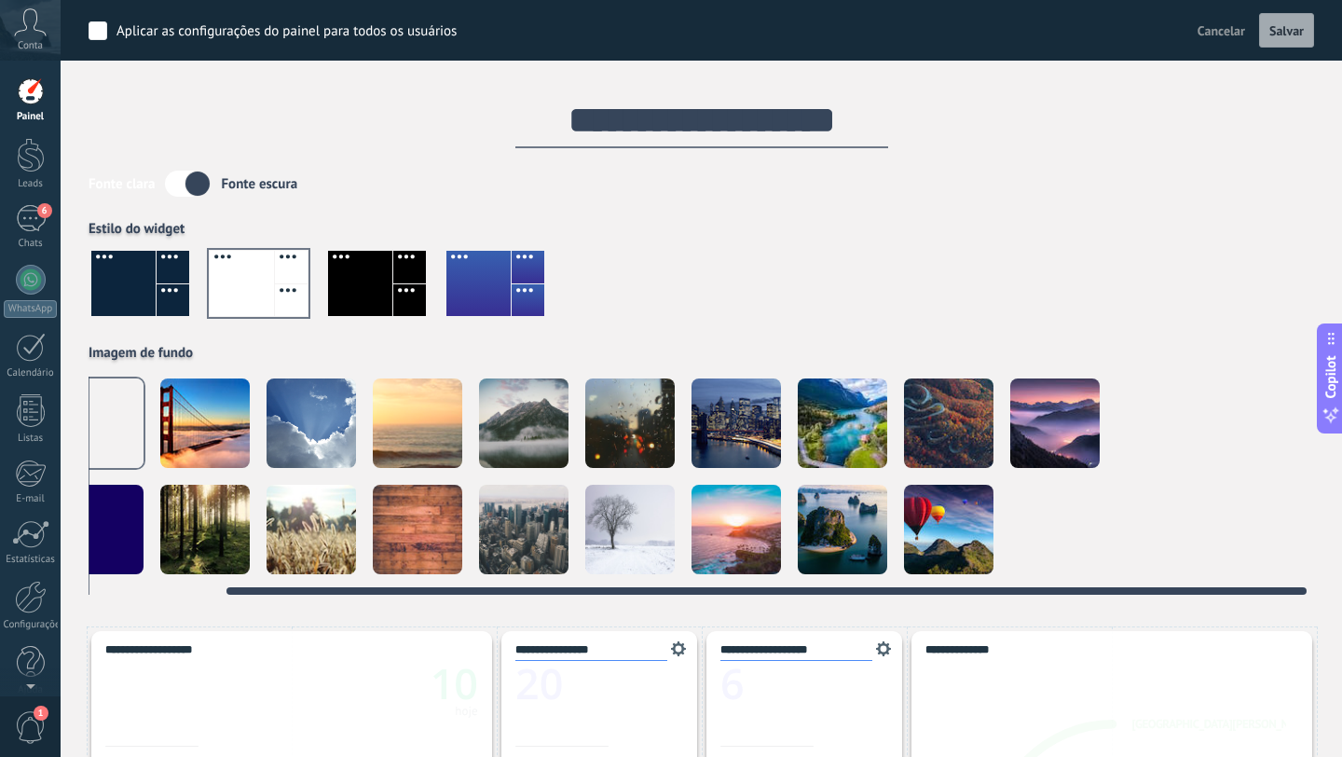
click at [1147, 537] on video at bounding box center [1161, 529] width 89 height 89
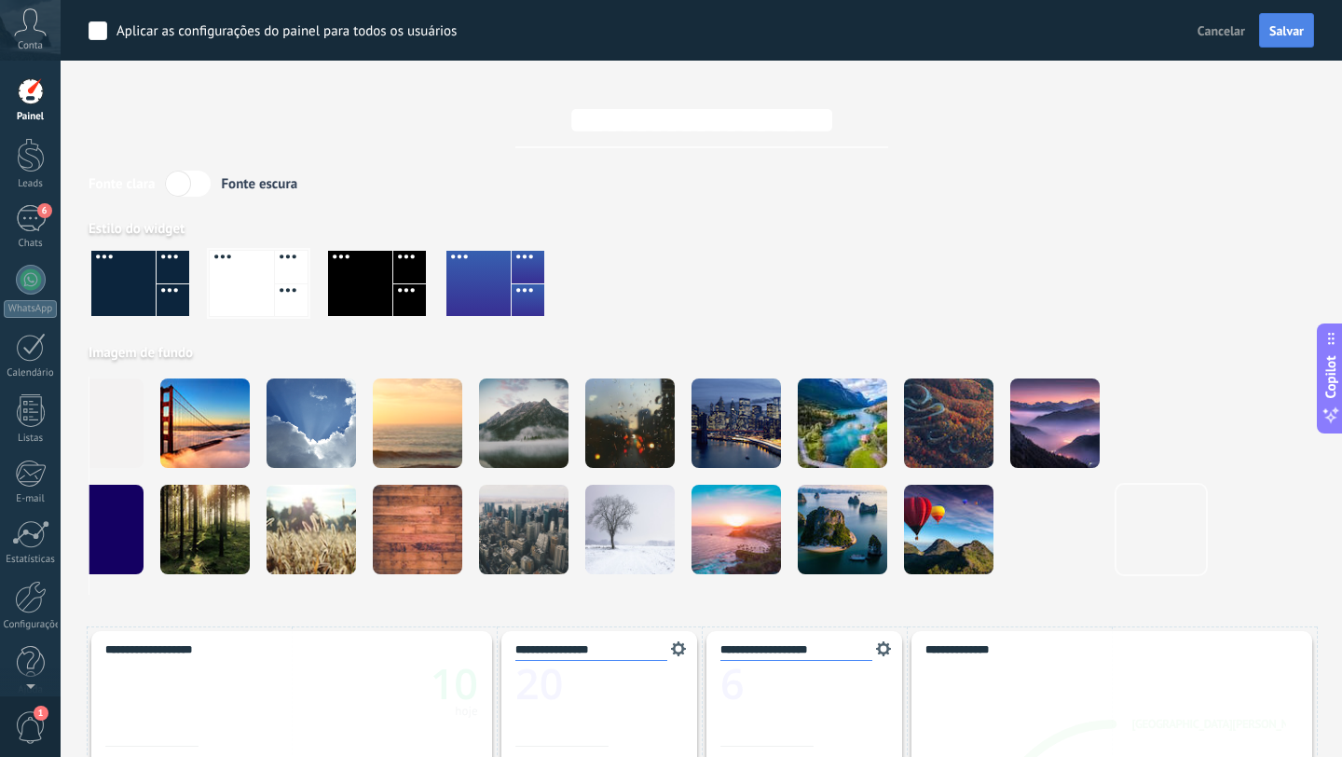
click at [1285, 34] on span "Salvar" at bounding box center [1287, 30] width 34 height 13
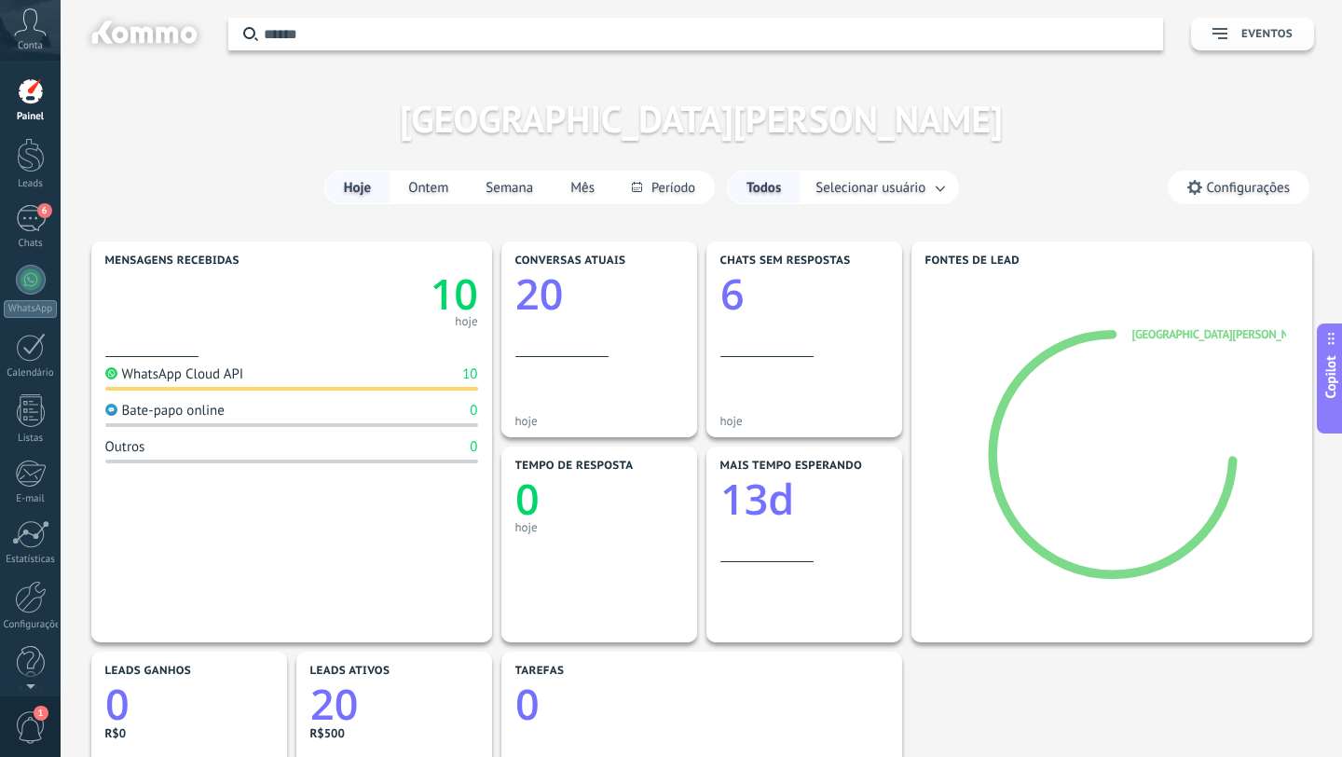
click at [1223, 20] on button "Eventos" at bounding box center [1252, 34] width 123 height 33
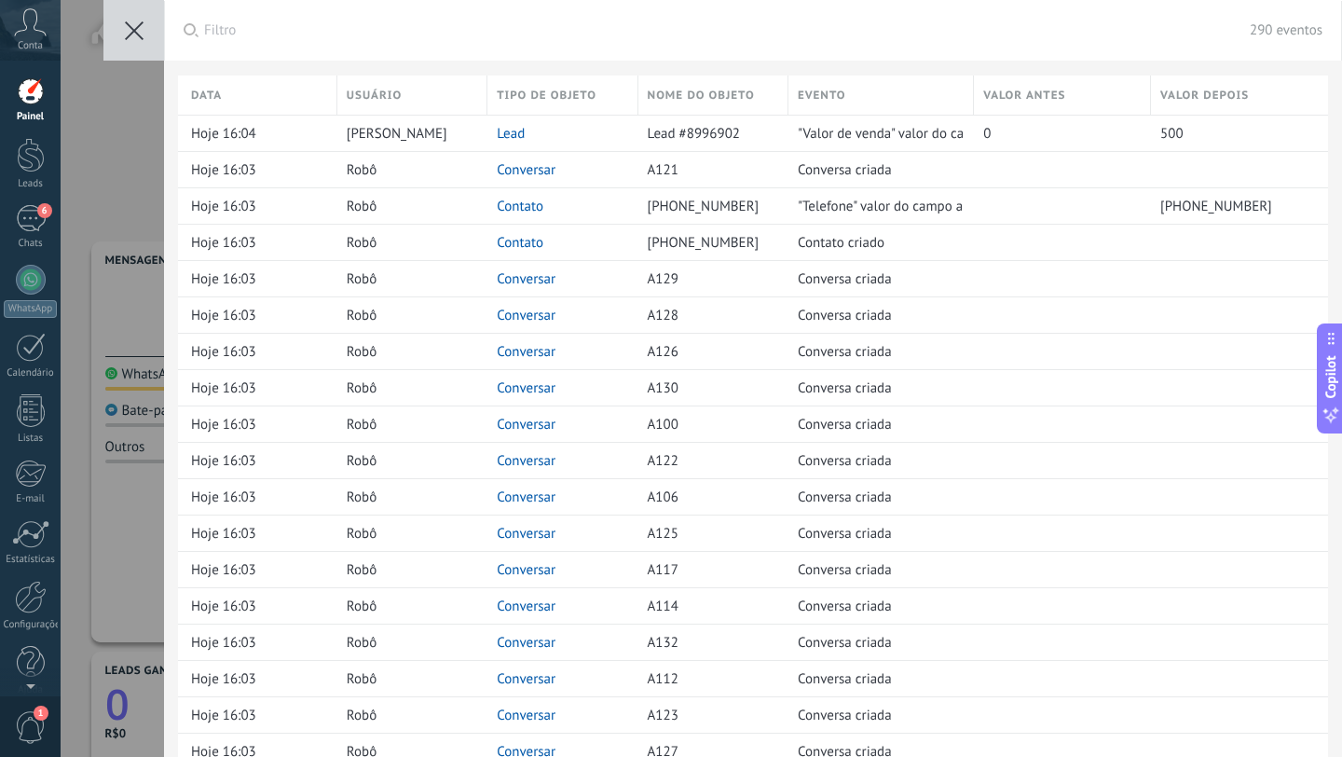
click at [136, 34] on icon at bounding box center [134, 30] width 19 height 19
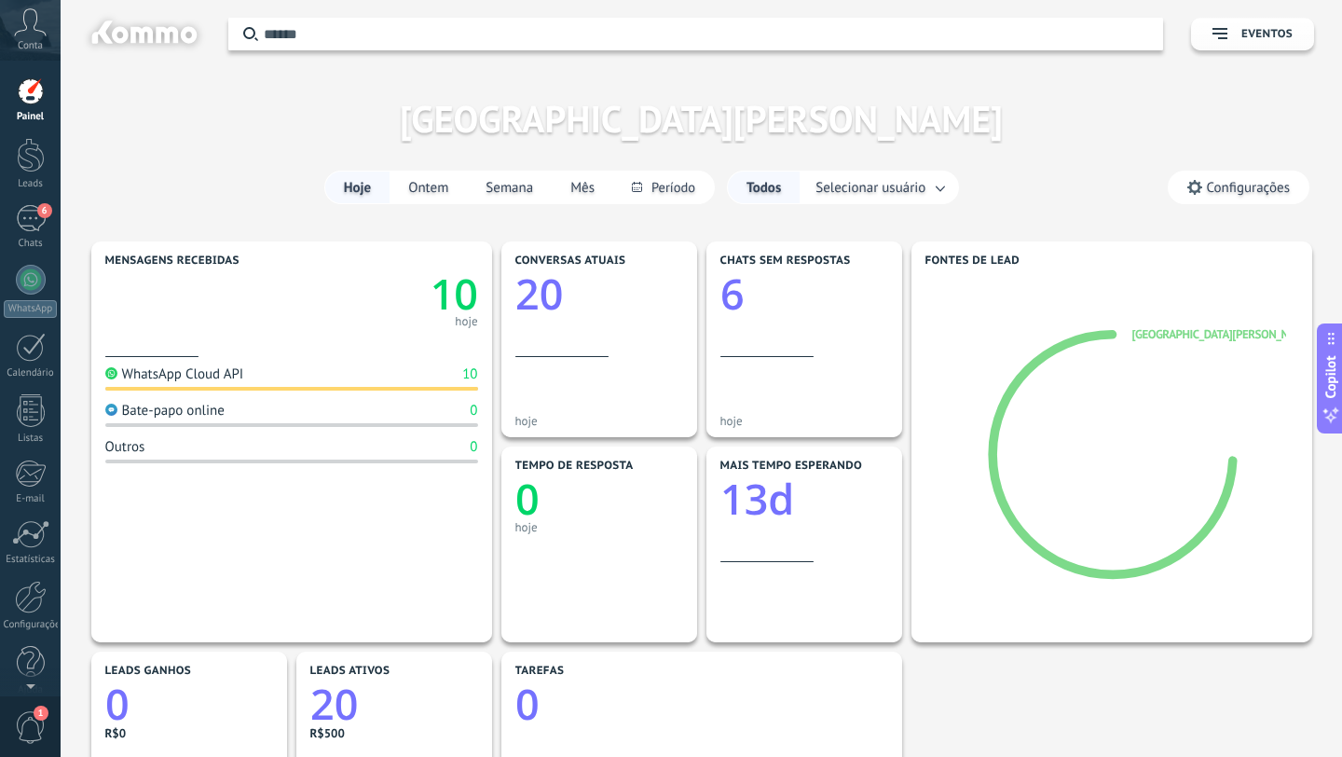
click at [384, 41] on input "text" at bounding box center [707, 34] width 887 height 20
click at [396, 24] on input "text" at bounding box center [707, 34] width 887 height 20
click at [386, 34] on input "text" at bounding box center [707, 34] width 887 height 20
click at [27, 177] on link "Leads" at bounding box center [30, 164] width 61 height 52
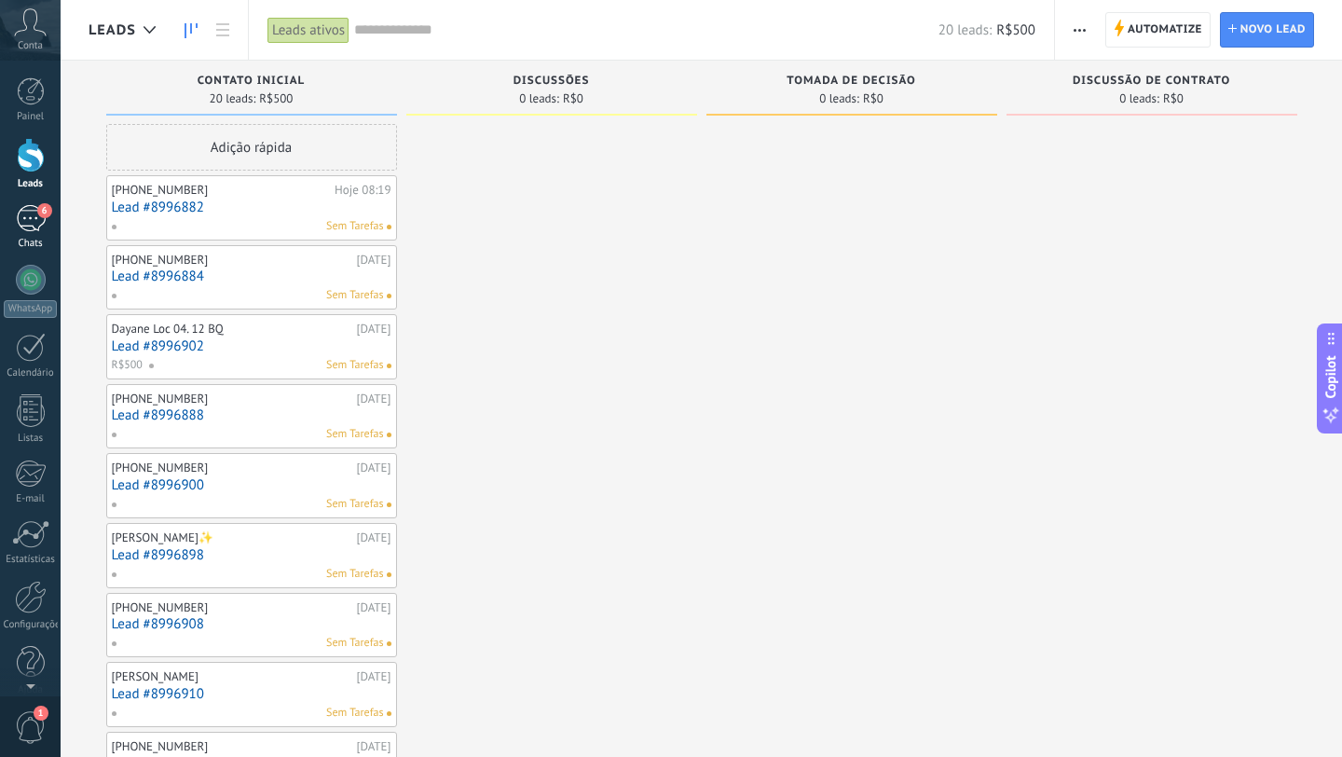
click at [29, 227] on div "6" at bounding box center [31, 218] width 30 height 27
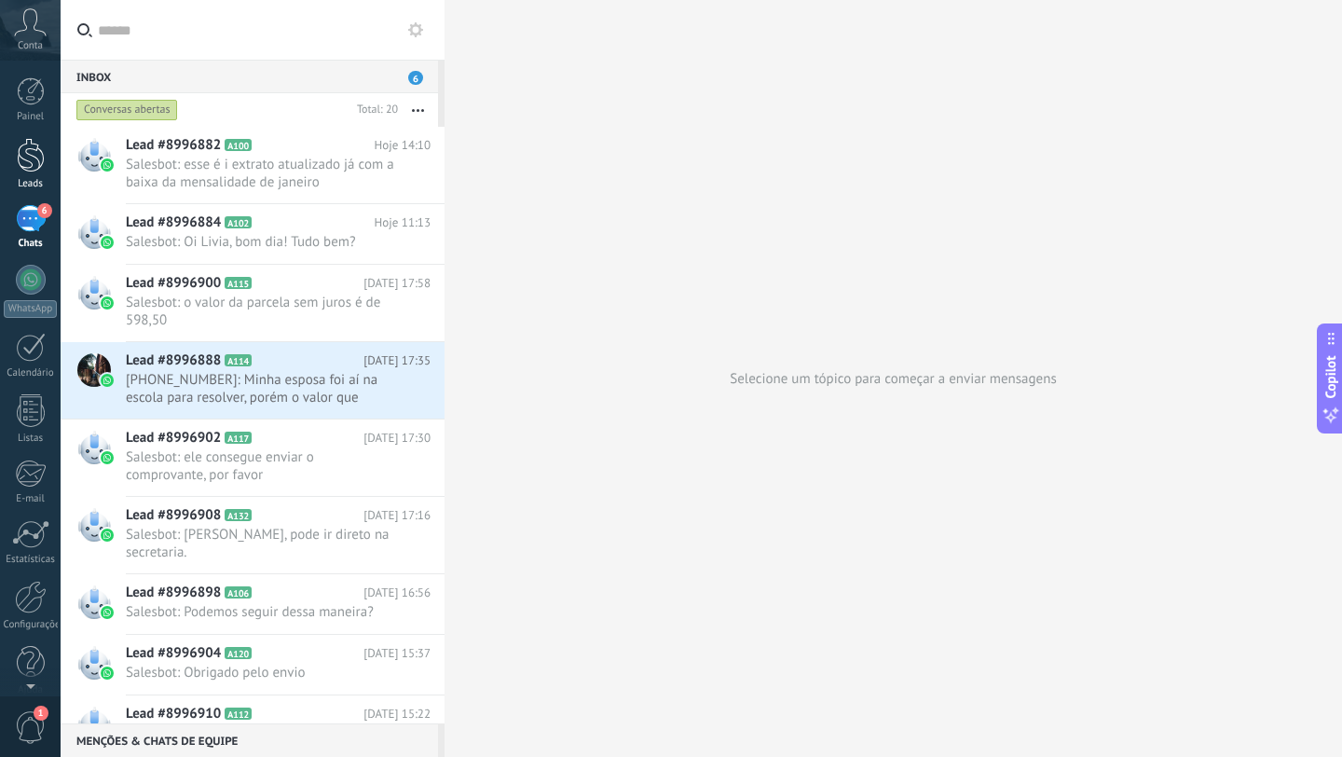
click at [30, 147] on div at bounding box center [31, 155] width 28 height 34
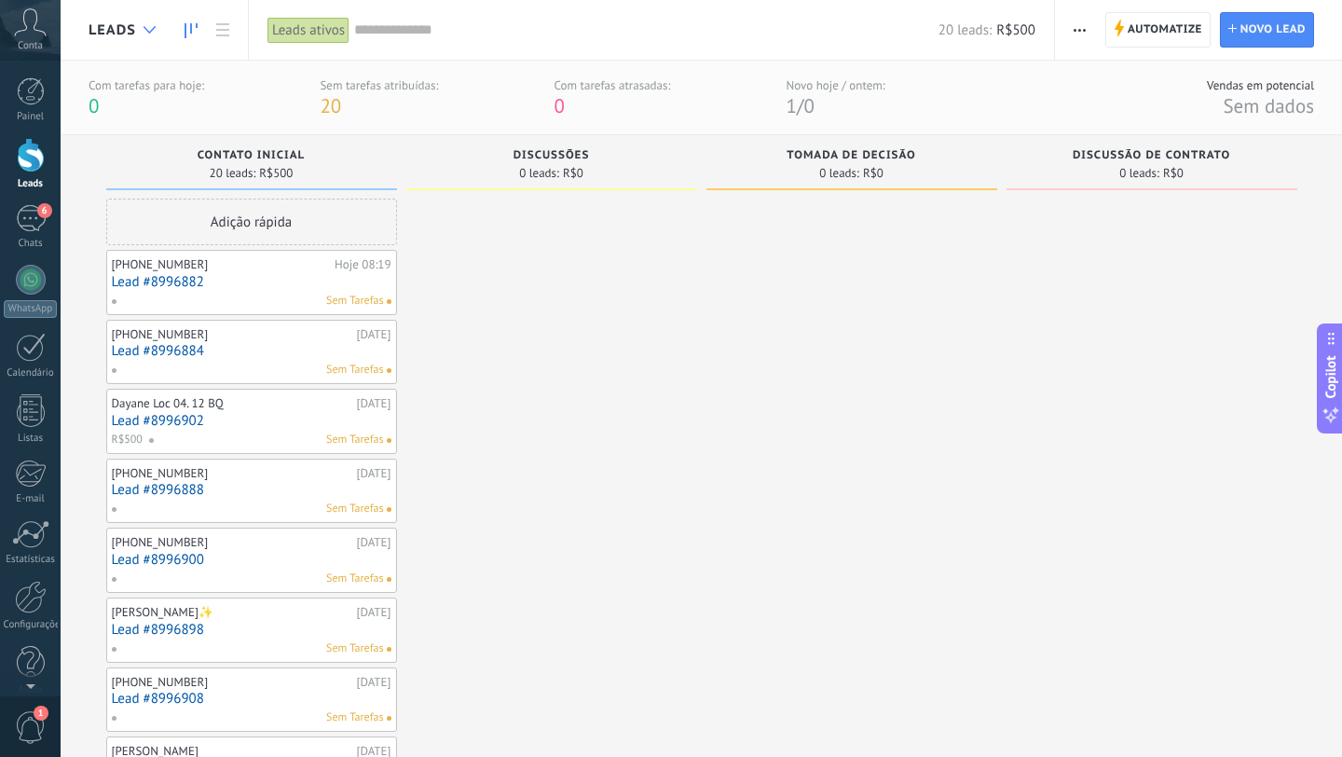
click at [156, 28] on div at bounding box center [149, 30] width 31 height 36
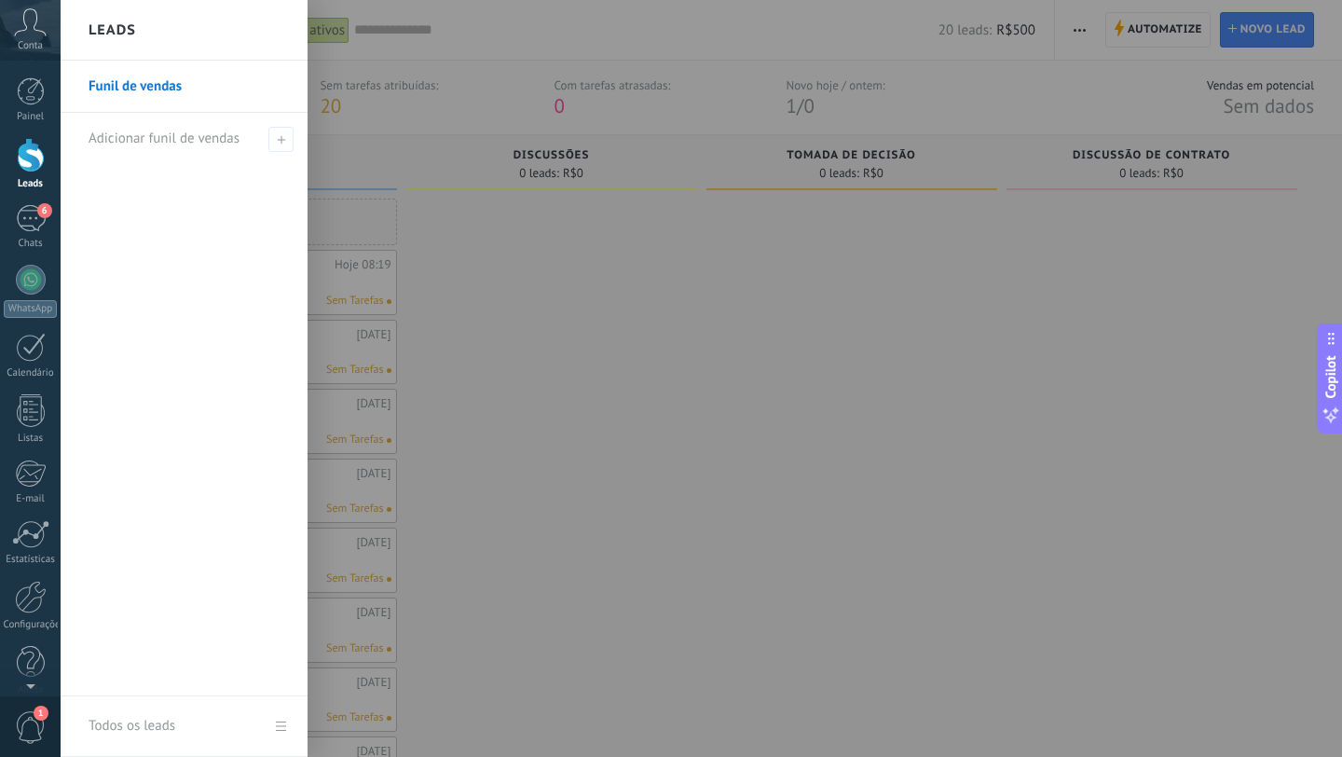
click at [197, 83] on link "Funil de vendas" at bounding box center [189, 87] width 200 height 52
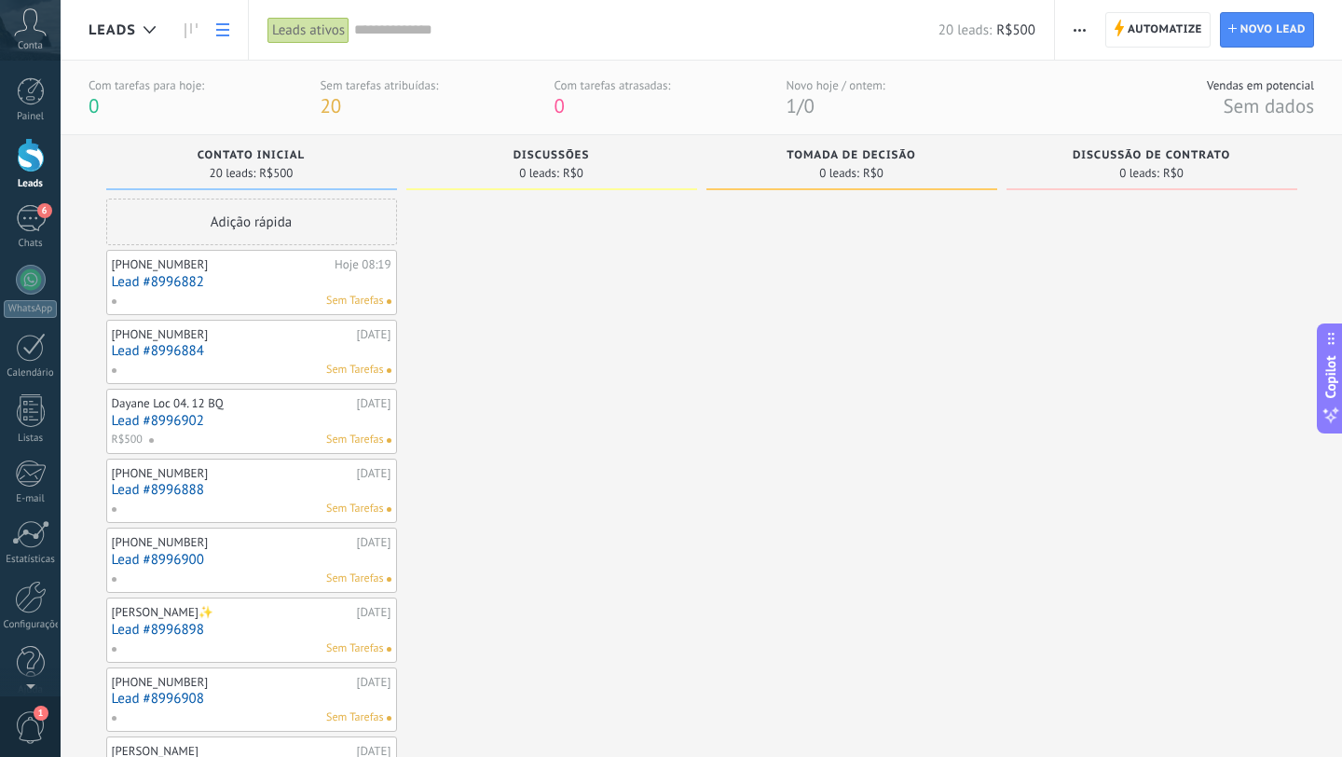
click at [225, 26] on icon at bounding box center [222, 29] width 13 height 13
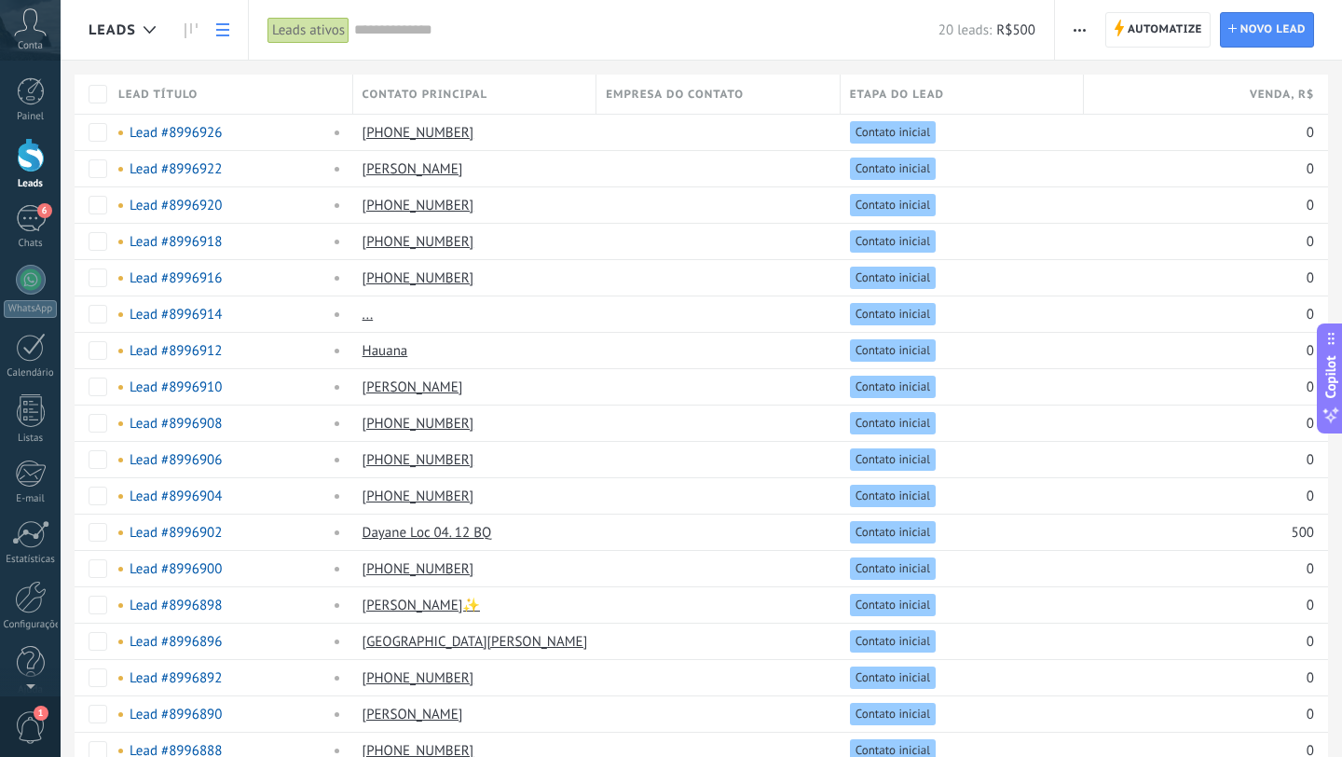
click at [225, 26] on icon at bounding box center [222, 29] width 13 height 13
click at [182, 26] on link at bounding box center [191, 30] width 32 height 36
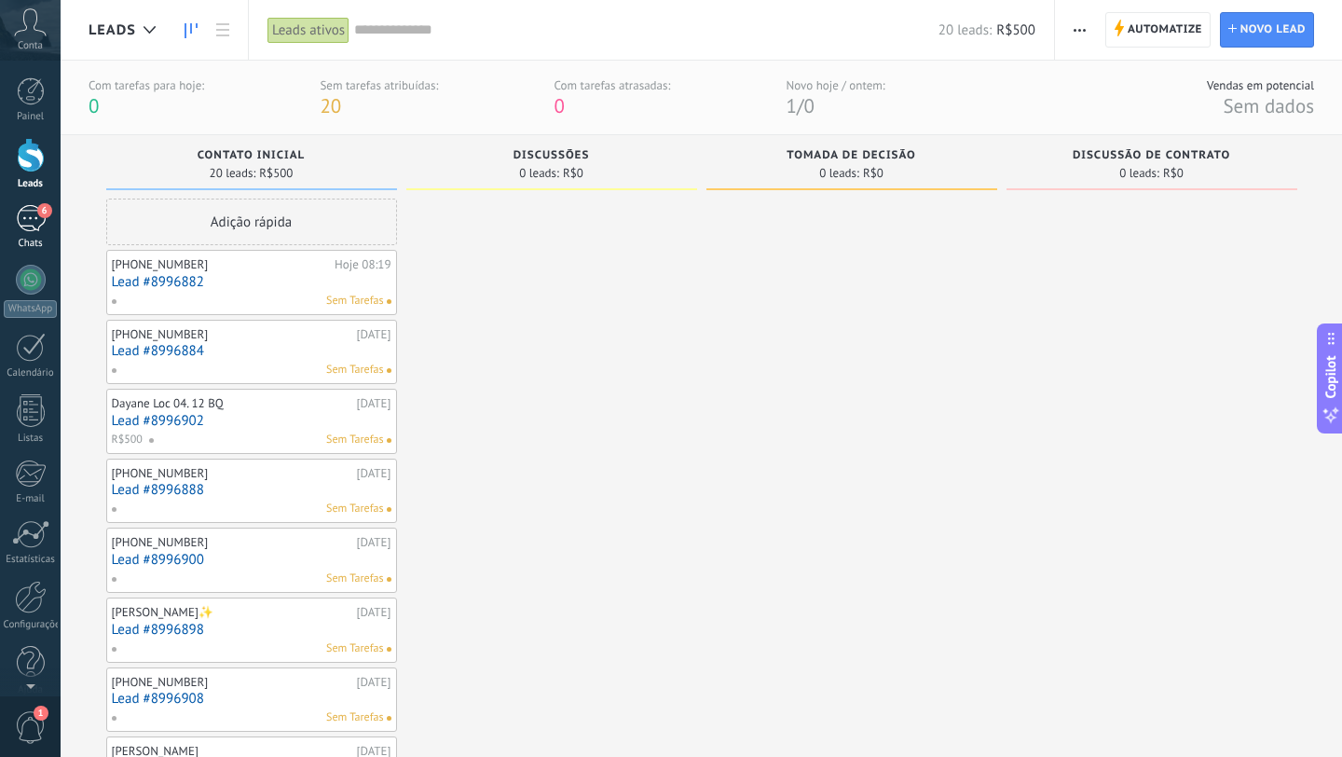
click at [24, 213] on div "6" at bounding box center [31, 218] width 30 height 27
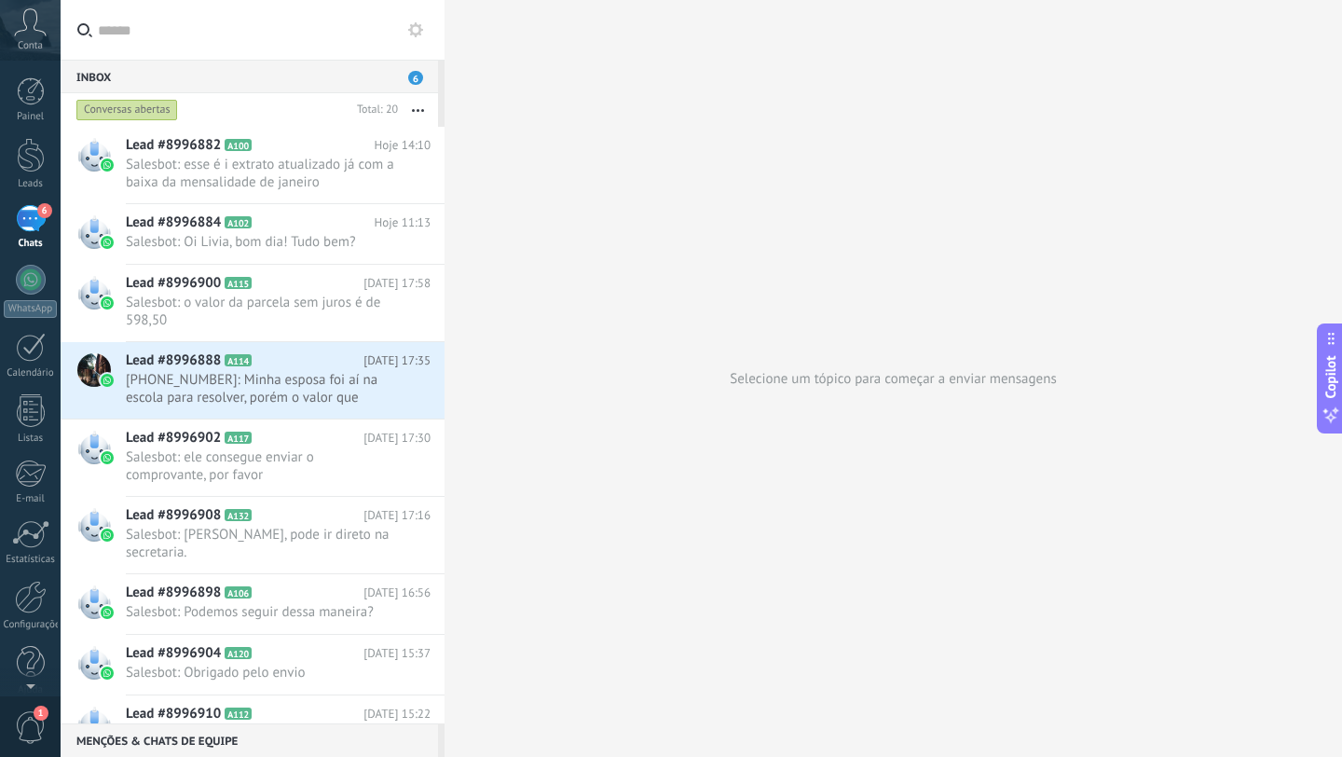
click at [406, 26] on button at bounding box center [416, 30] width 22 height 22
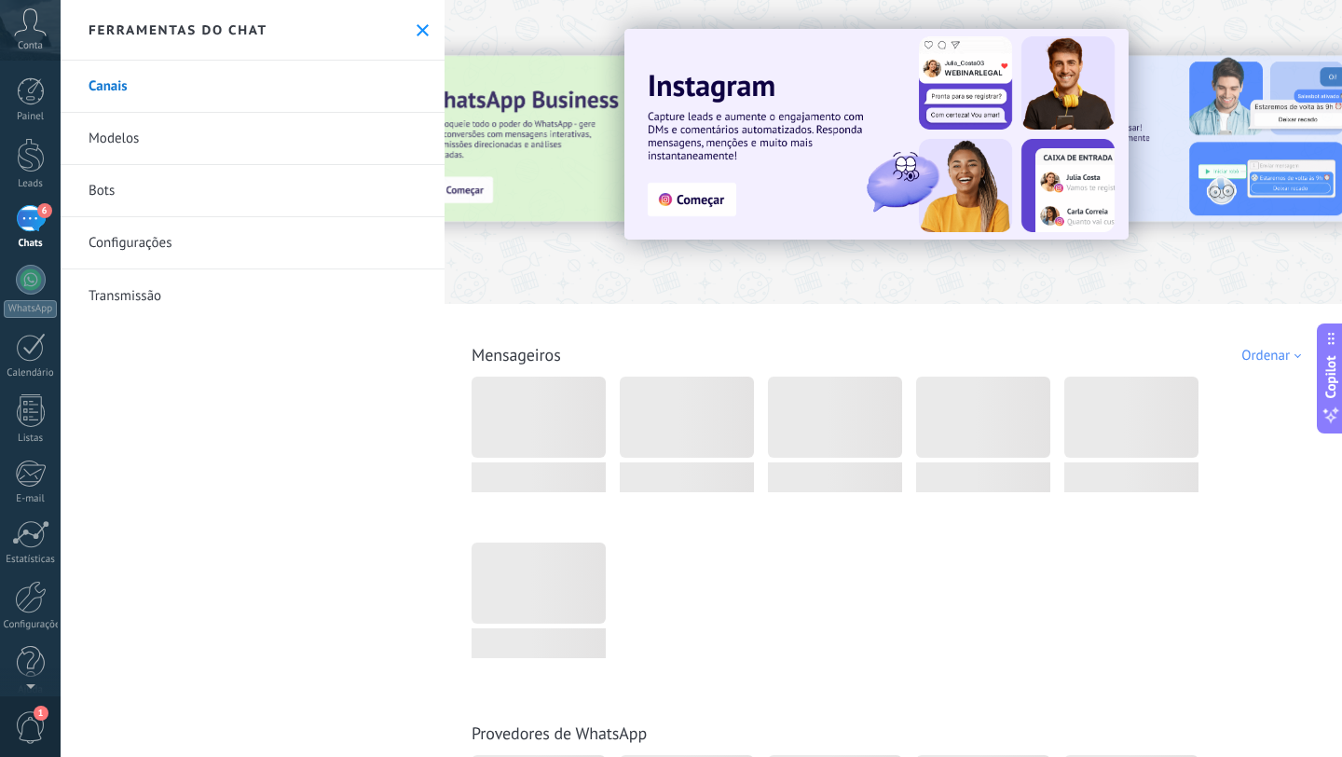
click at [418, 26] on use at bounding box center [423, 30] width 12 height 12
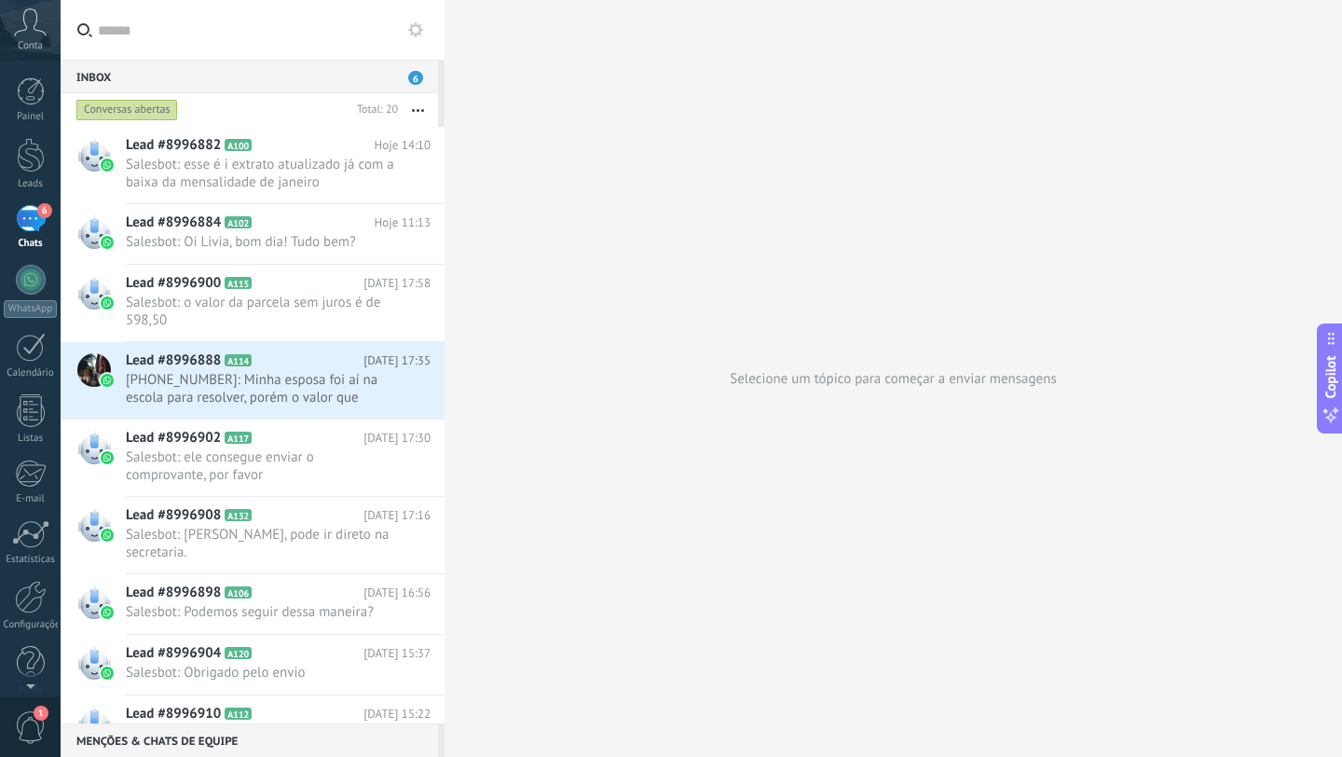
click at [131, 35] on input "text" at bounding box center [264, 30] width 332 height 60
click at [400, 78] on div "Inbox 6" at bounding box center [250, 77] width 378 height 34
click at [419, 77] on span "6" at bounding box center [415, 78] width 15 height 14
click at [133, 69] on div "Inbox 6" at bounding box center [250, 77] width 378 height 34
click at [417, 108] on button "button" at bounding box center [418, 110] width 40 height 34
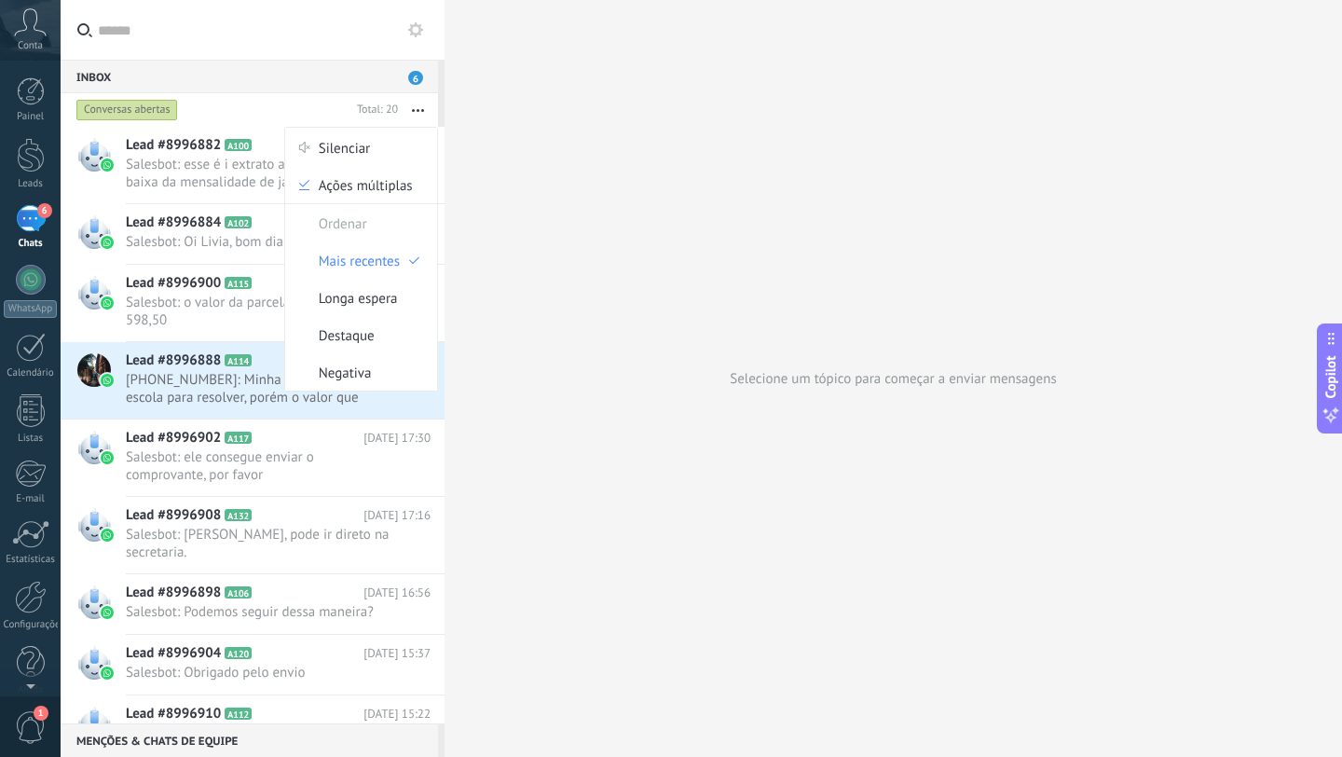
click at [417, 108] on button "button" at bounding box center [418, 110] width 40 height 34
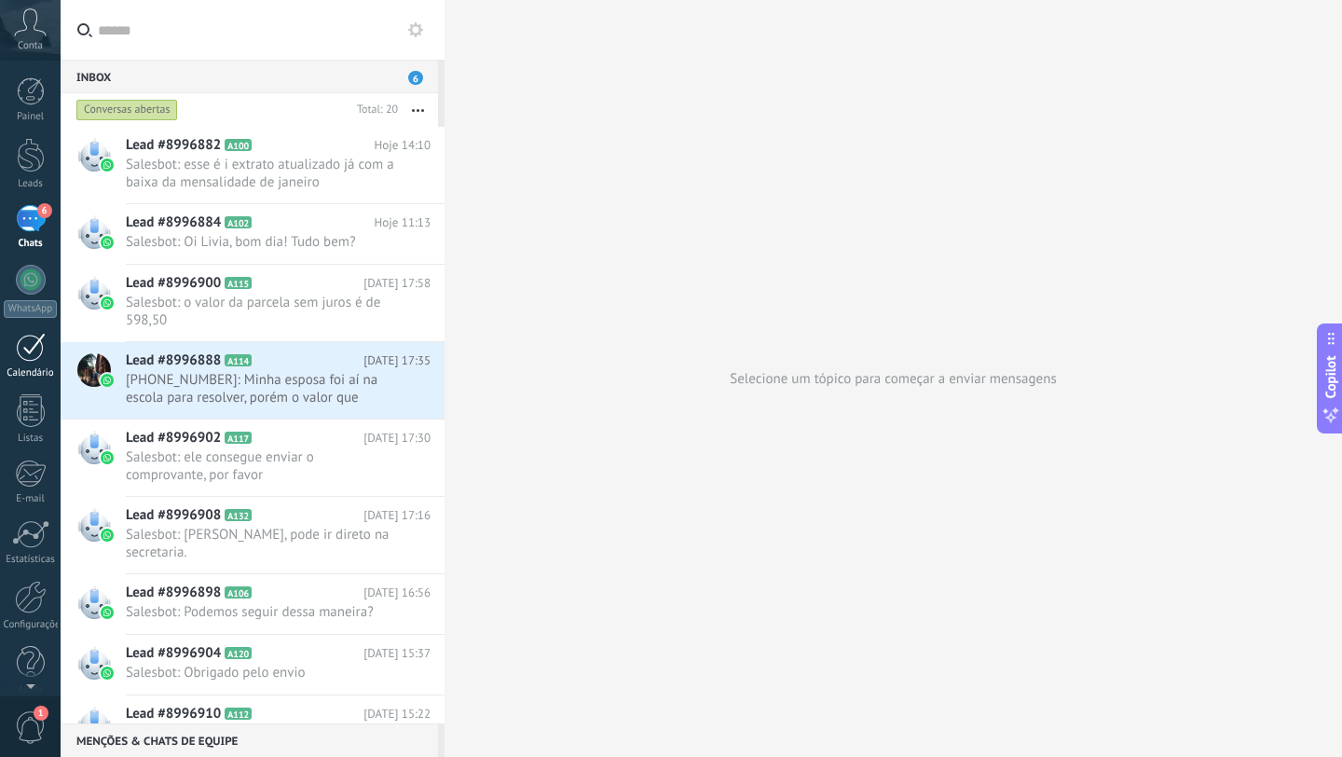
click at [30, 356] on div at bounding box center [31, 347] width 30 height 29
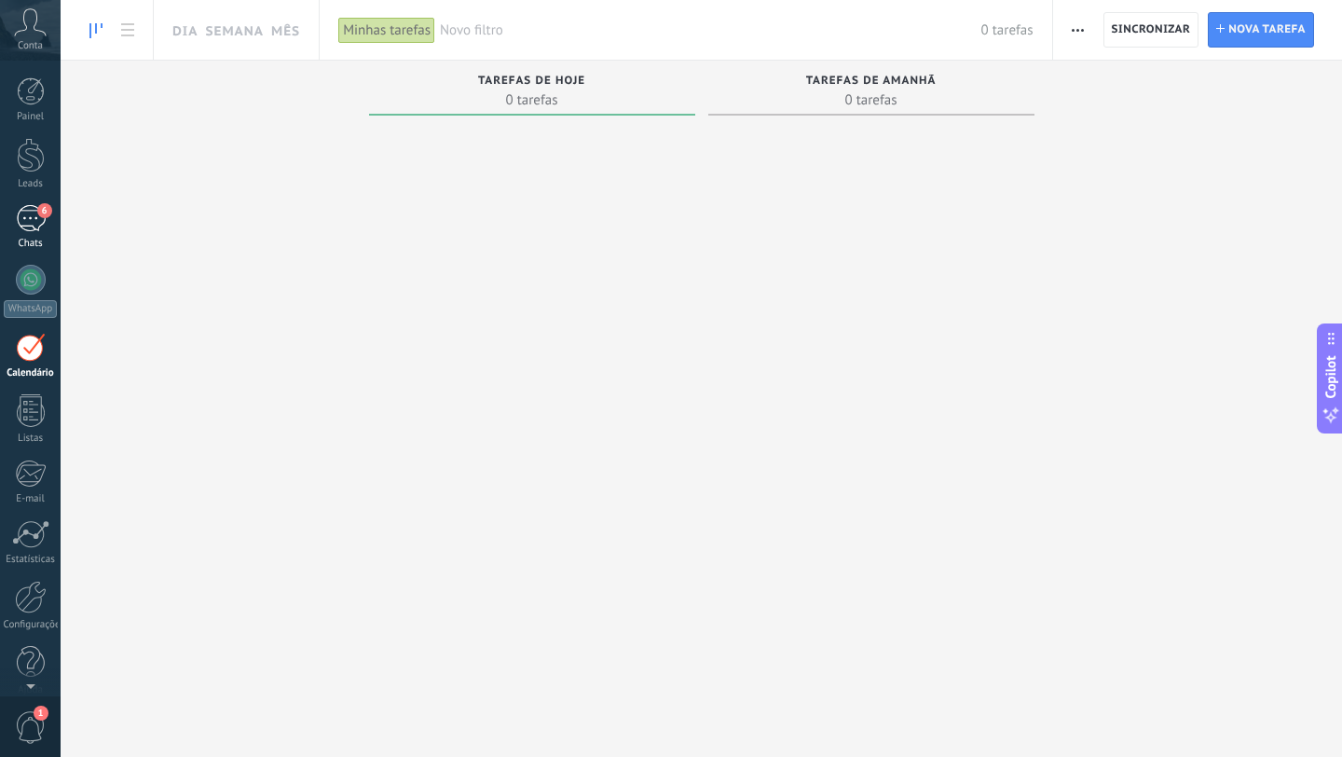
click at [30, 221] on div "6" at bounding box center [31, 218] width 30 height 27
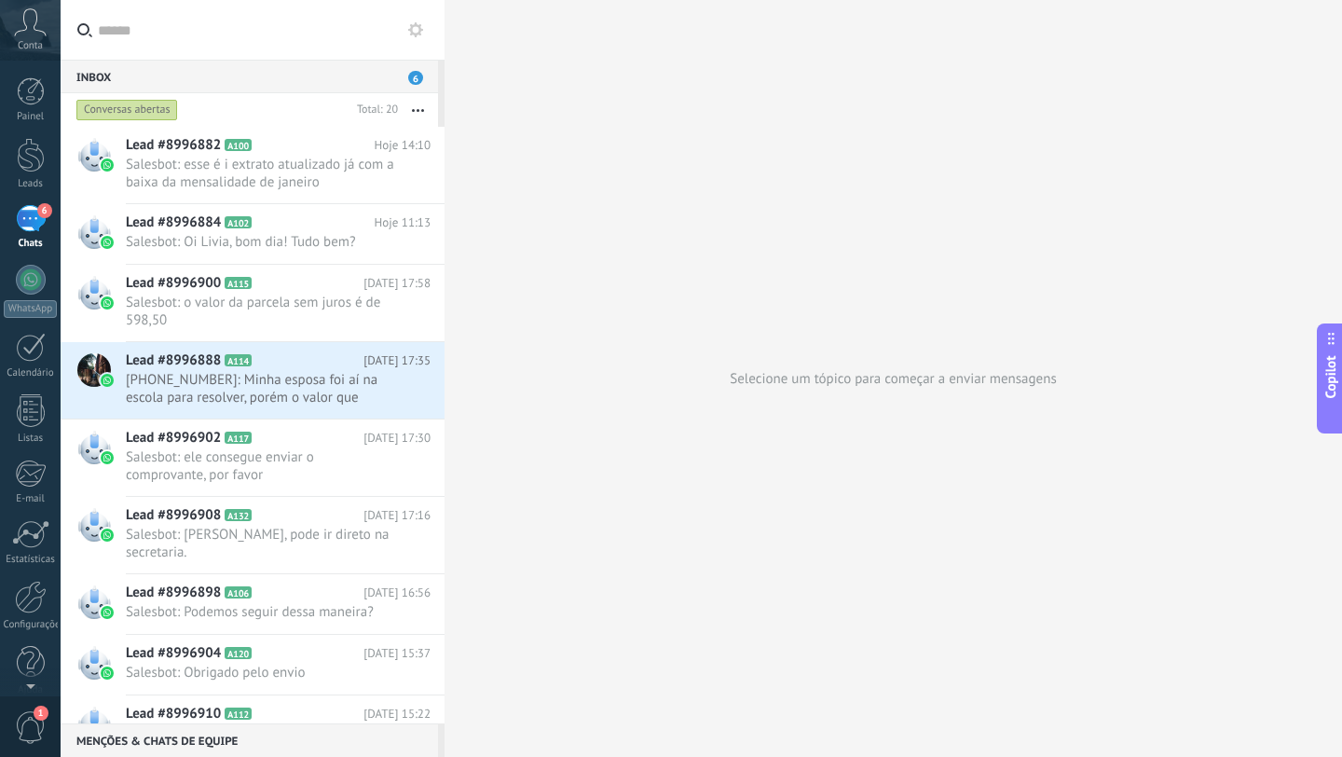
click at [180, 40] on input "text" at bounding box center [264, 30] width 332 height 60
click at [239, 160] on span "Salesbot: esse é i extrato atualizado já com a baixa da mensalidade de janeiro" at bounding box center [260, 173] width 269 height 35
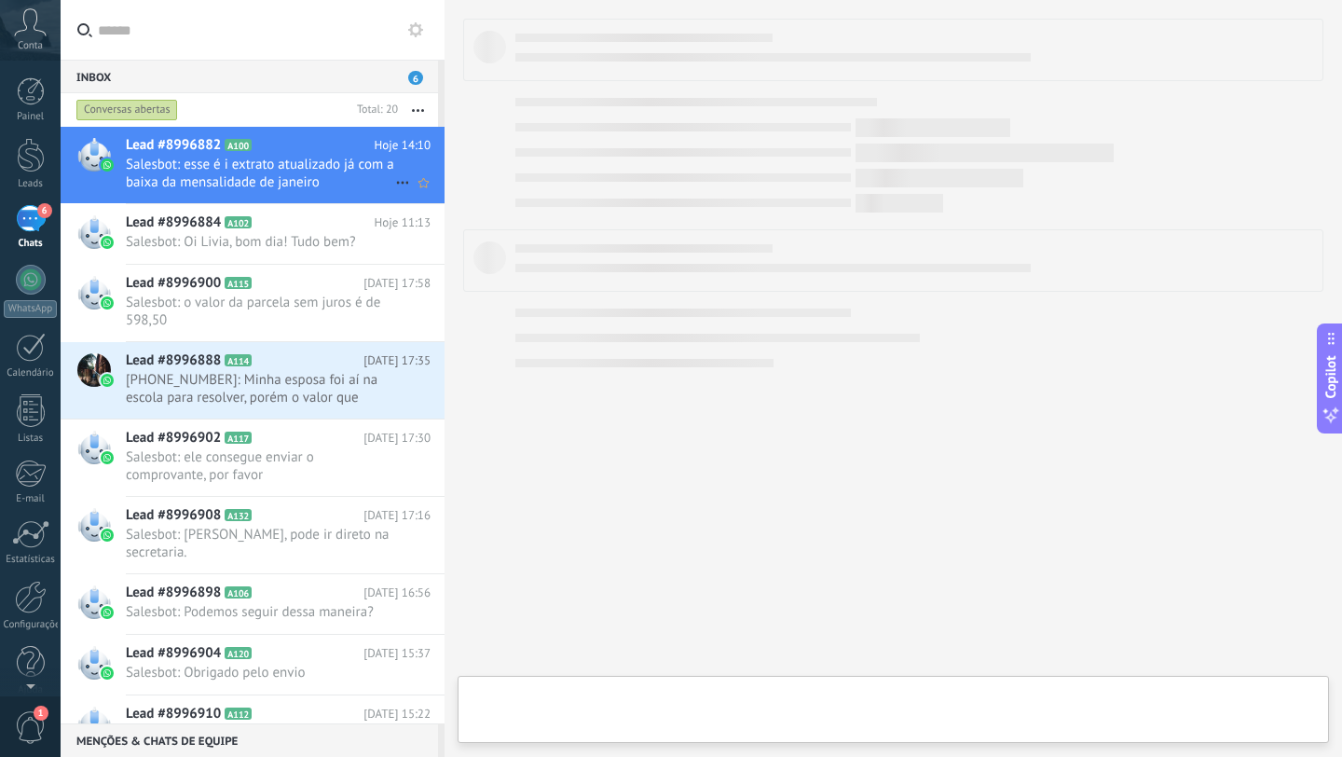
type textarea "**********"
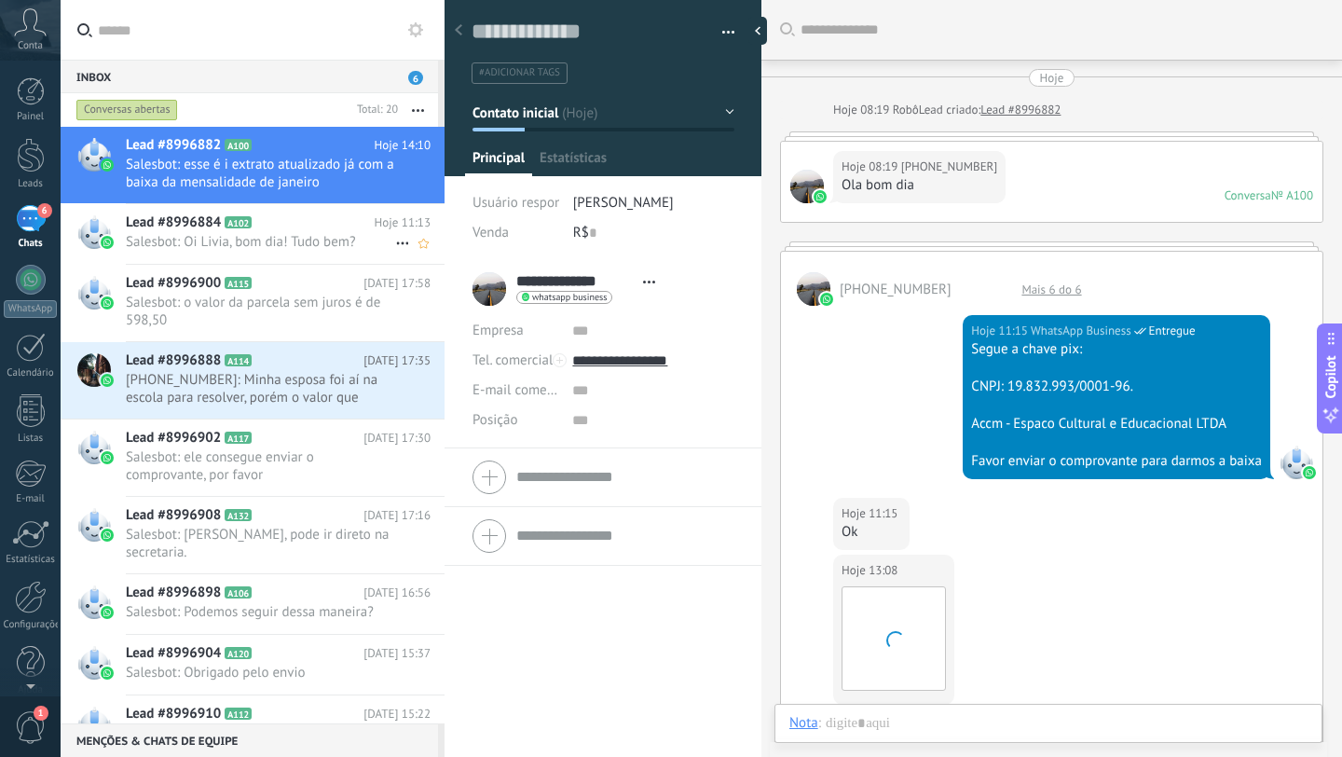
scroll to position [948, 0]
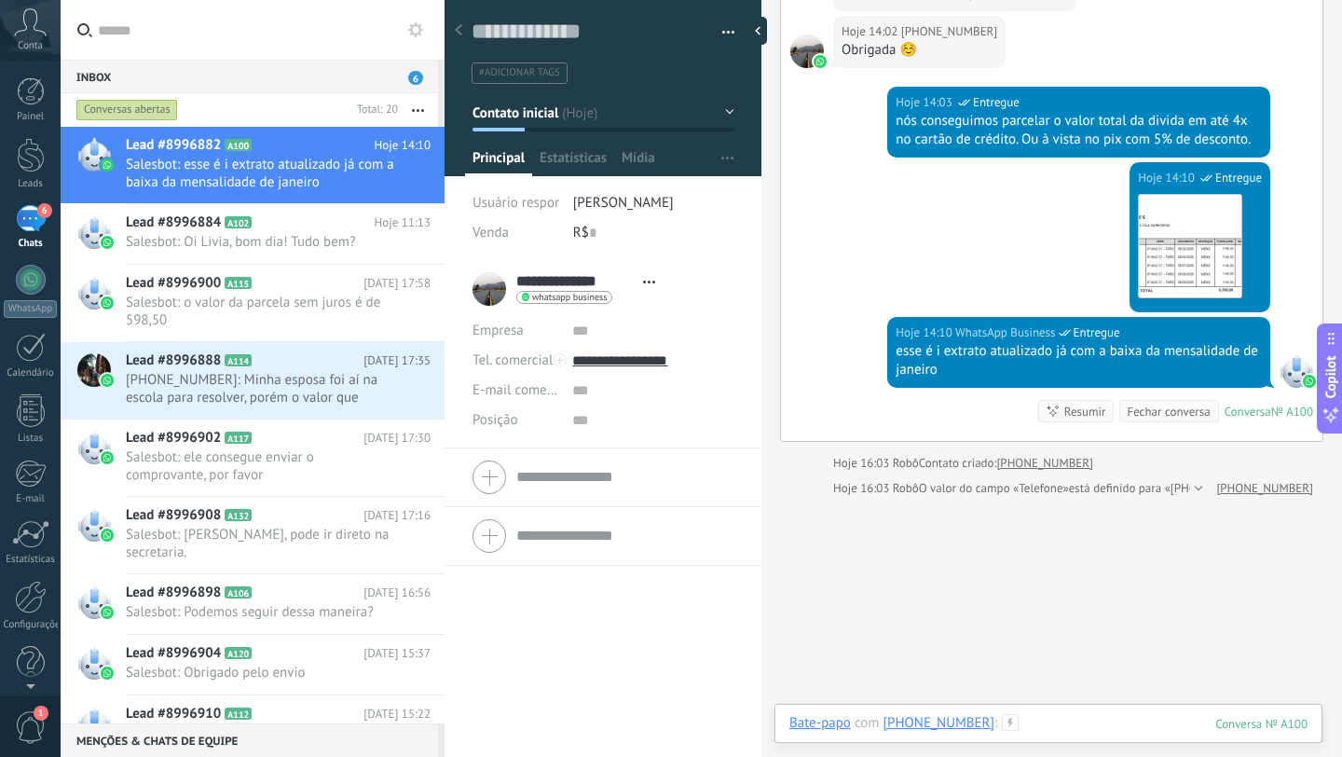
click at [1062, 725] on div at bounding box center [1049, 742] width 518 height 56
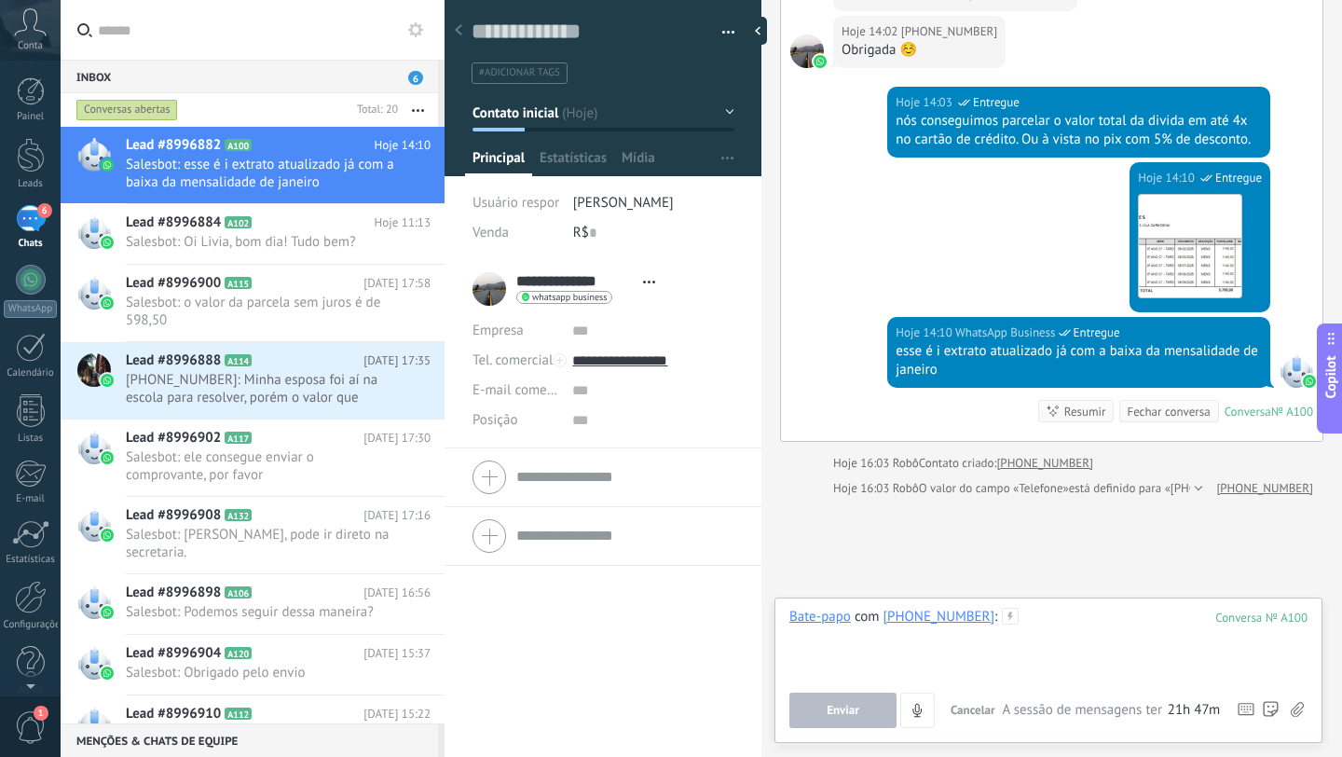
click at [861, 660] on div at bounding box center [1049, 643] width 518 height 71
click at [211, 39] on input "text" at bounding box center [264, 30] width 332 height 60
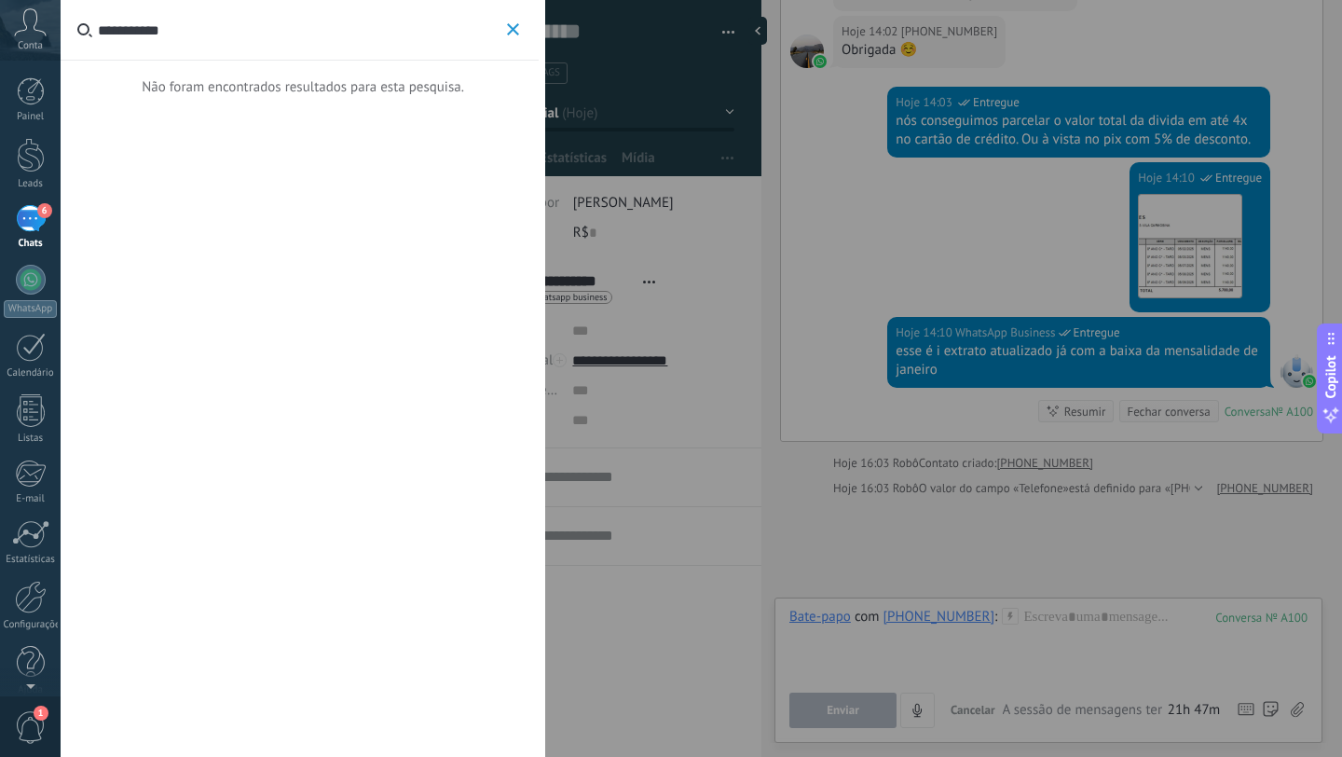
click at [100, 31] on input "**********" at bounding box center [300, 30] width 405 height 60
type input "**********"
click at [167, 70] on p "Não foram encontrados resultados para esta pesquisa." at bounding box center [303, 87] width 485 height 55
click at [514, 38] on button "**********" at bounding box center [512, 30] width 21 height 23
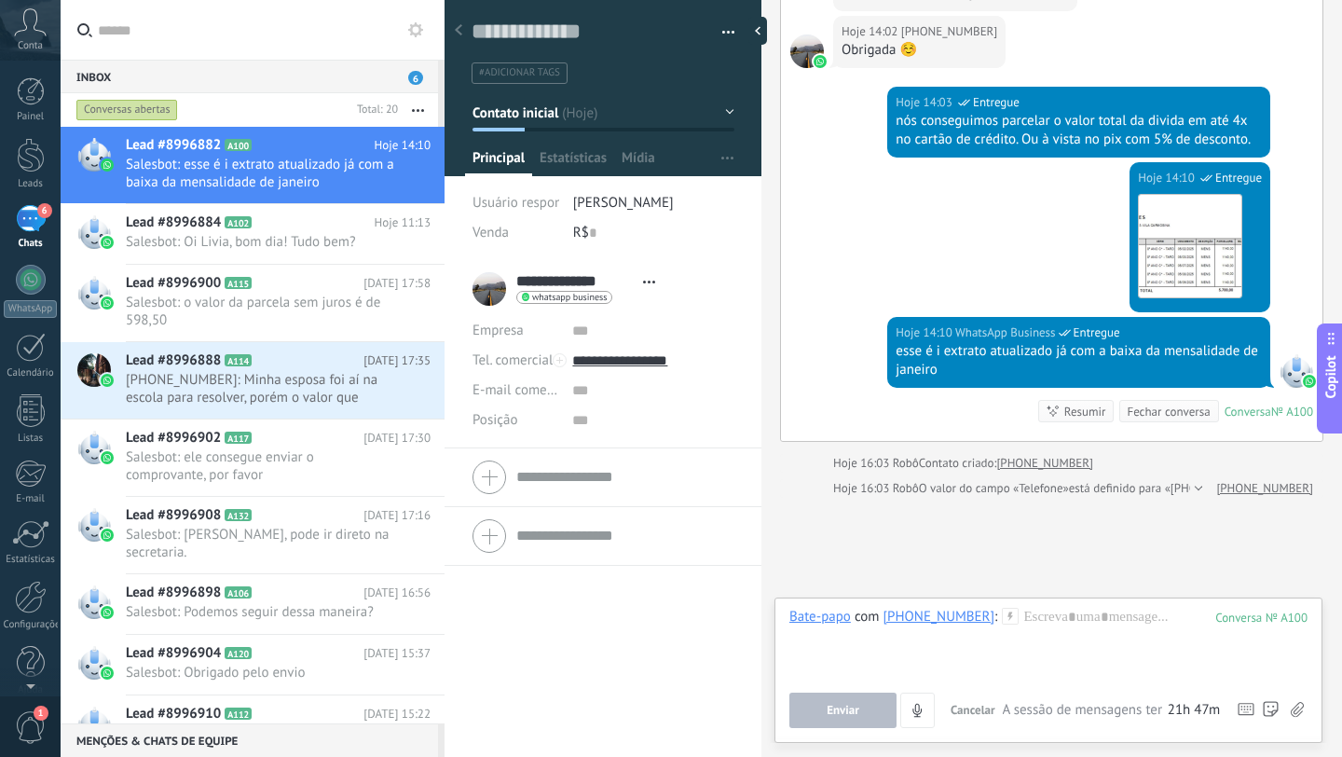
click at [416, 29] on icon at bounding box center [415, 29] width 15 height 15
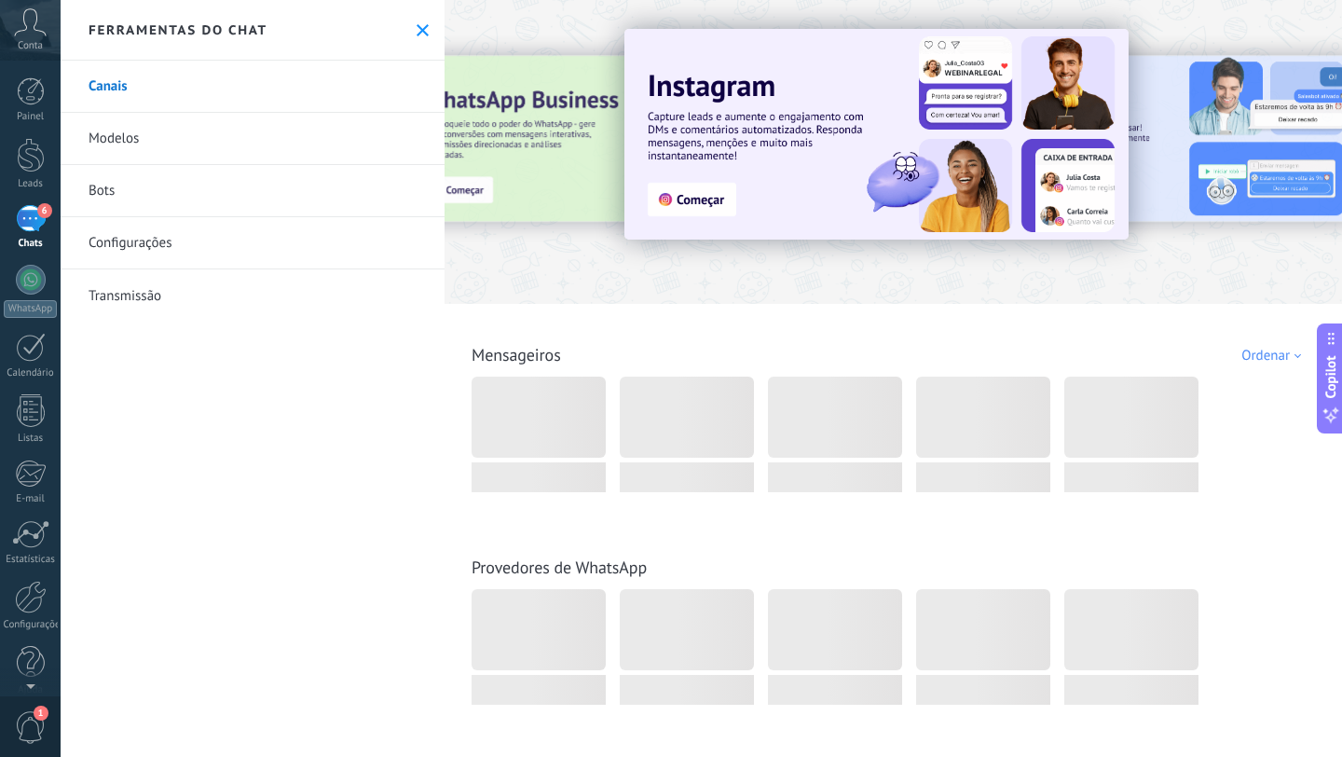
click at [417, 29] on use at bounding box center [423, 30] width 12 height 12
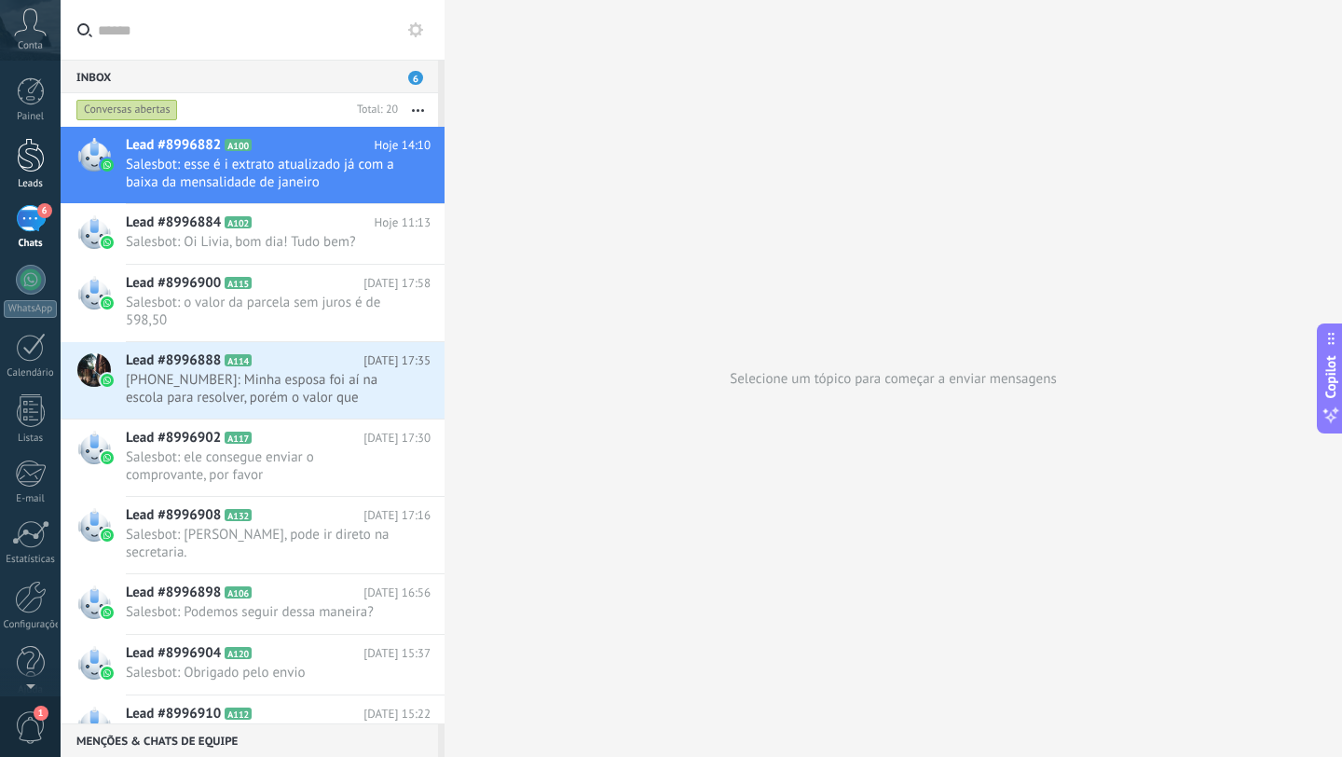
click at [33, 172] on div at bounding box center [31, 155] width 28 height 34
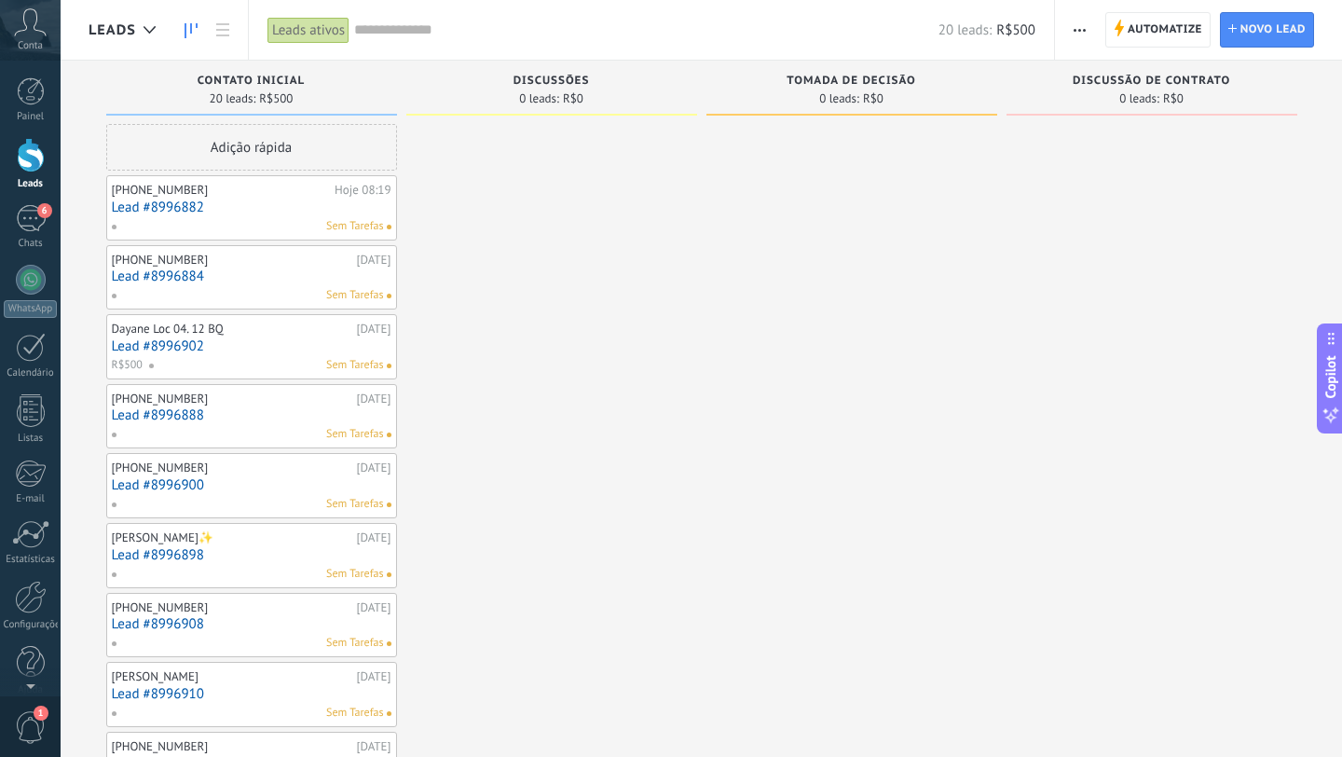
click at [242, 158] on div "Adição rápida" at bounding box center [251, 147] width 291 height 47
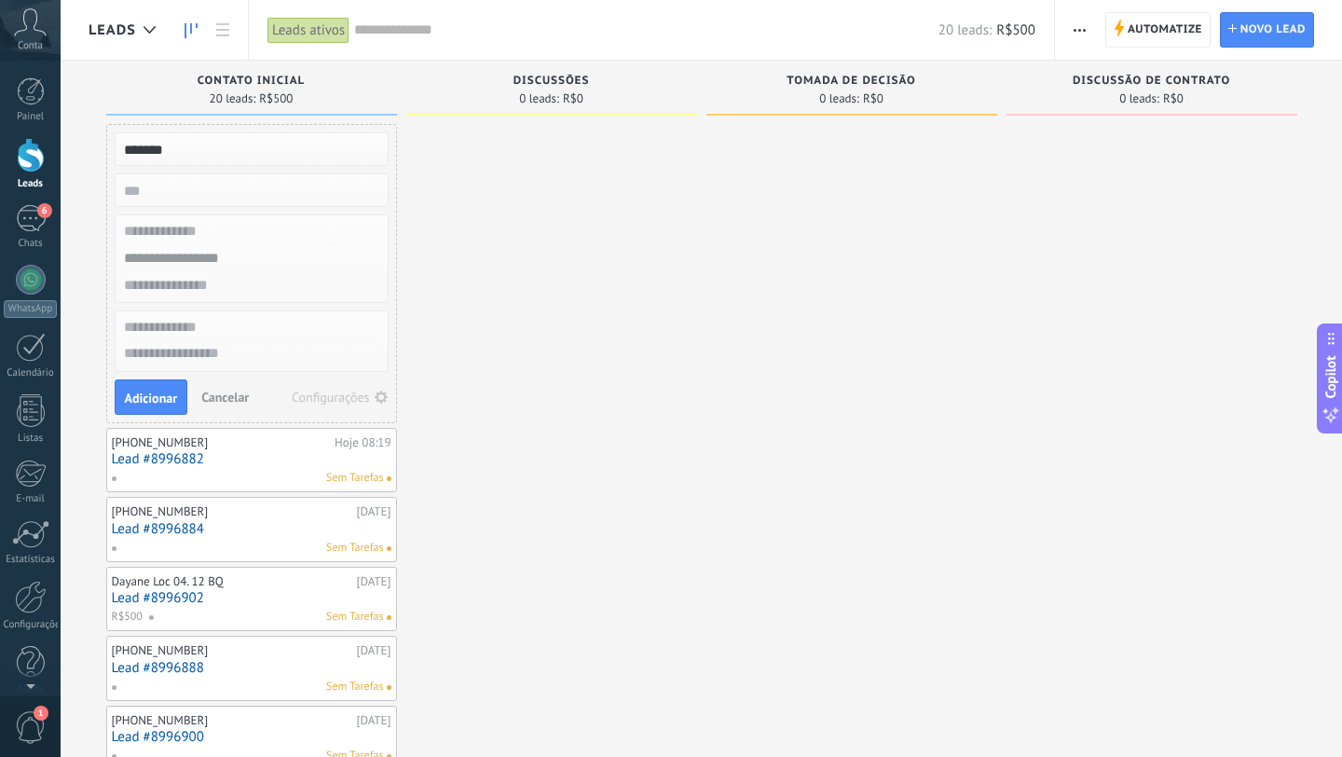
type input "**********"
type textarea "**********"
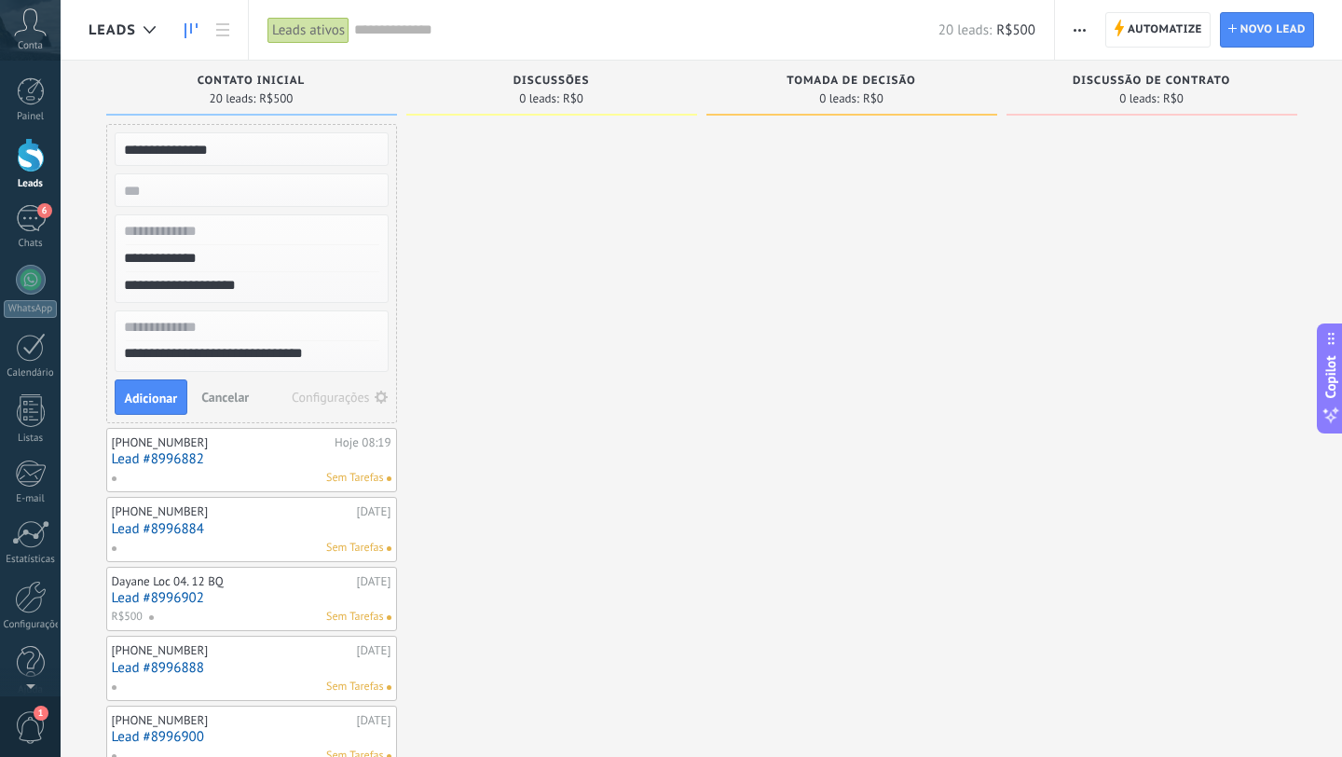
type input "**********"
click at [148, 404] on span "Adicionar" at bounding box center [151, 398] width 53 height 13
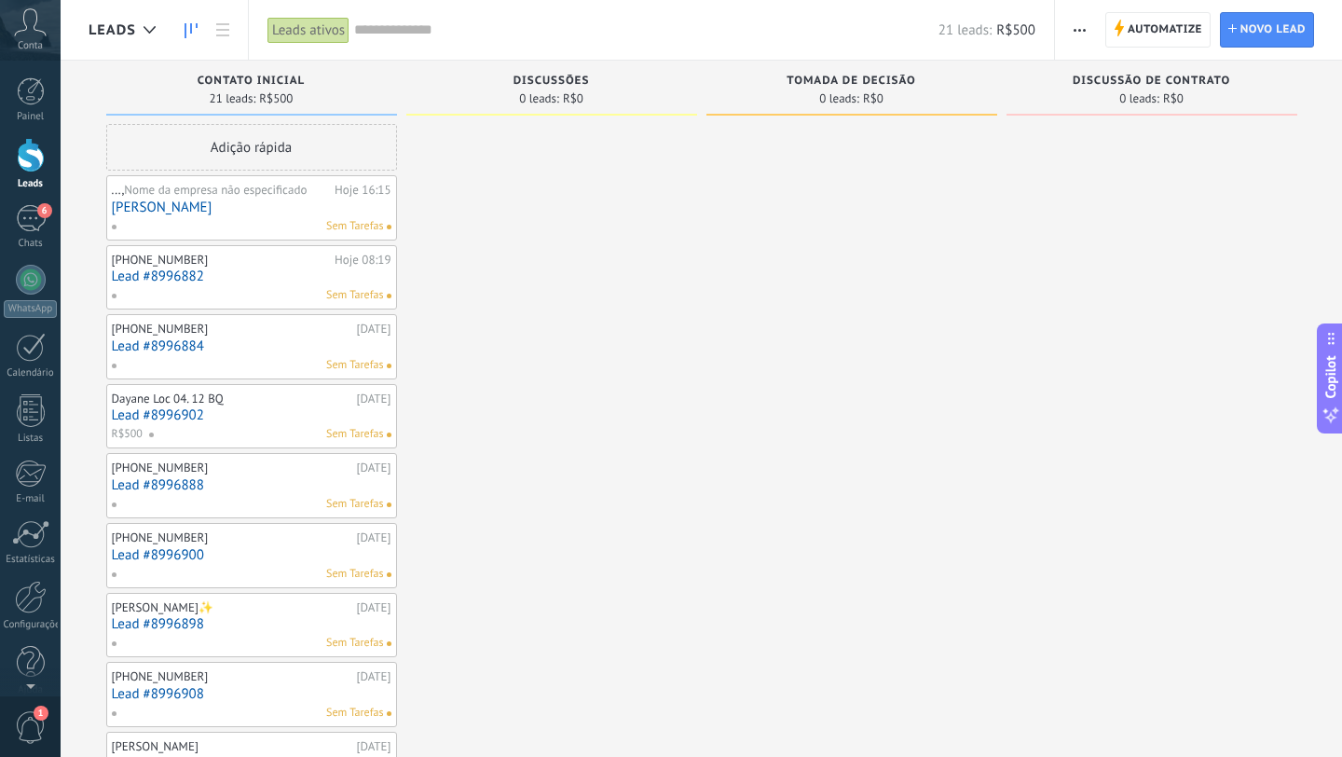
click at [222, 187] on span "Nome da empresa não especificado" at bounding box center [215, 190] width 183 height 16
click at [217, 206] on link "[PERSON_NAME]" at bounding box center [252, 207] width 280 height 16
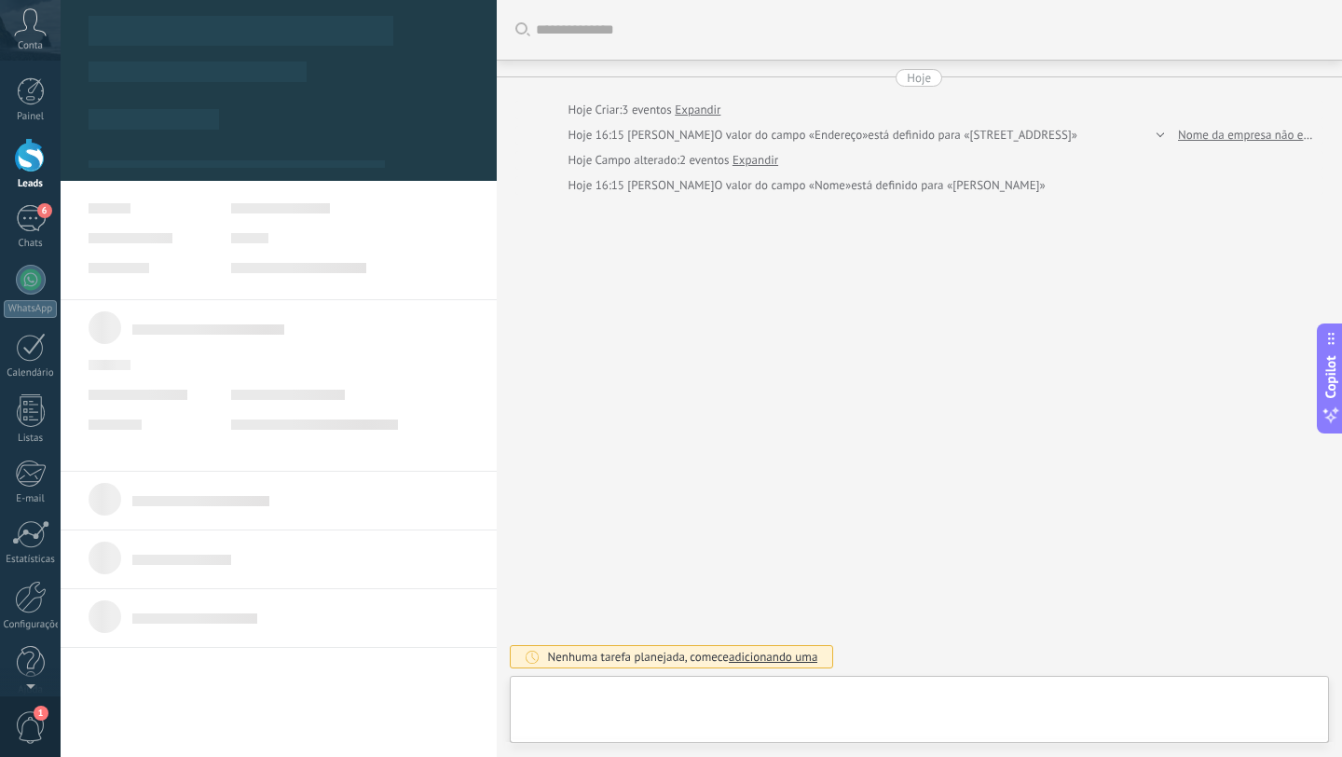
type textarea "**********"
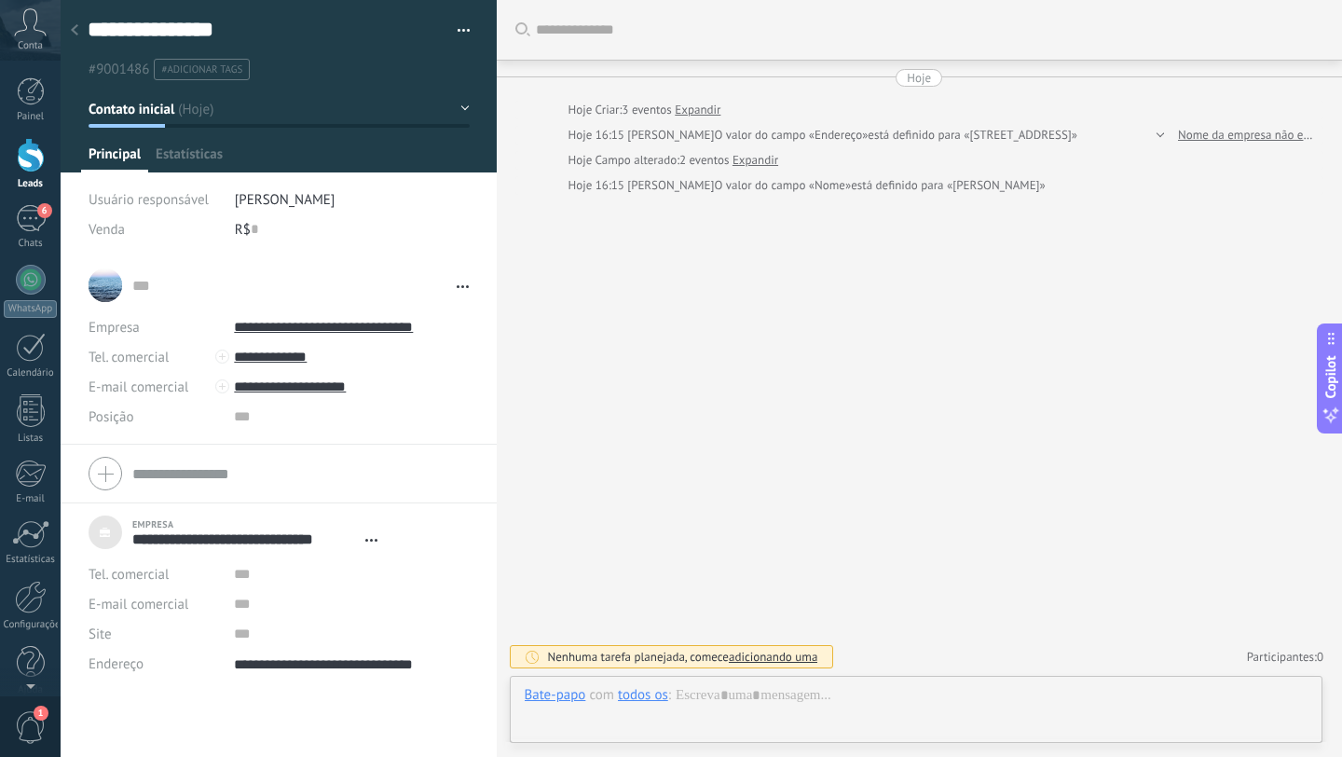
scroll to position [19, 0]
click at [730, 699] on div at bounding box center [917, 714] width 784 height 56
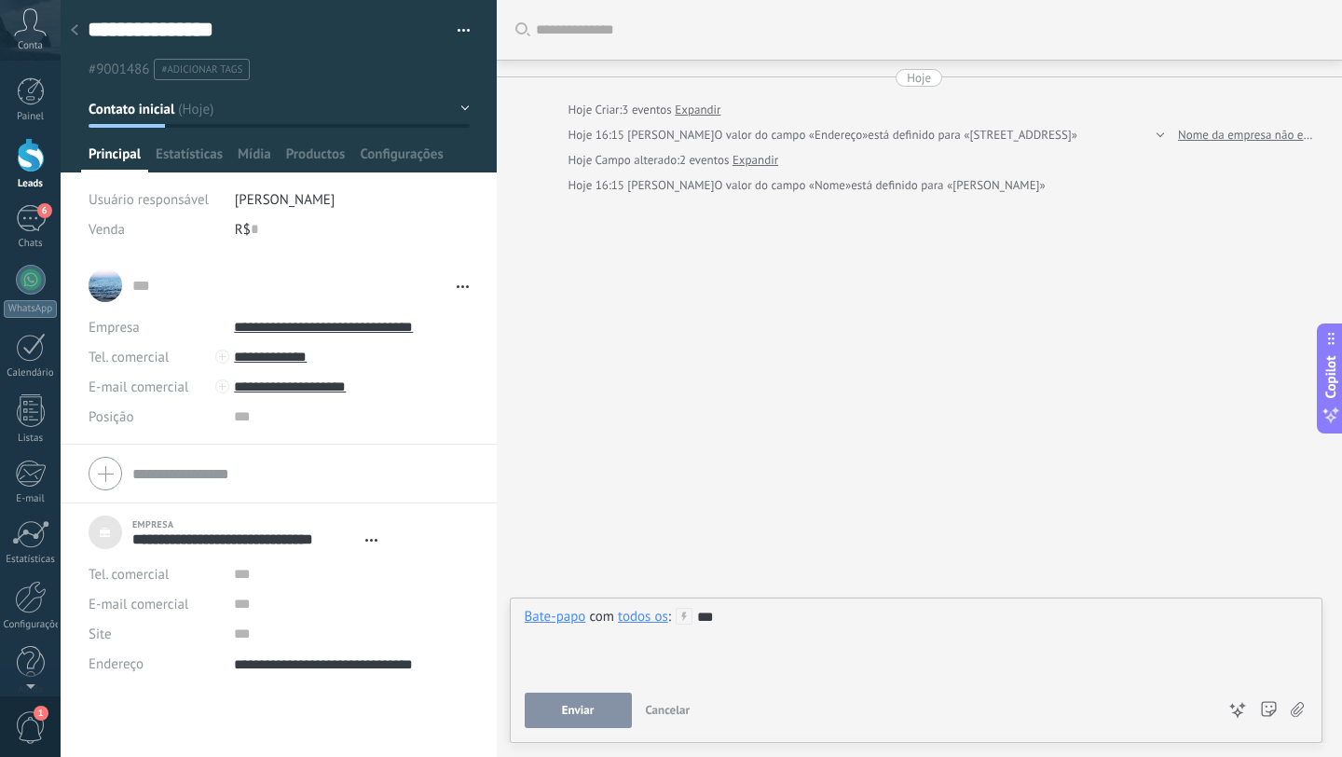
click at [609, 721] on button "Enviar" at bounding box center [578, 710] width 107 height 35
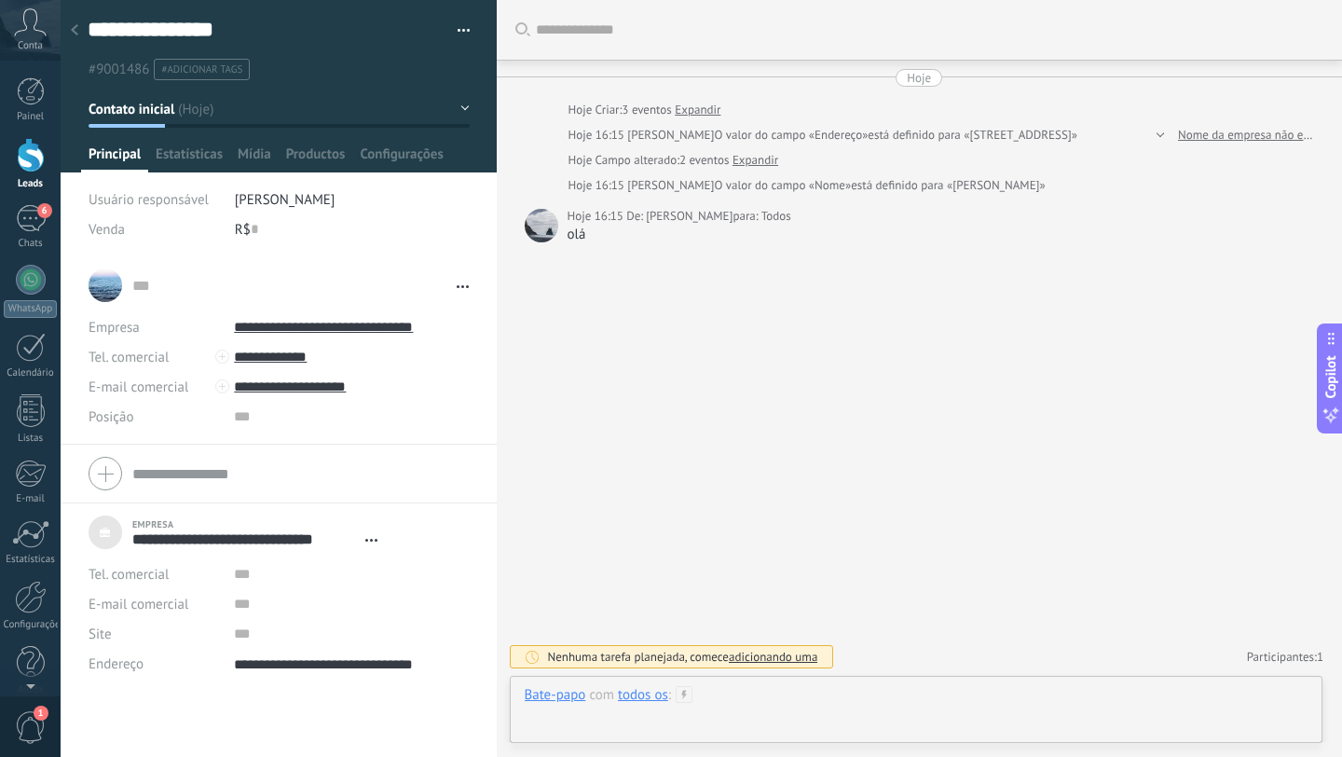
click at [812, 701] on div at bounding box center [917, 714] width 784 height 56
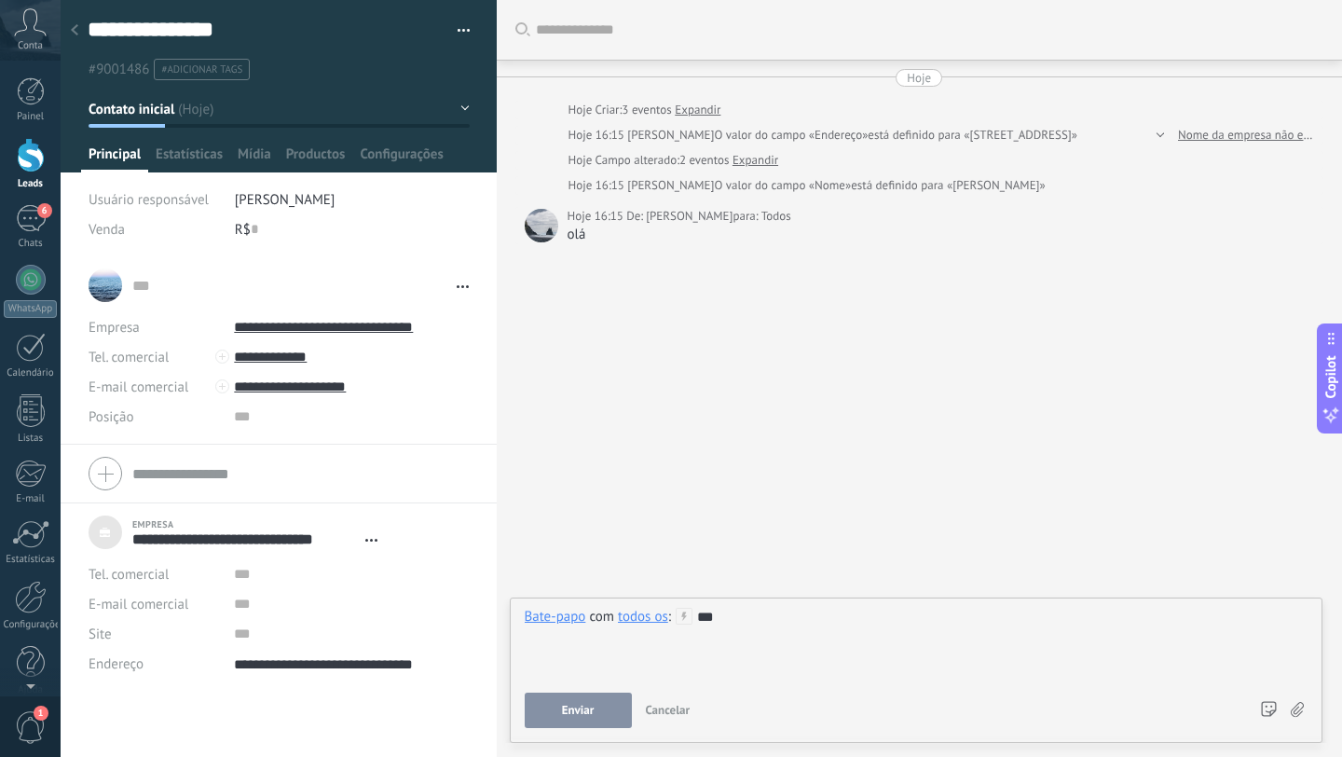
click at [586, 722] on button "Enviar" at bounding box center [578, 710] width 107 height 35
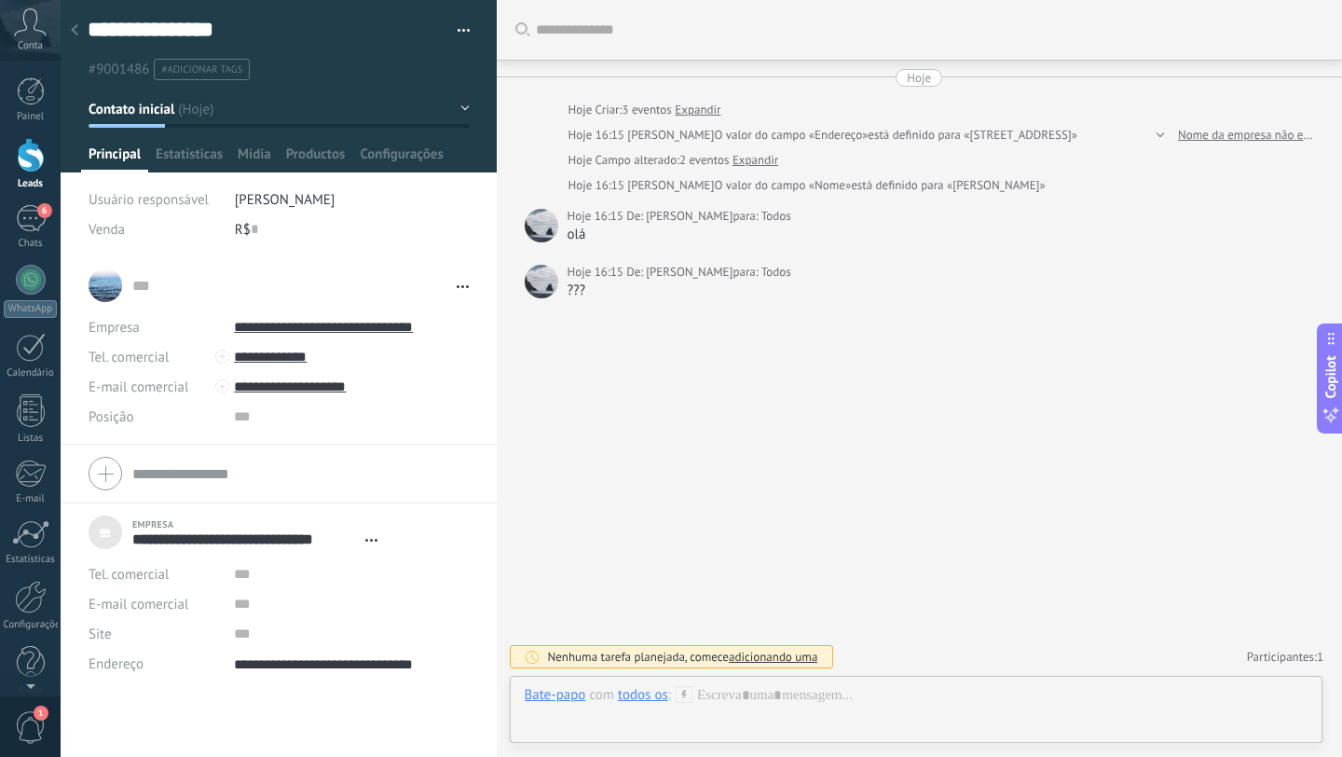
click at [544, 288] on div at bounding box center [542, 282] width 34 height 34
click at [204, 161] on span "Estatísticas" at bounding box center [189, 158] width 67 height 27
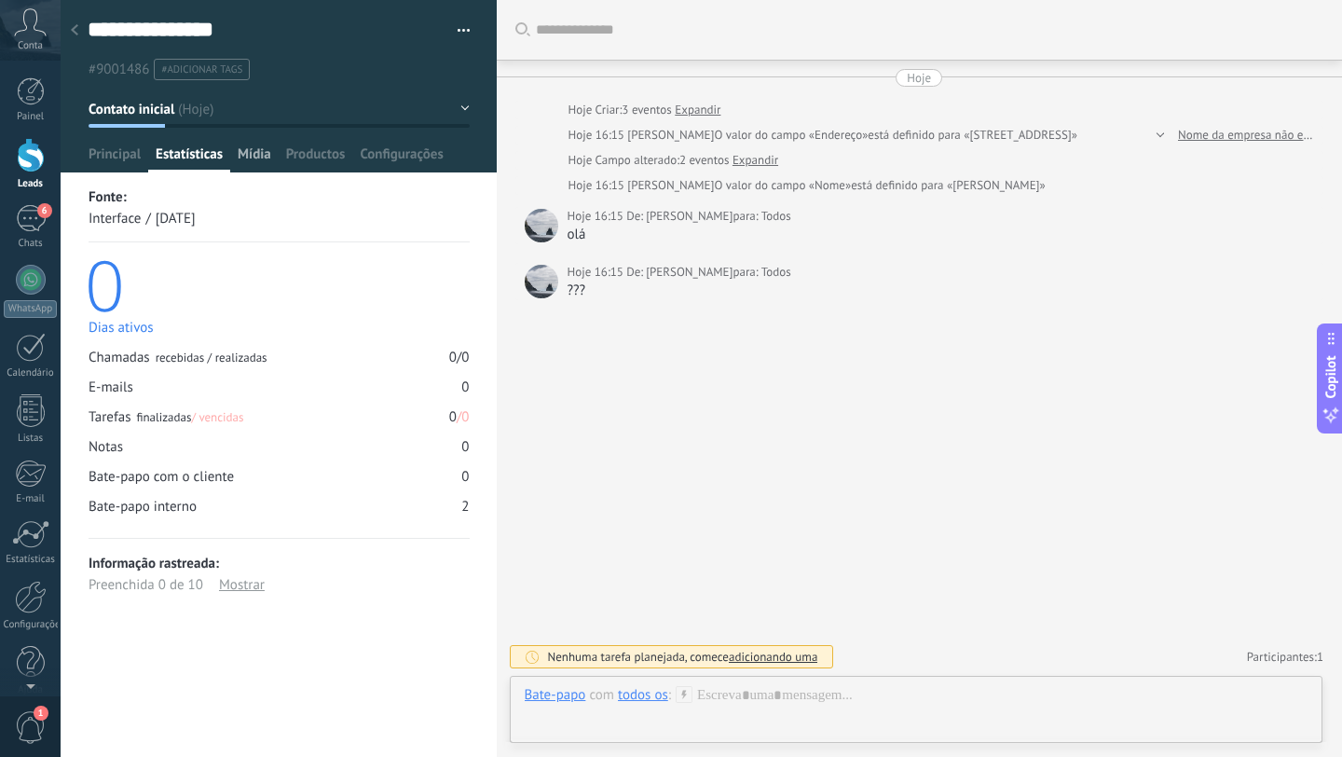
click at [264, 160] on span "Mídia" at bounding box center [255, 158] width 34 height 27
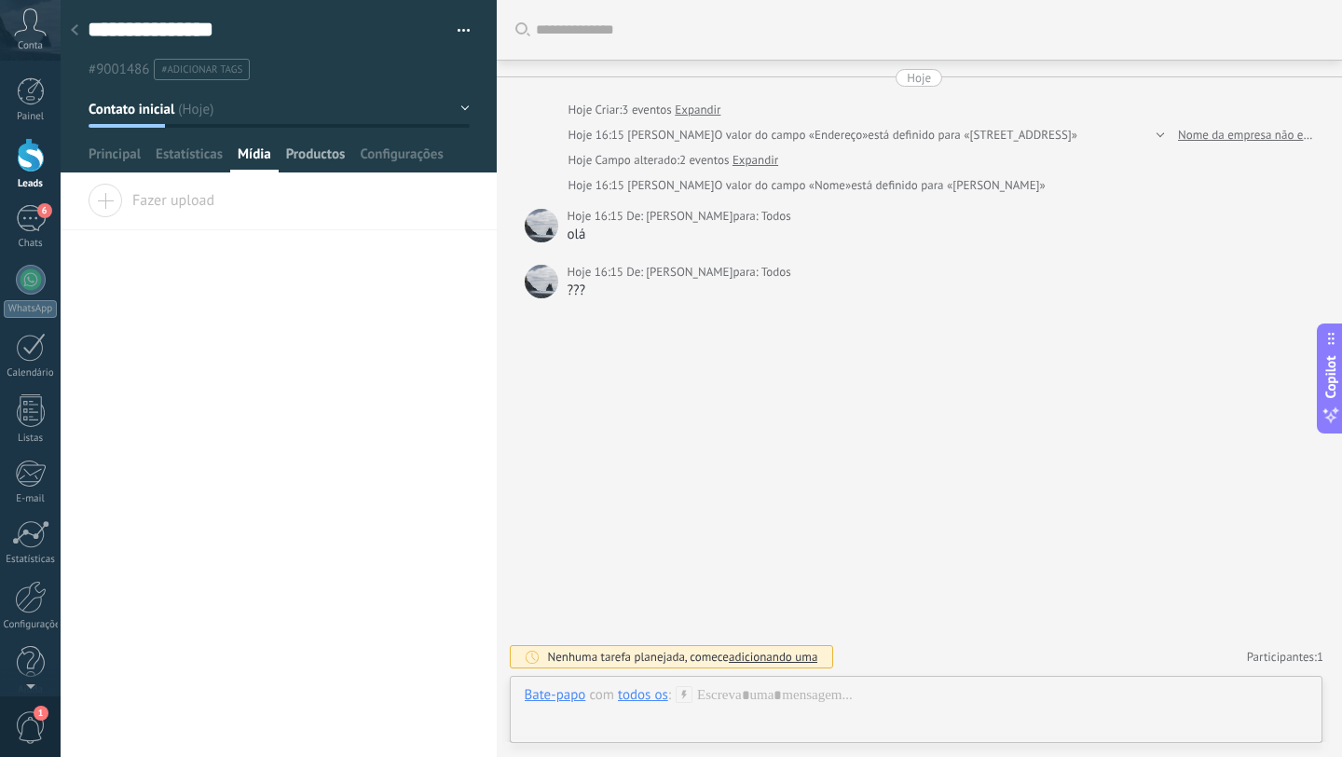
click at [318, 155] on span "Productos" at bounding box center [316, 158] width 60 height 27
click at [410, 155] on span "Configurações" at bounding box center [401, 158] width 83 height 27
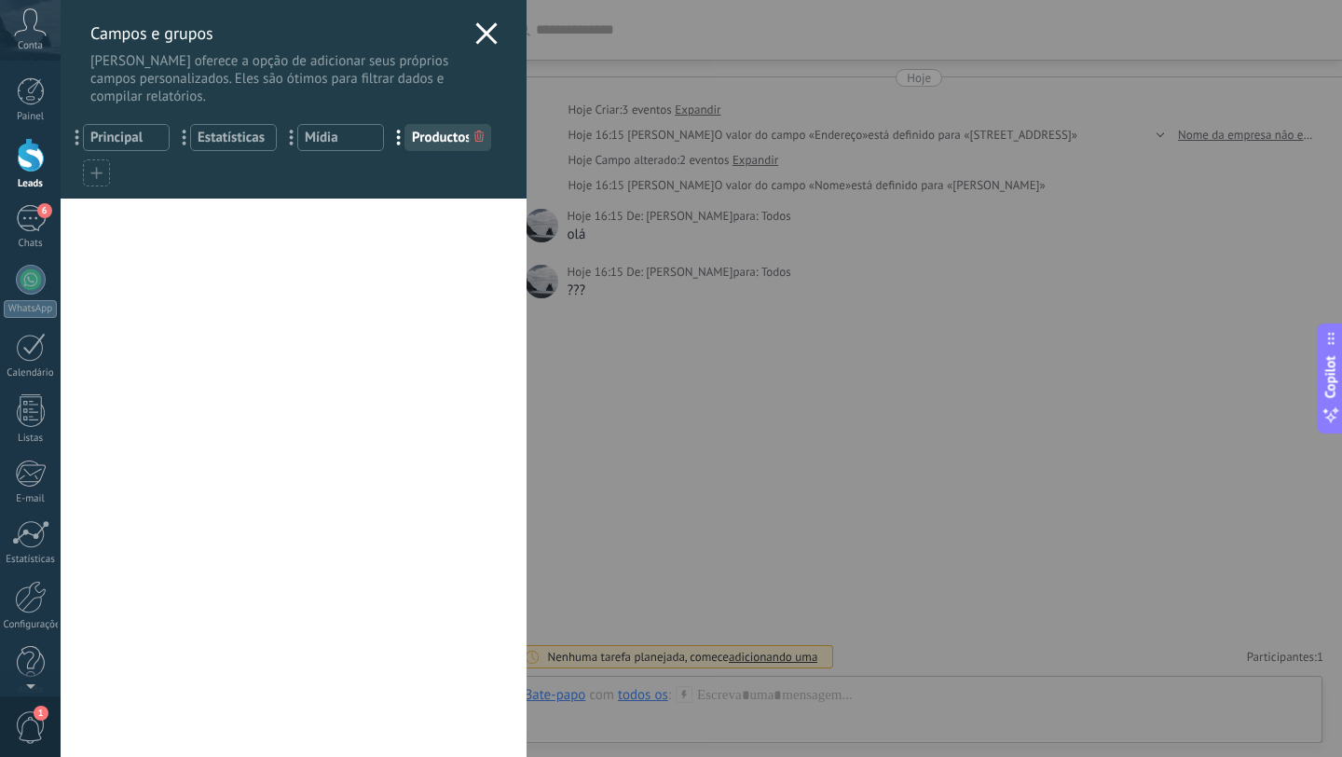
click at [481, 34] on use at bounding box center [485, 32] width 21 height 21
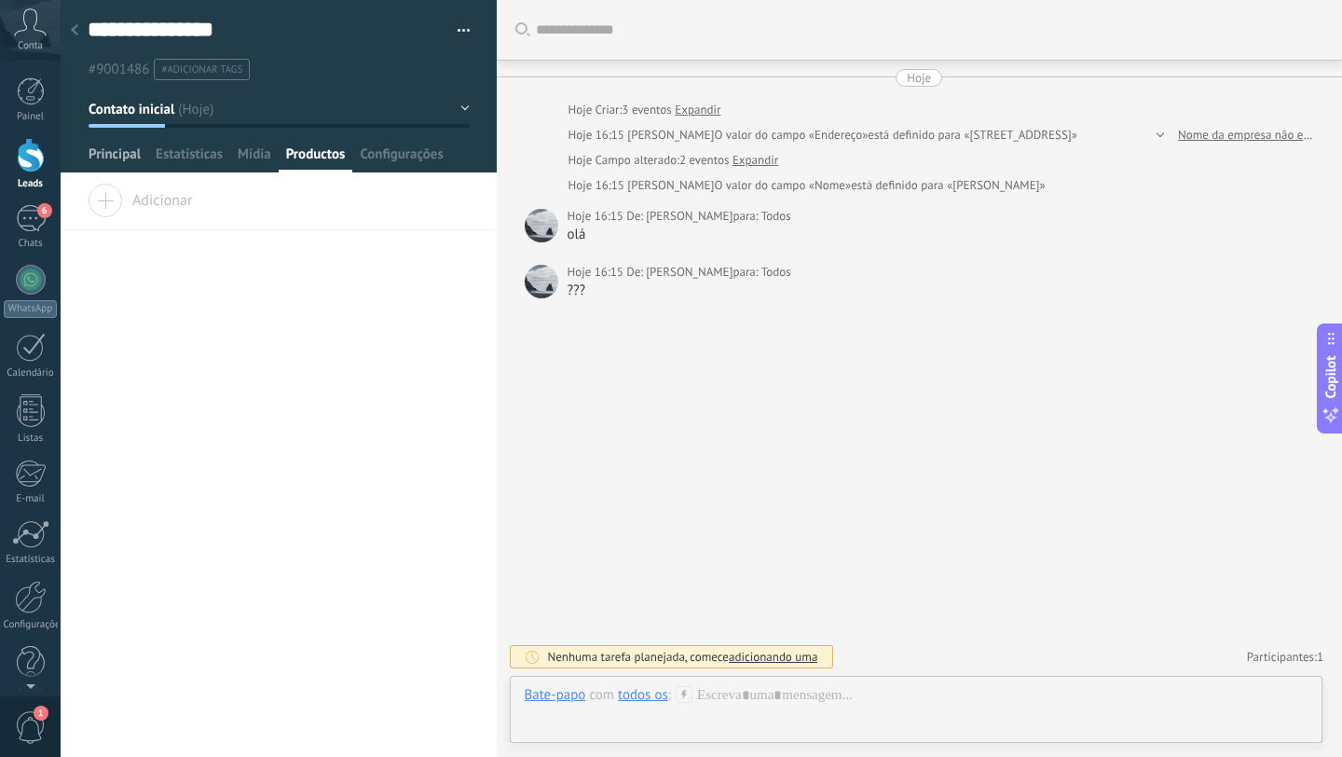
click at [124, 159] on span "Principal" at bounding box center [115, 158] width 52 height 27
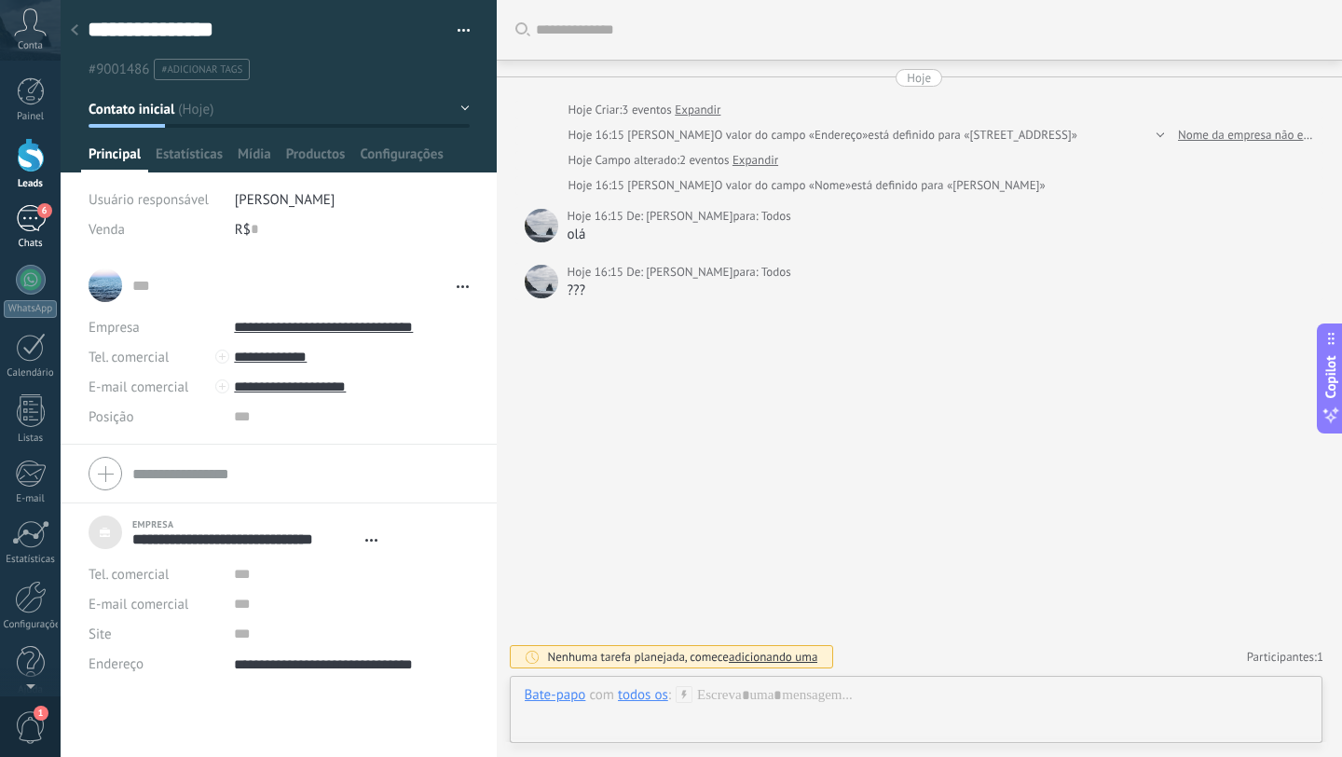
click at [17, 225] on div "6" at bounding box center [31, 218] width 30 height 27
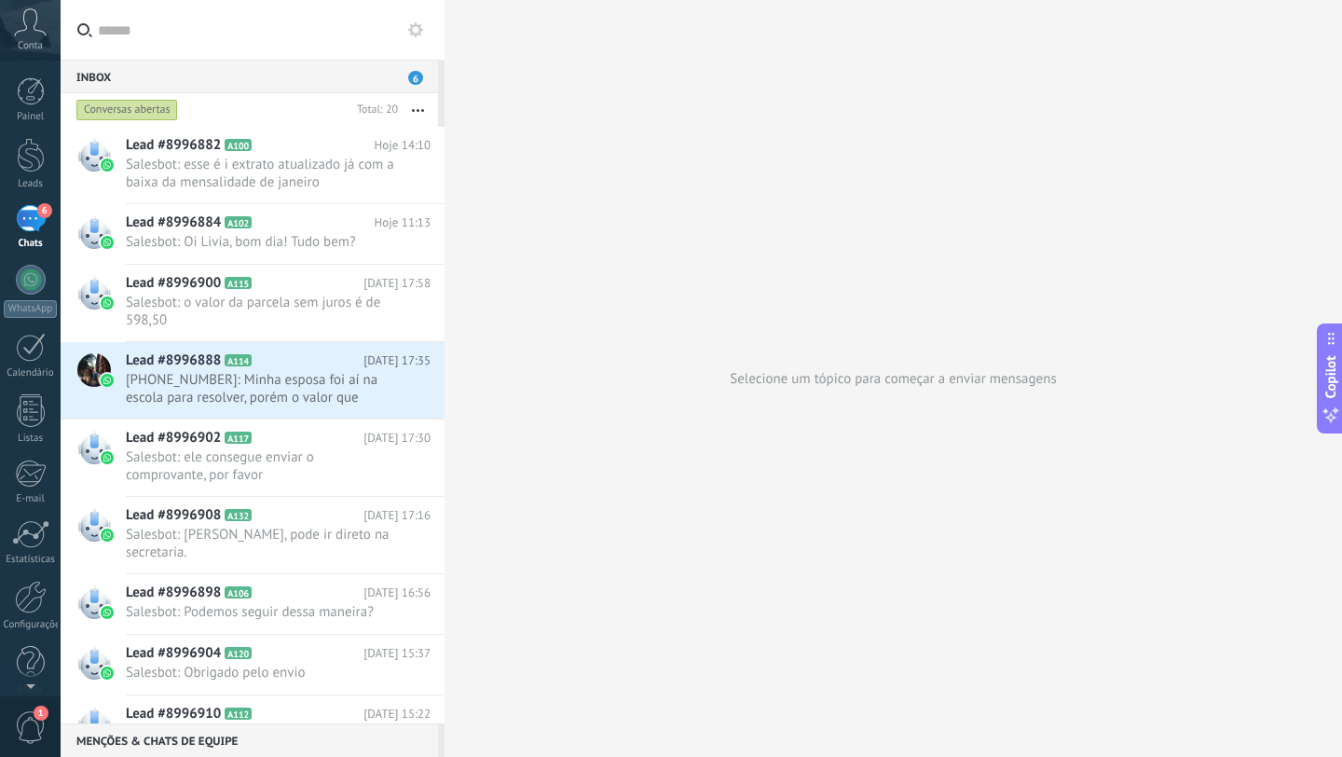
click at [297, 37] on input "text" at bounding box center [264, 30] width 332 height 60
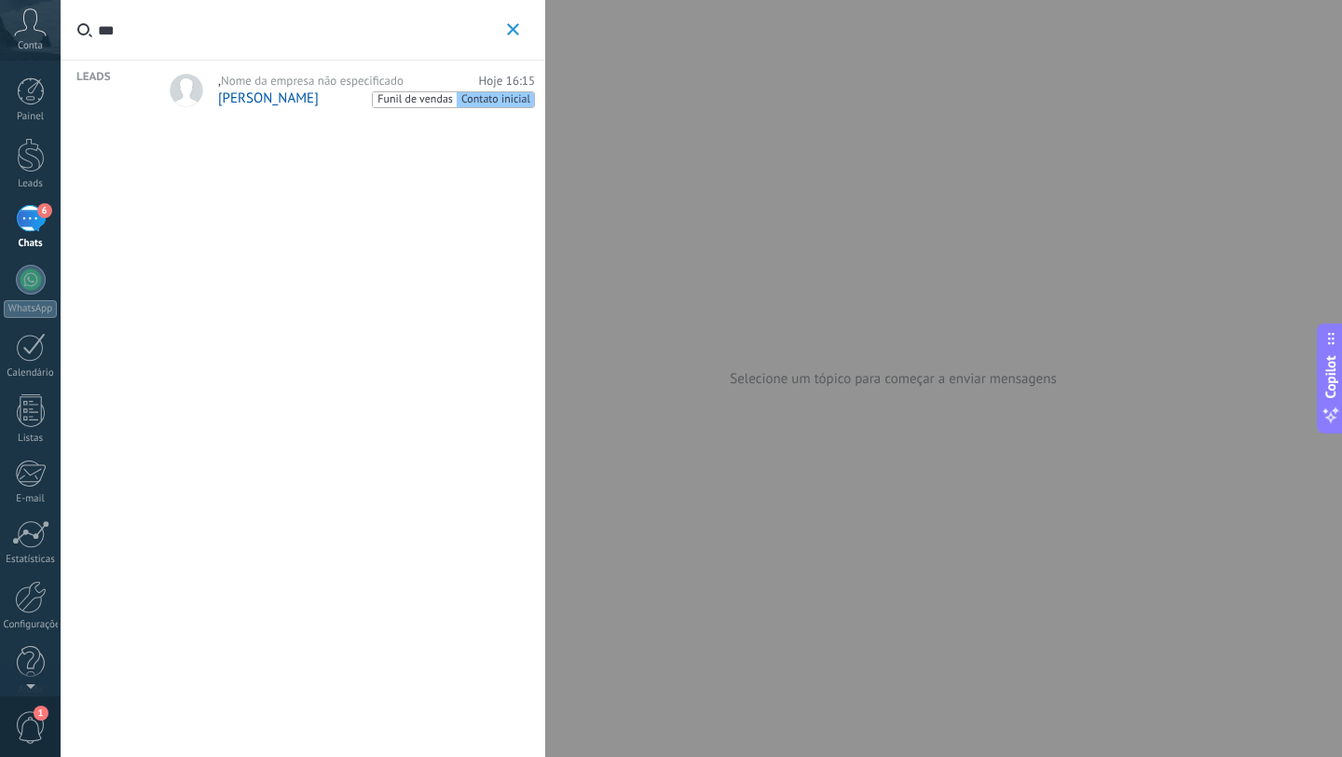
type input "***"
click at [236, 89] on div ", Nome da empresa não especificado Hoje 16:15 [PERSON_NAME] Funil de vendas Con…" at bounding box center [376, 91] width 317 height 34
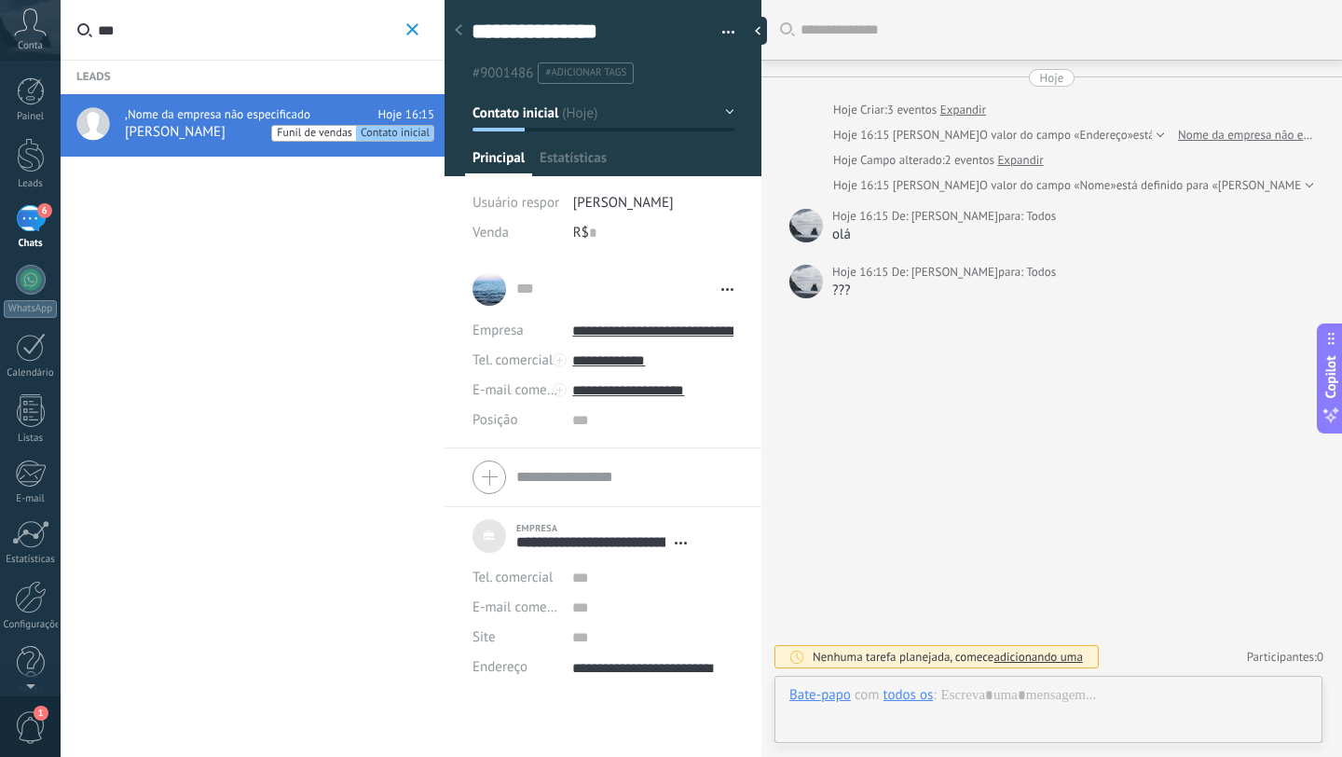
type textarea "**********"
click at [871, 720] on div at bounding box center [1049, 714] width 518 height 56
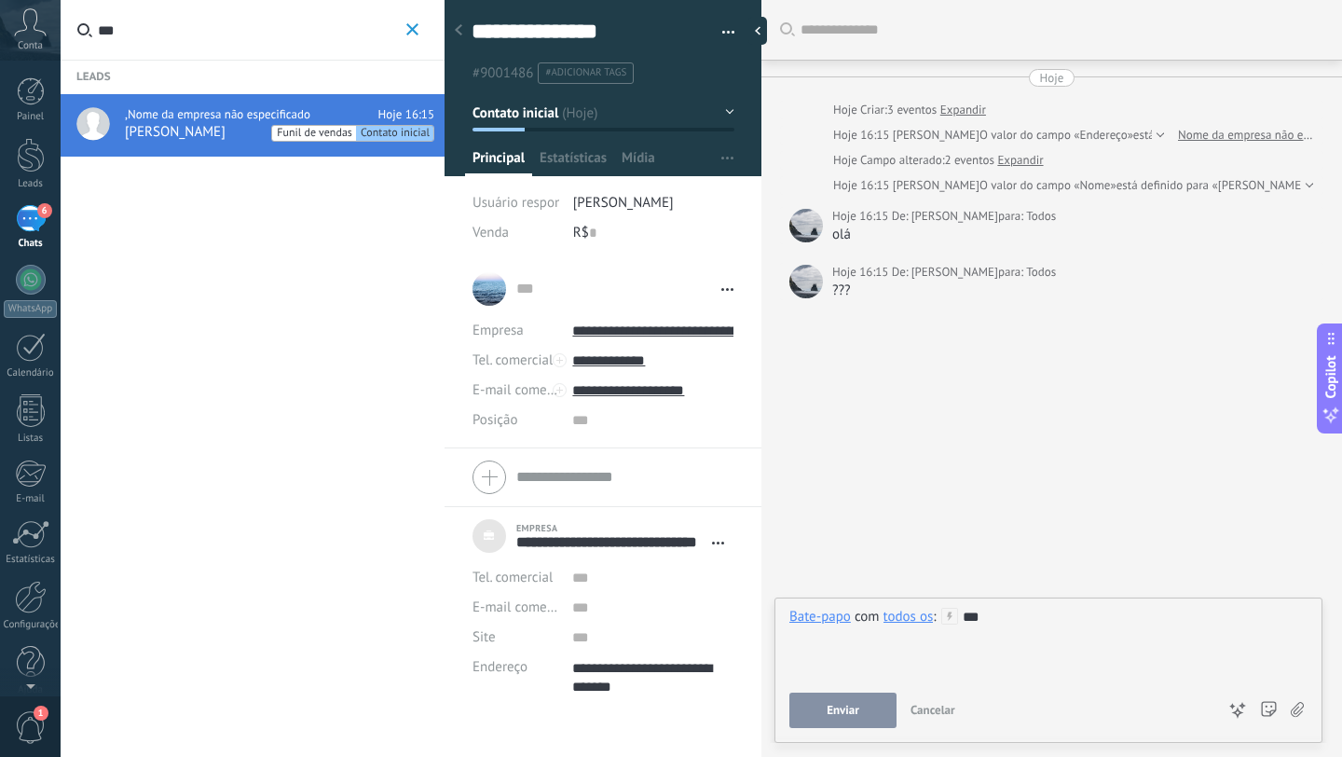
click at [874, 723] on button "Enviar" at bounding box center [843, 710] width 107 height 35
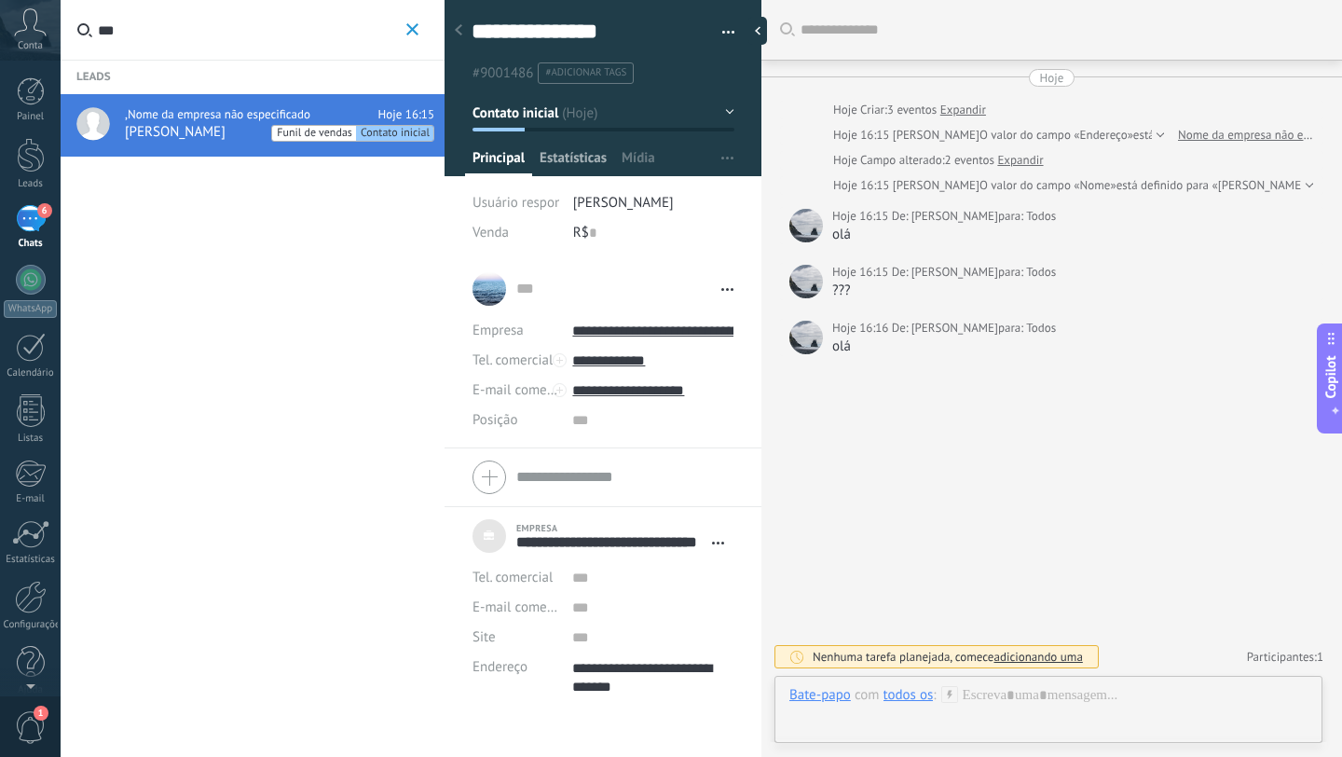
click at [571, 158] on span "Estatísticas" at bounding box center [573, 162] width 67 height 27
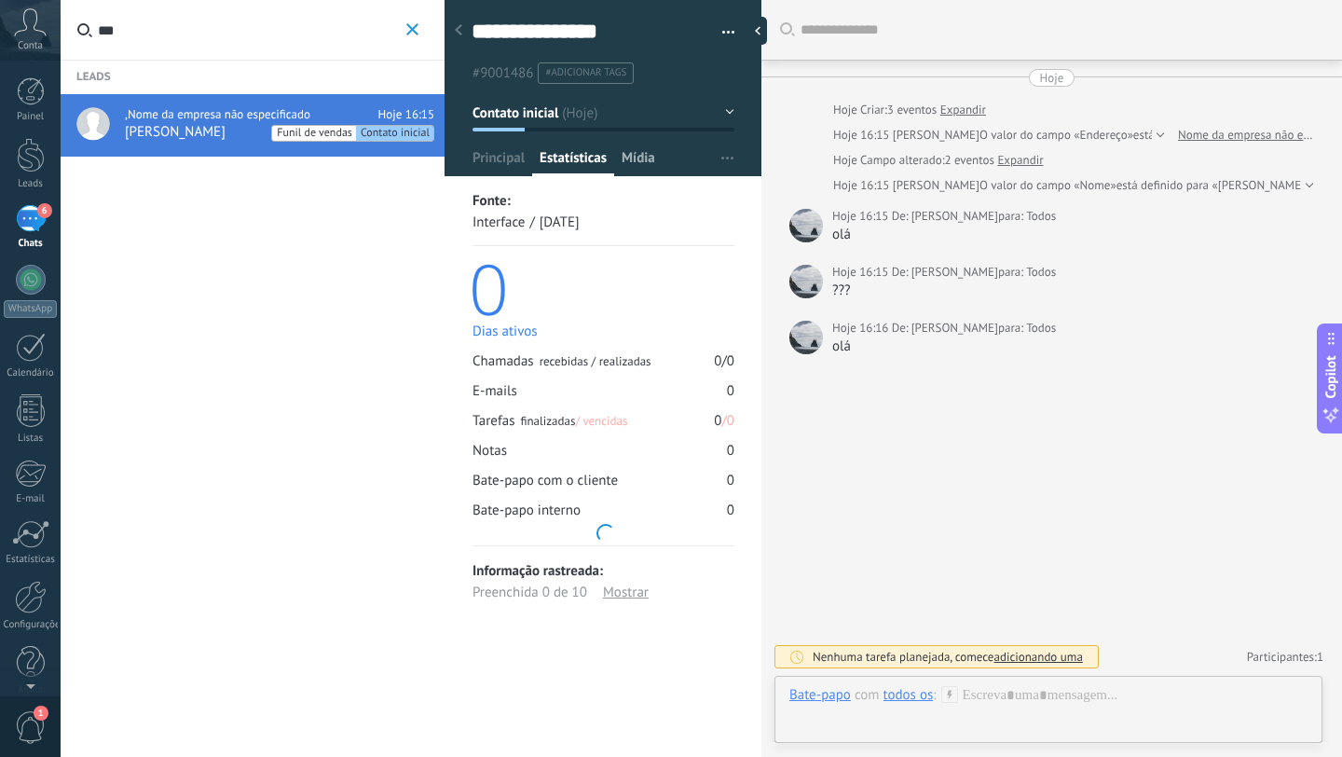
click at [626, 158] on span "Mídia" at bounding box center [639, 162] width 34 height 27
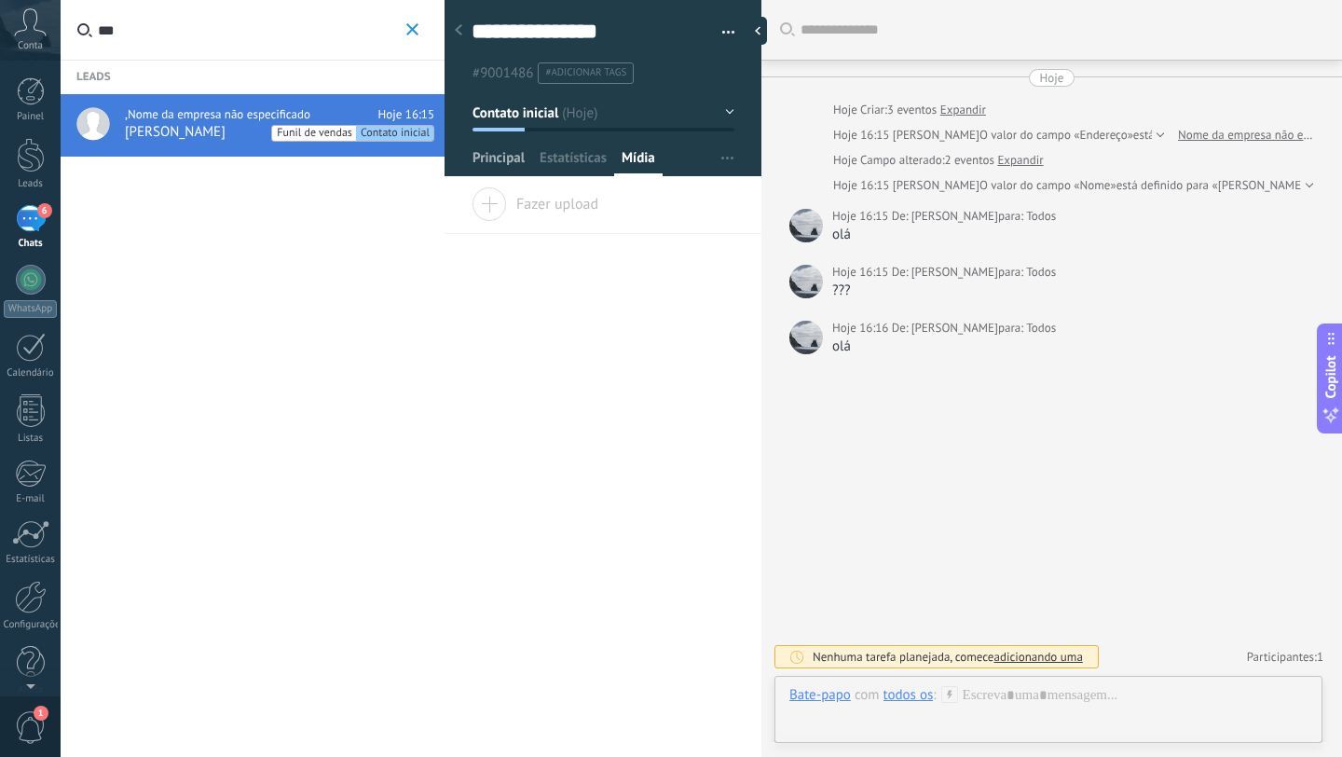
click at [489, 158] on span "Principal" at bounding box center [499, 162] width 52 height 27
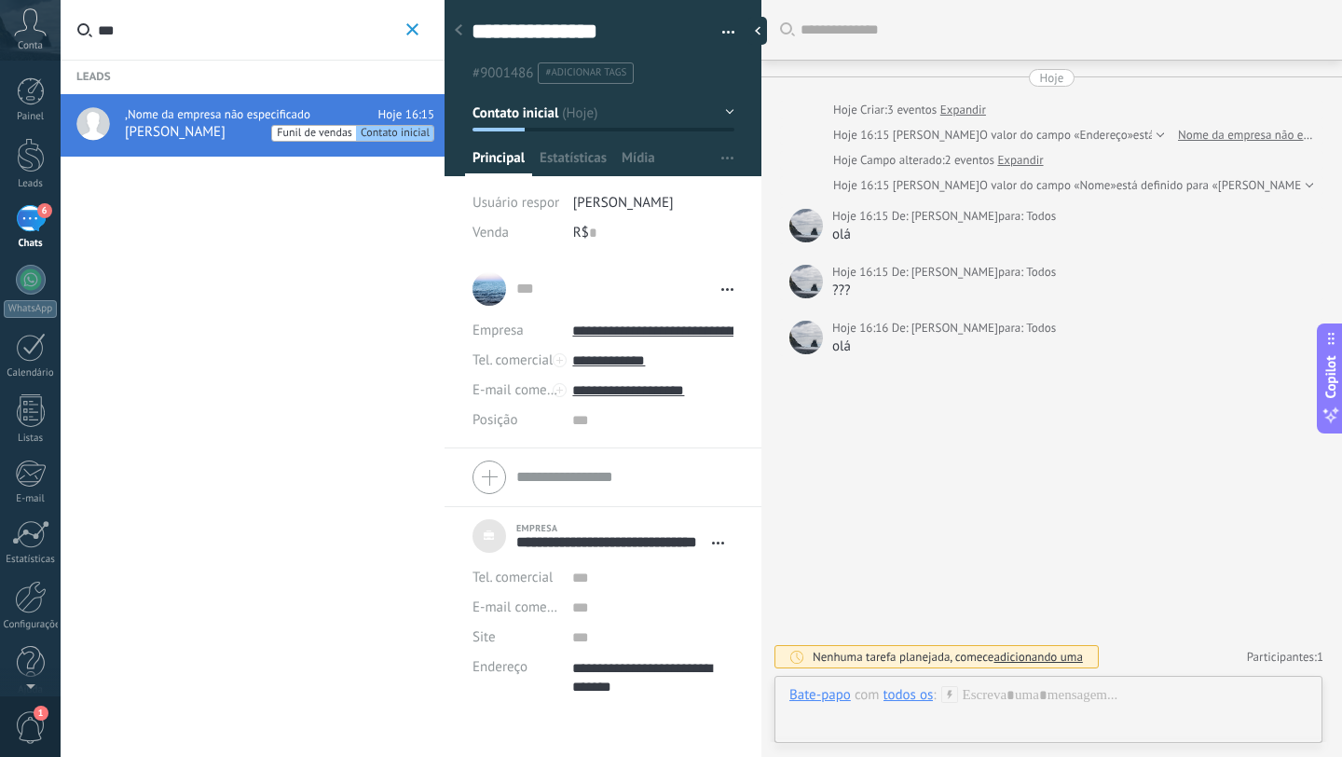
click at [307, 138] on span "Funil de vendas" at bounding box center [314, 134] width 84 height 16
click at [364, 133] on span "Contato inicial" at bounding box center [394, 134] width 77 height 16
click at [186, 141] on div "[PERSON_NAME] Funil de vendas Contato inicial" at bounding box center [280, 132] width 310 height 19
click at [640, 366] on input "**********" at bounding box center [652, 361] width 161 height 30
type input "**********"
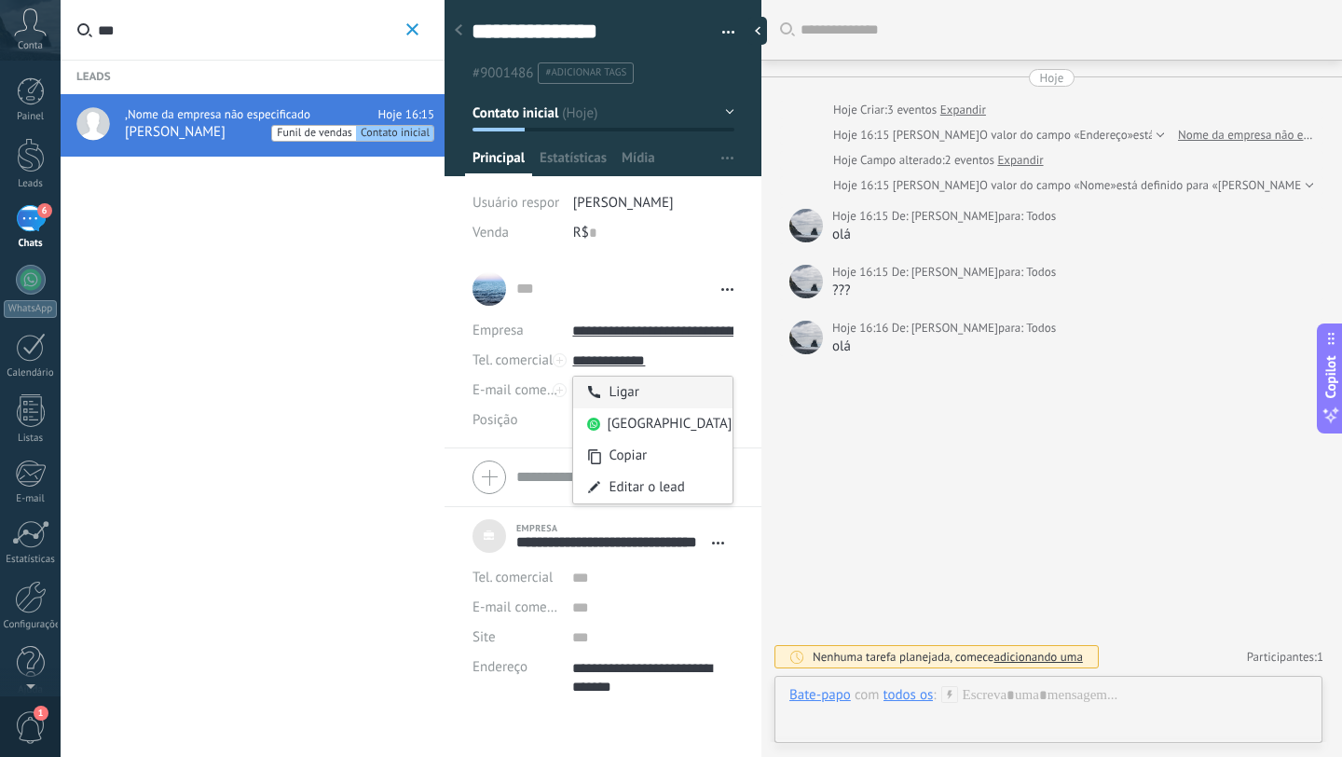
click at [629, 392] on div "Ligar" at bounding box center [652, 393] width 159 height 32
click at [568, 158] on span "Estatísticas" at bounding box center [573, 162] width 67 height 27
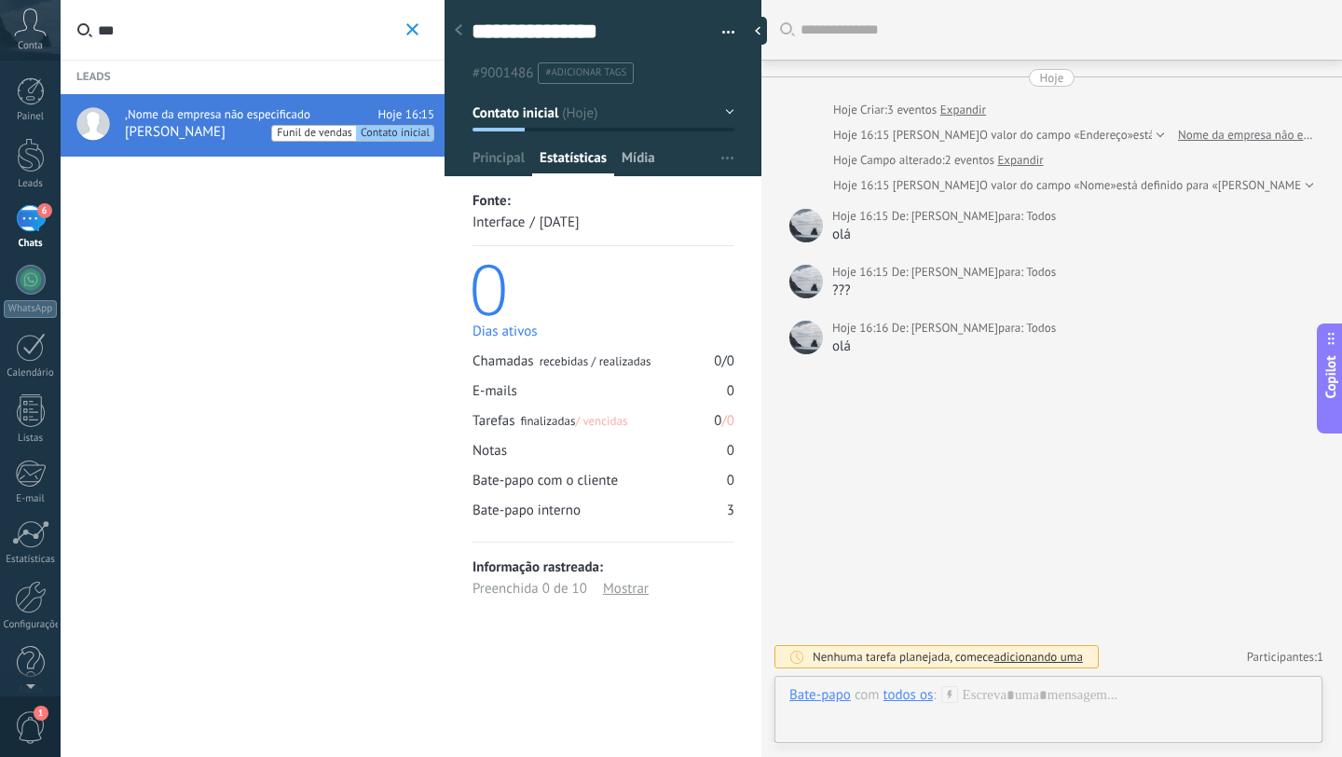
click at [643, 158] on span "Mídia" at bounding box center [639, 162] width 34 height 27
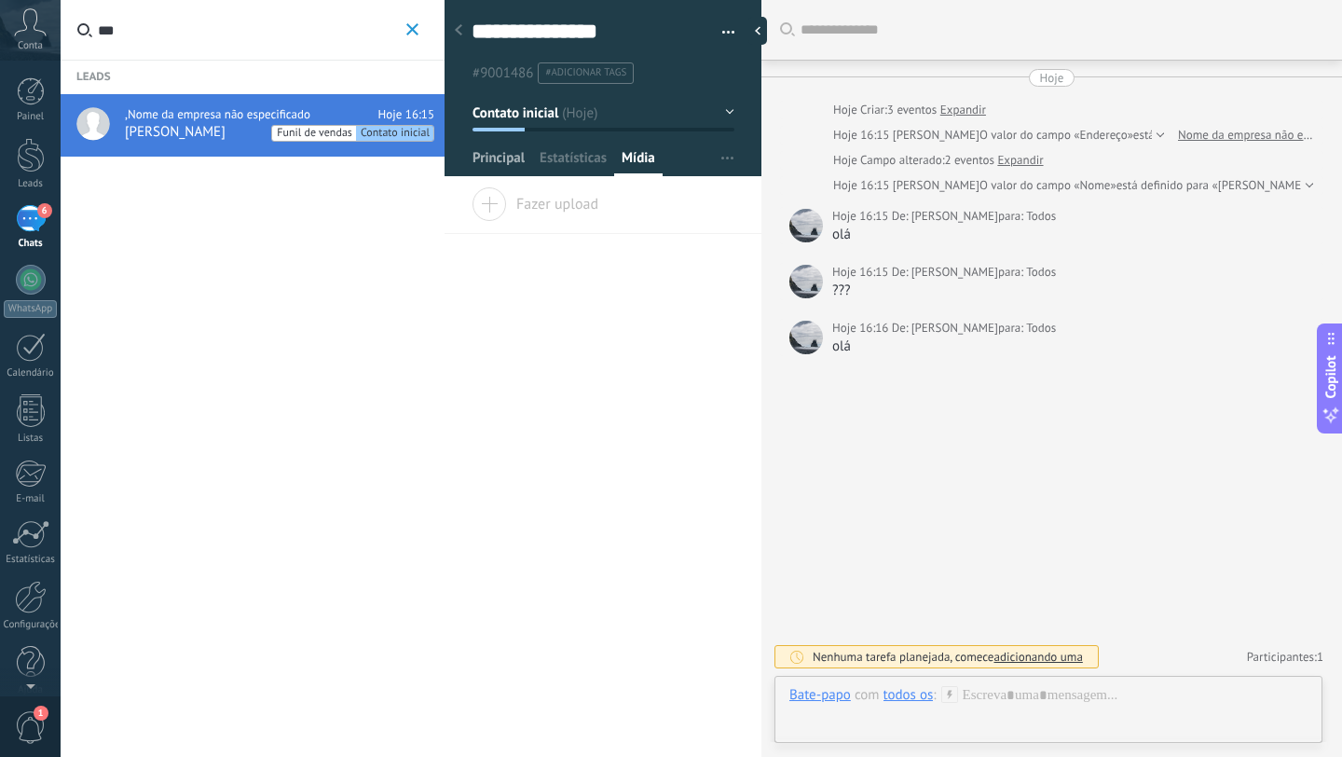
click at [473, 158] on span "Principal" at bounding box center [499, 162] width 52 height 27
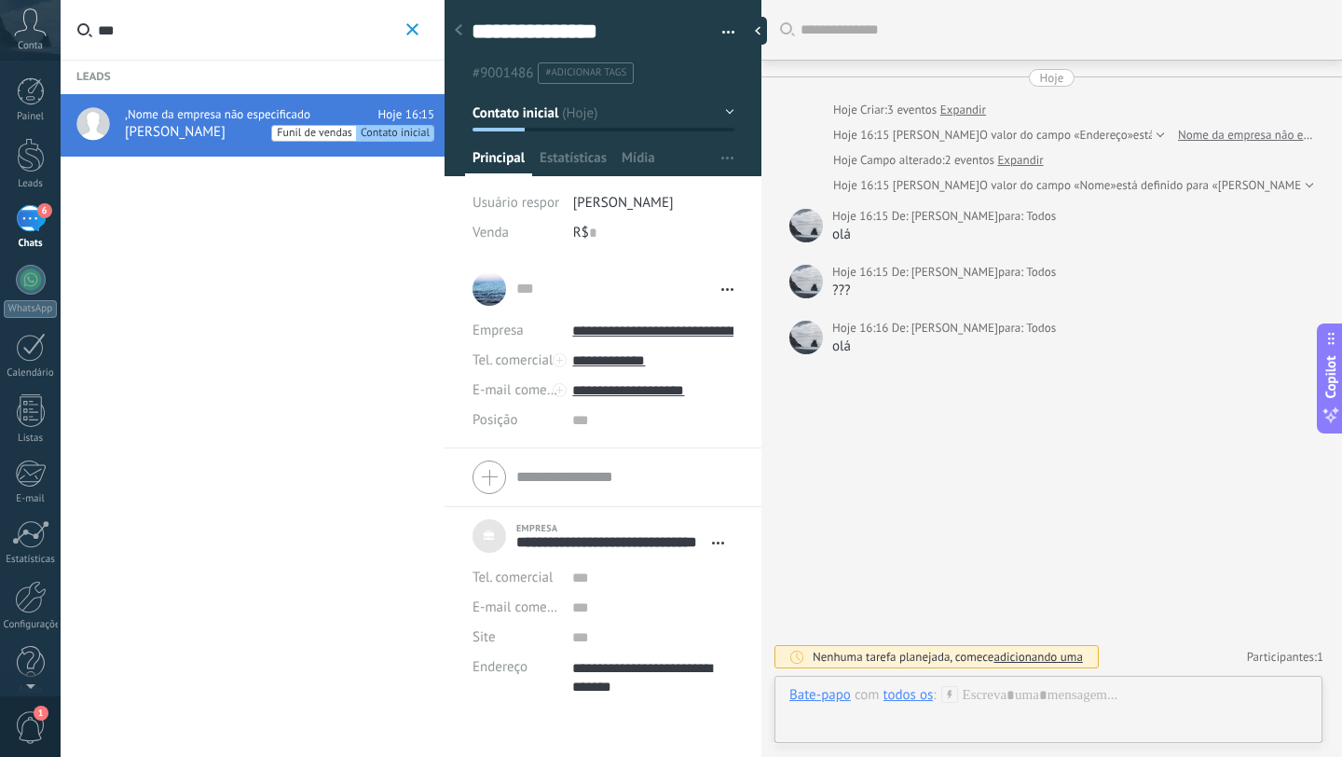
click at [411, 29] on use "button" at bounding box center [412, 29] width 12 height 12
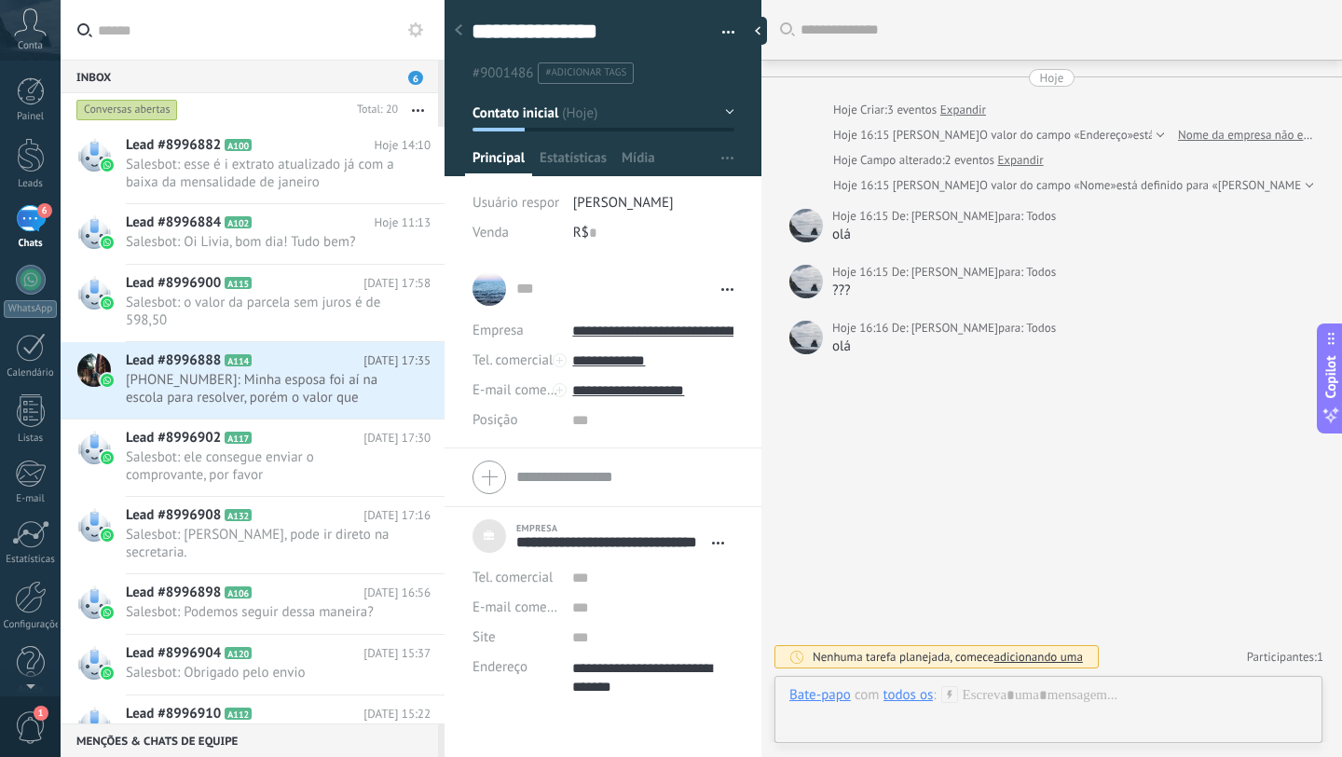
click at [336, 59] on input "text" at bounding box center [264, 30] width 332 height 60
click at [327, 68] on div "Inbox 6" at bounding box center [250, 77] width 378 height 34
click at [420, 35] on icon at bounding box center [415, 29] width 15 height 15
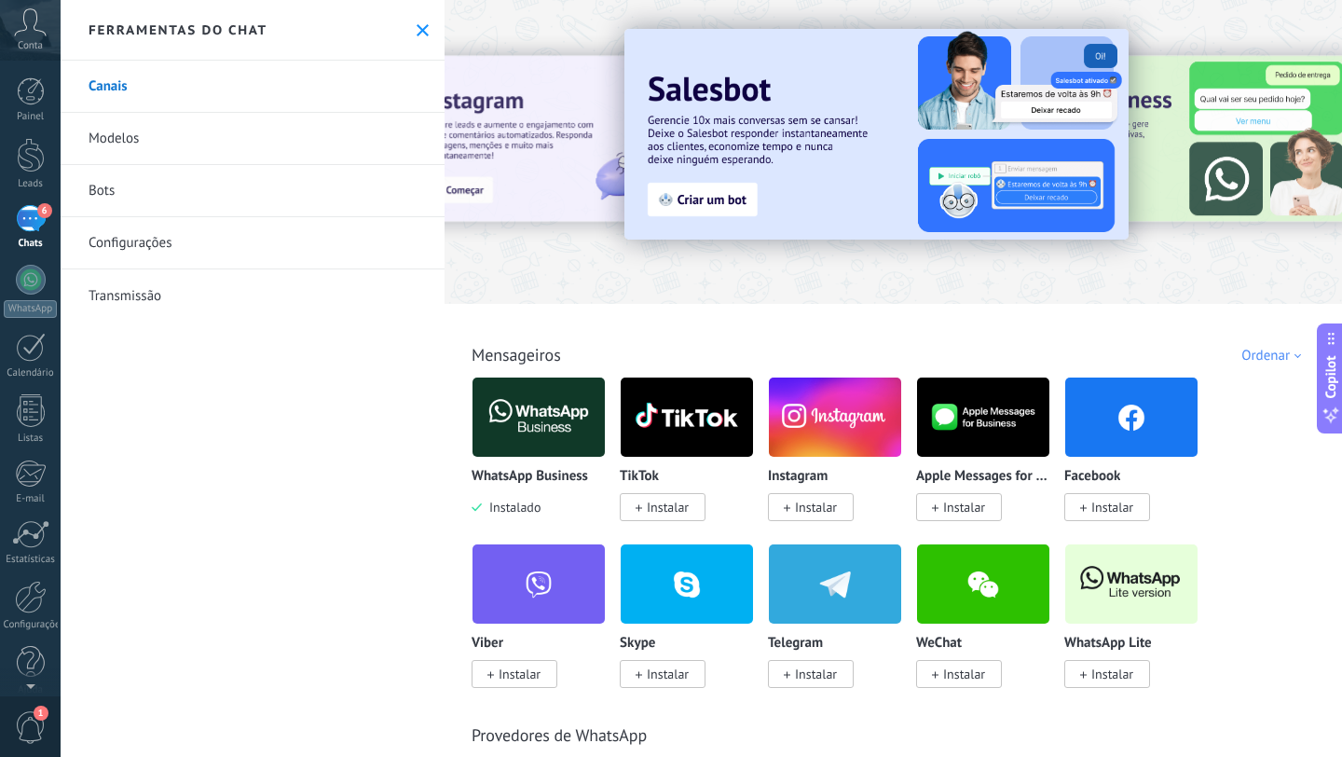
click at [132, 302] on link "Transmissão" at bounding box center [253, 295] width 384 height 52
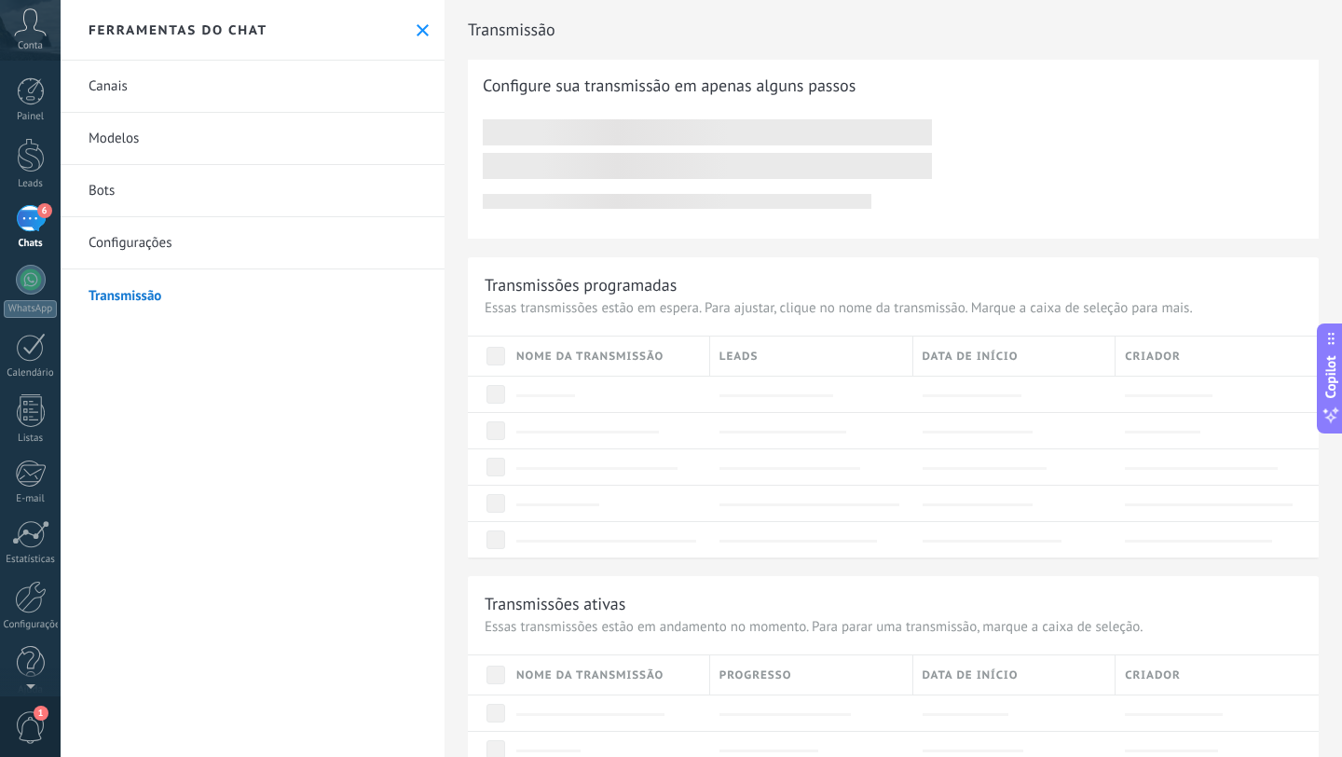
click at [160, 239] on link "Configurações" at bounding box center [253, 243] width 384 height 52
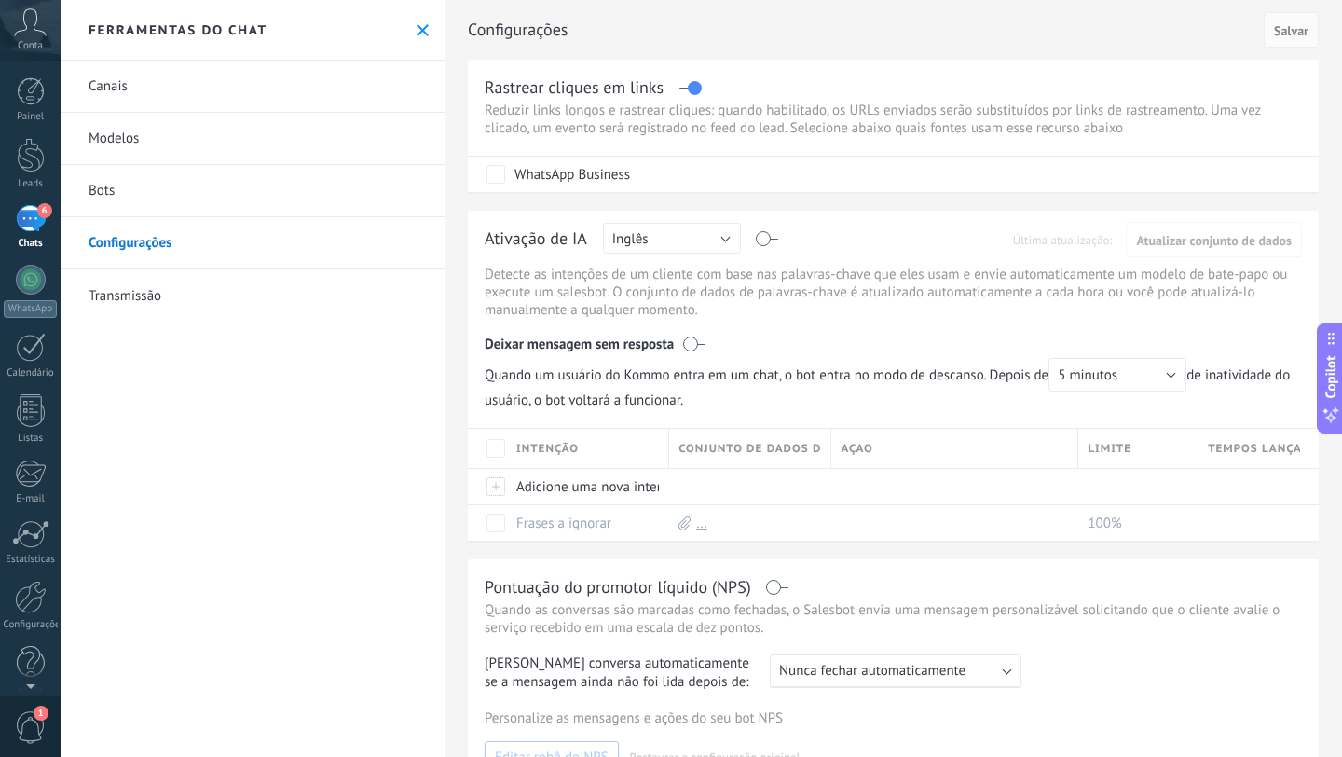
click at [149, 173] on link "Bots" at bounding box center [253, 191] width 384 height 52
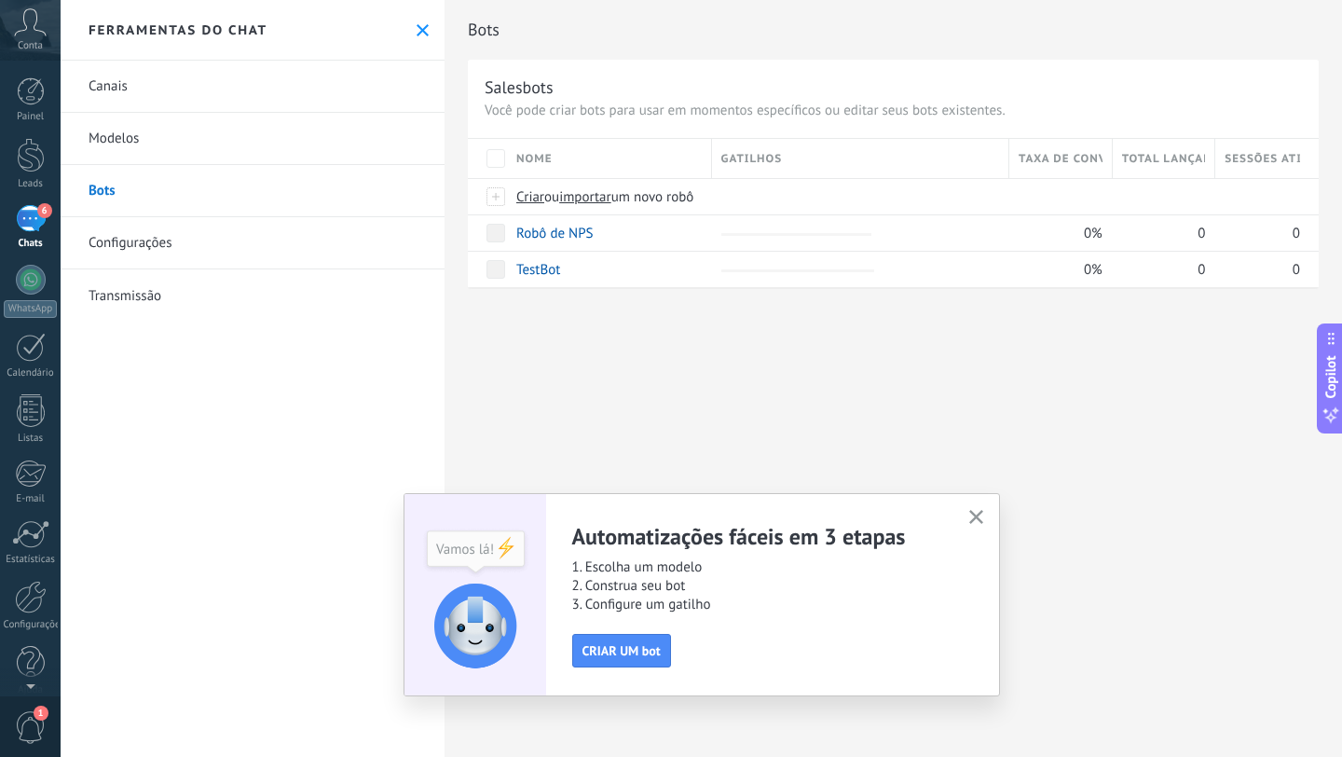
click at [161, 137] on link "Modelos" at bounding box center [253, 139] width 384 height 52
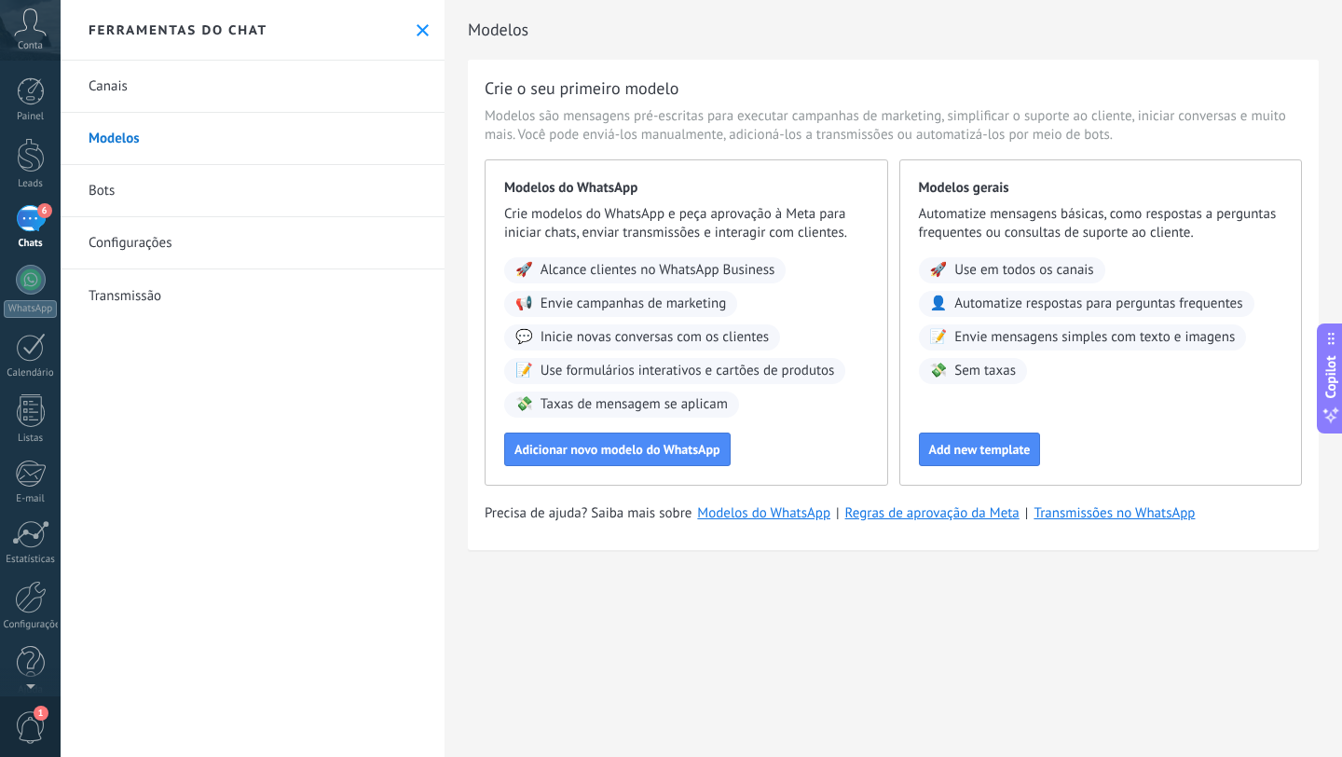
click at [417, 26] on icon at bounding box center [423, 30] width 12 height 12
